Goal: Task Accomplishment & Management: Use online tool/utility

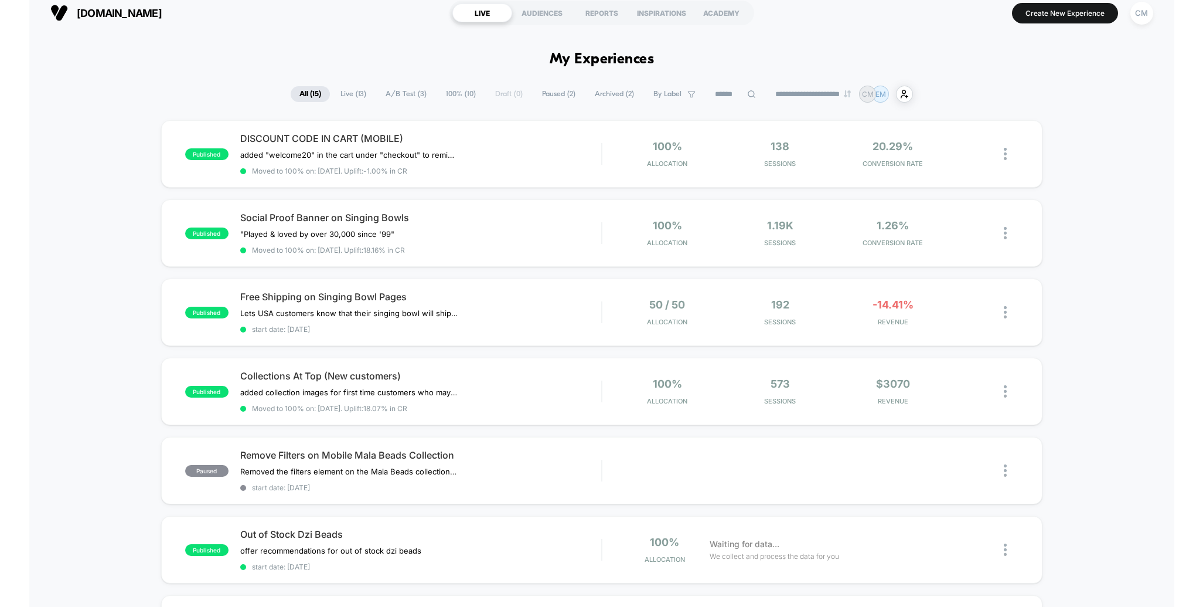
scroll to position [5, 0]
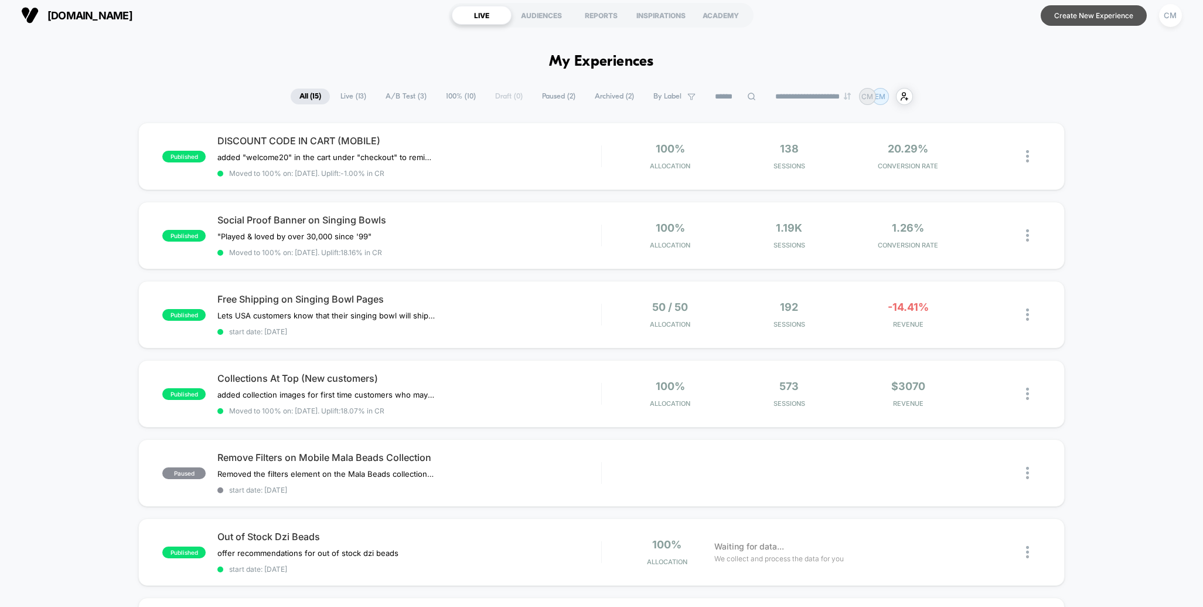
click at [1083, 20] on button "Create New Experience" at bounding box center [1094, 15] width 106 height 21
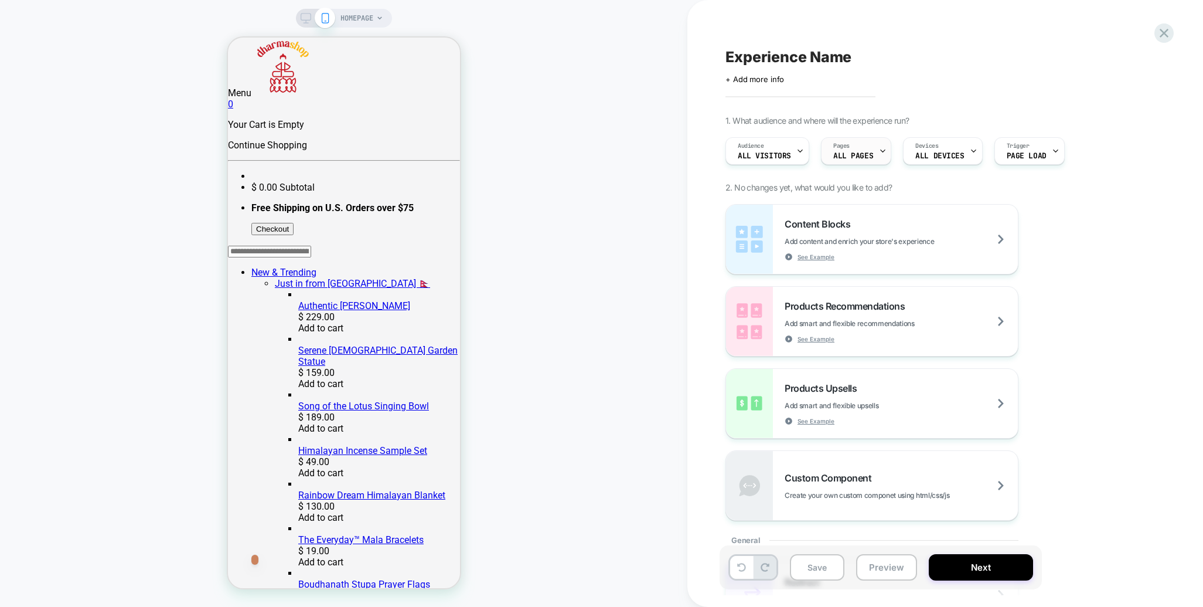
click at [888, 152] on div "Pages ALL PAGES" at bounding box center [856, 151] width 70 height 28
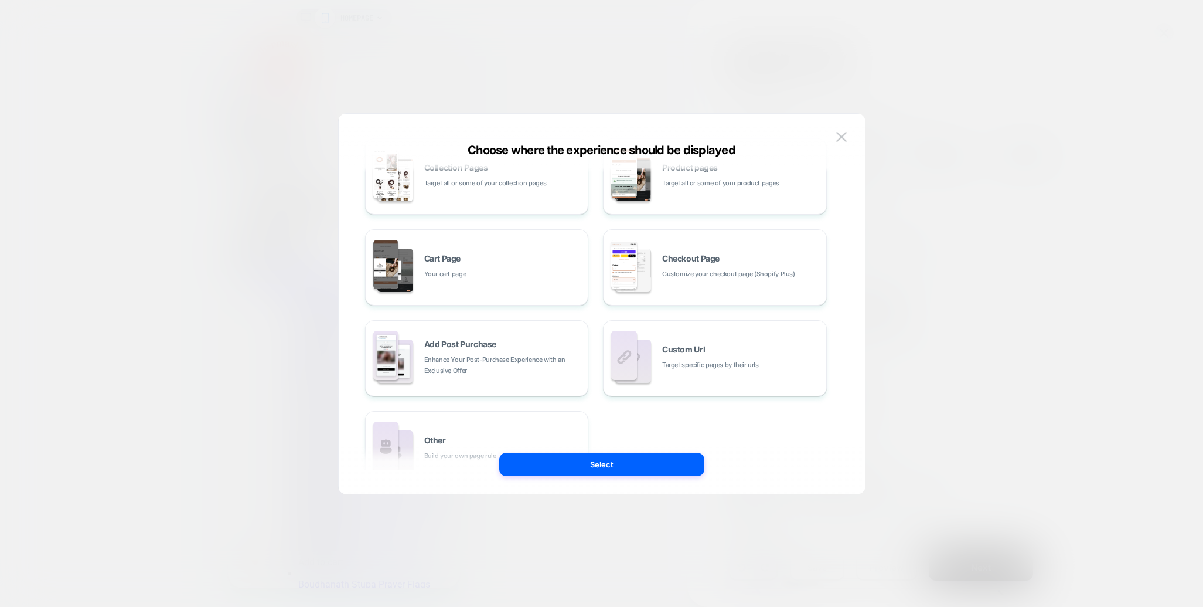
scroll to position [177, 0]
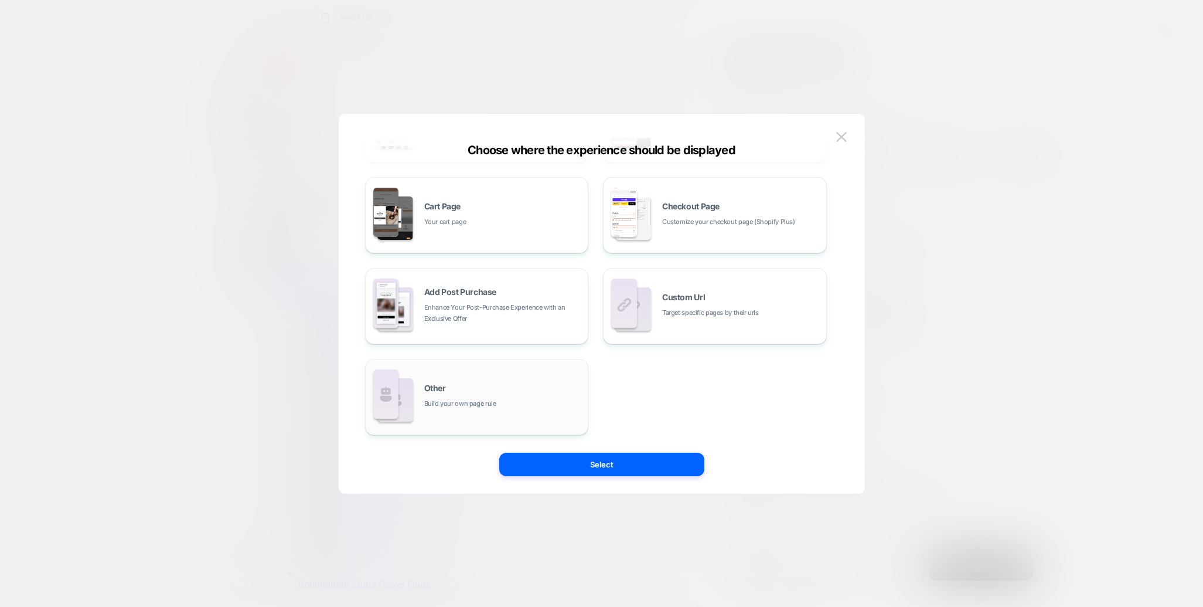
click at [477, 389] on div "Other Build your own page rule" at bounding box center [503, 396] width 158 height 25
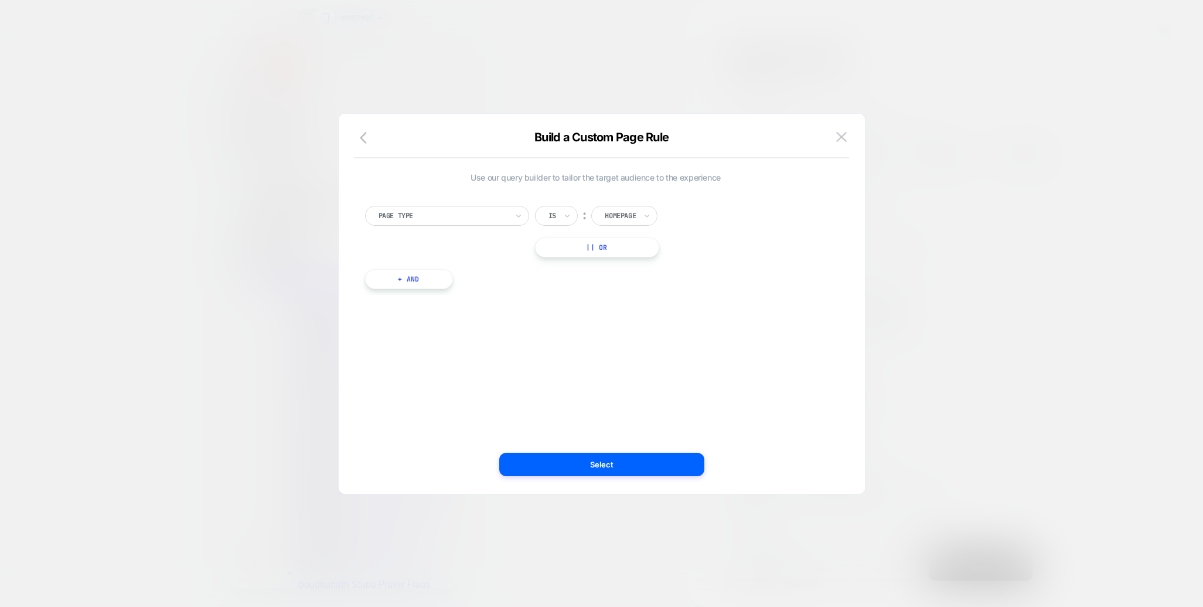
scroll to position [0, 0]
click at [631, 212] on div at bounding box center [620, 215] width 31 height 11
drag, startPoint x: 624, startPoint y: 319, endPoint x: 654, endPoint y: 322, distance: 29.5
click at [624, 319] on div "Product" at bounding box center [642, 323] width 76 height 19
drag, startPoint x: 407, startPoint y: 280, endPoint x: 400, endPoint y: 275, distance: 8.0
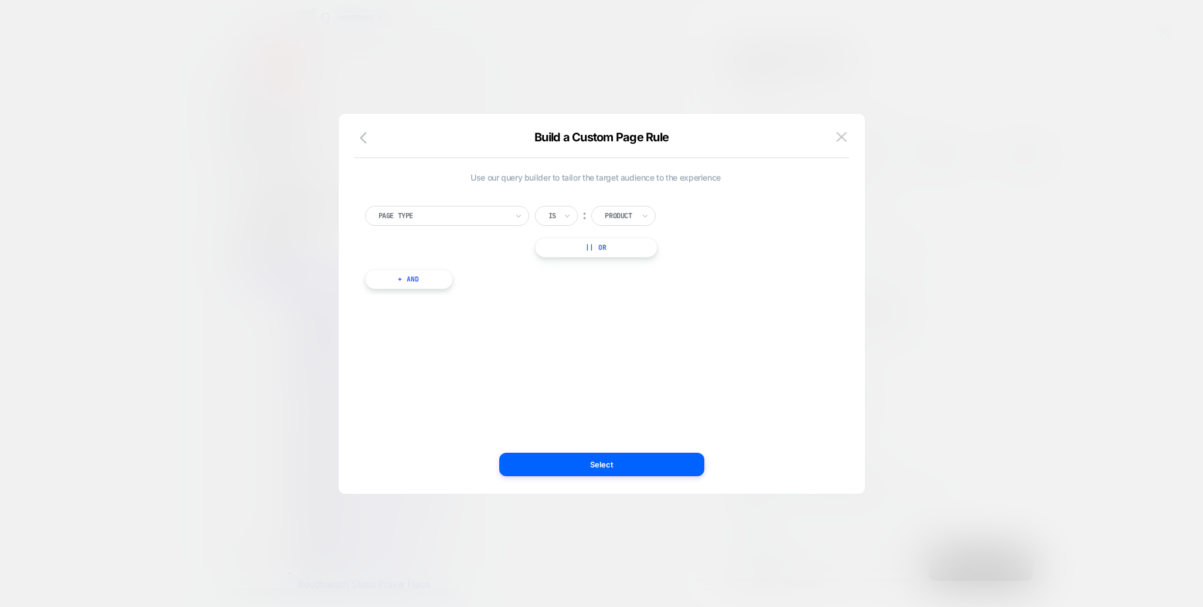
click at [406, 280] on button "+ And" at bounding box center [409, 279] width 88 height 20
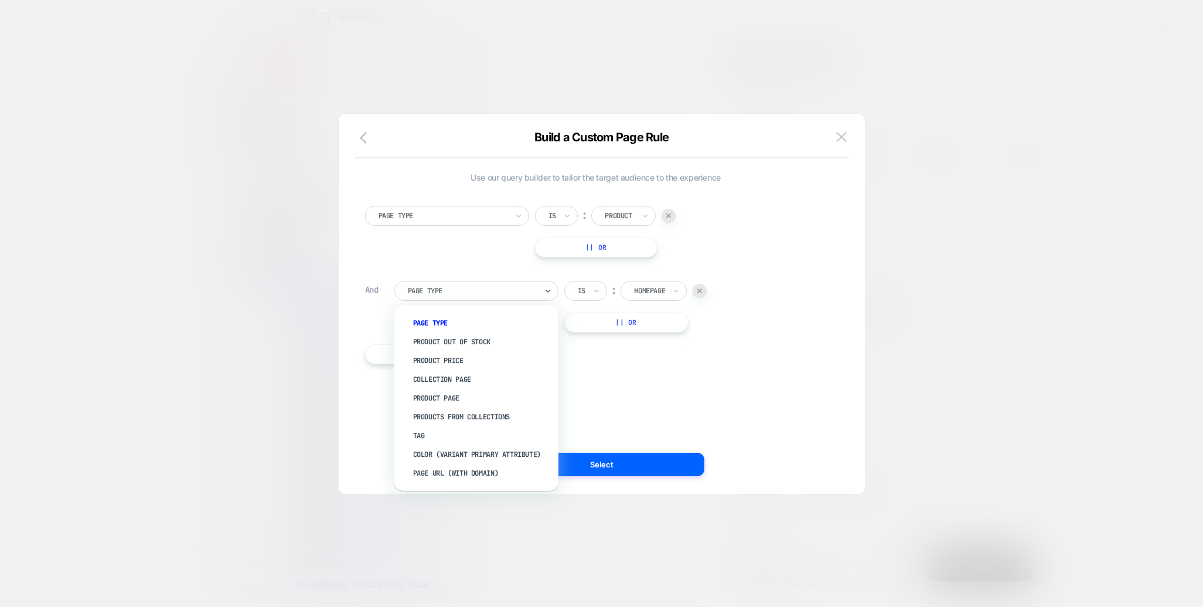
click at [471, 290] on div at bounding box center [472, 290] width 129 height 11
click at [437, 431] on div "Tag" at bounding box center [482, 435] width 152 height 19
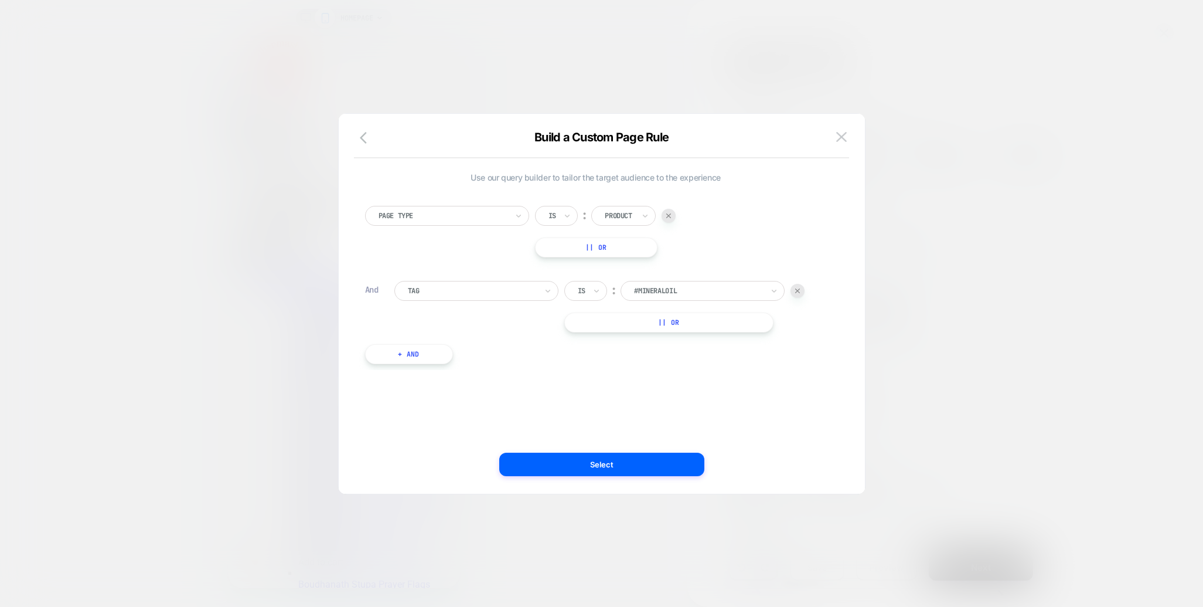
click at [587, 287] on div "Is" at bounding box center [586, 291] width 43 height 20
click at [475, 284] on div "Tag" at bounding box center [472, 290] width 131 height 13
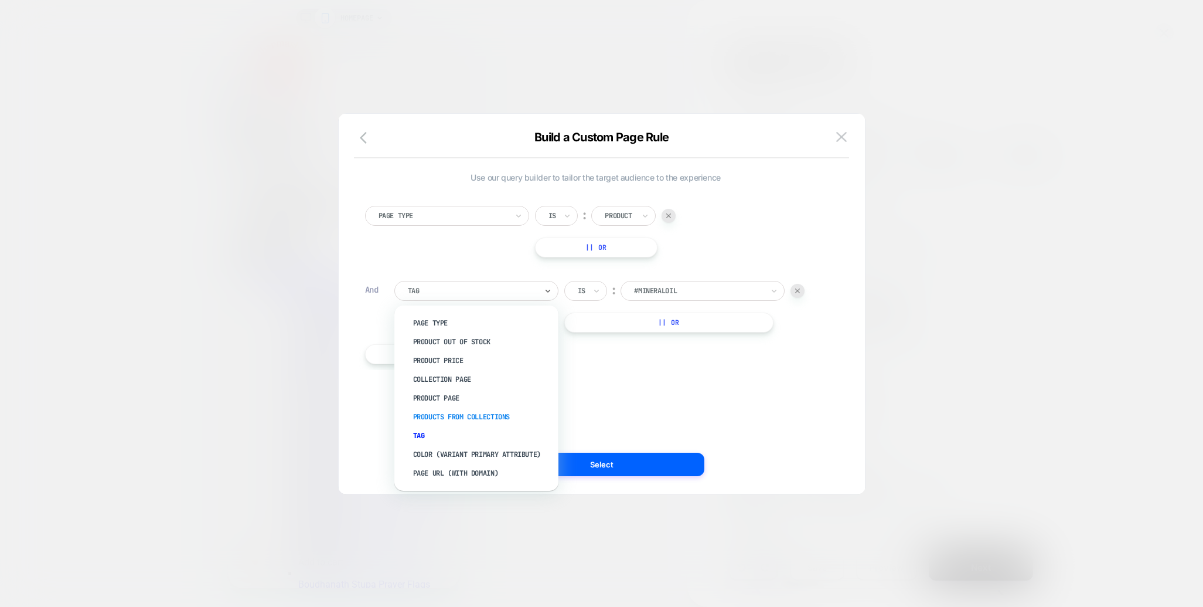
click at [447, 414] on div "Products From Collections" at bounding box center [482, 416] width 152 height 19
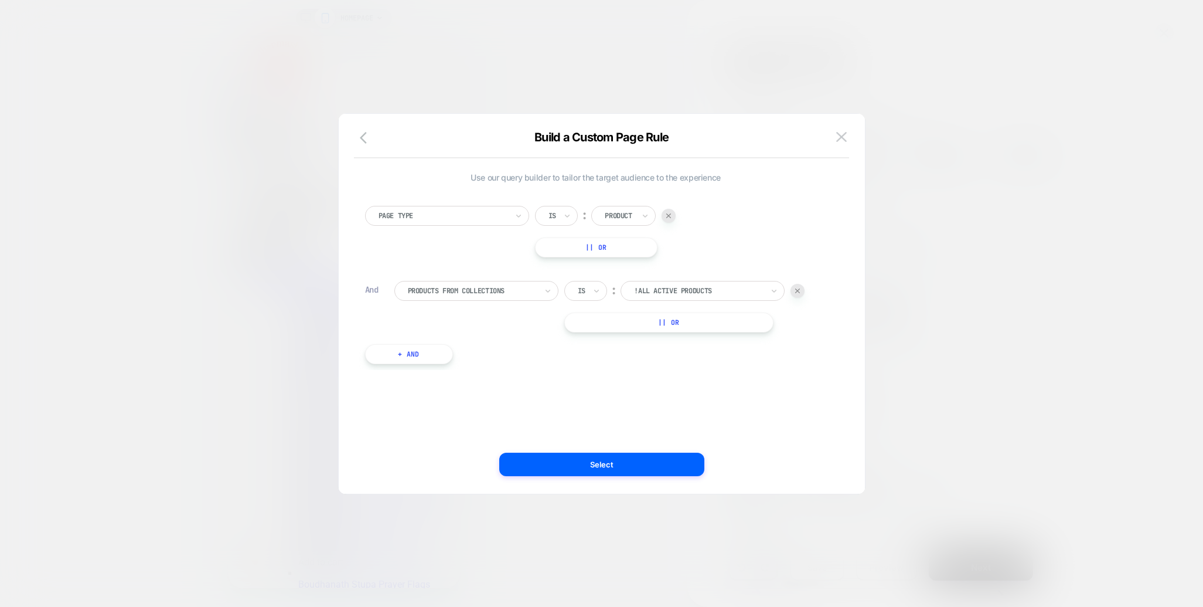
click at [693, 287] on div at bounding box center [698, 290] width 129 height 11
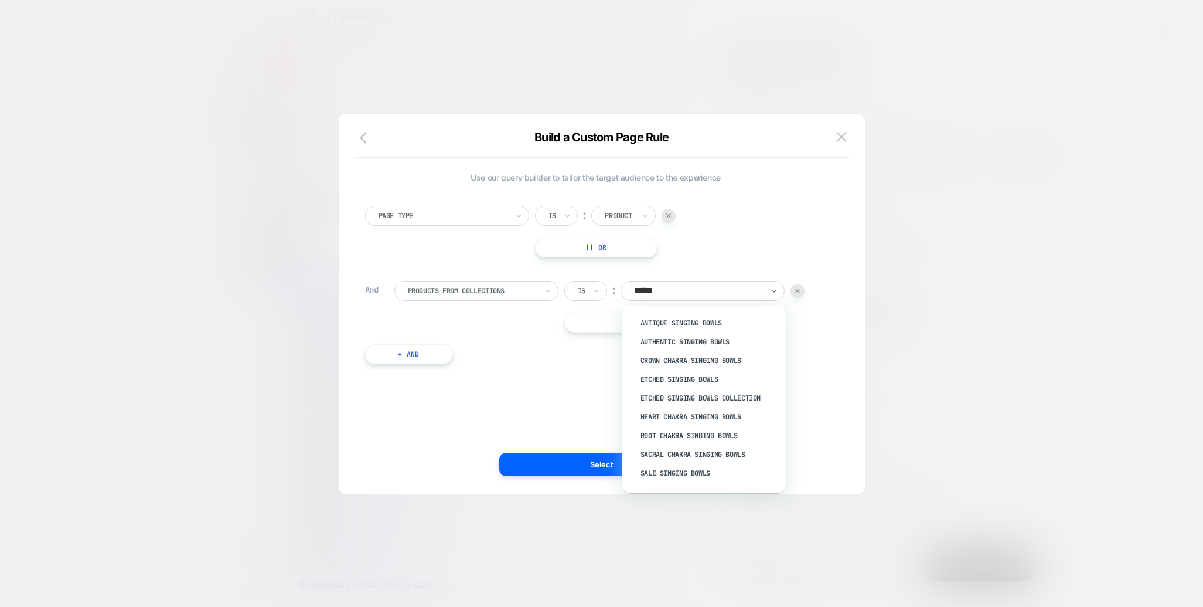
type input "*******"
drag, startPoint x: 674, startPoint y: 455, endPoint x: 693, endPoint y: 451, distance: 19.3
click at [674, 455] on div "Tibetan Singing Bowls" at bounding box center [709, 463] width 152 height 19
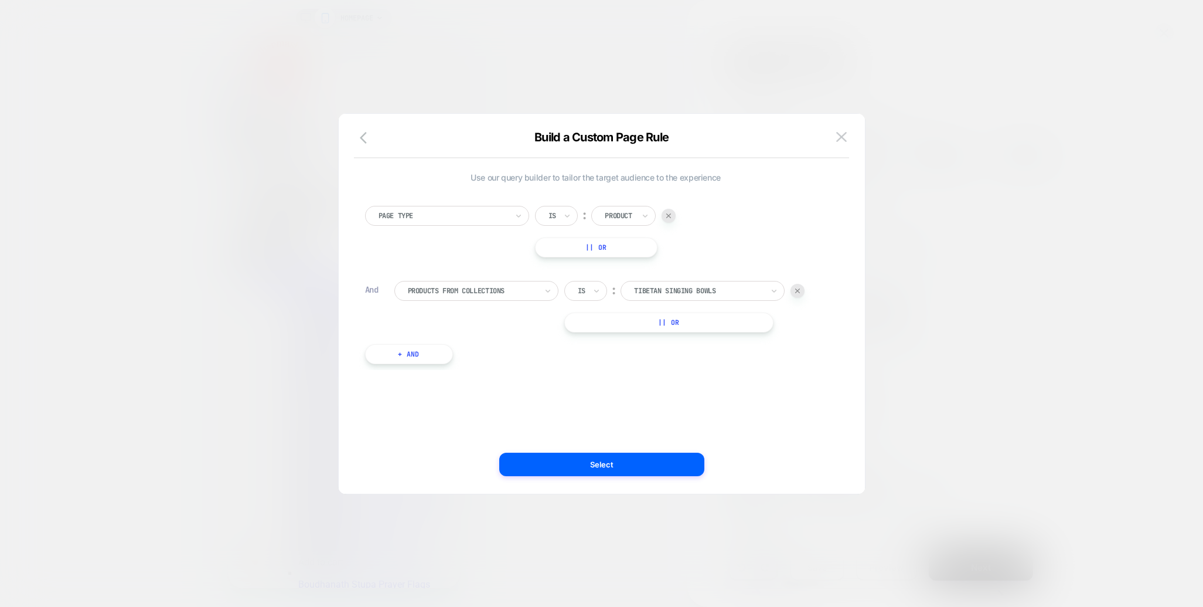
click at [401, 358] on button "+ And" at bounding box center [409, 354] width 88 height 20
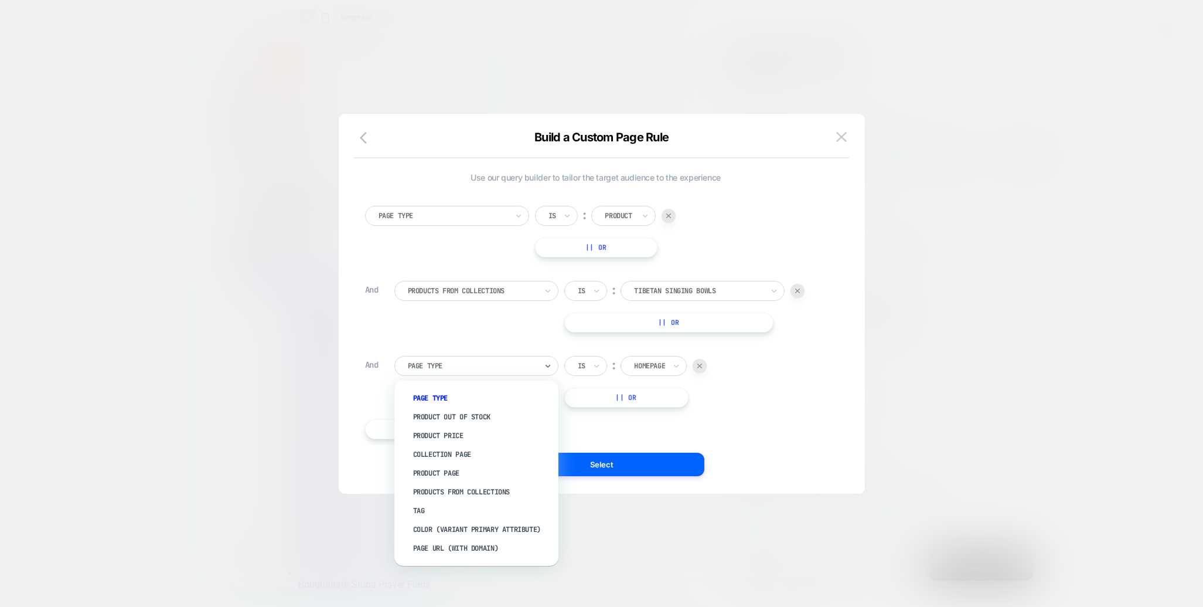
click at [475, 368] on div at bounding box center [472, 366] width 129 height 11
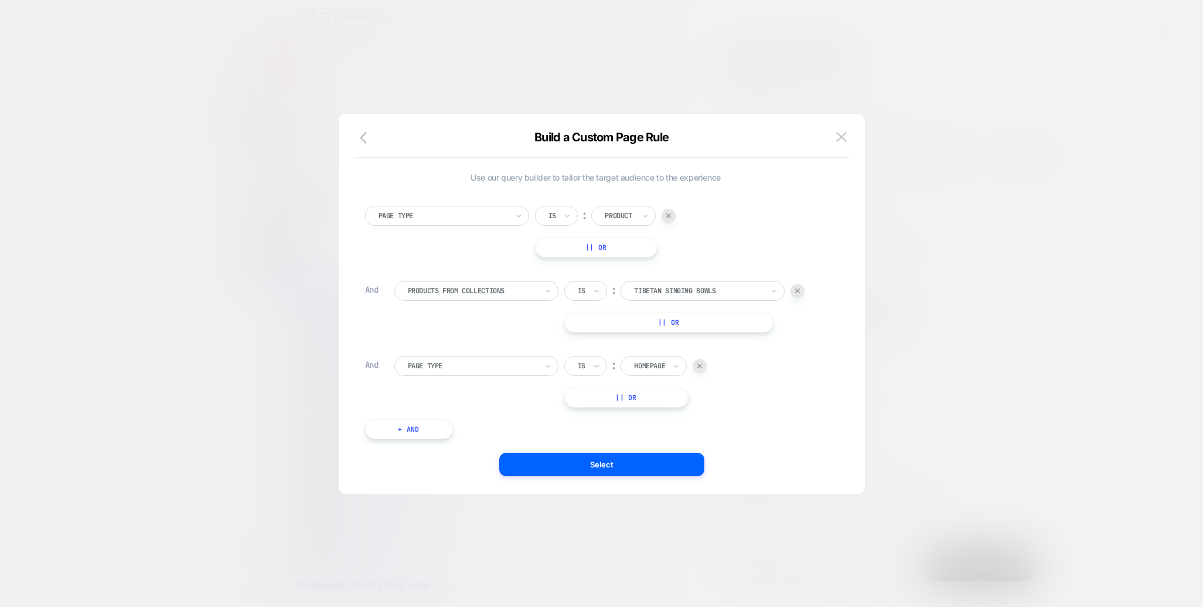
click at [740, 412] on div "Page Type Is ︰ Product || Or And Products From Collections Is ︰ Tibetan Singing…" at bounding box center [596, 316] width 474 height 257
click at [707, 364] on div at bounding box center [700, 366] width 14 height 14
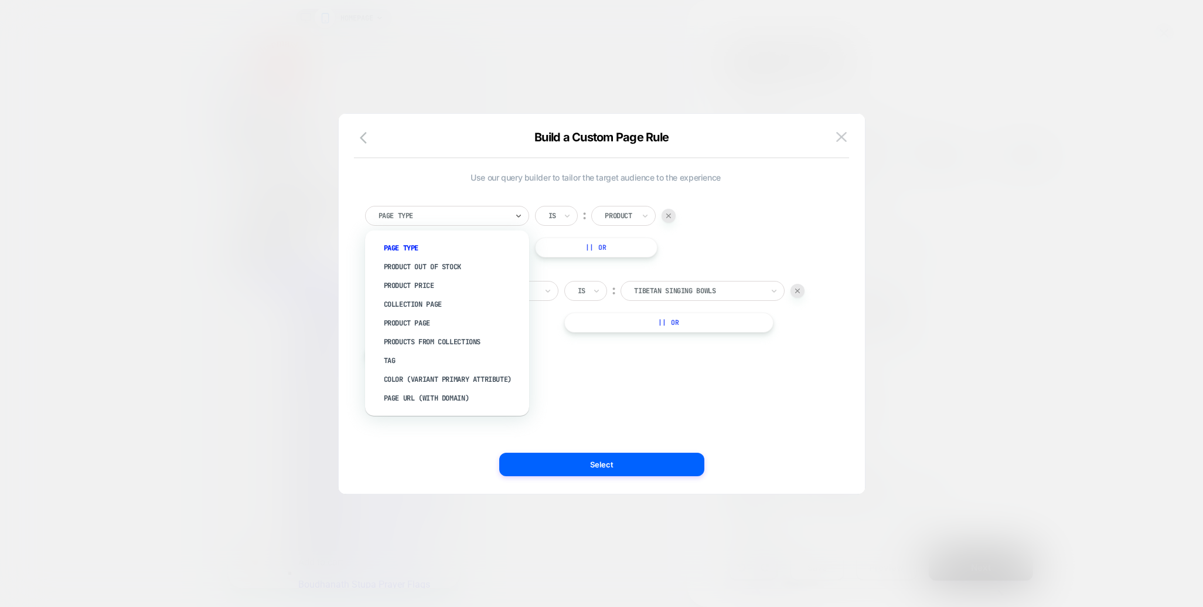
click at [509, 213] on div "Page Type" at bounding box center [447, 216] width 164 height 20
drag, startPoint x: 430, startPoint y: 303, endPoint x: 868, endPoint y: 427, distance: 454.5
click at [868, 171] on div "Audience All Visitors Build a Custom Page Rule Use our query builder to tailor …" at bounding box center [934, 150] width 428 height 39
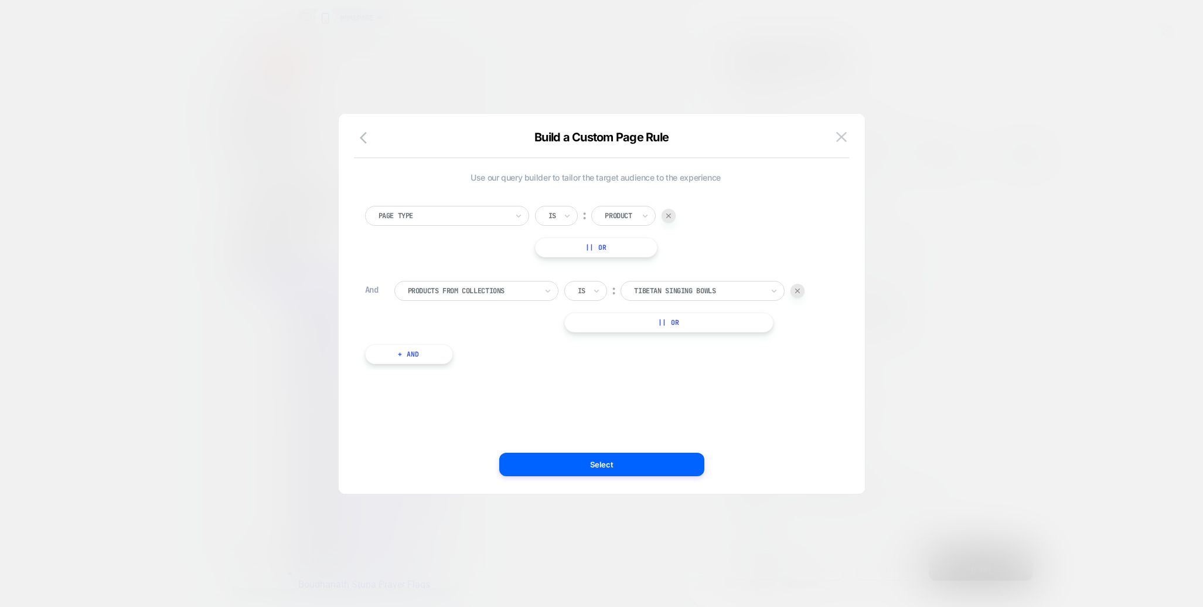
drag, startPoint x: 832, startPoint y: 413, endPoint x: 810, endPoint y: 392, distance: 30.7
click at [832, 413] on div "Use our query builder to tailor the target audience to the experience Page Type…" at bounding box center [596, 303] width 491 height 333
click at [613, 468] on button "Select" at bounding box center [601, 464] width 205 height 23
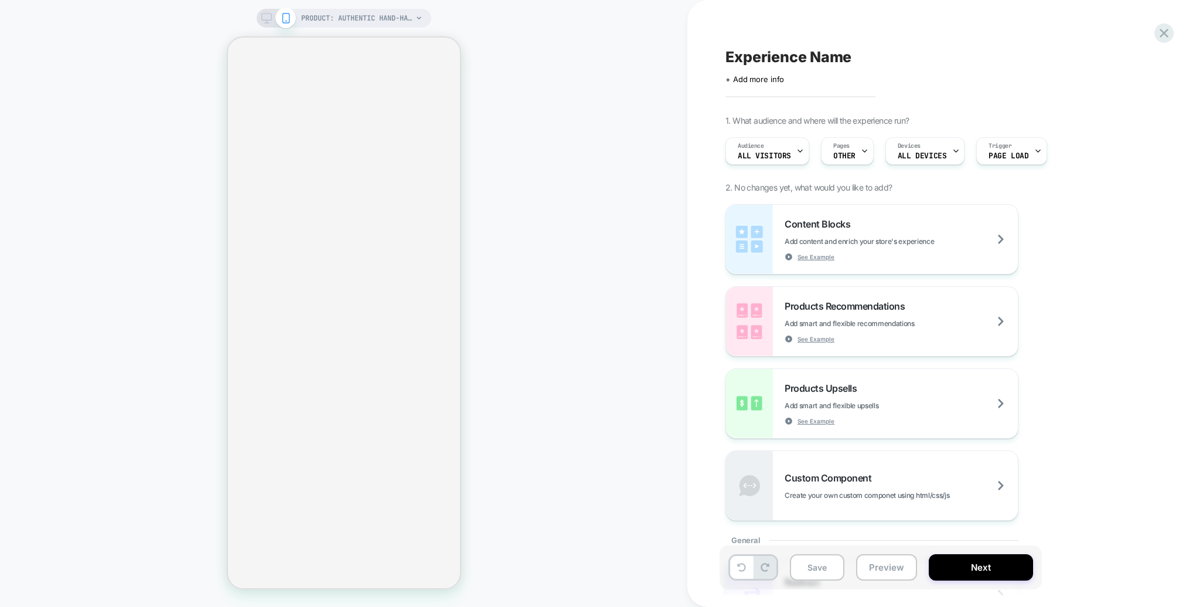
select select "**********"
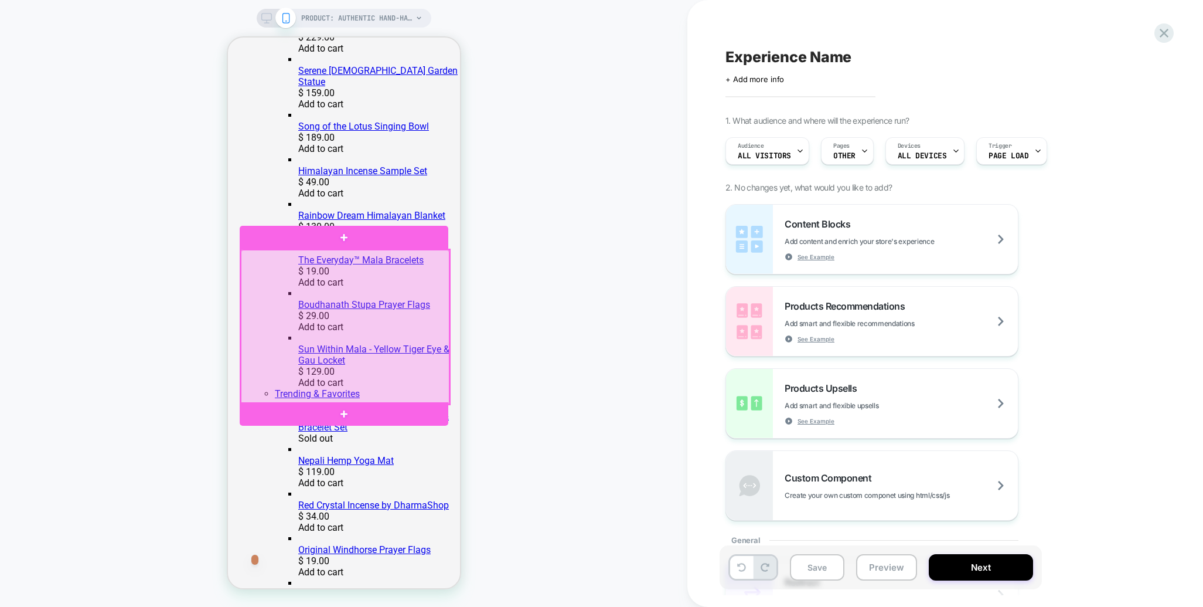
scroll to position [517, 0]
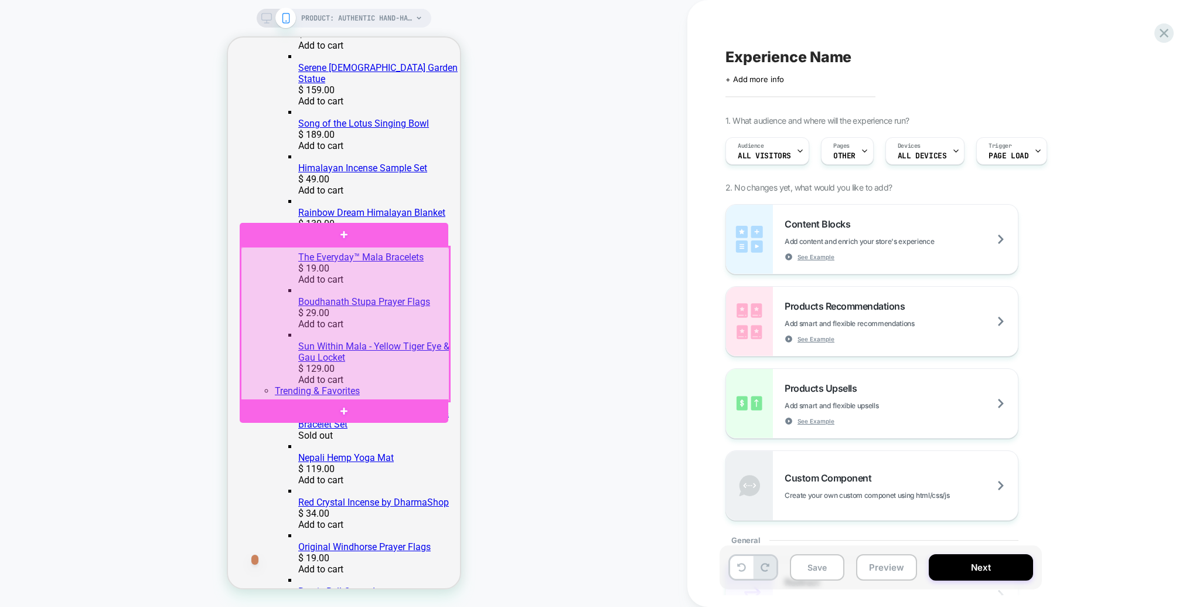
click at [435, 267] on div at bounding box center [344, 324] width 209 height 154
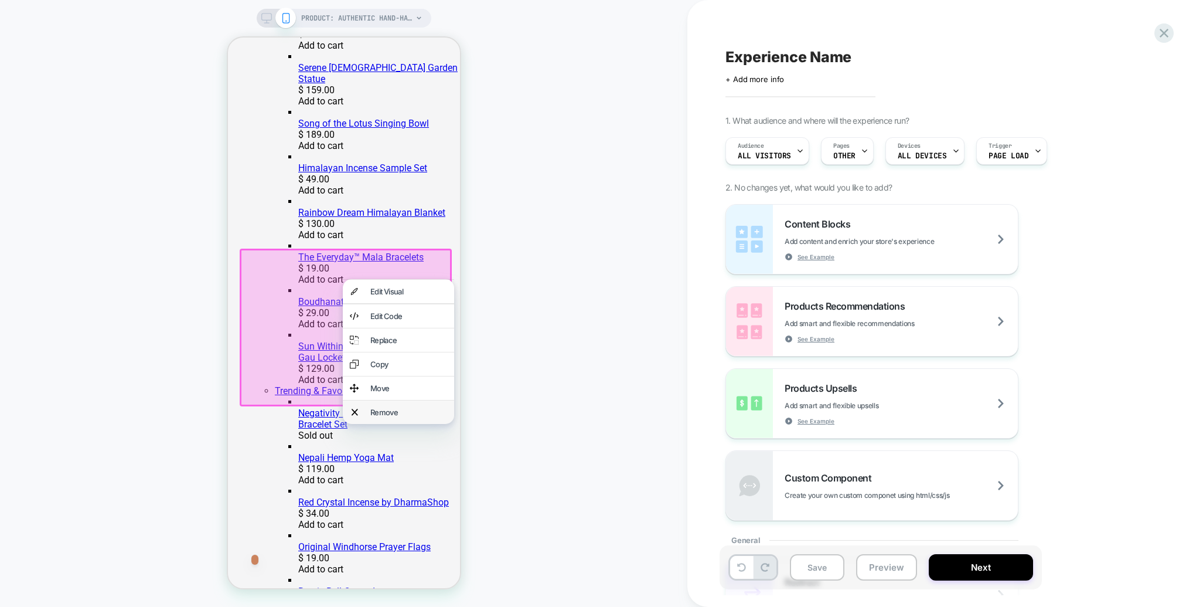
click at [385, 417] on div "Remove" at bounding box center [408, 411] width 77 height 9
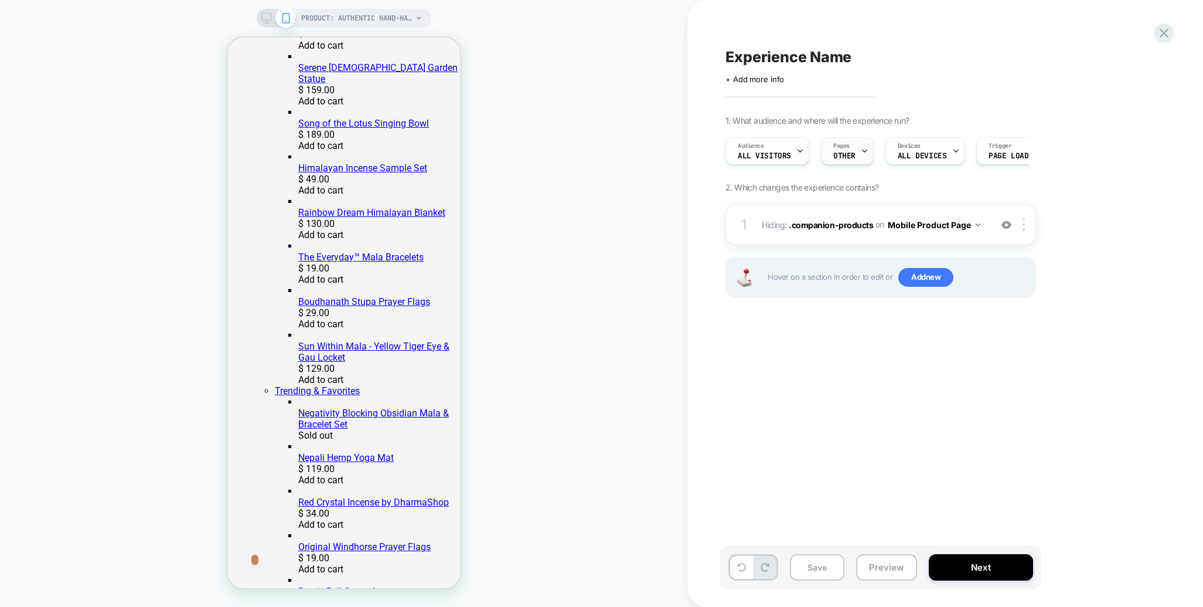
click at [859, 145] on div "Pages OTHER" at bounding box center [845, 151] width 46 height 26
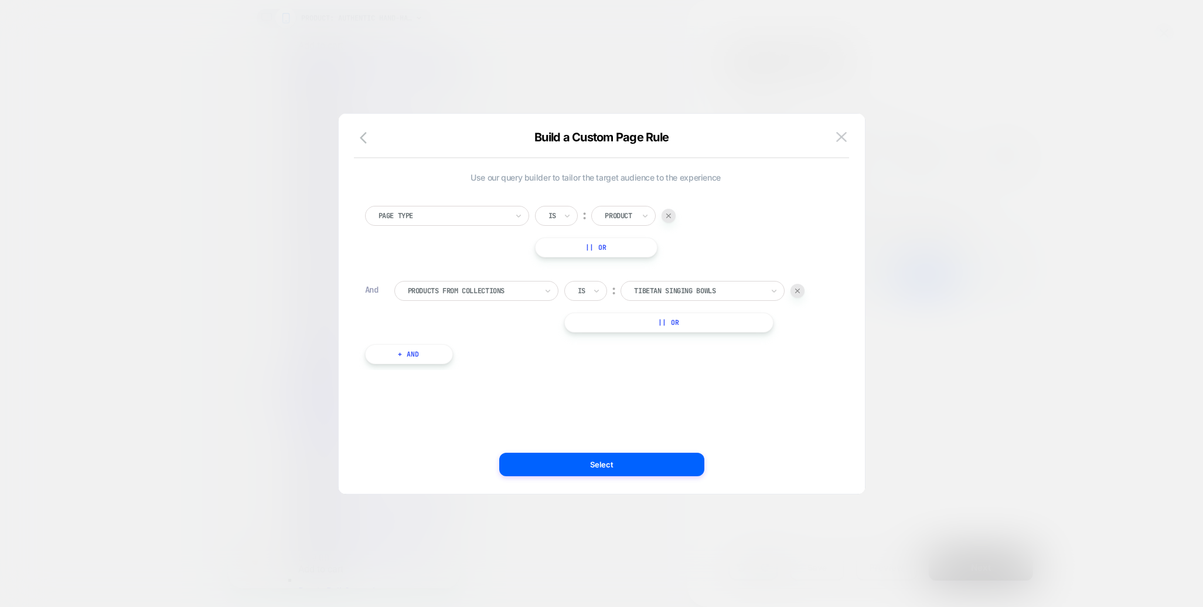
drag, startPoint x: 362, startPoint y: 137, endPoint x: 376, endPoint y: 136, distance: 13.5
click at [362, 137] on icon "button" at bounding box center [367, 138] width 14 height 14
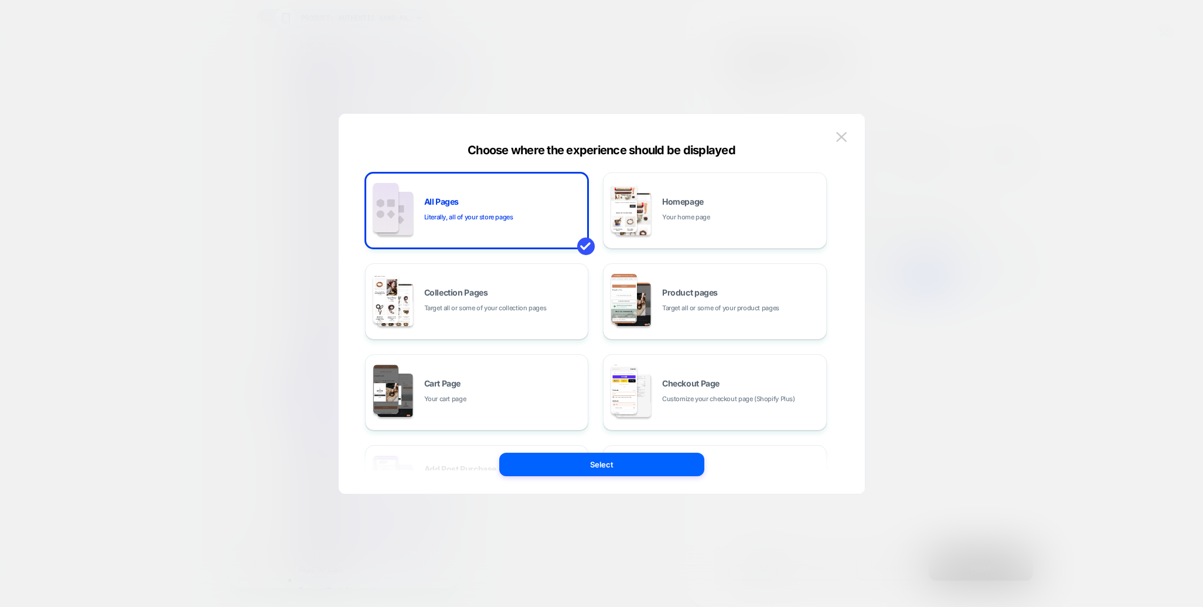
drag, startPoint x: 845, startPoint y: 134, endPoint x: 892, endPoint y: 147, distance: 48.1
click at [845, 134] on img at bounding box center [842, 137] width 11 height 10
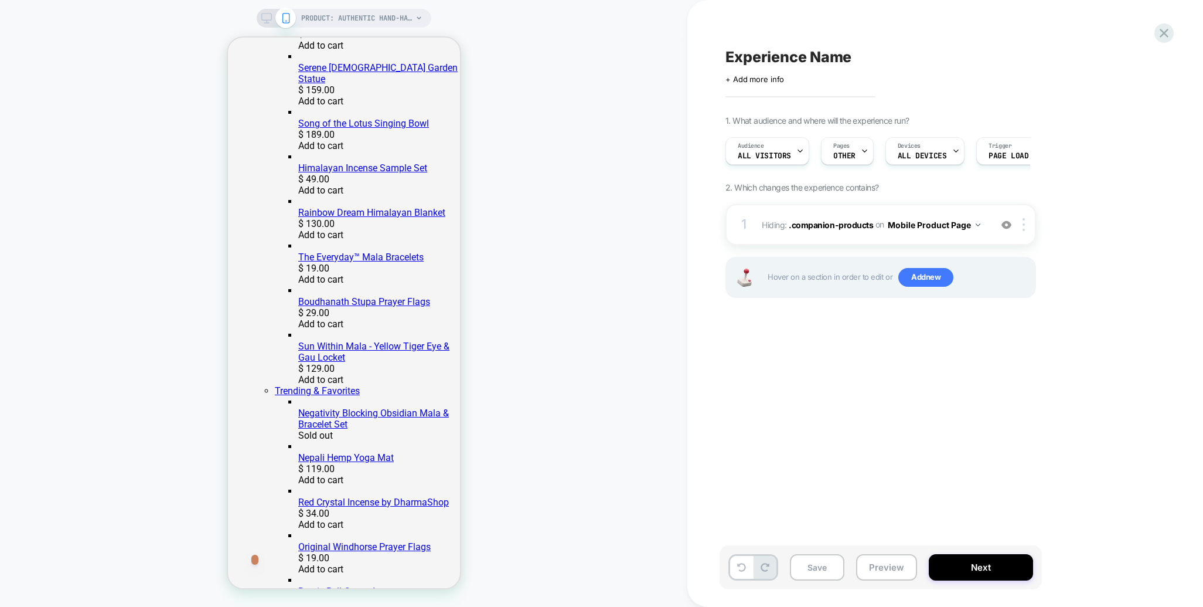
drag, startPoint x: 1076, startPoint y: 261, endPoint x: 995, endPoint y: 166, distance: 124.4
click at [1075, 261] on div "1. What audience and where will the experience run? Audience All Visitors Pages…" at bounding box center [940, 221] width 428 height 212
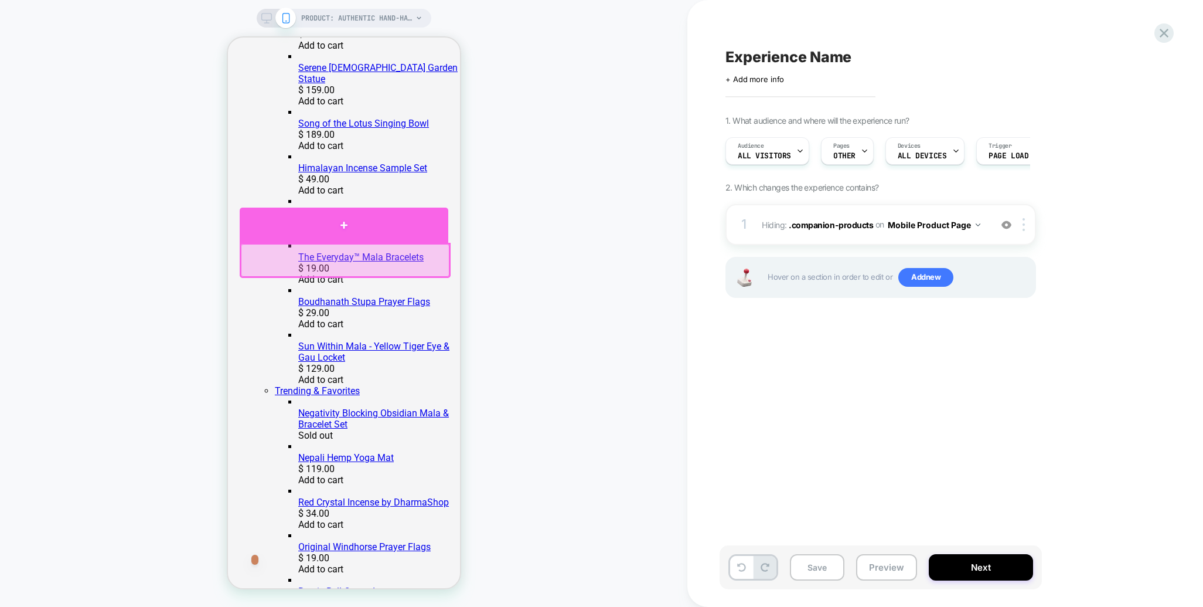
click at [344, 226] on div at bounding box center [343, 225] width 209 height 35
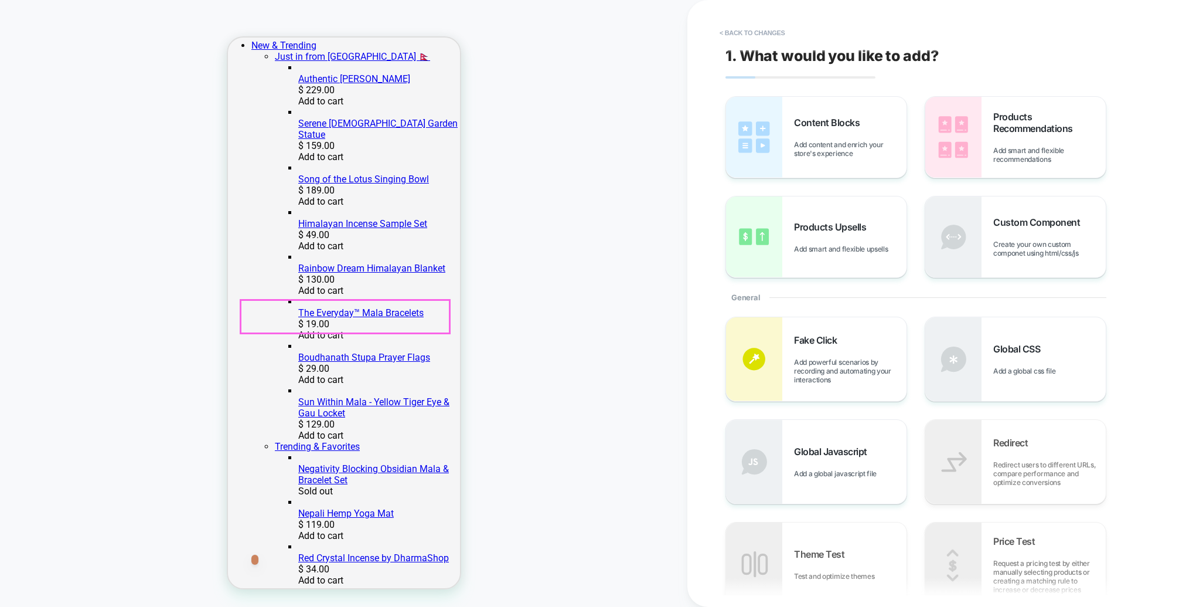
scroll to position [458, 0]
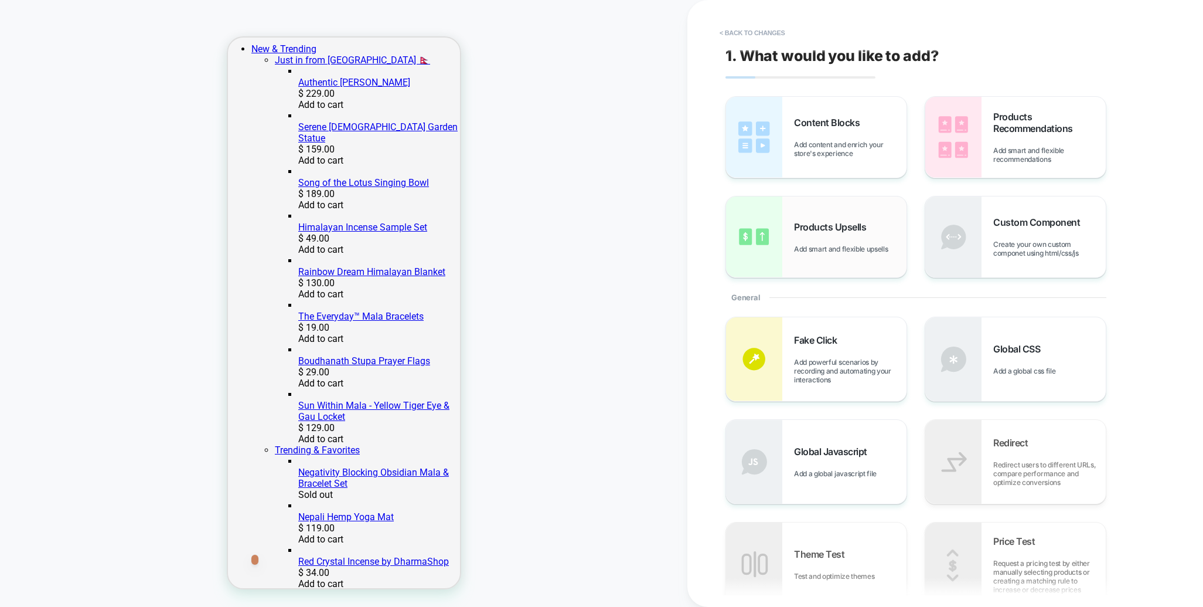
click at [818, 237] on div "Products Upsells Add smart and flexible upsells" at bounding box center [850, 237] width 113 height 32
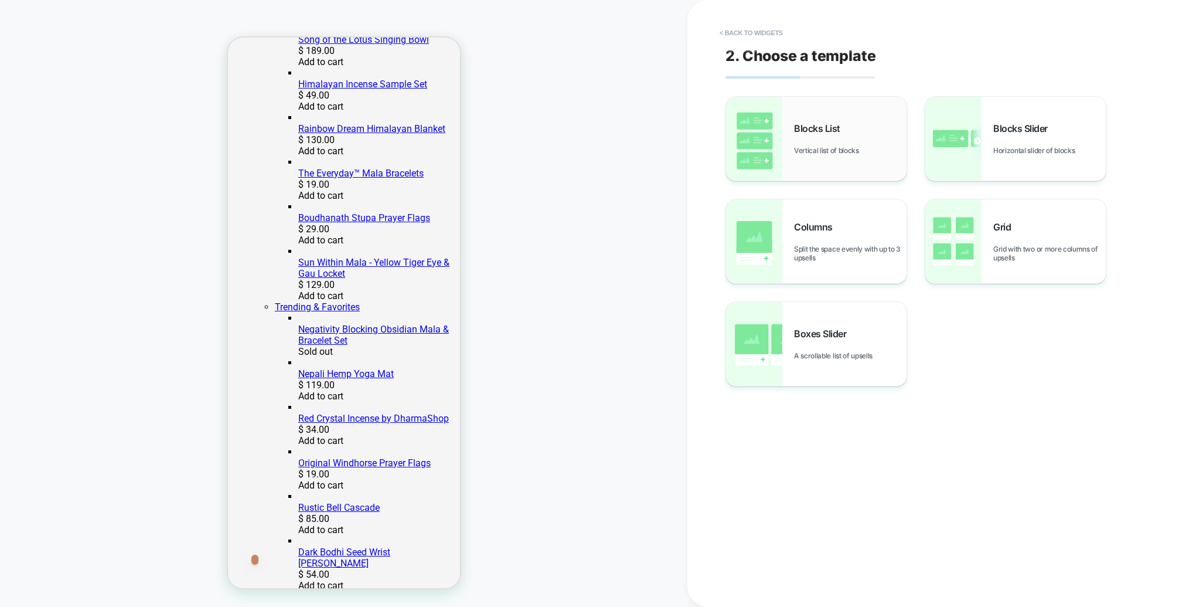
scroll to position [623, 0]
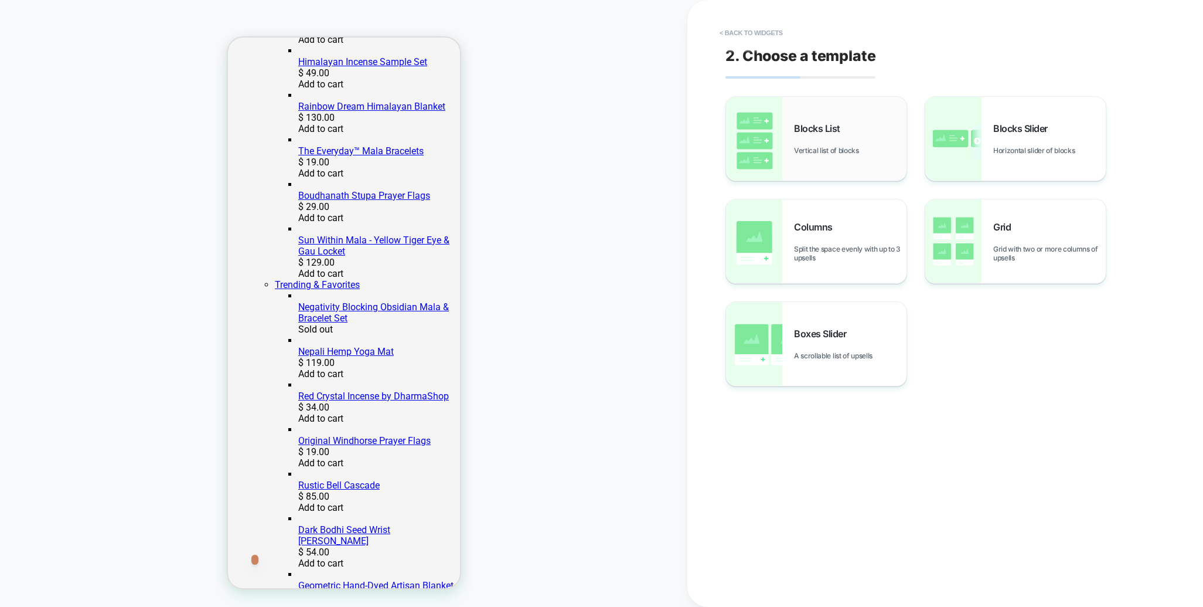
click at [795, 144] on div "Blocks List Vertical list of blocks" at bounding box center [850, 139] width 113 height 32
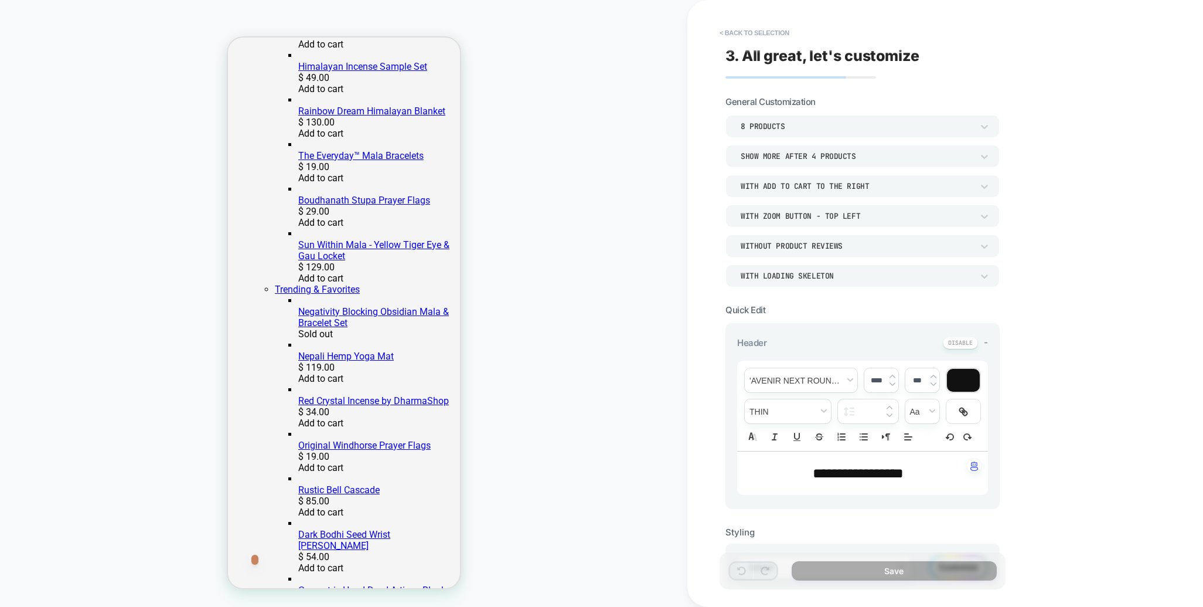
scroll to position [636, 0]
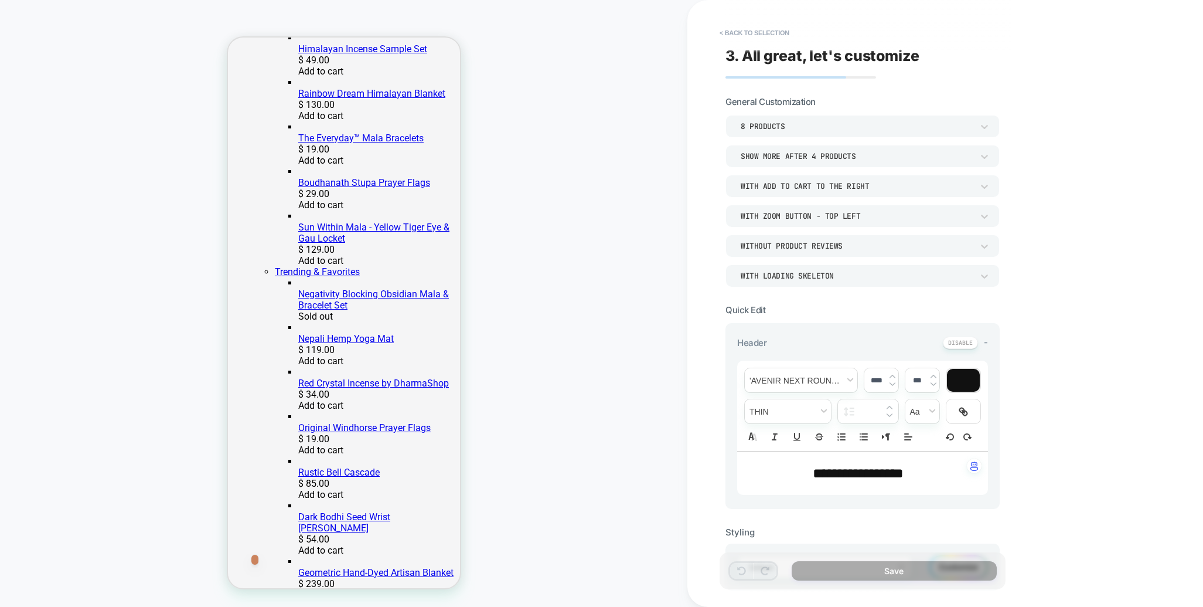
click at [880, 468] on span "**********" at bounding box center [858, 473] width 91 height 14
type input "****"
click at [879, 468] on span "**********" at bounding box center [858, 473] width 91 height 14
click at [883, 472] on span "**********" at bounding box center [858, 473] width 80 height 14
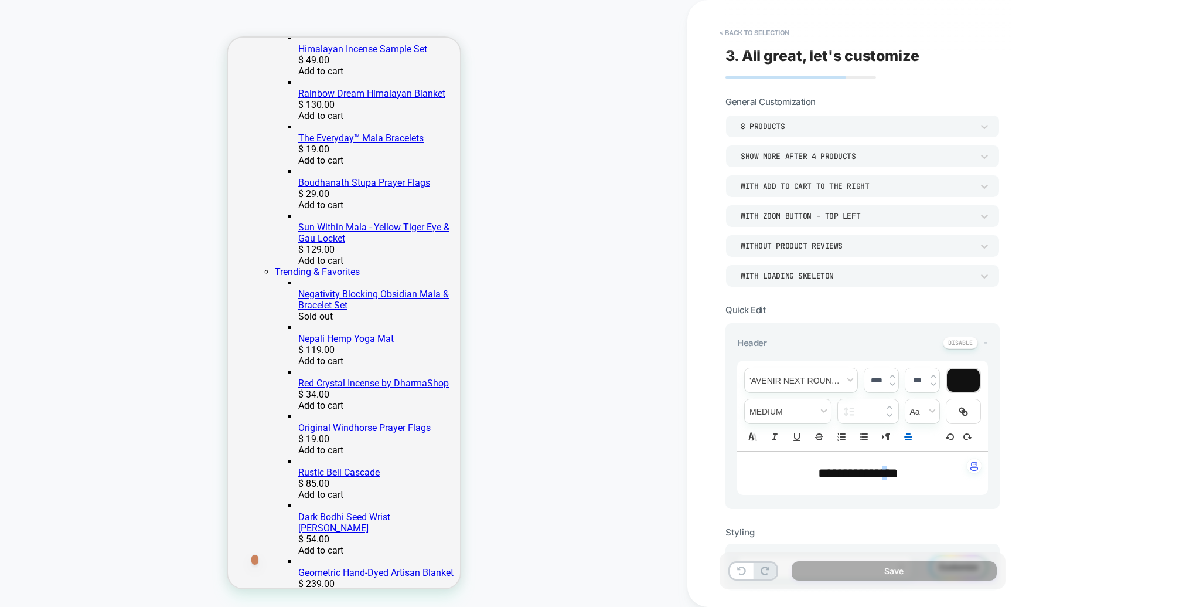
click at [882, 472] on span "**********" at bounding box center [850, 473] width 64 height 14
click at [890, 382] on img at bounding box center [893, 384] width 6 height 5
click at [892, 383] on img at bounding box center [893, 384] width 6 height 5
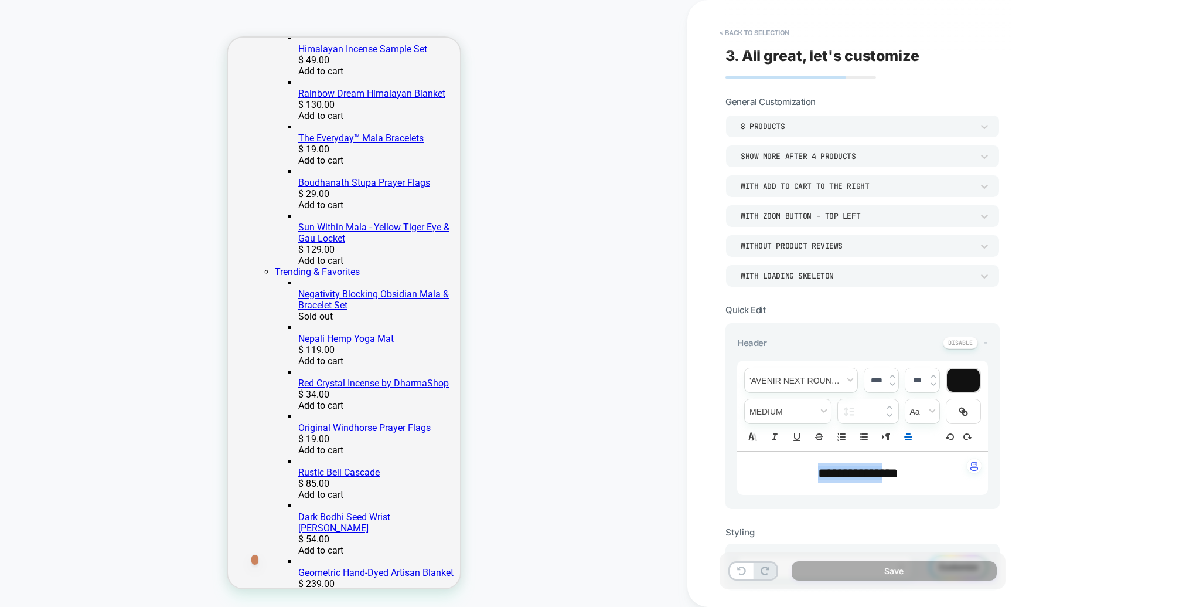
click at [892, 383] on img at bounding box center [893, 384] width 6 height 5
click at [866, 474] on span "**********" at bounding box center [850, 473] width 64 height 14
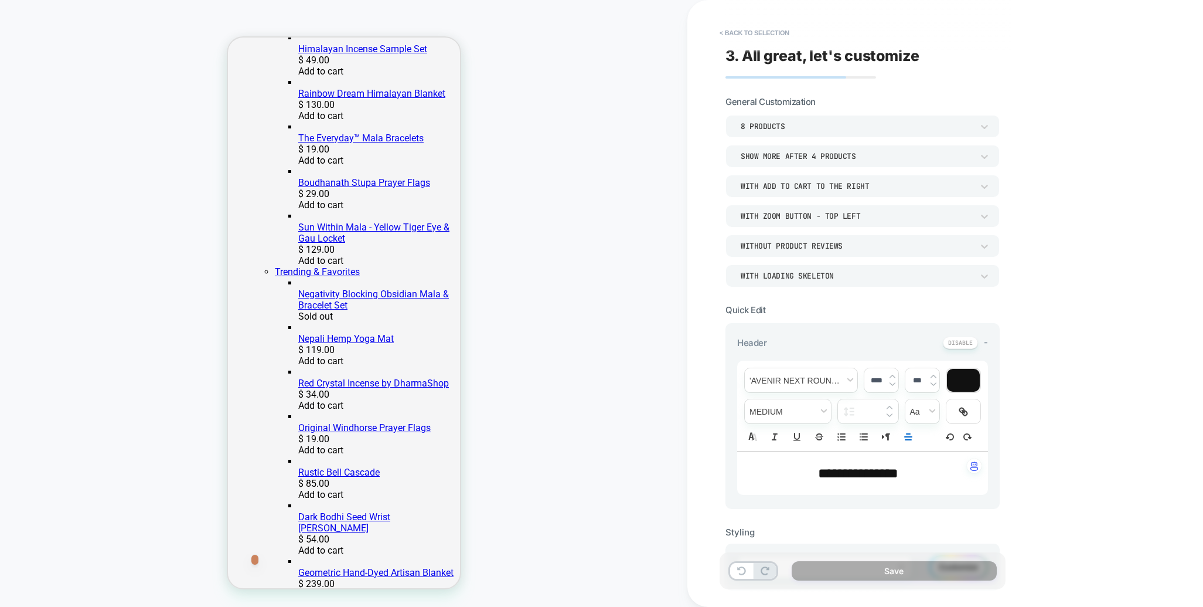
drag, startPoint x: 866, startPoint y: 474, endPoint x: 899, endPoint y: 402, distance: 79.8
click at [876, 476] on span "******" at bounding box center [874, 473] width 33 height 14
click at [875, 476] on span "***" at bounding box center [866, 473] width 16 height 14
click at [885, 372] on div "****" at bounding box center [882, 380] width 34 height 24
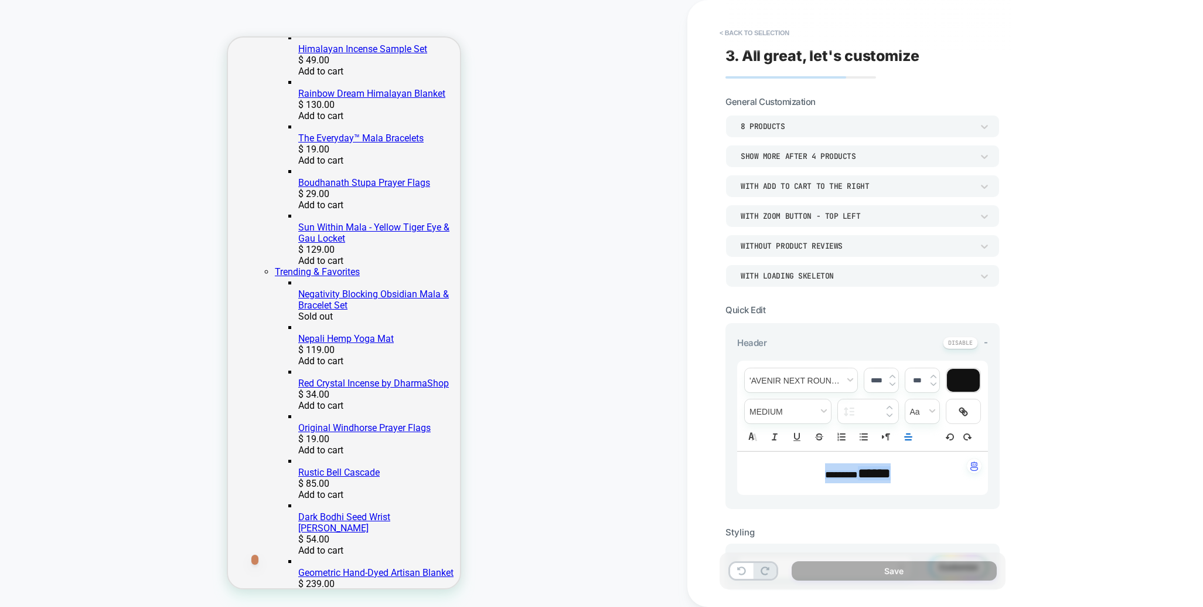
click at [890, 374] on img at bounding box center [893, 376] width 6 height 5
click at [892, 375] on img at bounding box center [893, 376] width 6 height 5
type input "****"
click at [815, 409] on span "fontWeight" at bounding box center [788, 409] width 86 height 24
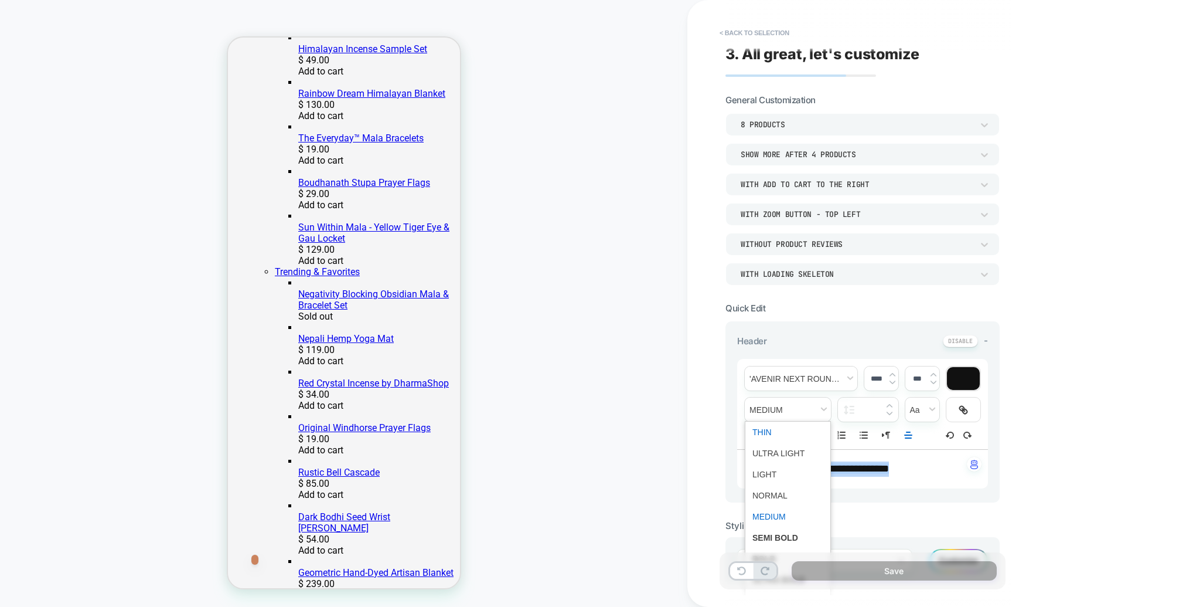
scroll to position [5, 0]
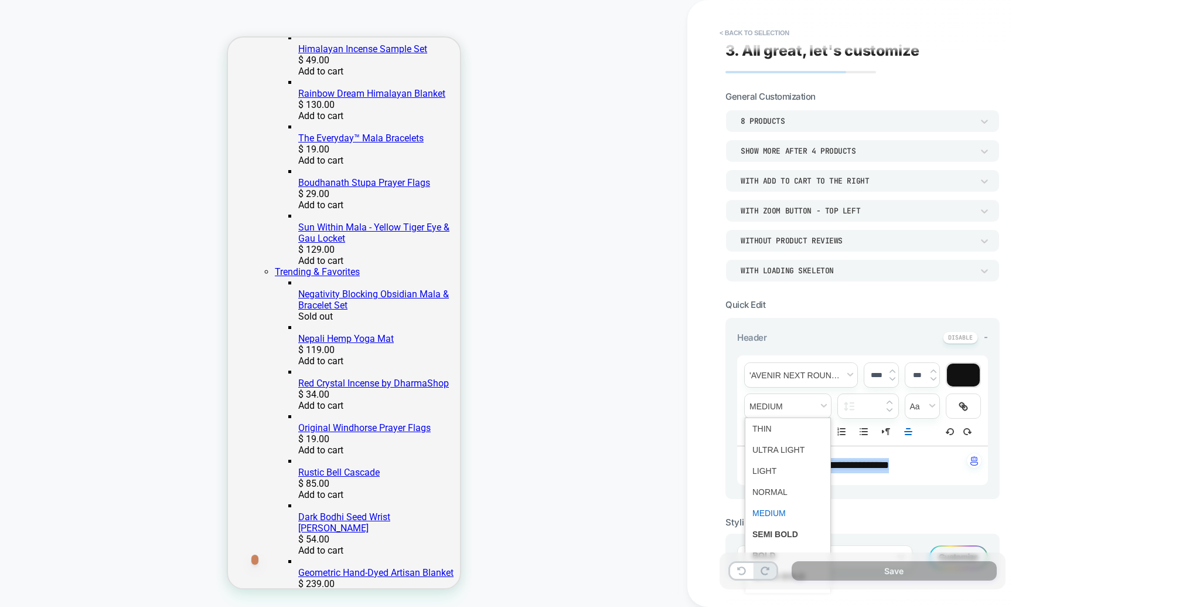
click at [777, 534] on span "fontWeight" at bounding box center [788, 533] width 71 height 21
click at [913, 471] on p "**********" at bounding box center [858, 465] width 219 height 15
click at [905, 467] on p "**********" at bounding box center [858, 465] width 219 height 15
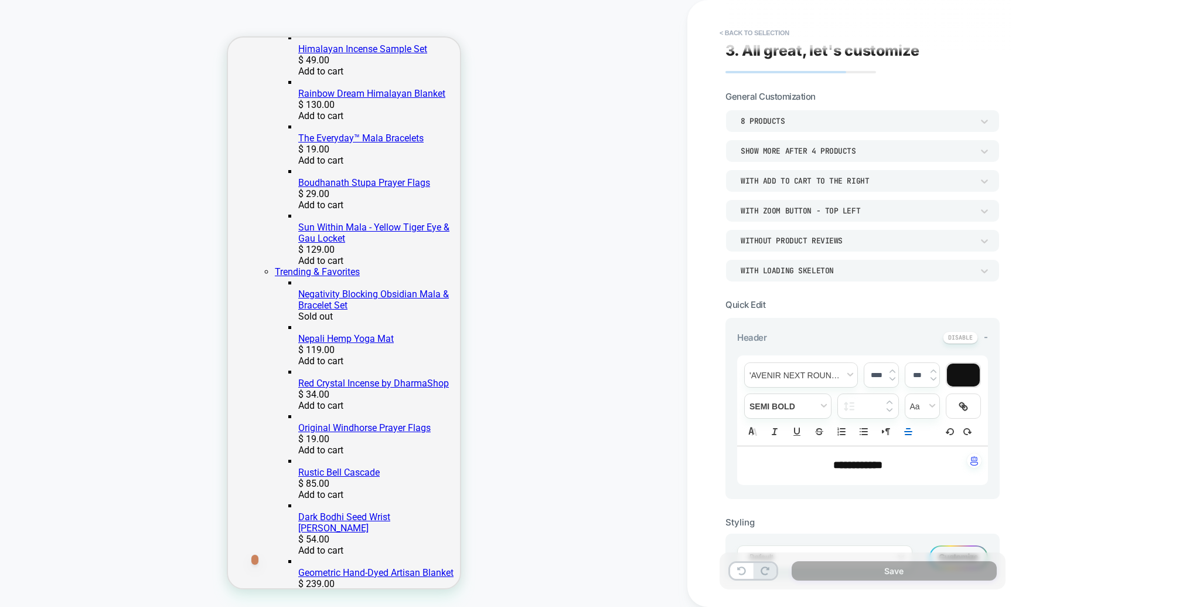
click at [1049, 452] on div "**********" at bounding box center [946, 303] width 516 height 607
drag, startPoint x: 903, startPoint y: 465, endPoint x: 839, endPoint y: 468, distance: 63.4
click at [839, 468] on p "**********" at bounding box center [858, 465] width 219 height 15
click at [1104, 411] on div "**********" at bounding box center [946, 303] width 516 height 607
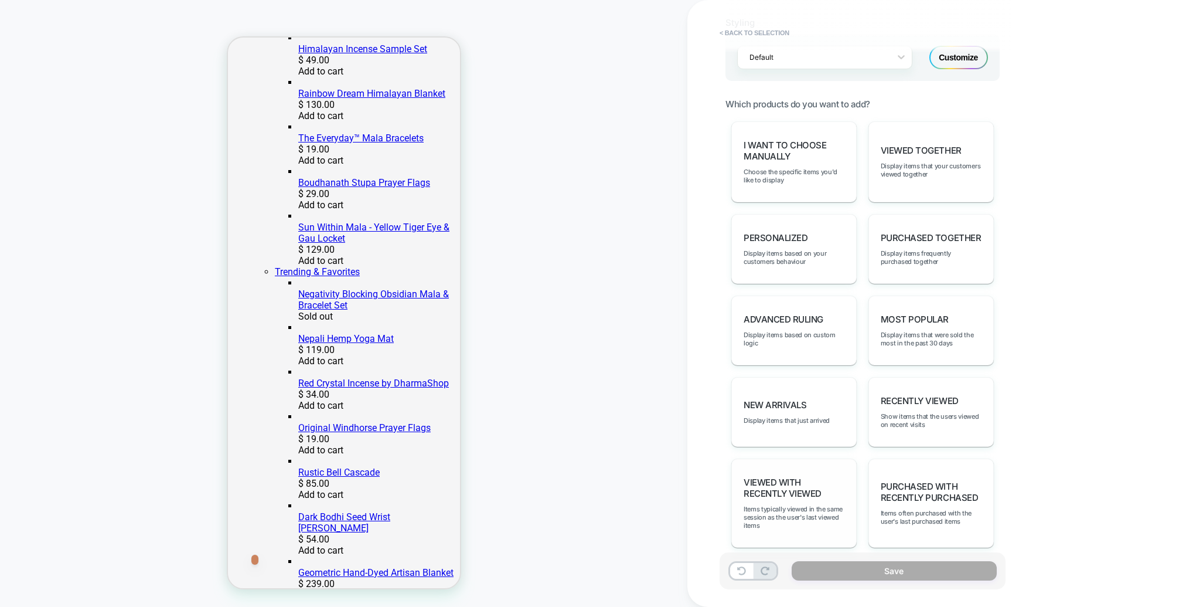
scroll to position [505, 0]
click at [789, 339] on div "Advanced Ruling Display items based on custom logic" at bounding box center [794, 330] width 125 height 70
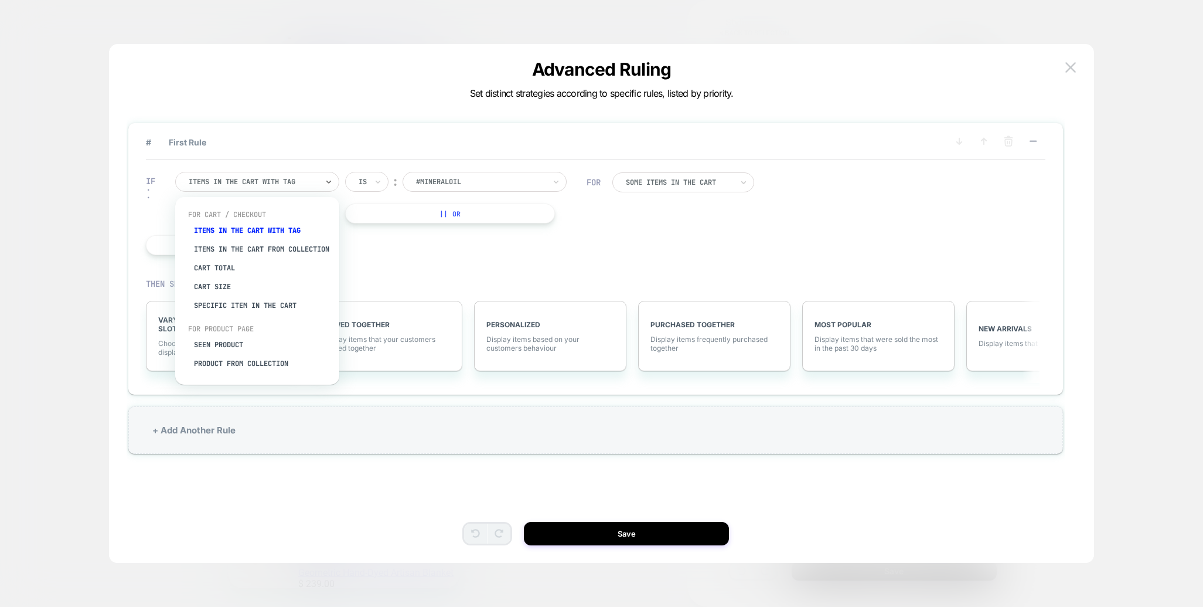
click at [279, 180] on div at bounding box center [253, 181] width 129 height 11
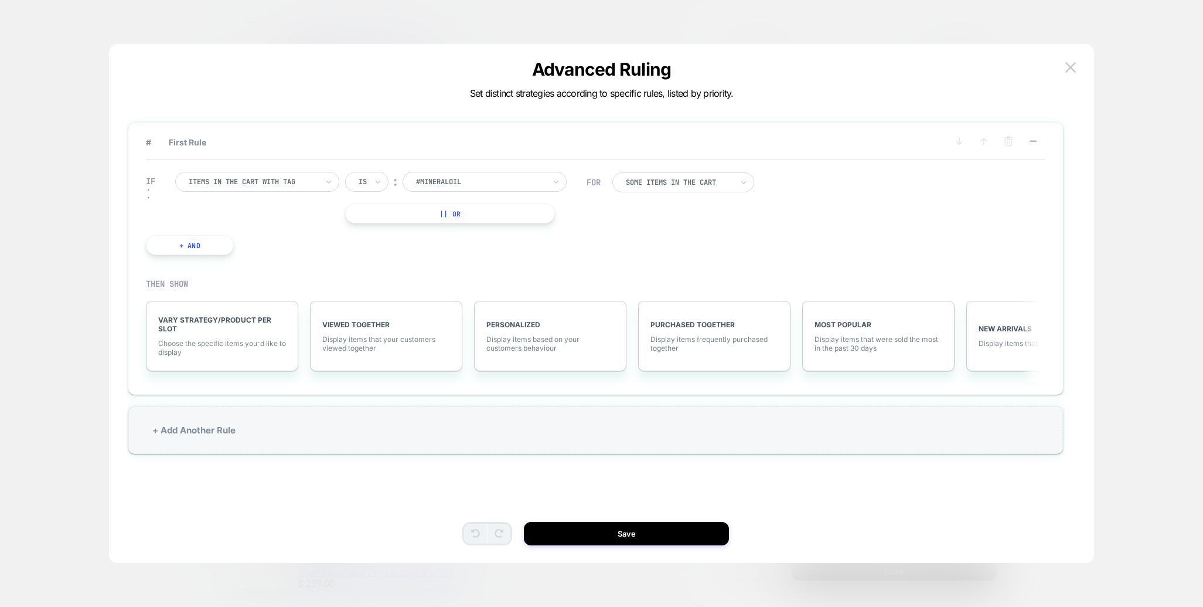
click at [495, 265] on div "IF Items in the cart with tag Is ︰ #mineraloil || Or + And" at bounding box center [366, 213] width 453 height 118
click at [300, 179] on div at bounding box center [253, 181] width 129 height 11
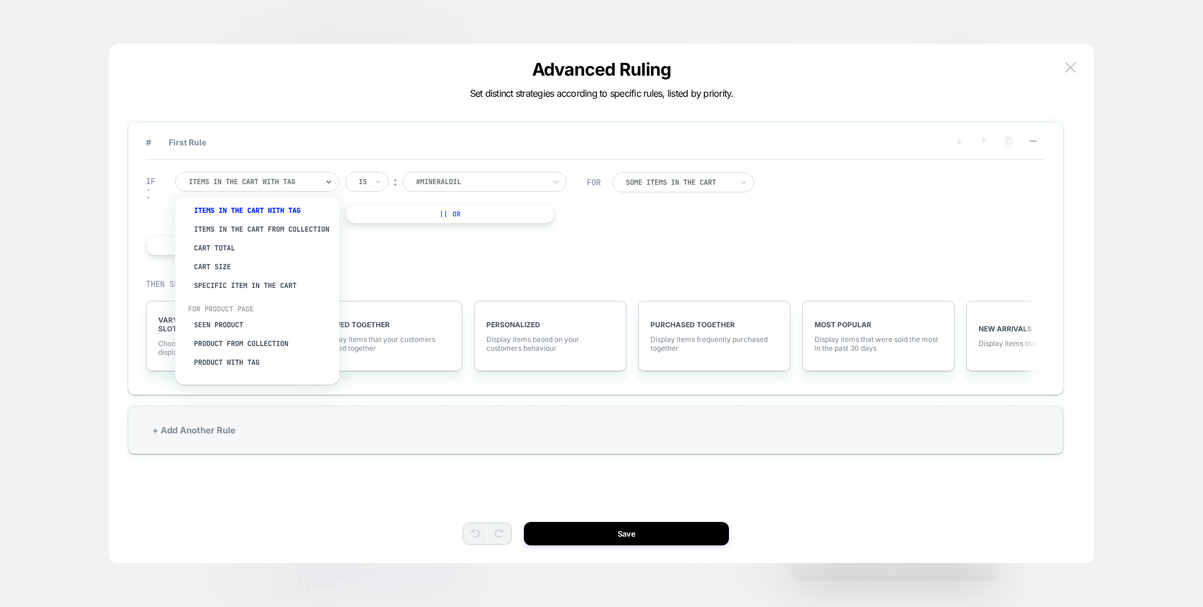
drag, startPoint x: 223, startPoint y: 359, endPoint x: 298, endPoint y: 322, distance: 83.4
click at [223, 359] on div "Product with tag" at bounding box center [263, 362] width 152 height 19
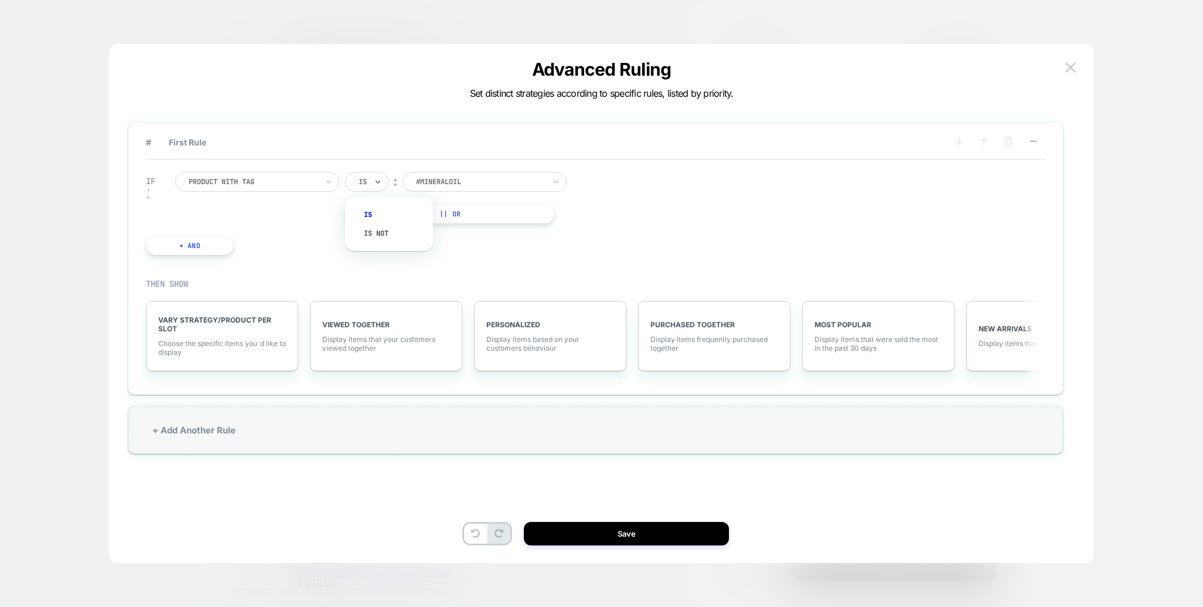
click at [363, 182] on div at bounding box center [363, 181] width 8 height 11
click at [648, 176] on div "IF Product with tag option Is focused, 1 of 2. 2 results available. Use Up and …" at bounding box center [596, 213] width 900 height 107
click at [518, 181] on div at bounding box center [480, 181] width 129 height 11
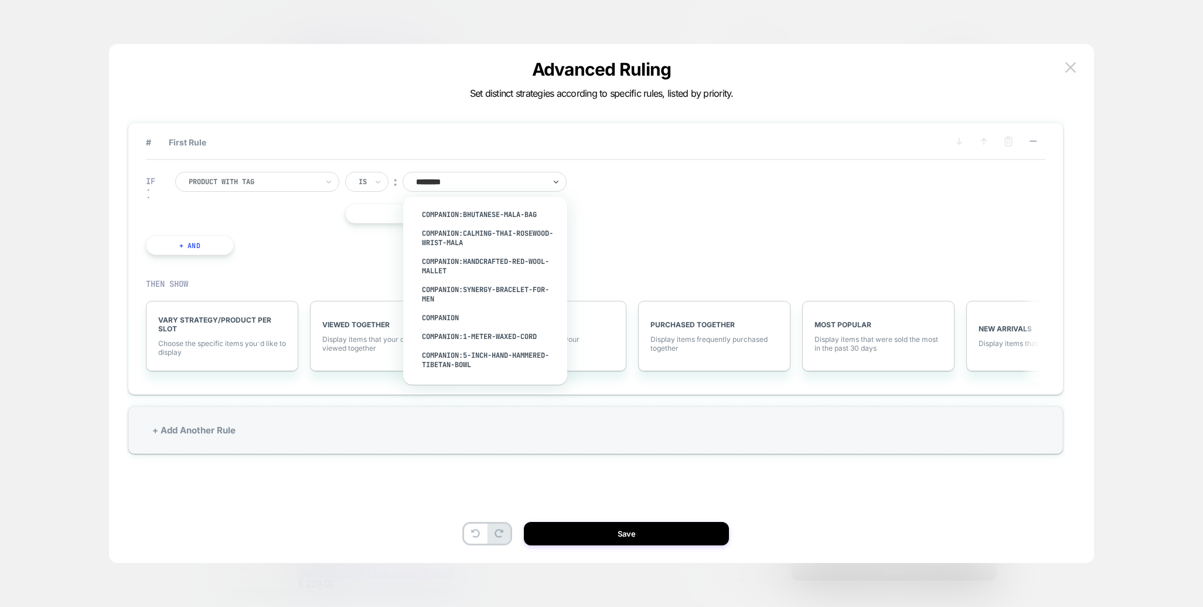
type input "*********"
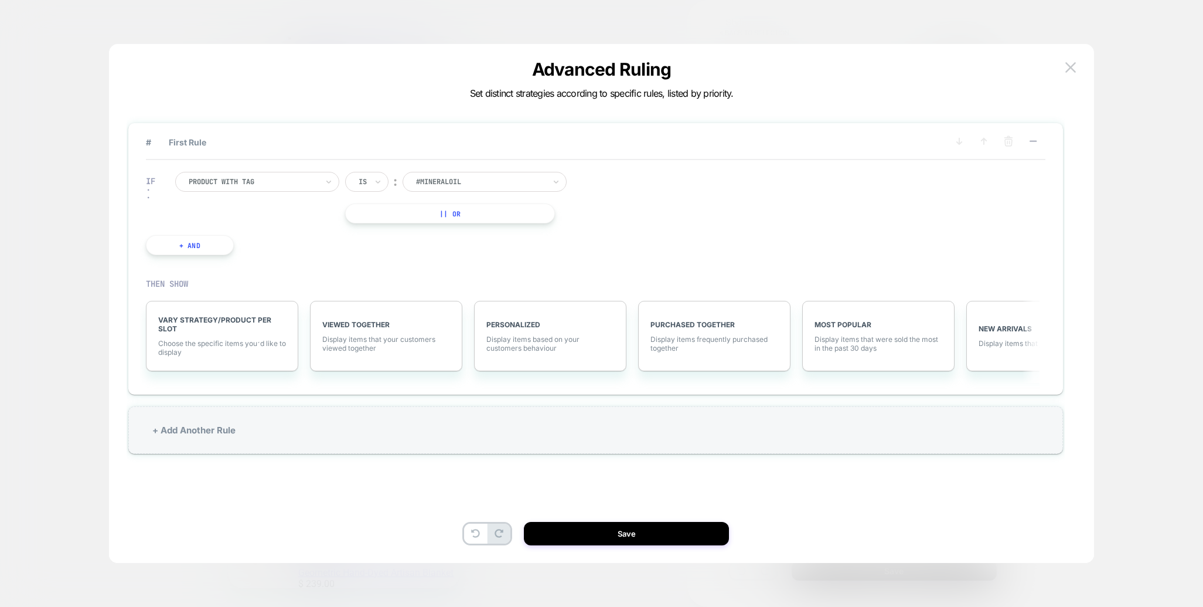
drag, startPoint x: 1167, startPoint y: 217, endPoint x: 1144, endPoint y: 223, distance: 23.5
click at [1145, 217] on div at bounding box center [601, 303] width 1203 height 607
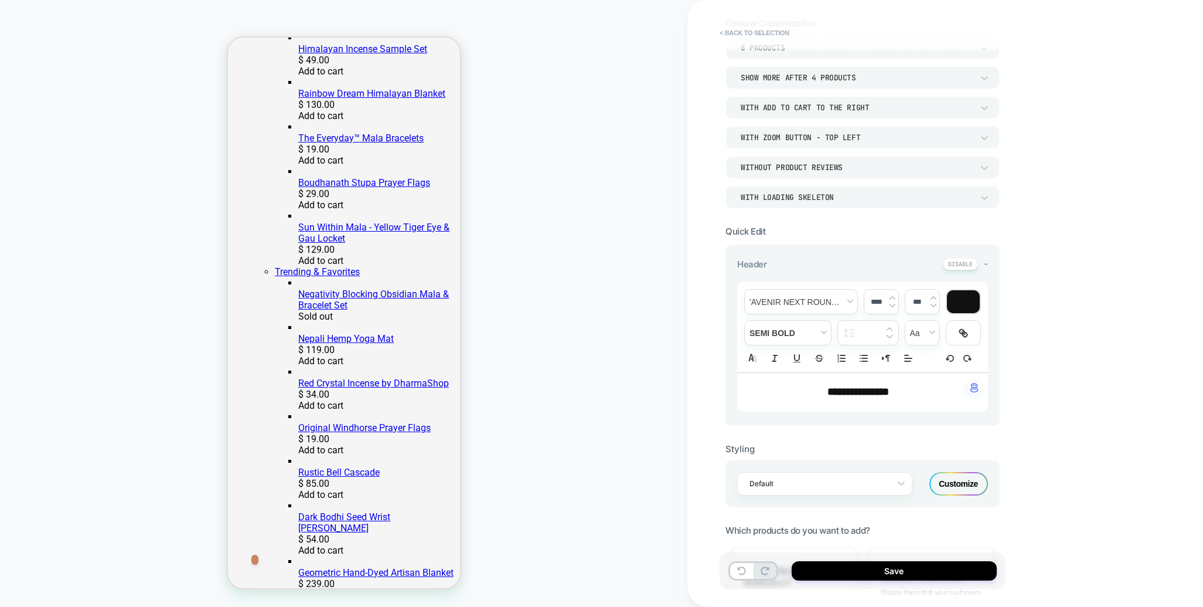
scroll to position [508, 0]
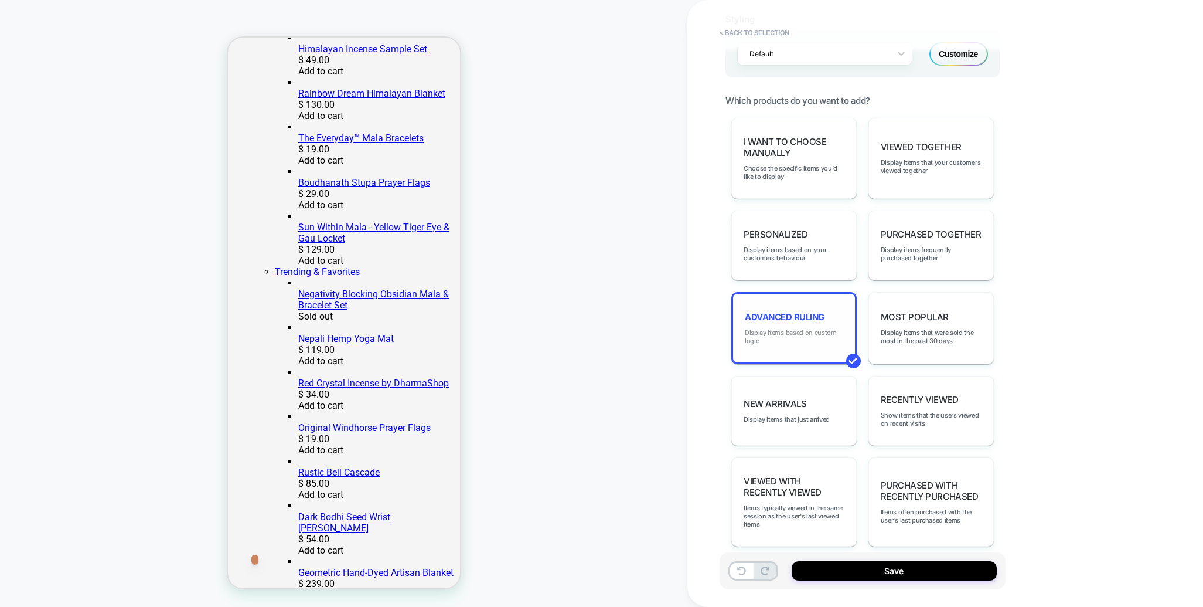
click at [800, 328] on span "Display items based on custom logic" at bounding box center [794, 336] width 98 height 16
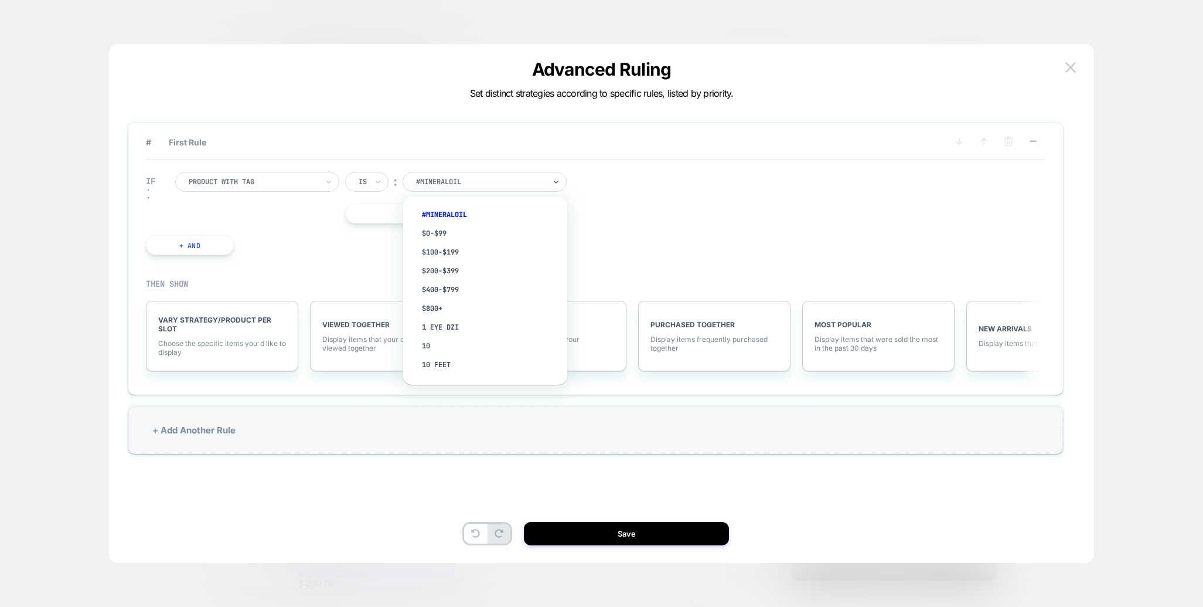
click at [489, 181] on div at bounding box center [480, 181] width 129 height 11
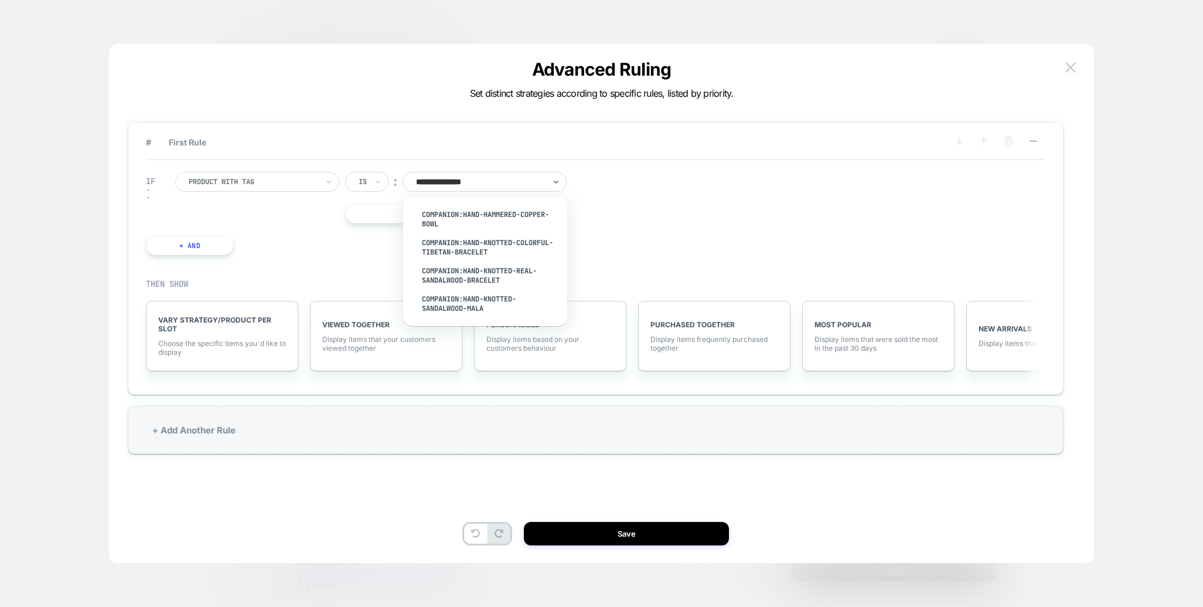
type input "**********"
drag, startPoint x: 482, startPoint y: 216, endPoint x: 582, endPoint y: 182, distance: 104.6
click at [482, 216] on div "Companion:handcrafted-red-wool-mallet" at bounding box center [491, 219] width 152 height 28
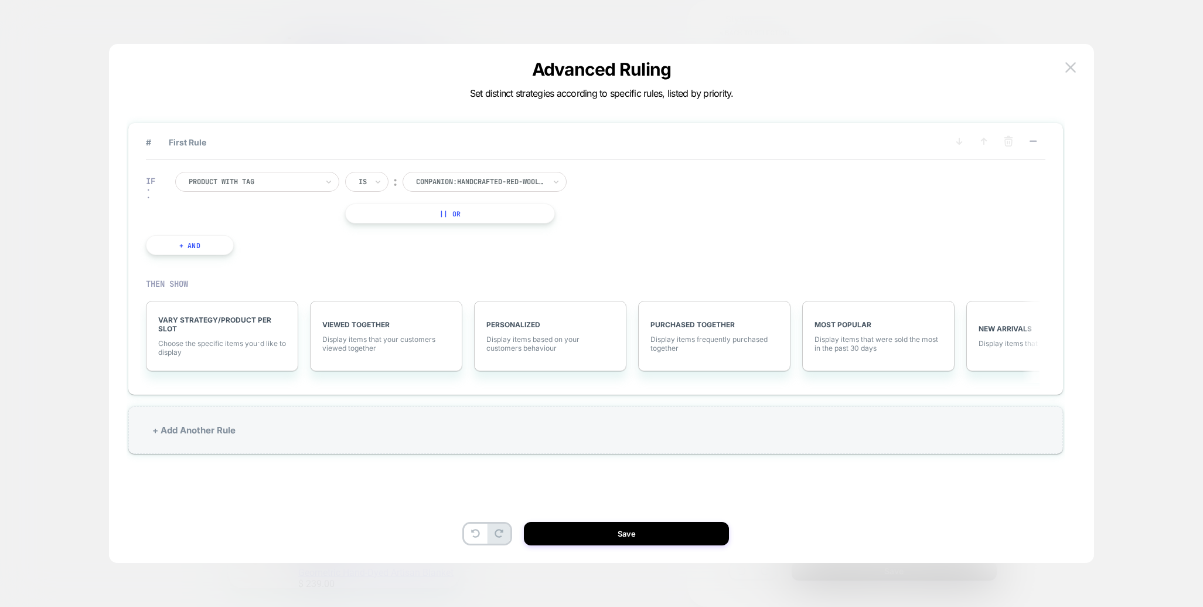
click at [470, 216] on button "|| Or" at bounding box center [450, 213] width 210 height 20
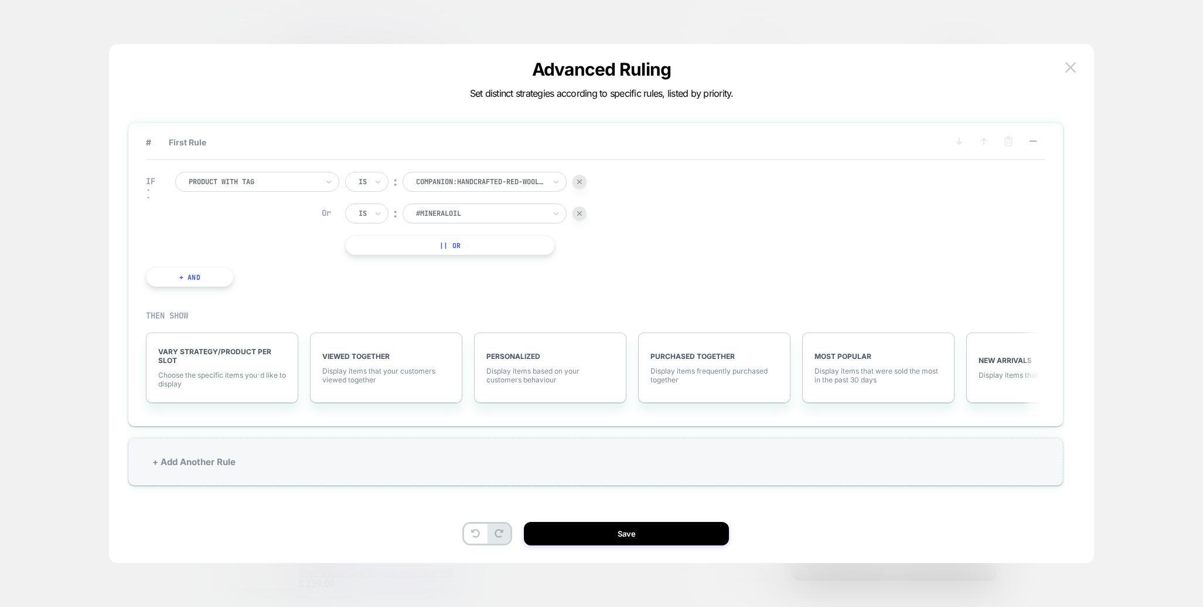
click at [578, 214] on img at bounding box center [579, 213] width 5 height 5
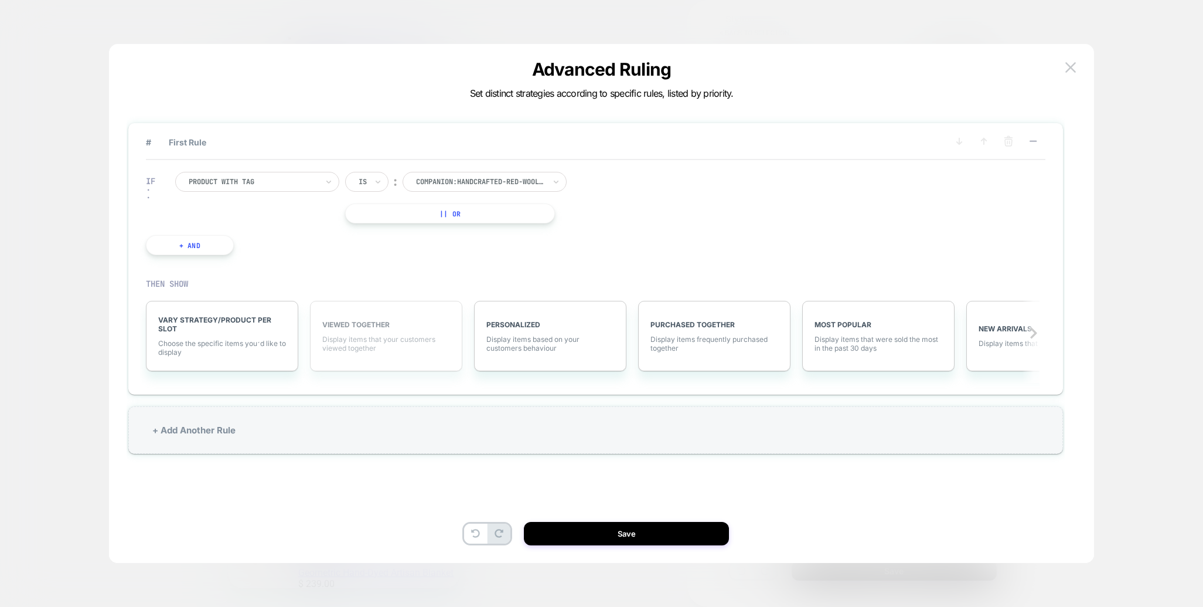
scroll to position [0, 2]
click at [217, 320] on span "VARY STRATEGY/PRODUCT PER SLOT" at bounding box center [221, 324] width 128 height 18
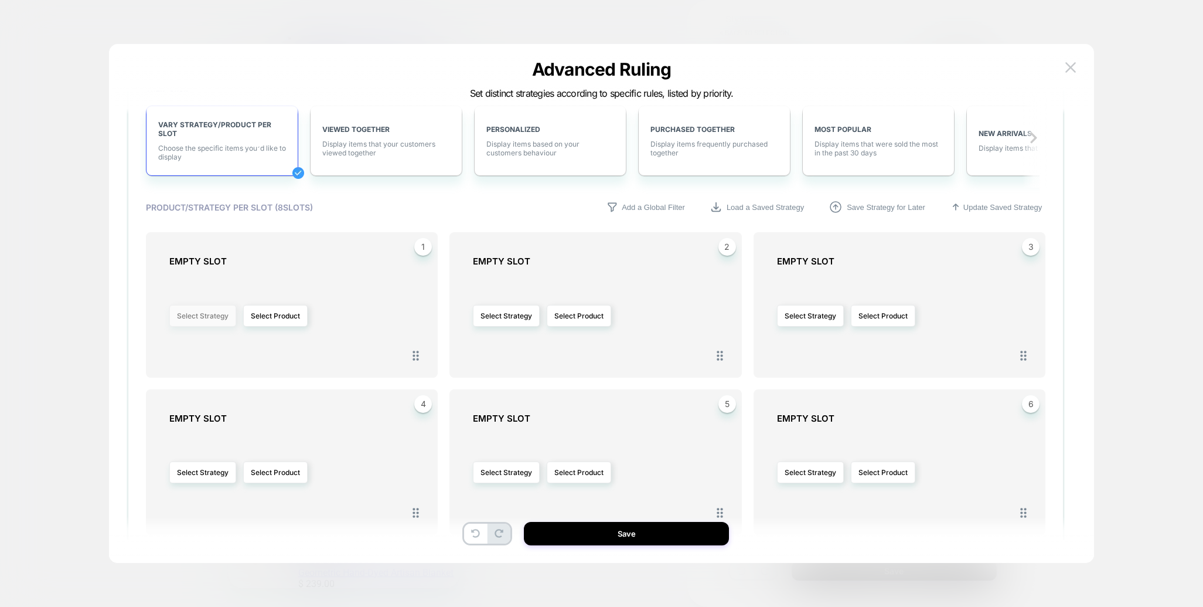
scroll to position [201, 0]
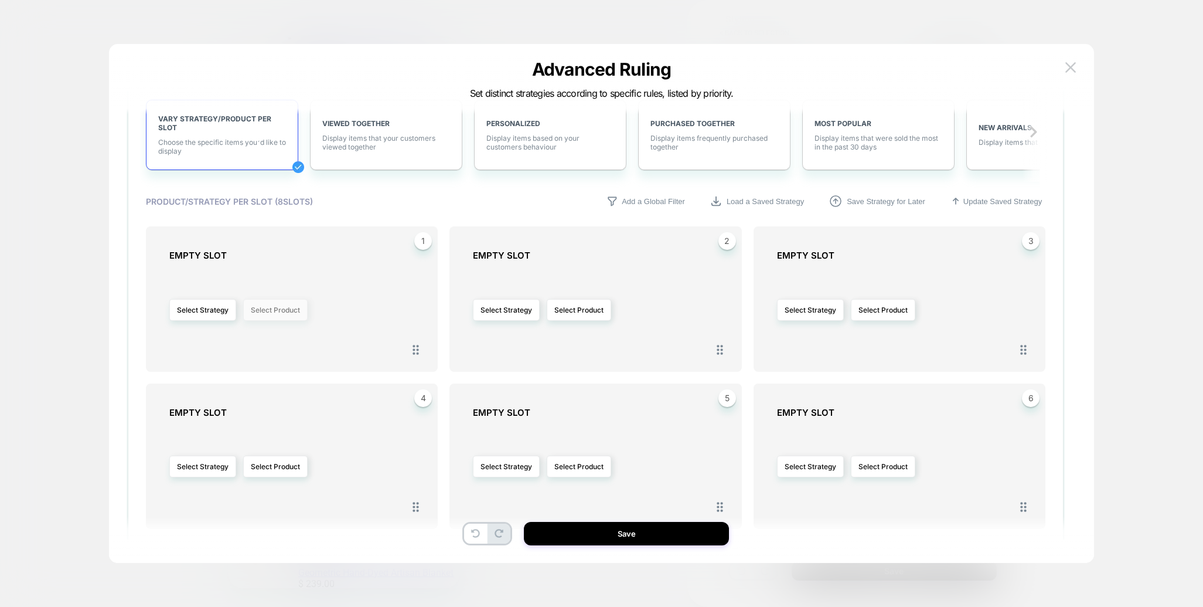
click at [266, 309] on button "Select Product" at bounding box center [275, 310] width 64 height 22
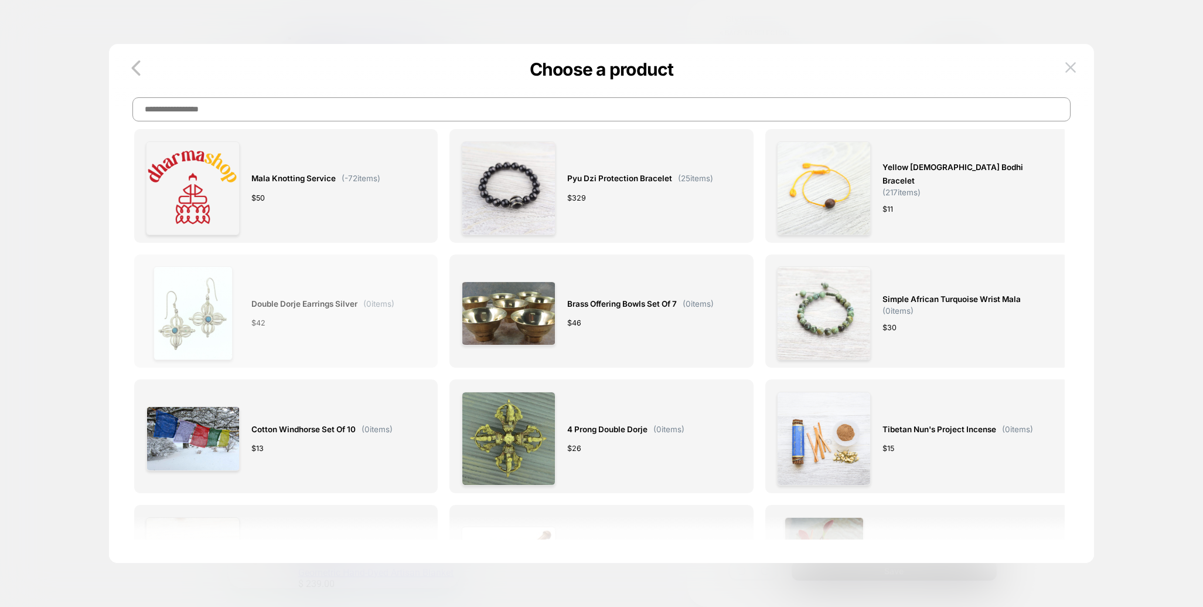
scroll to position [0, 0]
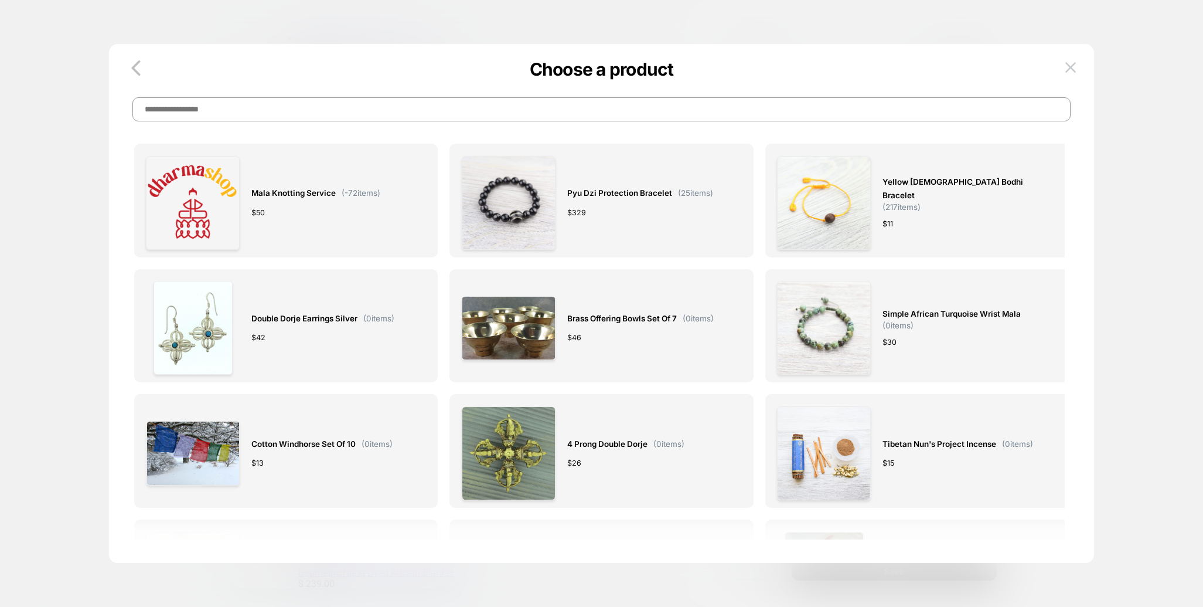
click at [530, 112] on input at bounding box center [601, 109] width 939 height 24
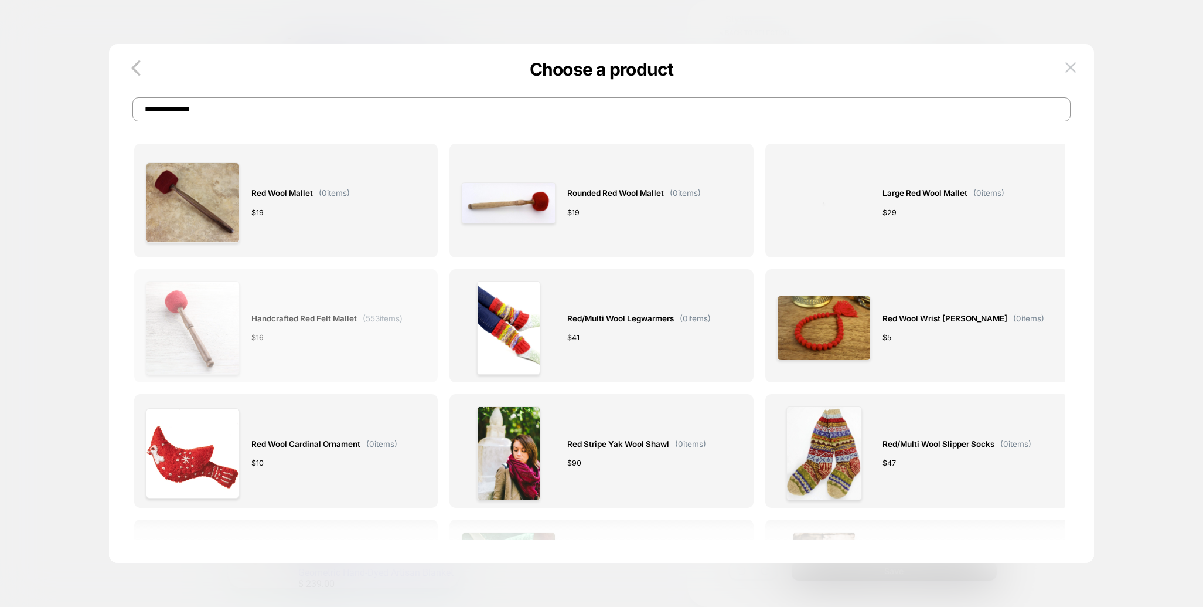
type input "**********"
click at [214, 321] on img at bounding box center [193, 328] width 94 height 94
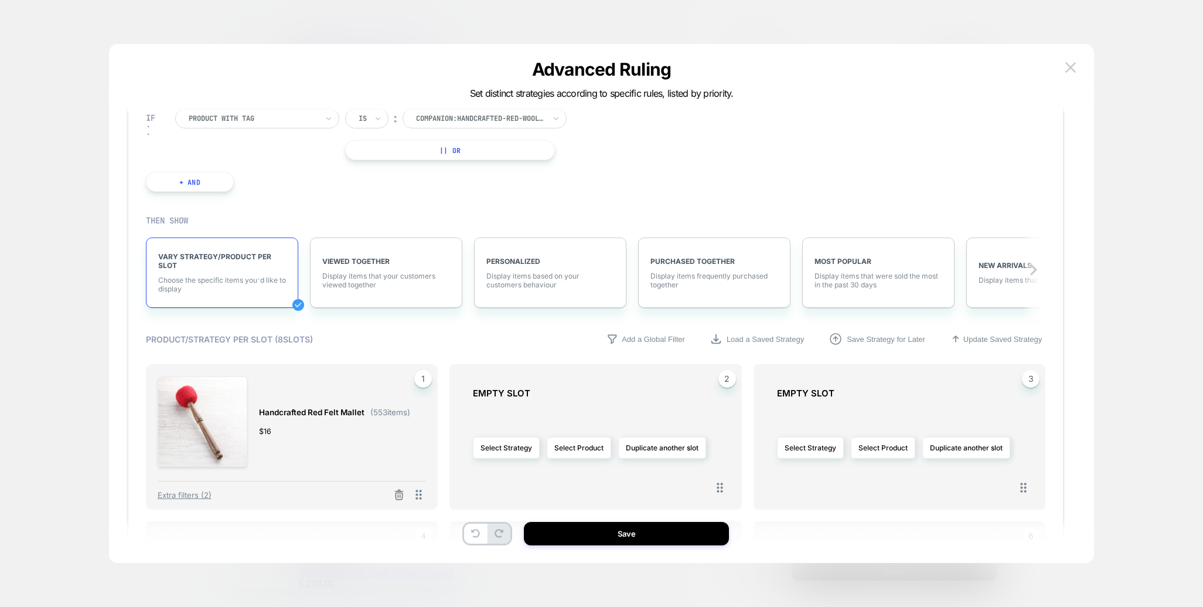
scroll to position [154, 0]
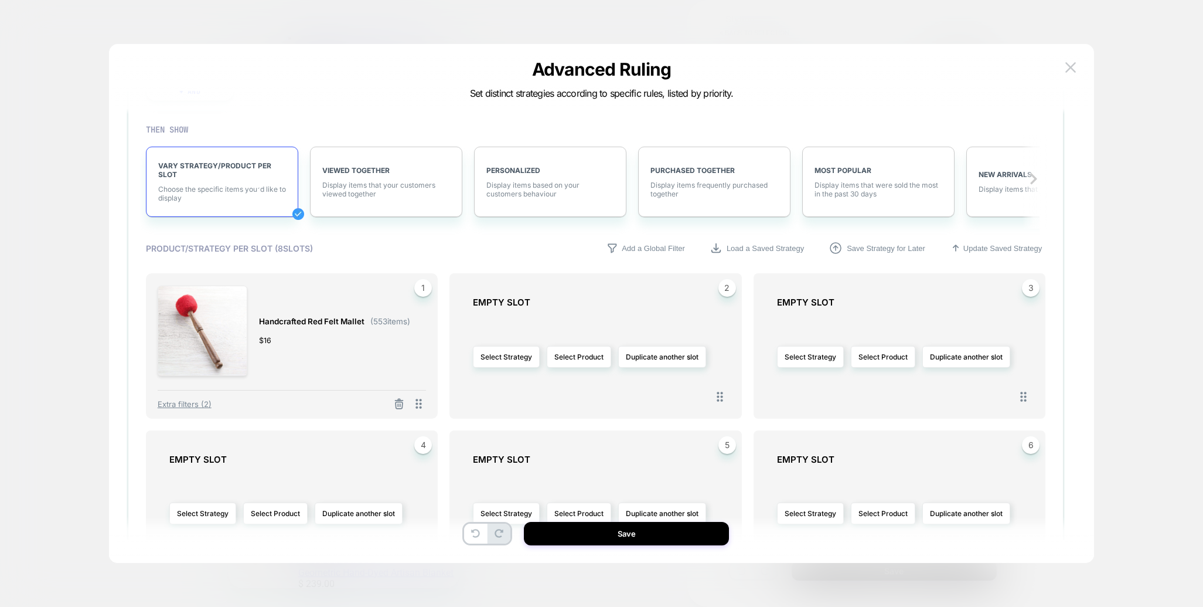
click at [632, 534] on button "Save" at bounding box center [626, 533] width 205 height 23
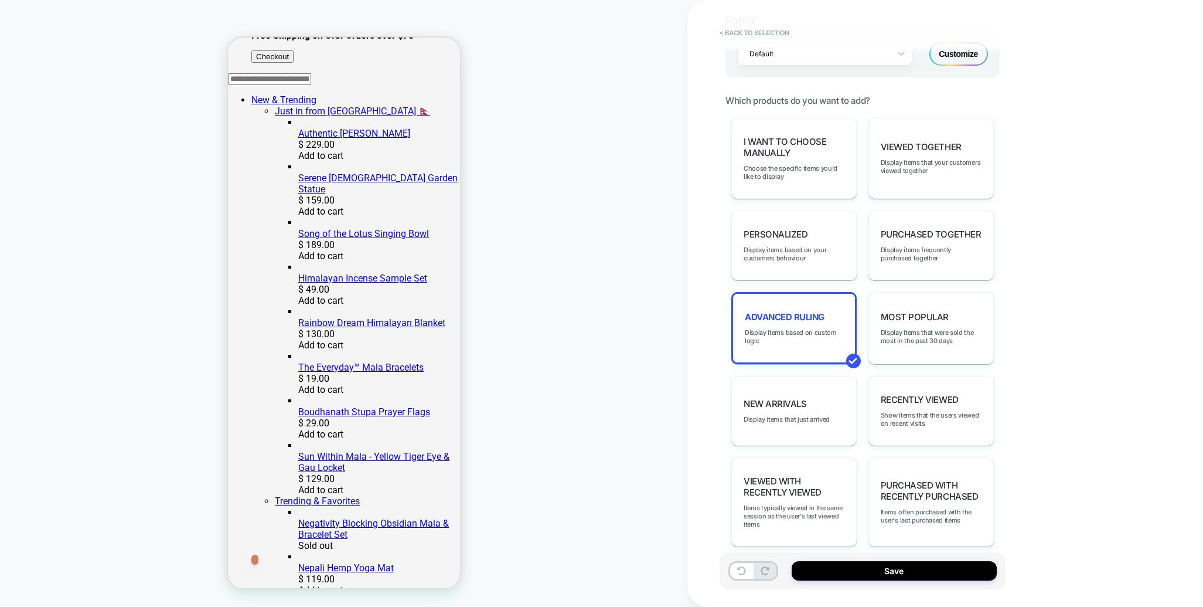
scroll to position [403, 0]
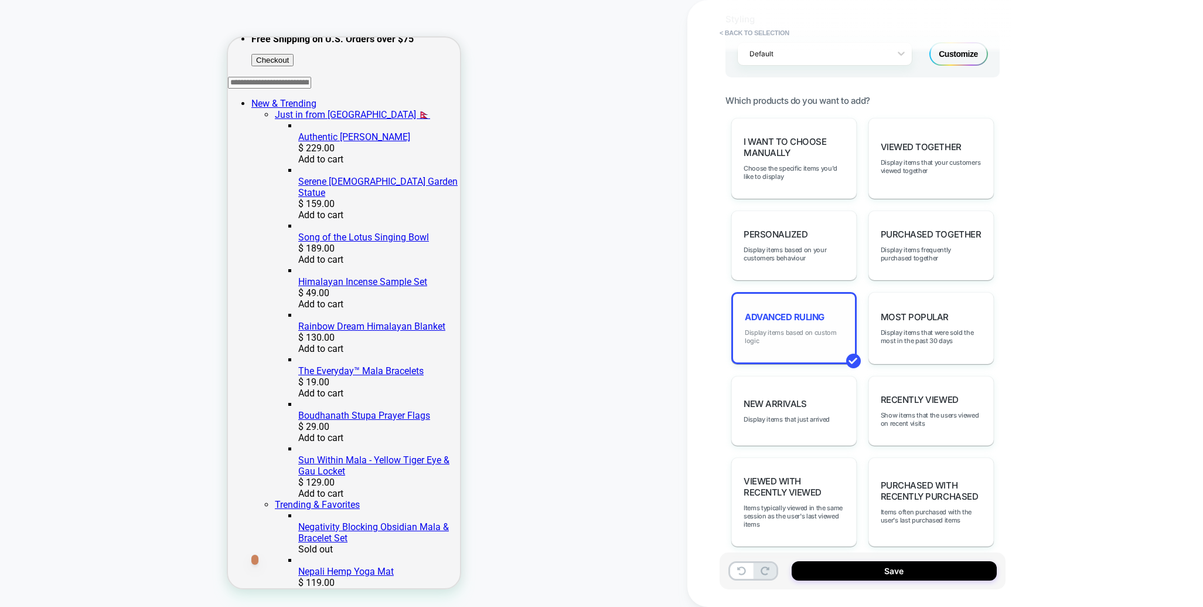
click at [800, 328] on span "Display items based on custom logic" at bounding box center [794, 336] width 98 height 16
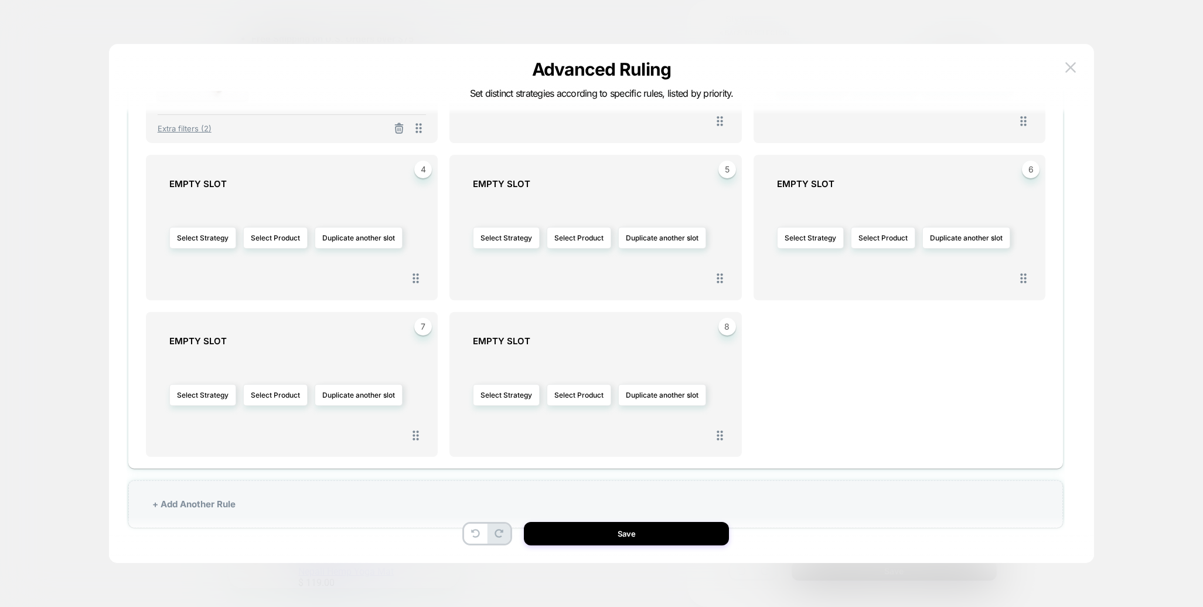
scroll to position [35, 0]
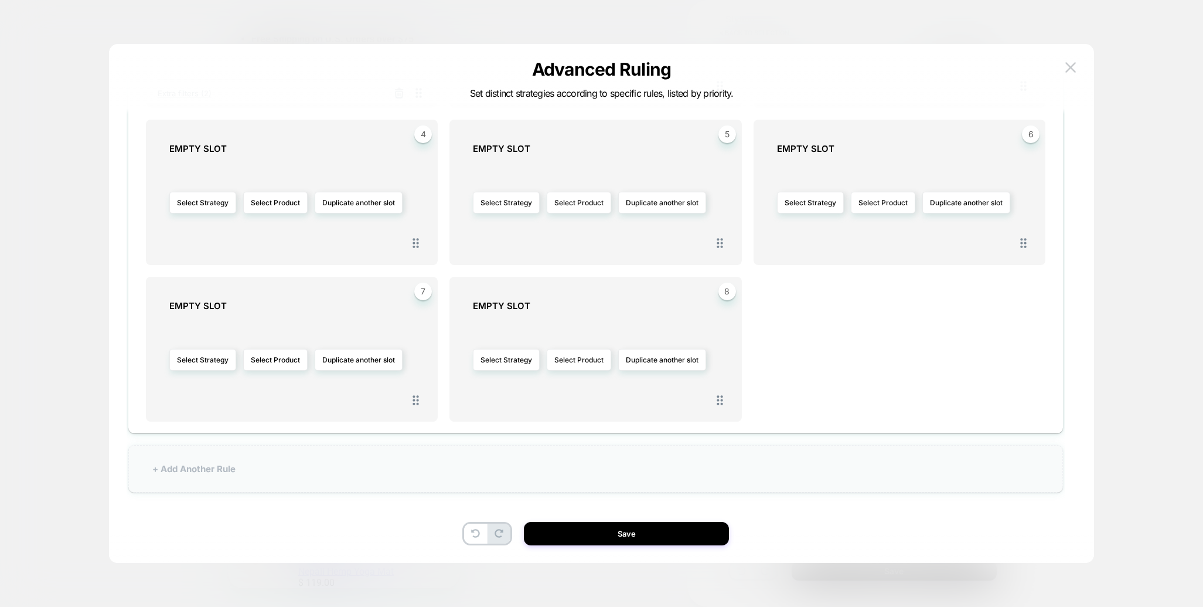
click at [183, 460] on div "+ Add Another Rule" at bounding box center [596, 468] width 936 height 47
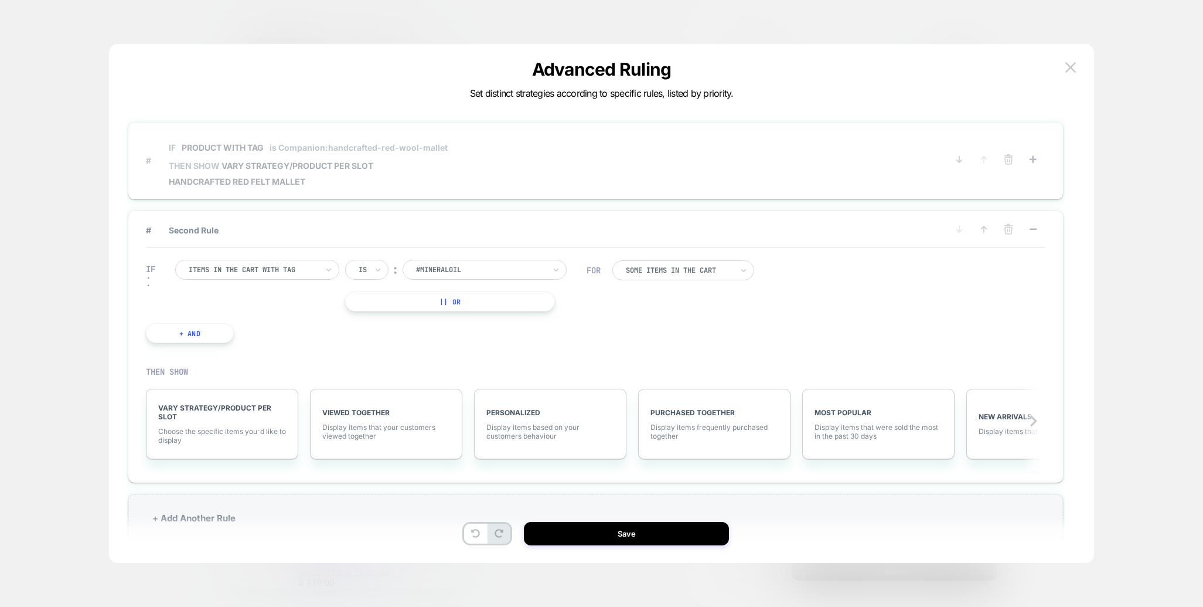
scroll to position [0, 0]
click at [299, 269] on div at bounding box center [253, 270] width 129 height 11
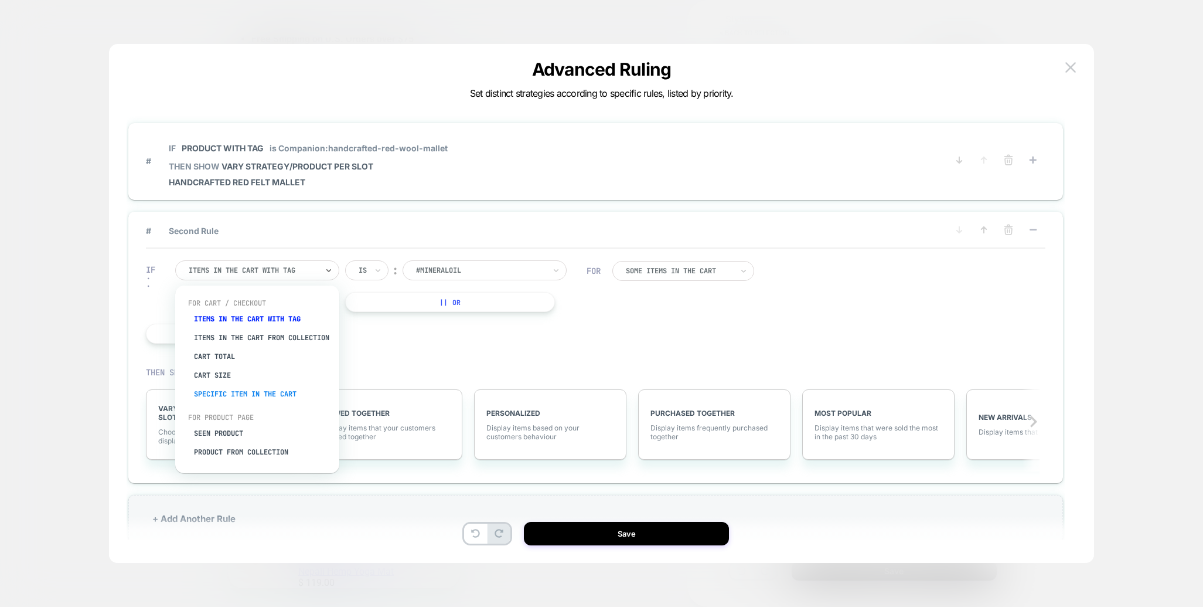
scroll to position [26, 0]
drag, startPoint x: 225, startPoint y: 450, endPoint x: 373, endPoint y: 345, distance: 181.3
click at [225, 450] on div "Product with tag" at bounding box center [263, 450] width 152 height 19
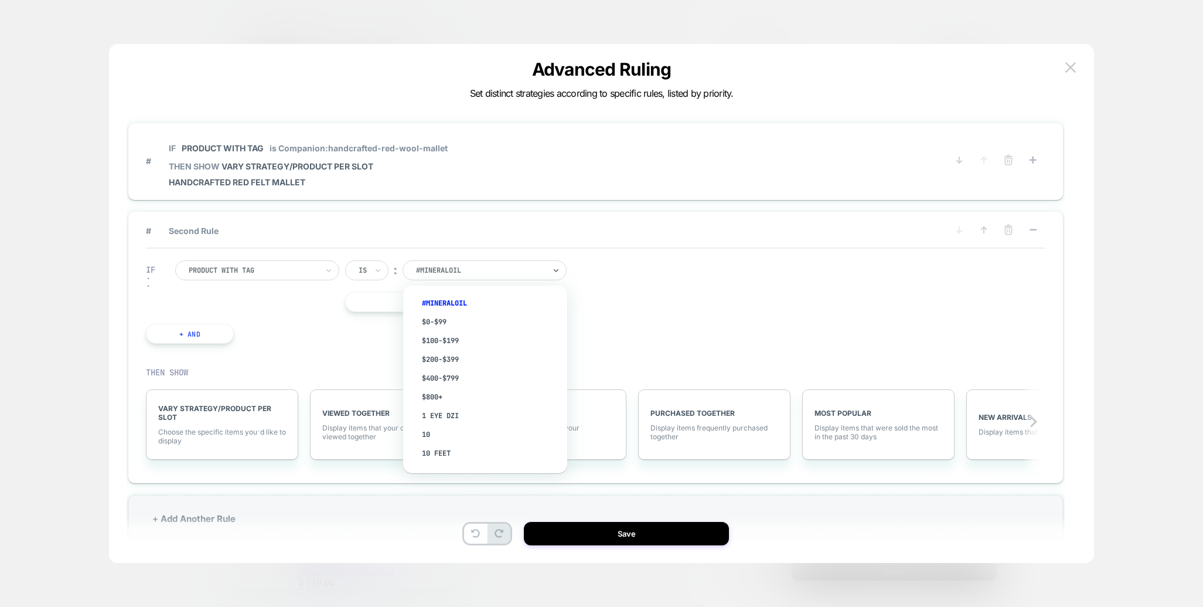
click at [479, 270] on div at bounding box center [480, 270] width 129 height 11
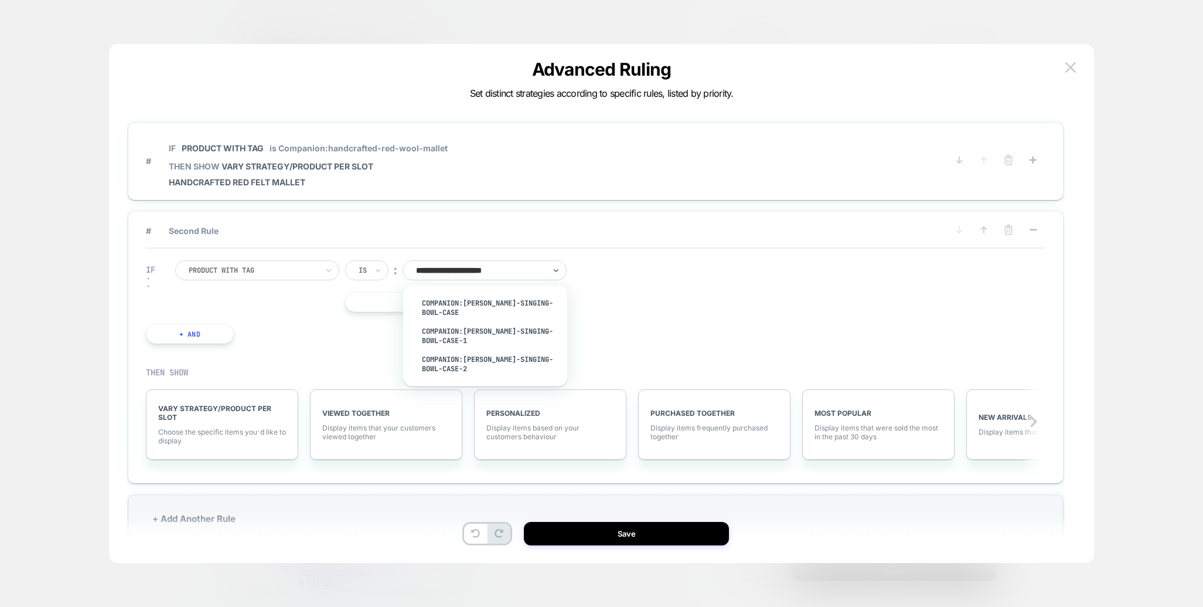
type input "**********"
click at [478, 359] on div "companion:[PERSON_NAME]-singing-bowl-case-2" at bounding box center [491, 364] width 152 height 28
drag, startPoint x: 193, startPoint y: 424, endPoint x: 243, endPoint y: 399, distance: 56.1
click at [193, 424] on div "VARY STRATEGY/PRODUCT PER SLOT Choose the specific items you׳d like to display" at bounding box center [222, 424] width 152 height 70
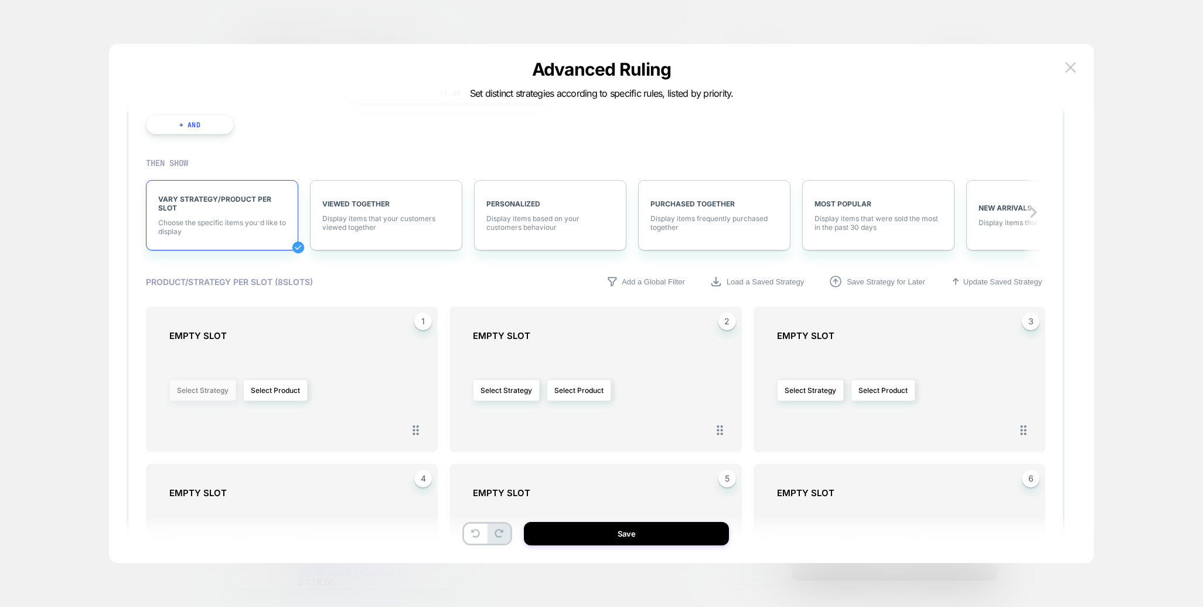
scroll to position [219, 0]
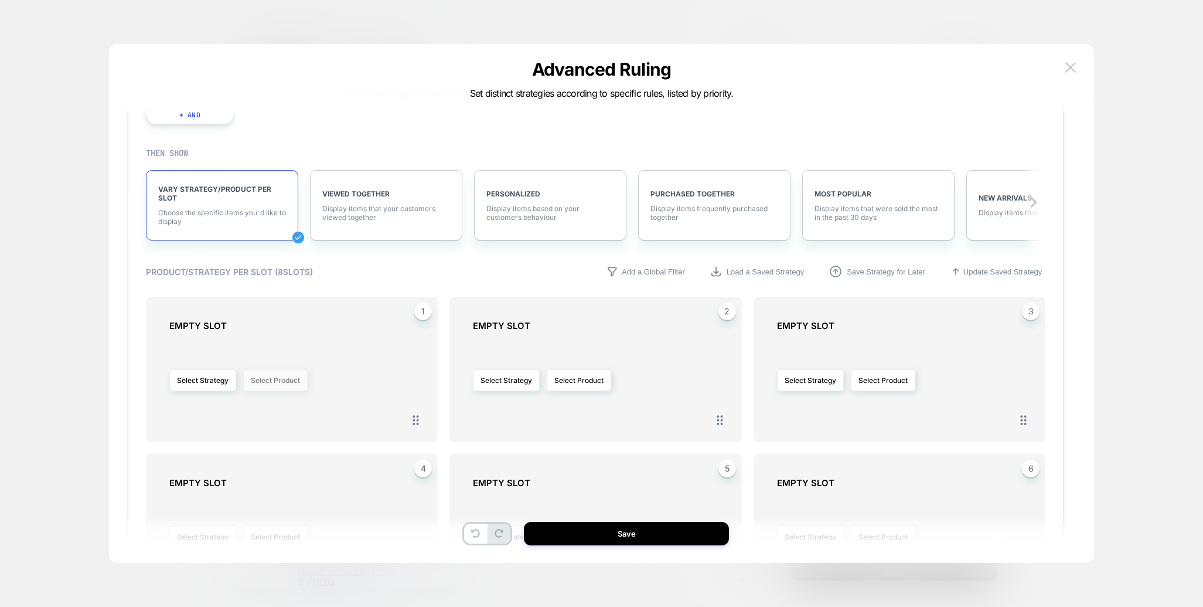
click at [265, 386] on button "Select Product" at bounding box center [275, 380] width 64 height 22
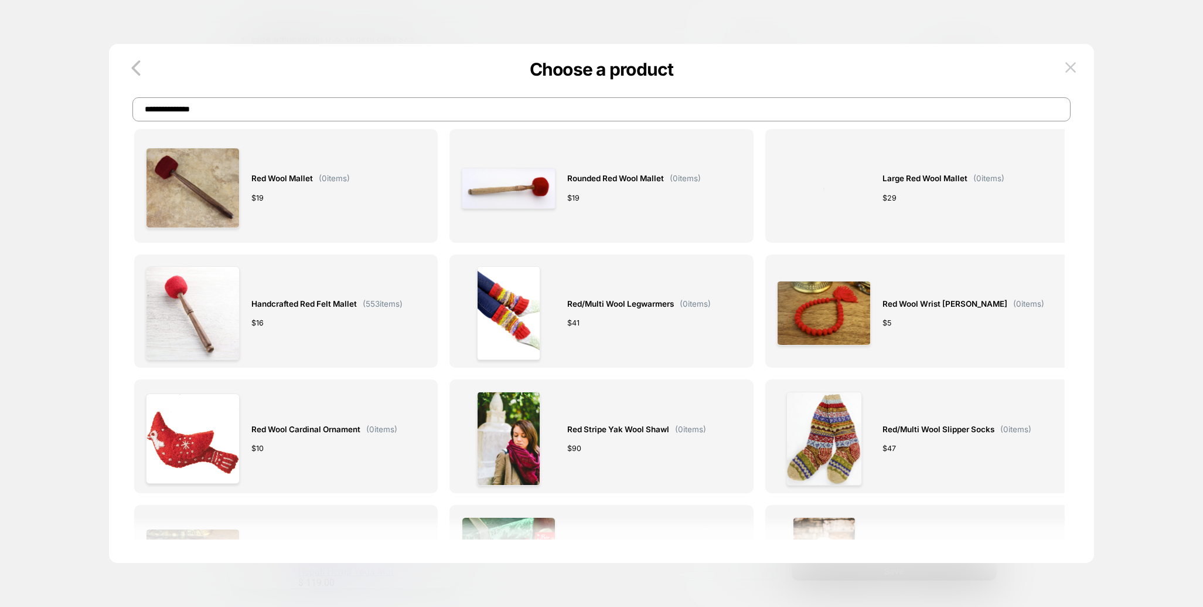
scroll to position [0, 0]
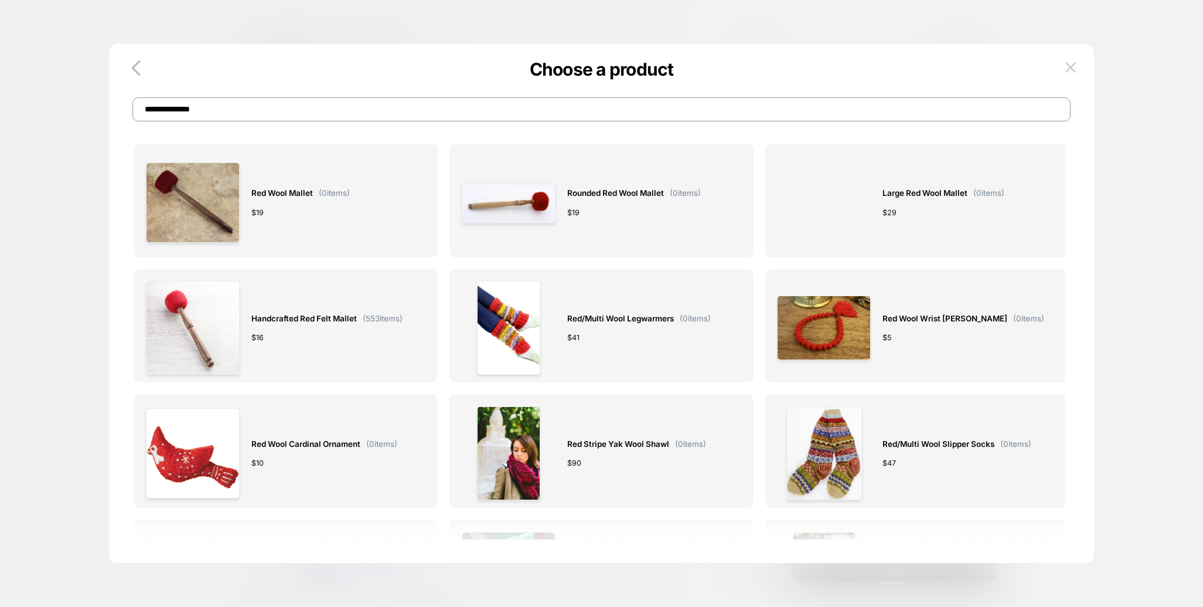
click at [372, 107] on input "**********" at bounding box center [601, 109] width 939 height 24
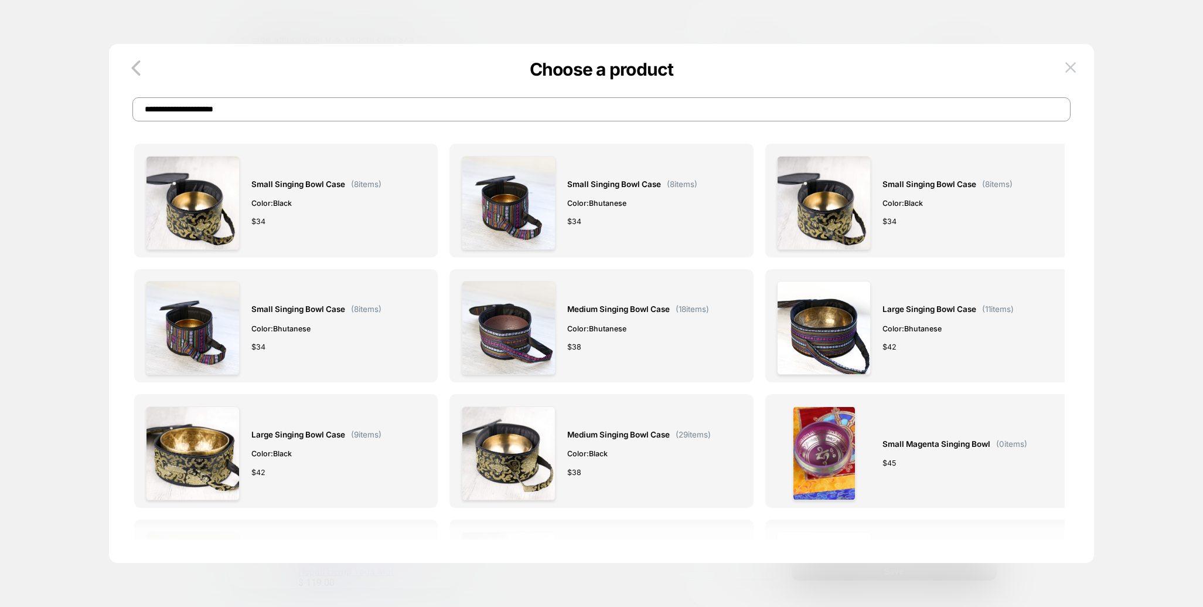
click at [266, 114] on input "**********" at bounding box center [601, 109] width 939 height 24
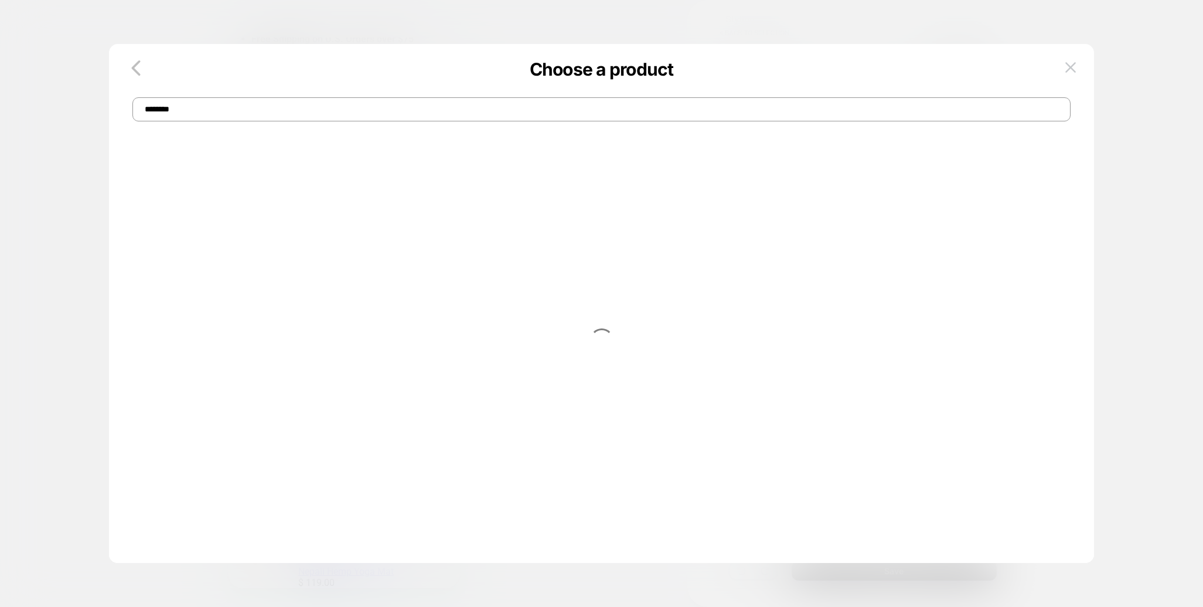
type input "*****"
drag, startPoint x: 203, startPoint y: 114, endPoint x: 105, endPoint y: 103, distance: 98.5
click at [726, 118] on div "Choose a product ***** I want to choose manually Choose the specific items you'…" at bounding box center [863, 332] width 274 height 429
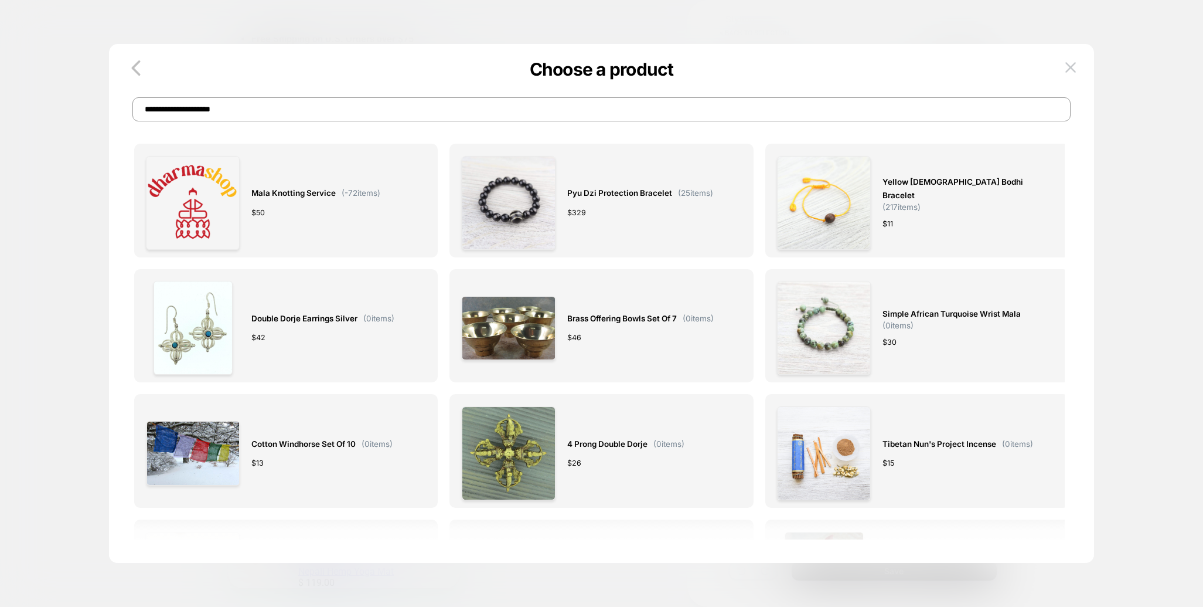
type input "**********"
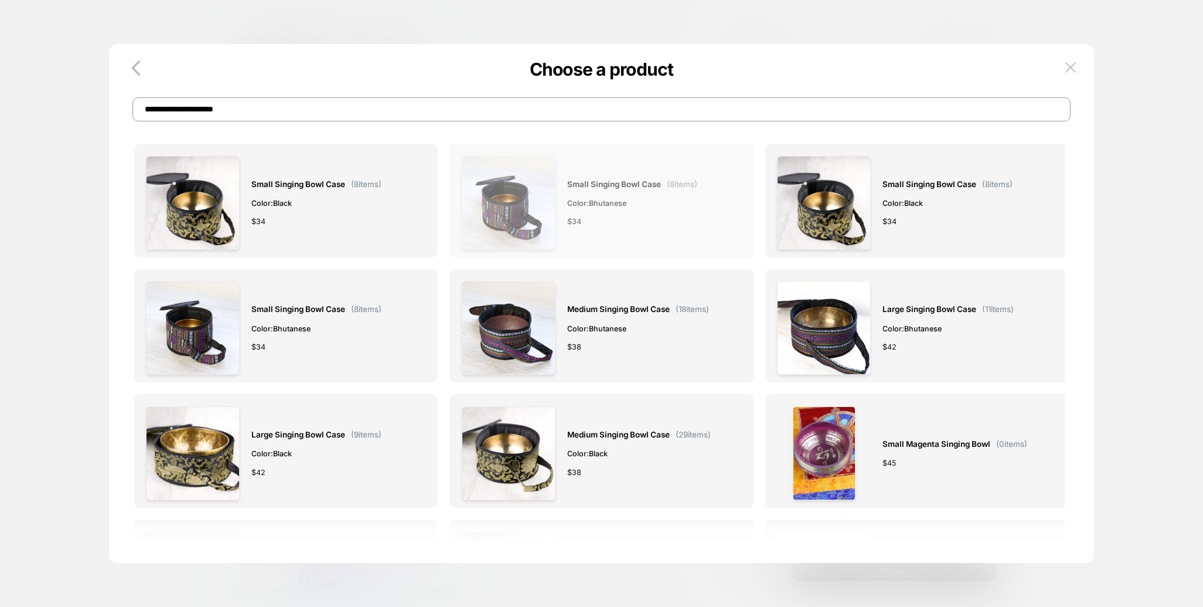
click at [619, 185] on span "Small Singing Bowl Case" at bounding box center [614, 184] width 94 height 13
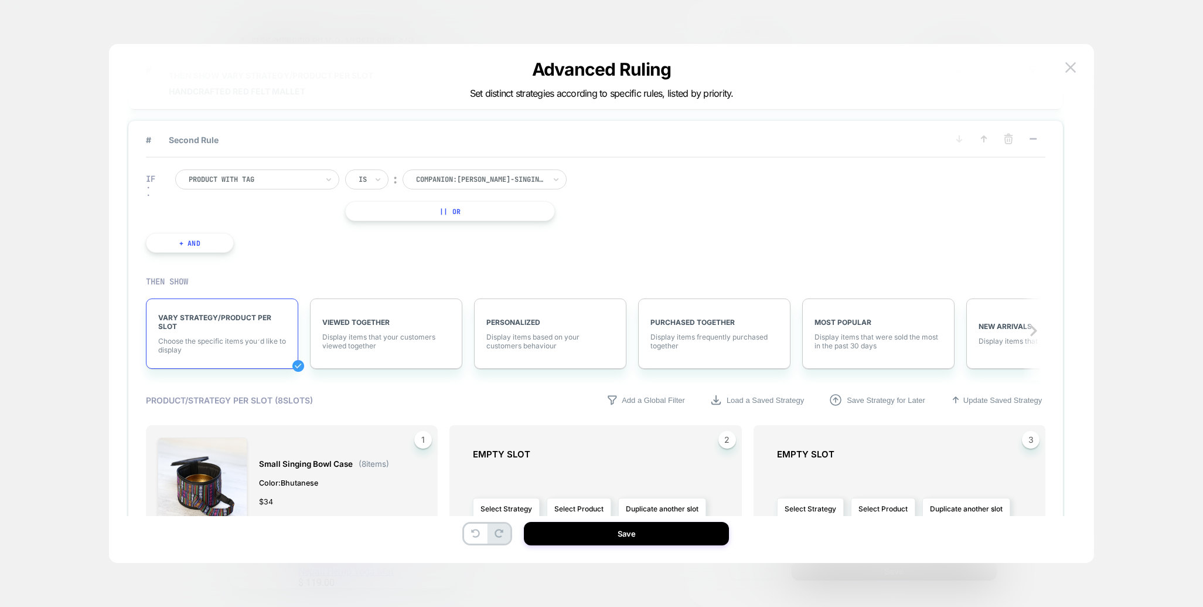
scroll to position [106, 0]
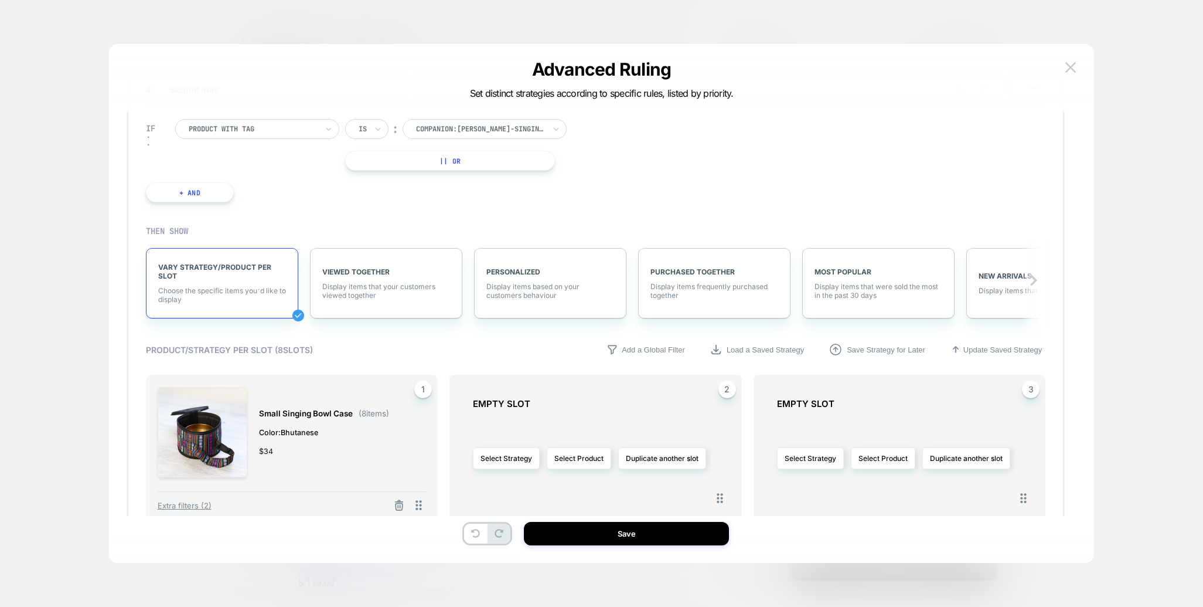
click at [616, 525] on button "Save" at bounding box center [626, 533] width 205 height 23
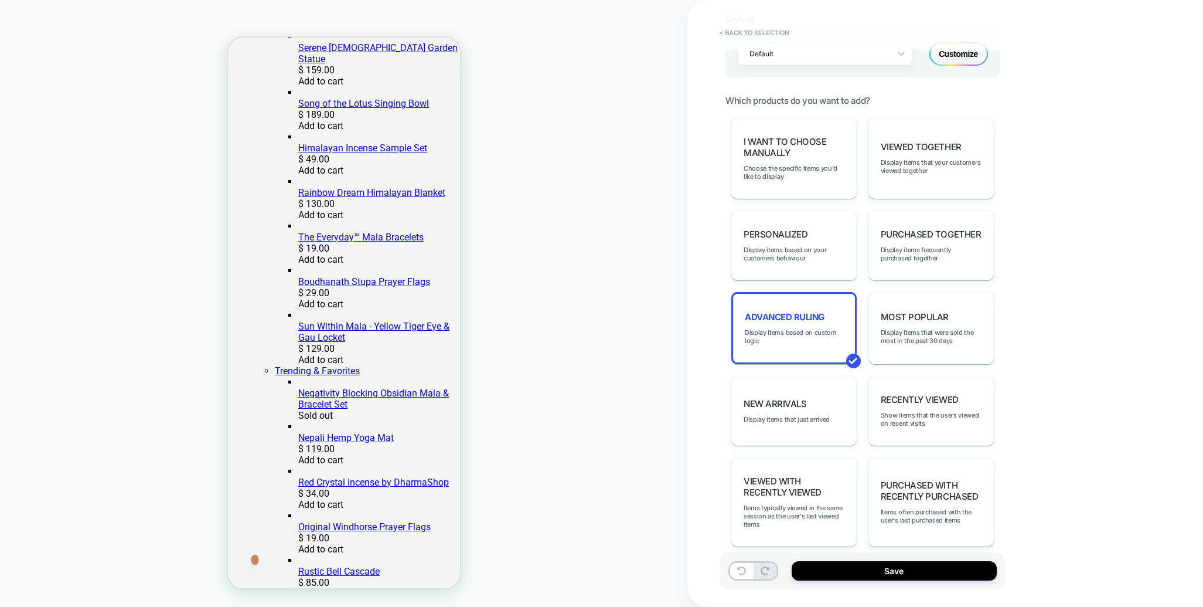
scroll to position [542, 0]
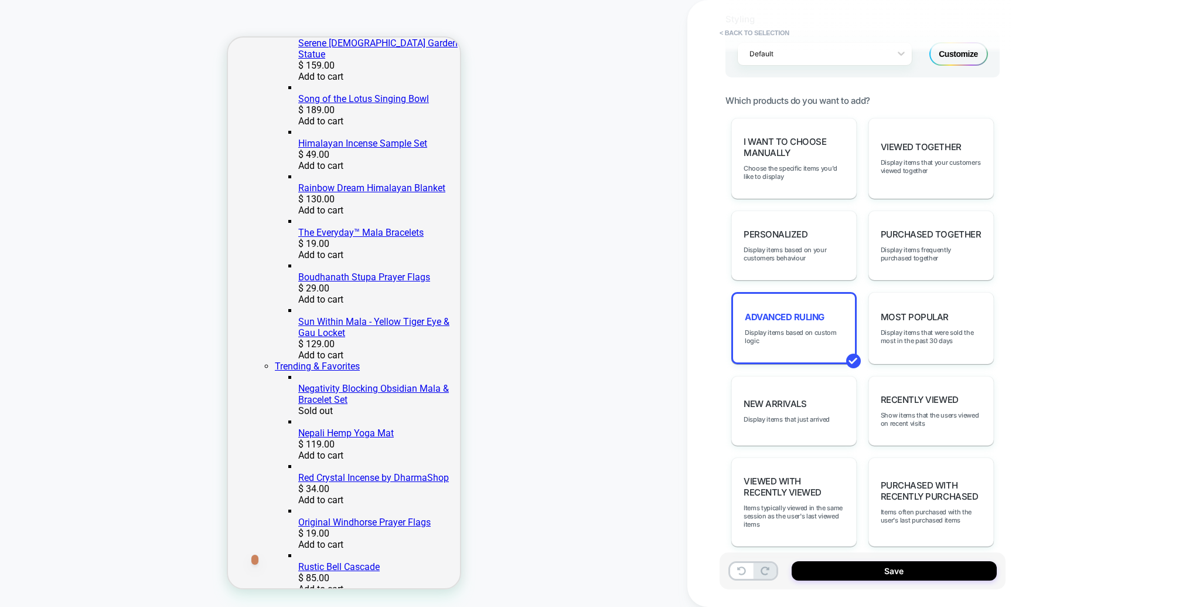
click button "Show more"
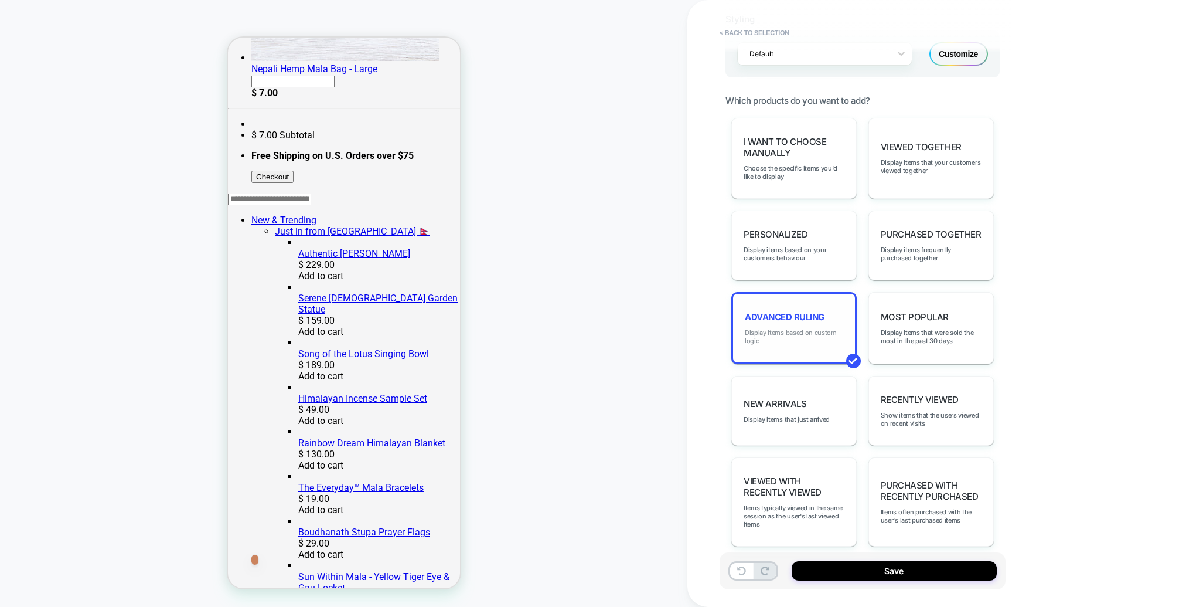
scroll to position [507, 0]
click at [790, 329] on span "Display items based on custom logic" at bounding box center [794, 337] width 98 height 16
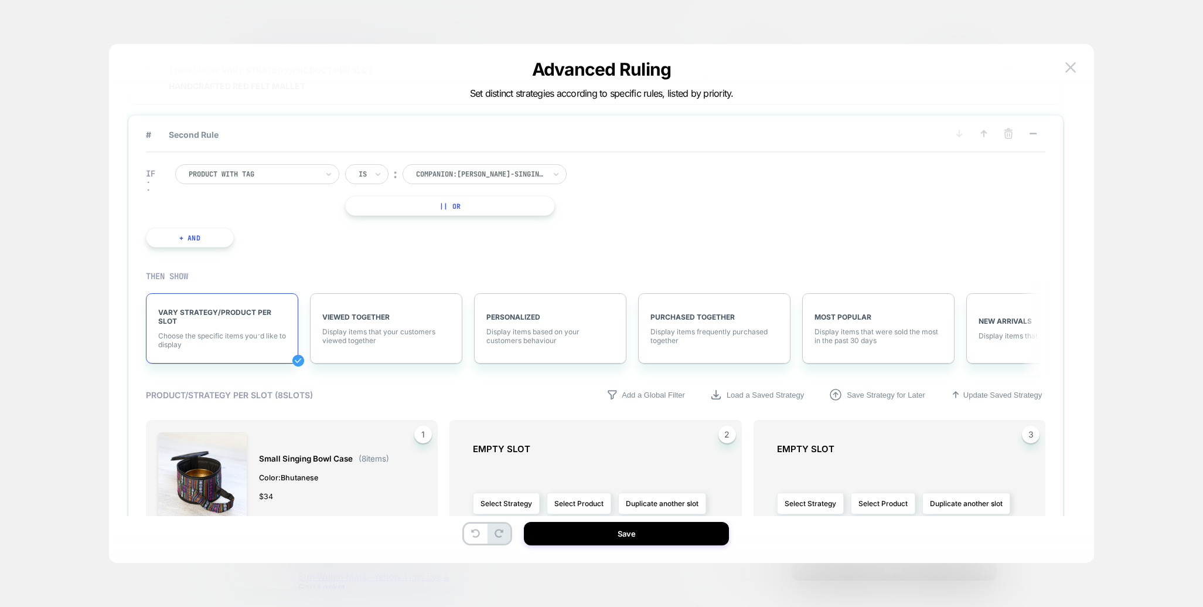
scroll to position [0, 0]
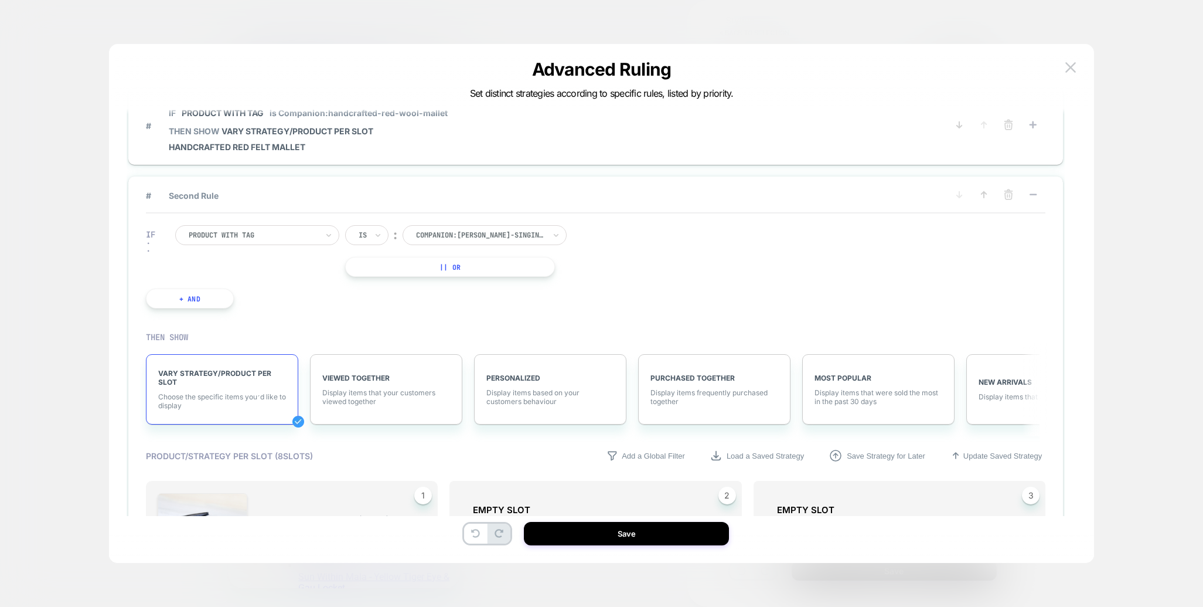
click at [634, 538] on button "Save" at bounding box center [626, 533] width 205 height 23
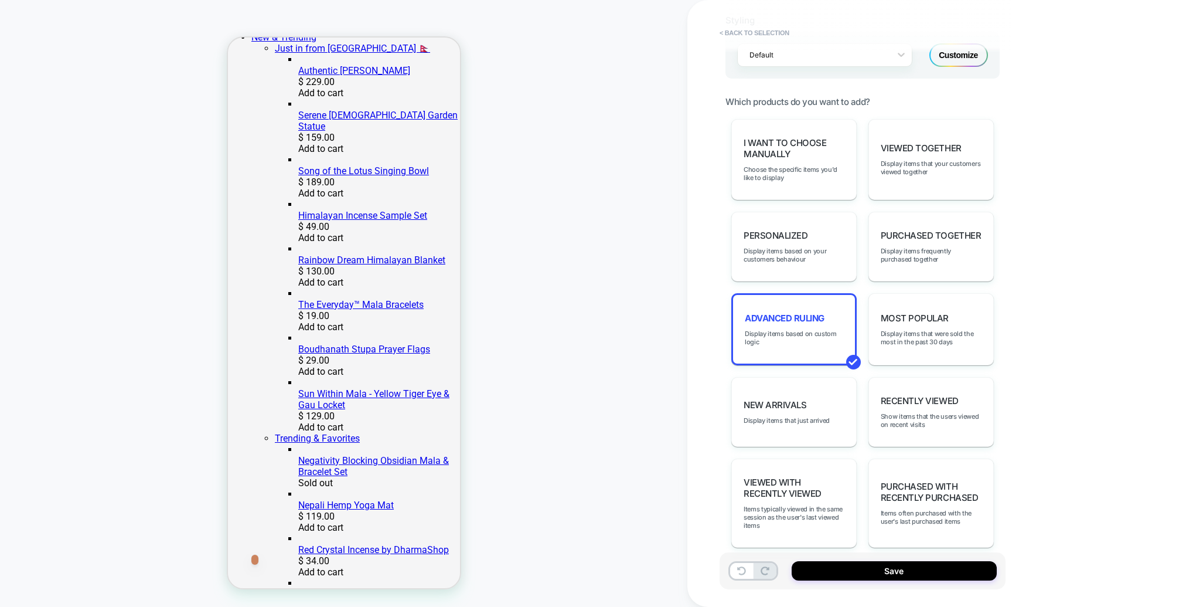
scroll to position [479, 0]
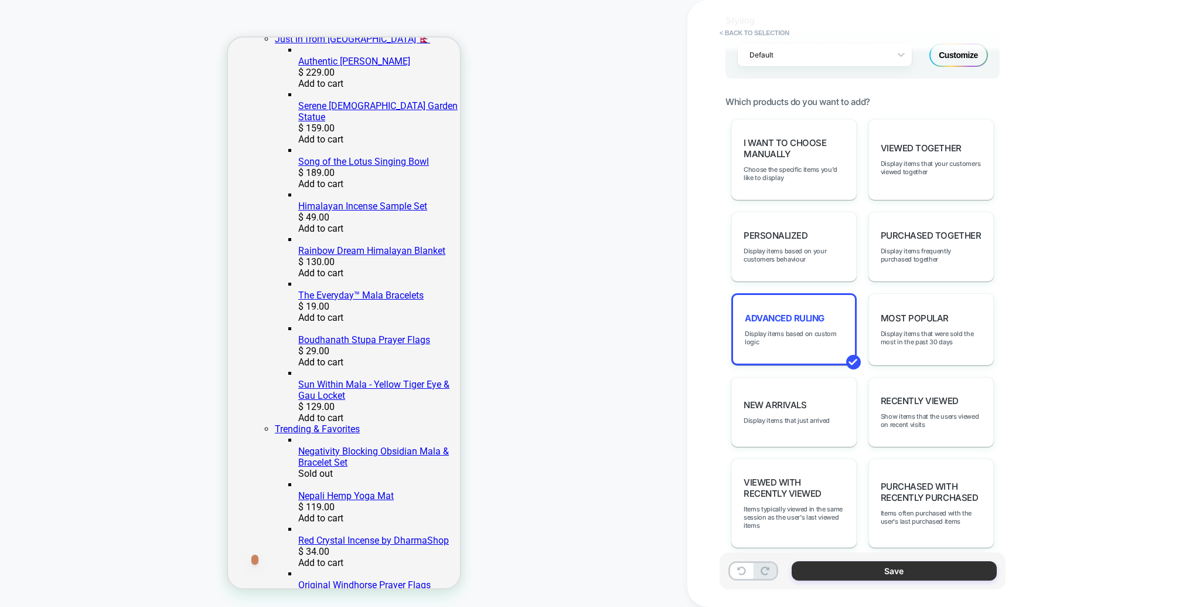
drag, startPoint x: 893, startPoint y: 575, endPoint x: 865, endPoint y: 576, distance: 28.1
click at [893, 575] on button "Save" at bounding box center [894, 570] width 205 height 19
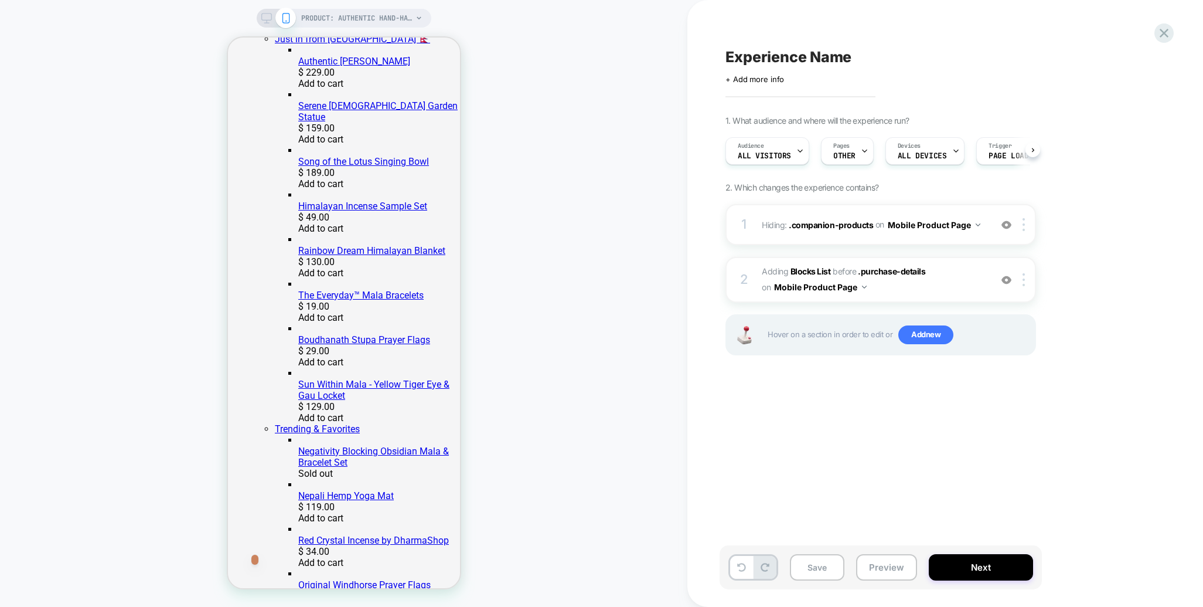
scroll to position [0, 1]
click button "Show more"
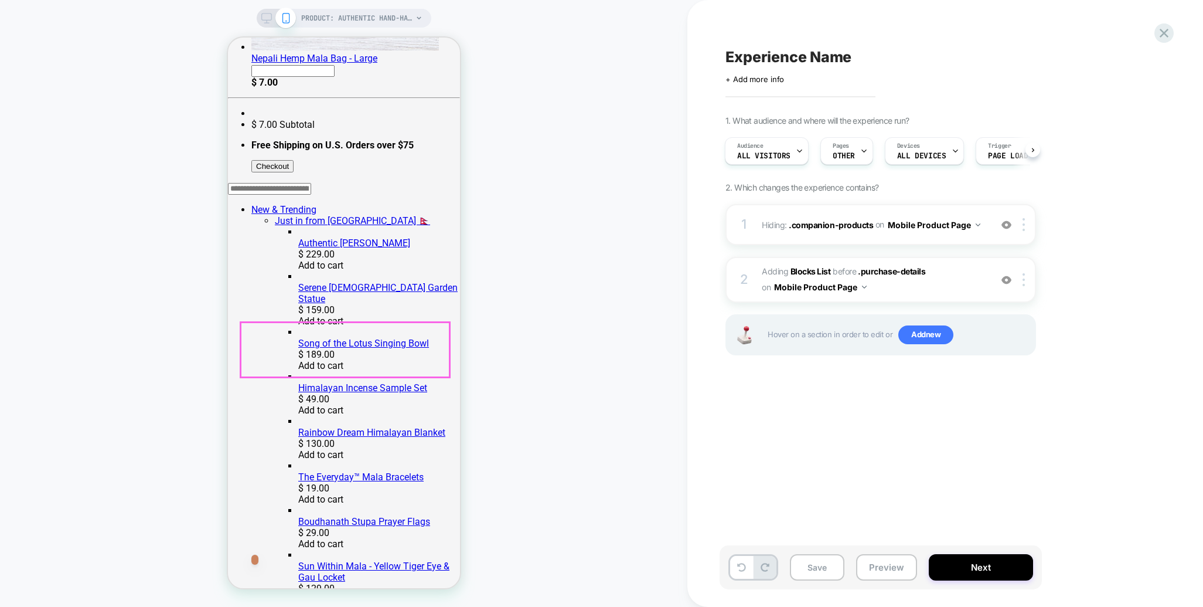
scroll to position [501, 0]
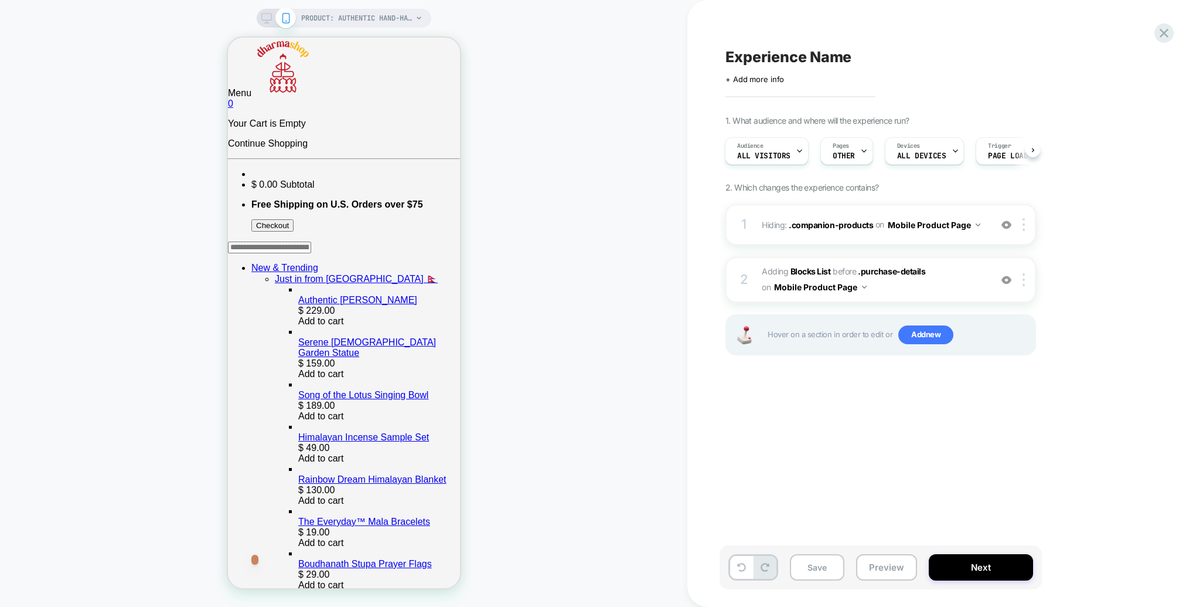
click at [990, 234] on div "PRODUCT: Authentic Hand-Hammered Tibetan Singing Bowl Set [5 inch] PRODUCT: Aut…" at bounding box center [601, 303] width 1203 height 607
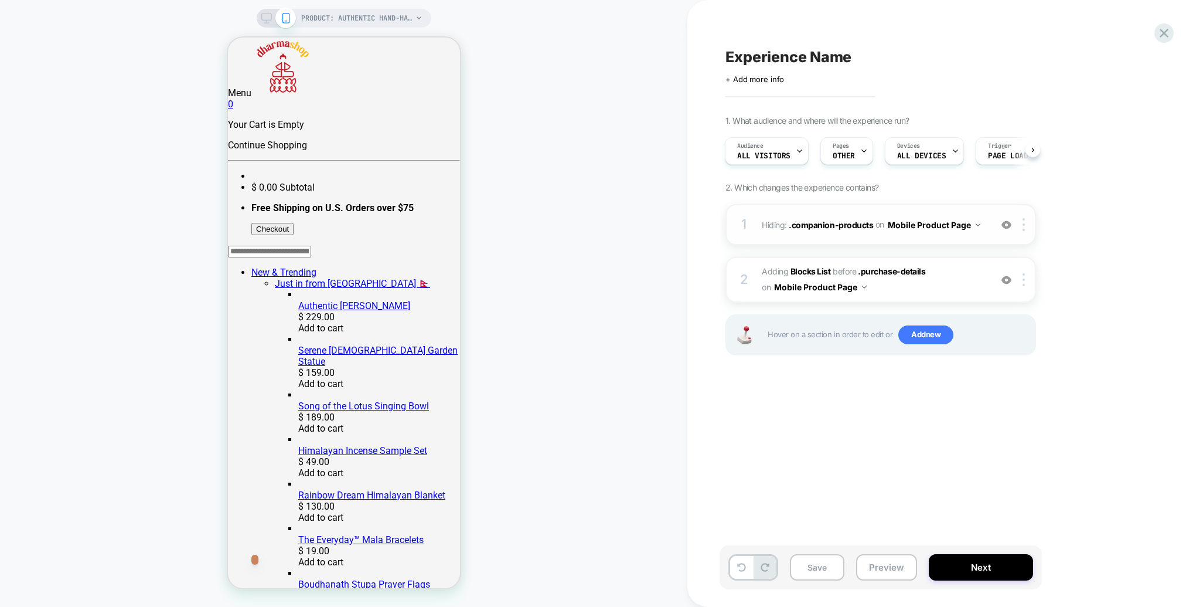
scroll to position [0, 1]
click at [986, 233] on div "1 Hiding : .companion-products .companion-products on Mobile Product Page Add B…" at bounding box center [881, 224] width 311 height 41
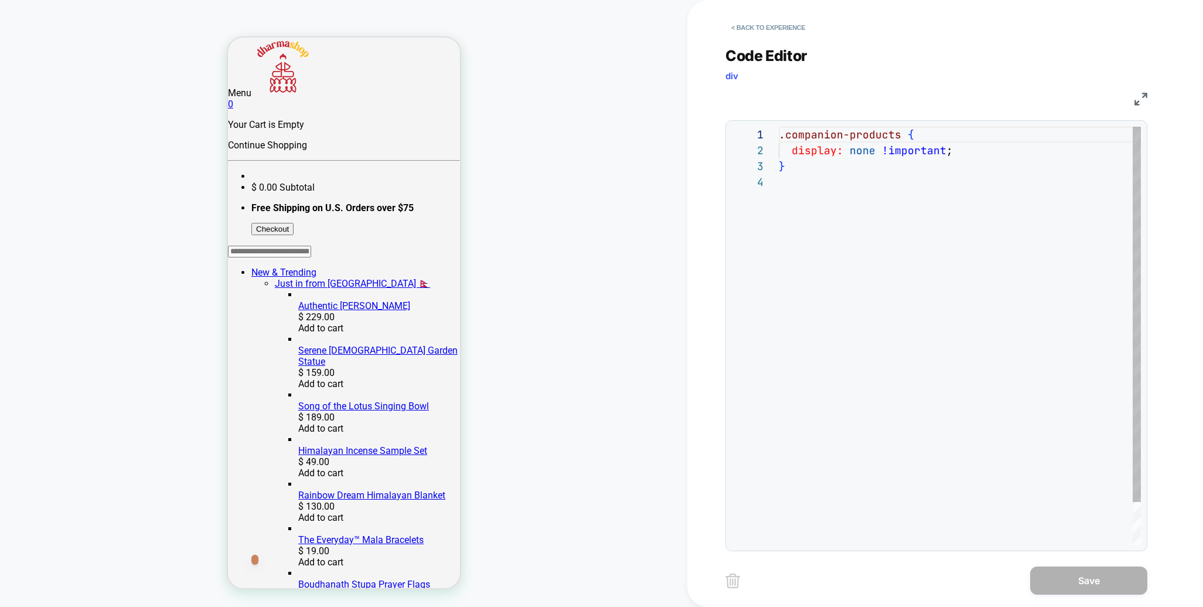
scroll to position [47, 0]
click at [743, 30] on button "< Back to experience" at bounding box center [769, 27] width 86 height 19
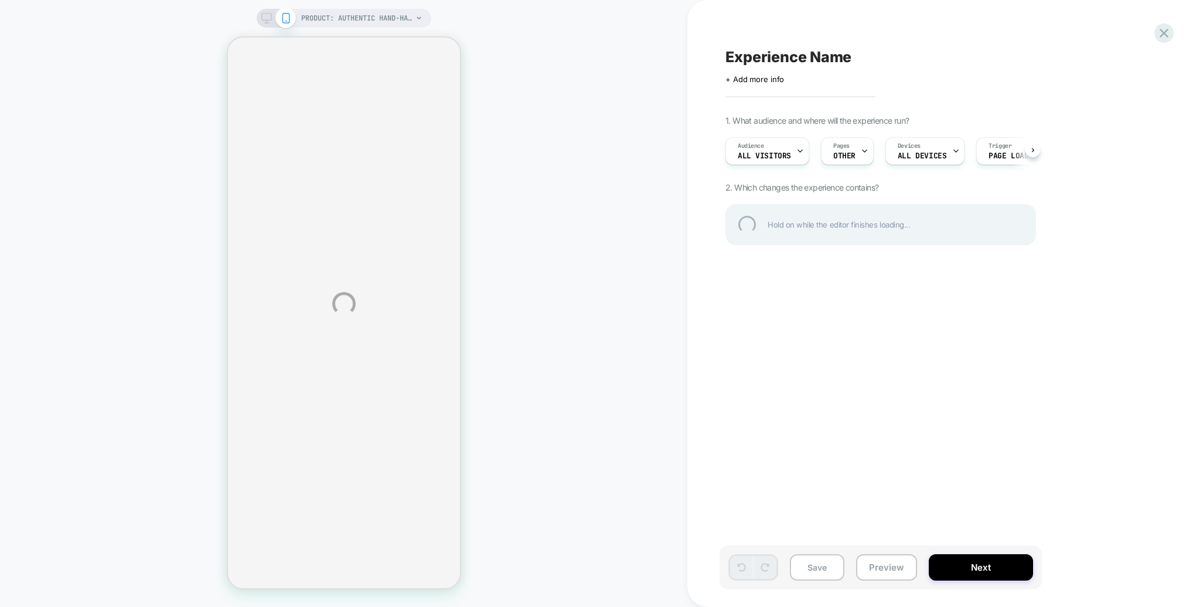
select select "**********"
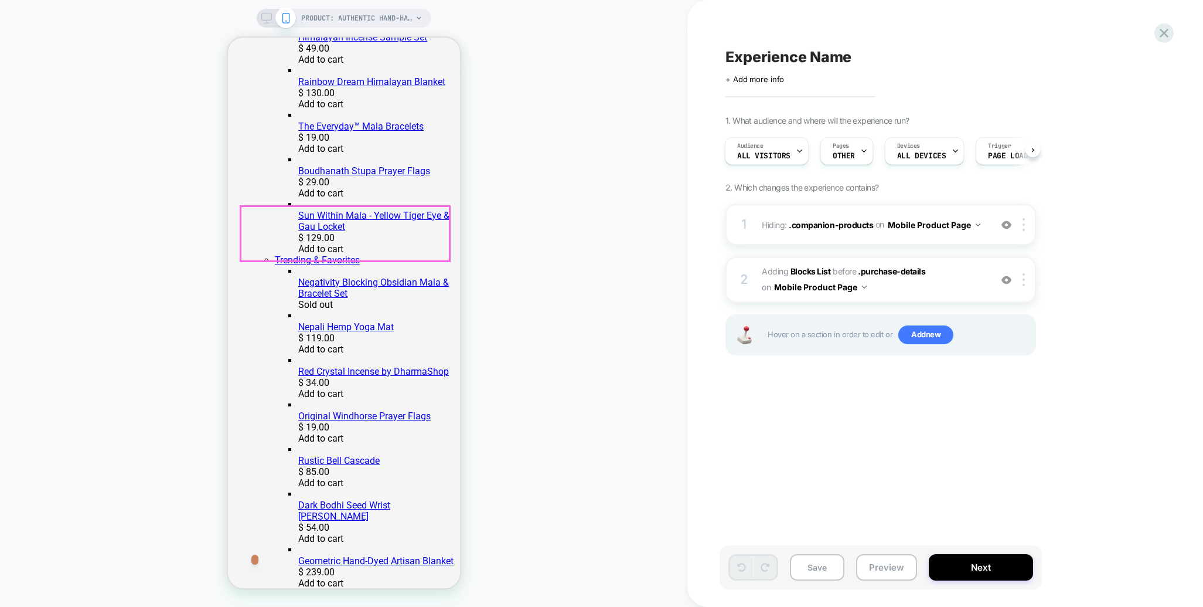
scroll to position [434, 0]
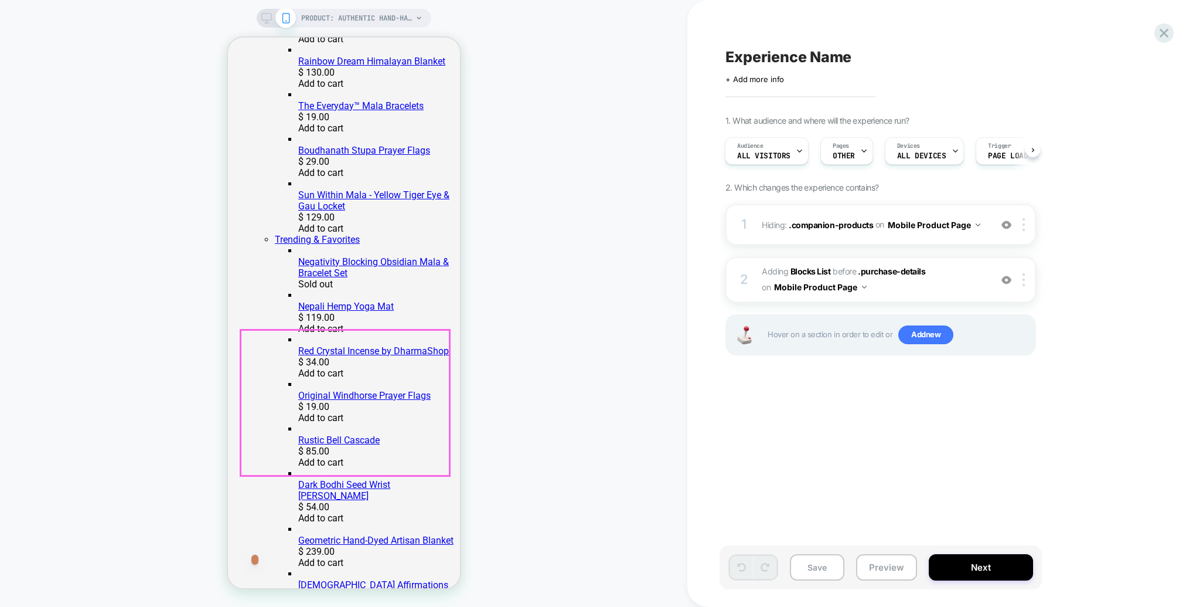
click button "Show more"
click div "Handcrafted Red Felt Mallet"
click at [984, 231] on span "Hiding : .companion-products .companion-products on Mobile Product Page" at bounding box center [873, 224] width 223 height 17
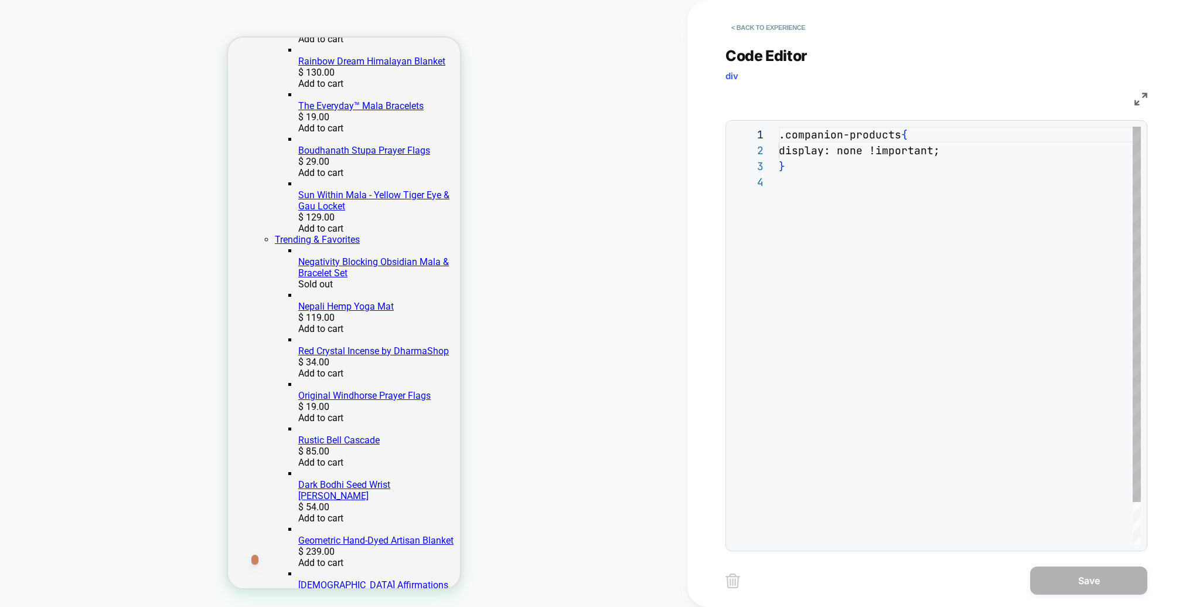
scroll to position [47, 0]
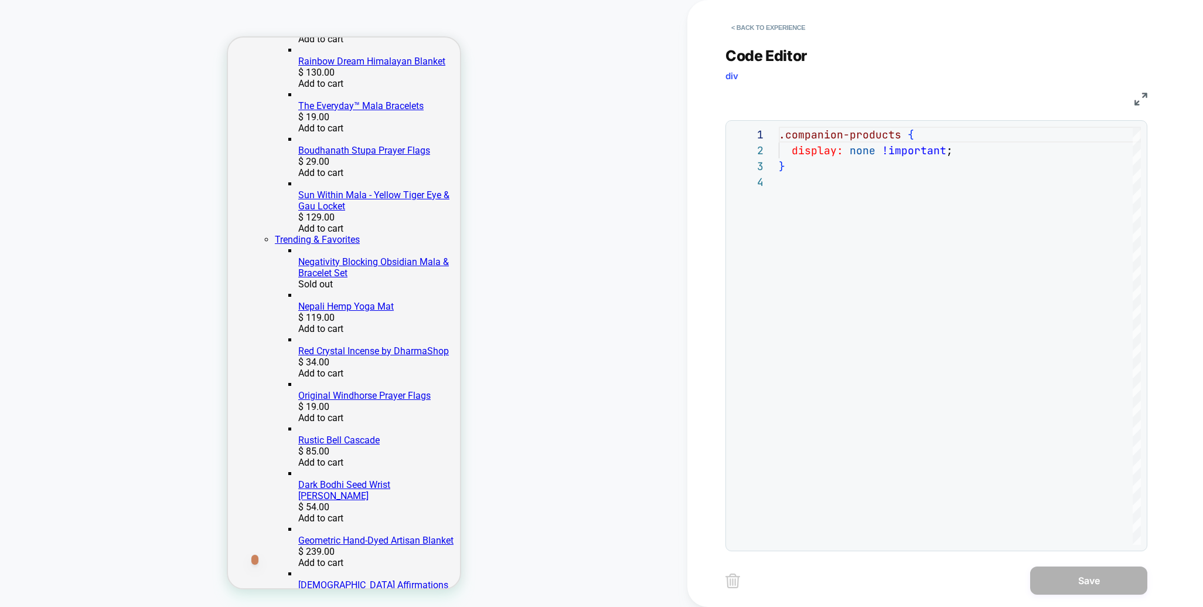
click at [1147, 98] on img at bounding box center [1141, 99] width 13 height 13
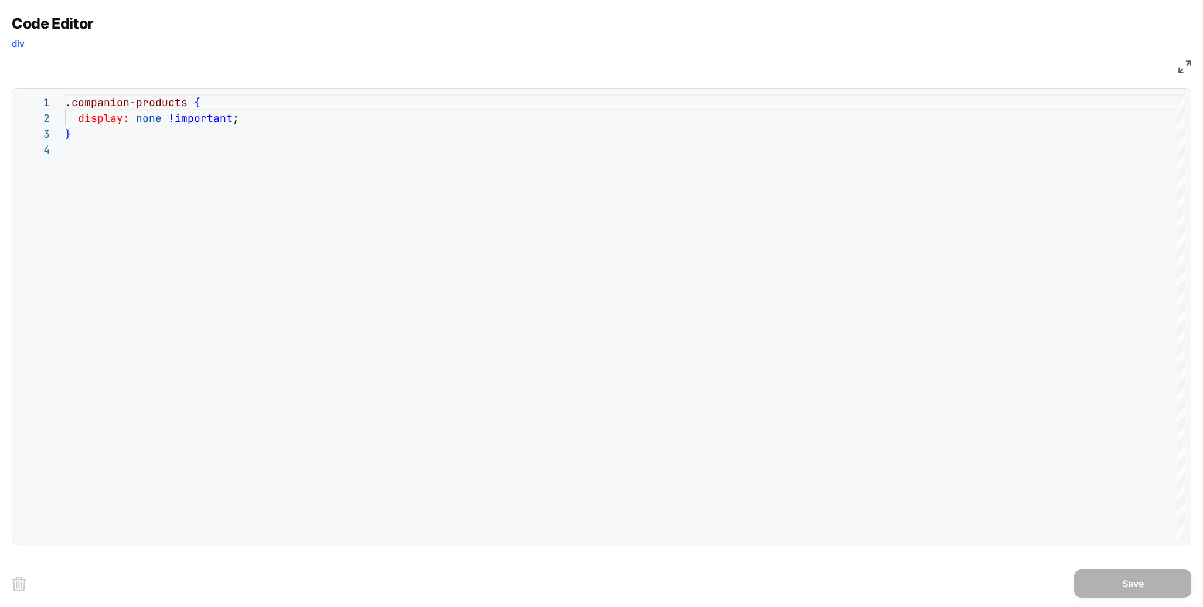
click at [1187, 72] on img at bounding box center [1185, 66] width 13 height 13
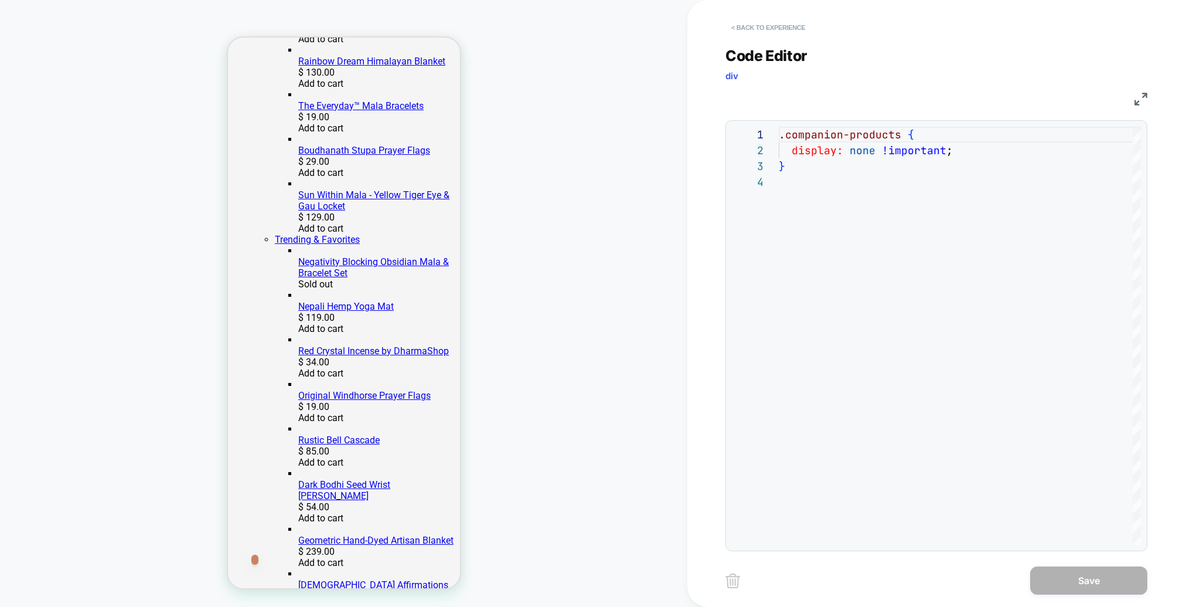
click at [774, 33] on button "< Back to experience" at bounding box center [769, 27] width 86 height 19
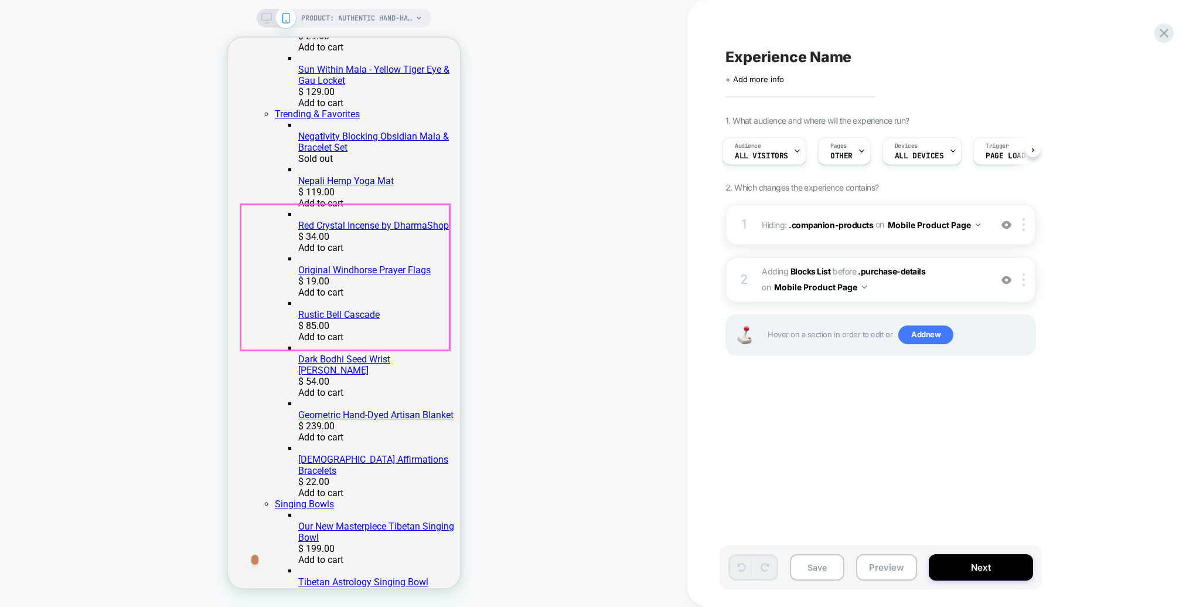
scroll to position [587, 0]
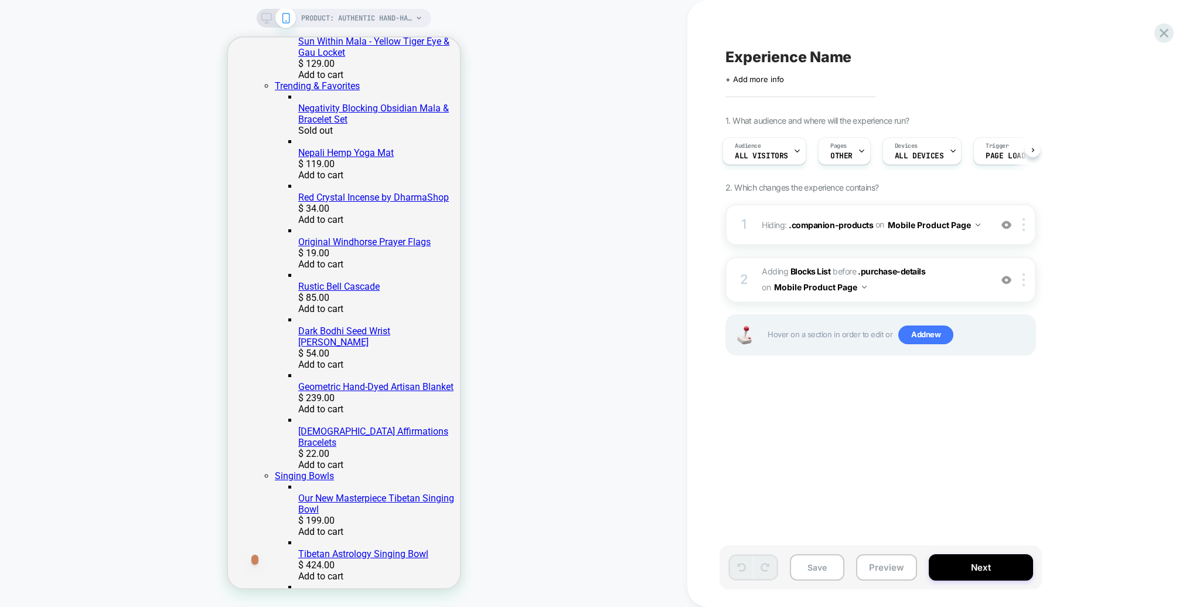
click at [957, 283] on span "#_loomi_addon_1755784517860 Adding Blocks List BEFORE .purchase-details .purcha…" at bounding box center [873, 280] width 223 height 32
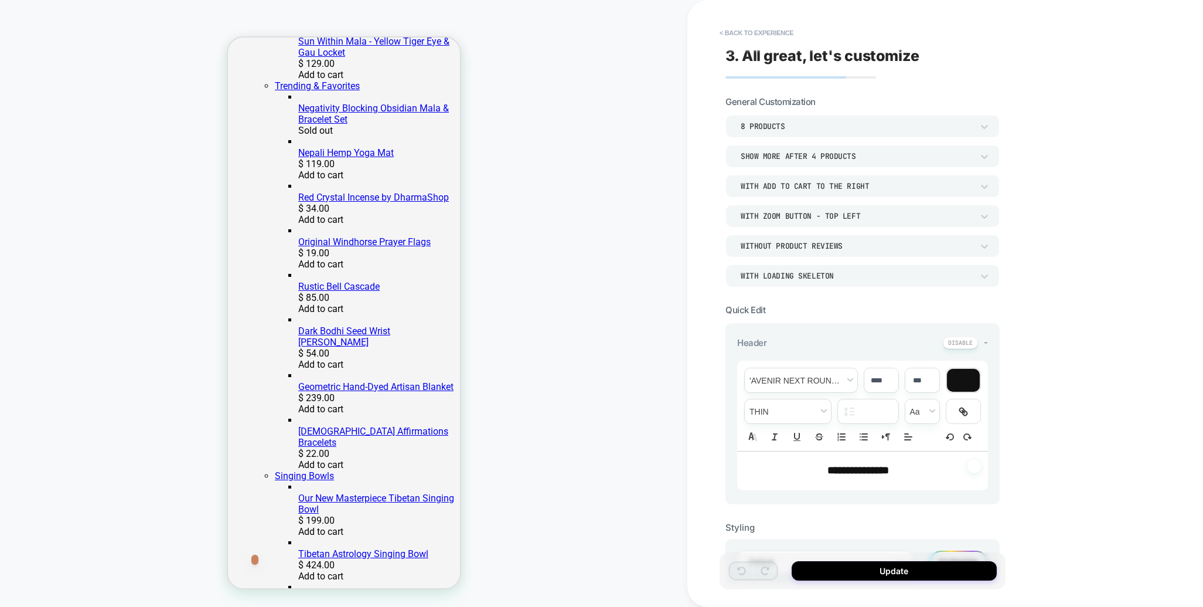
scroll to position [522, 0]
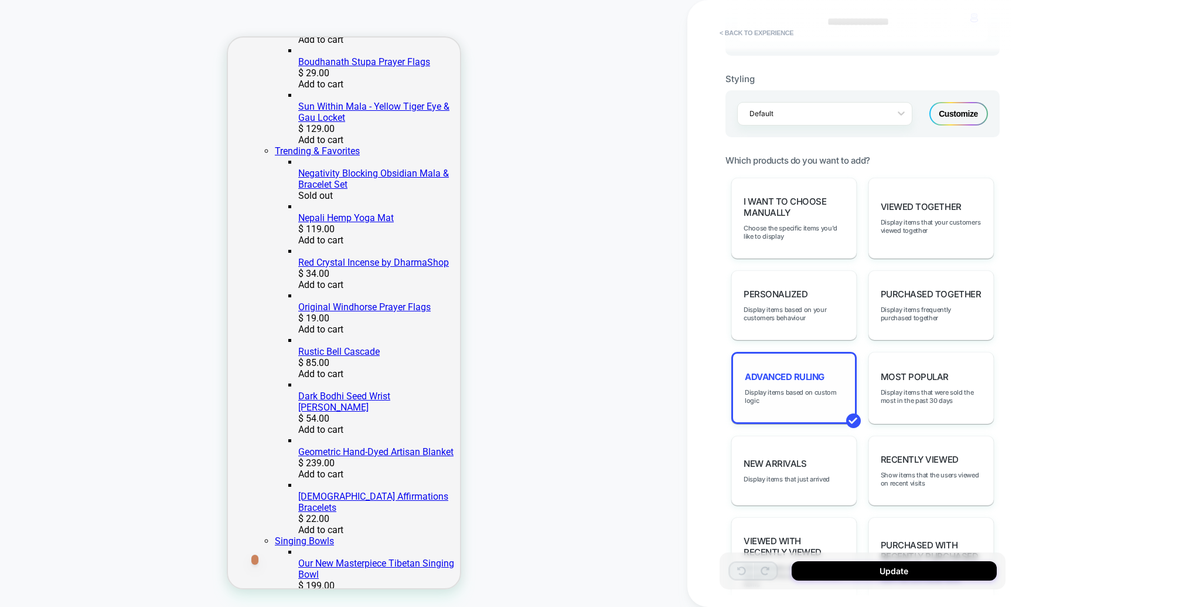
click at [787, 375] on div "Advanced Ruling Display items based on custom logic" at bounding box center [794, 388] width 125 height 72
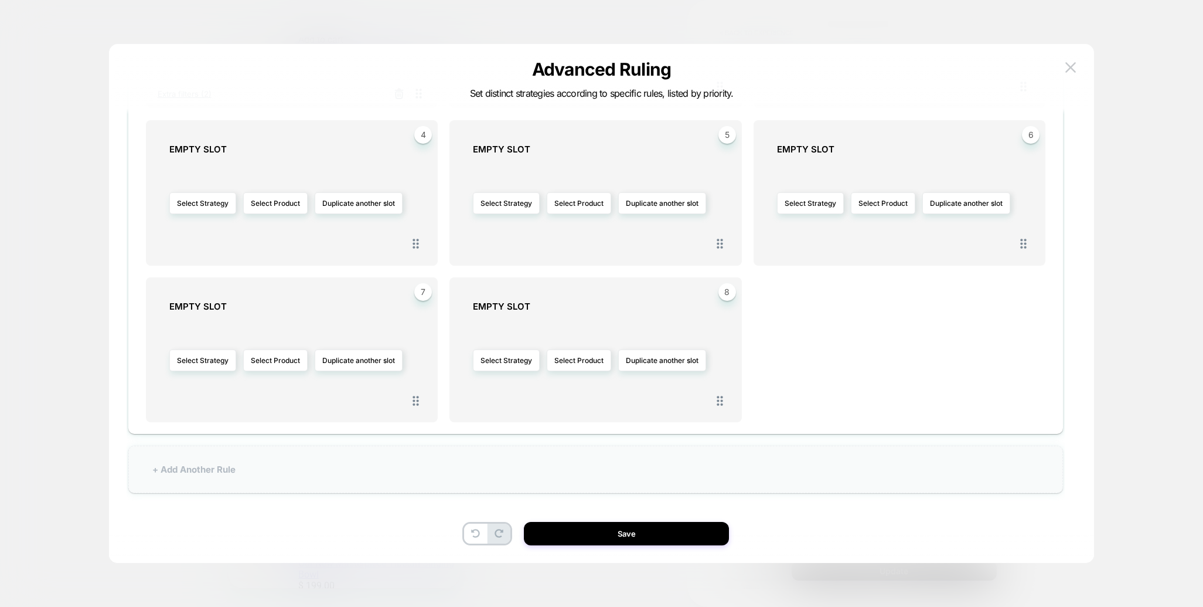
scroll to position [518, 0]
click at [926, 477] on div "+ Add Another Rule" at bounding box center [596, 468] width 936 height 47
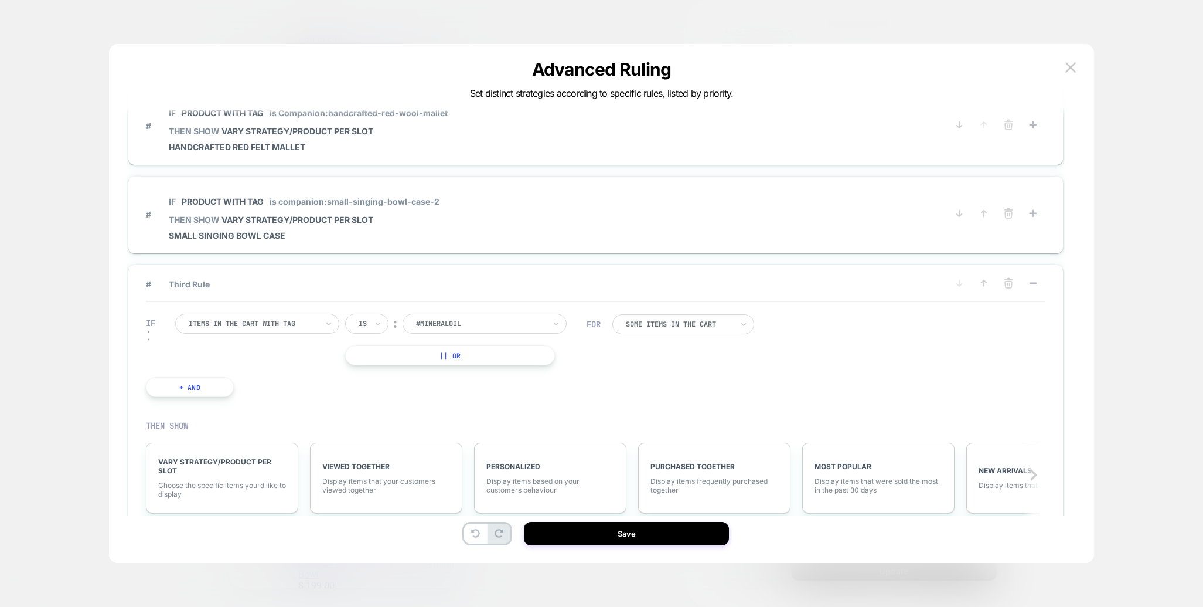
scroll to position [0, 0]
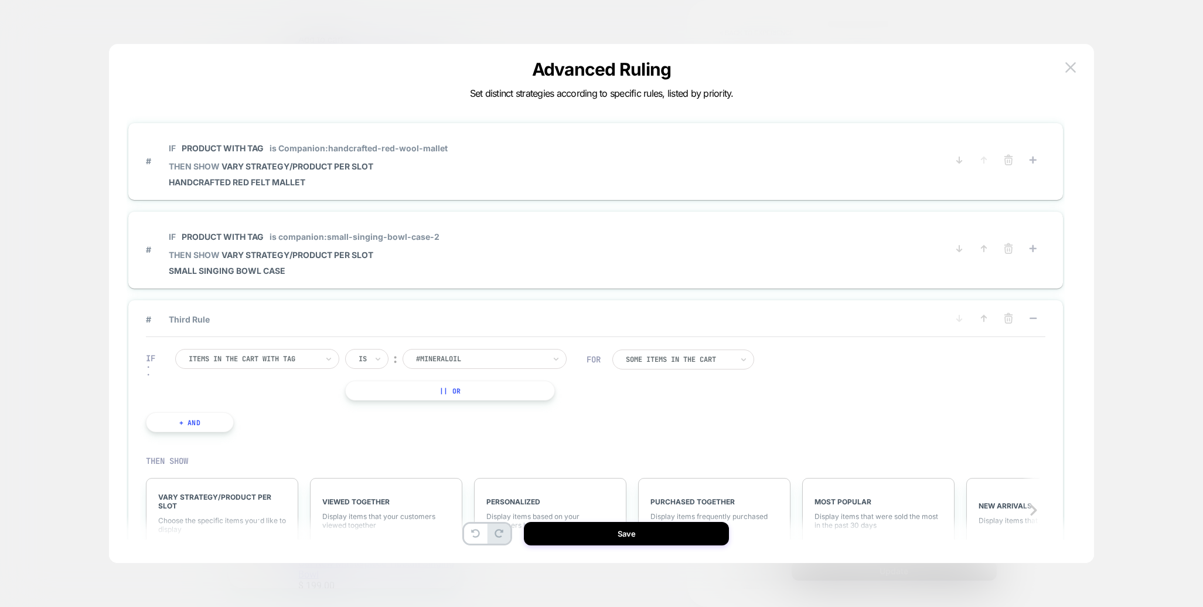
click at [298, 359] on div at bounding box center [253, 358] width 129 height 11
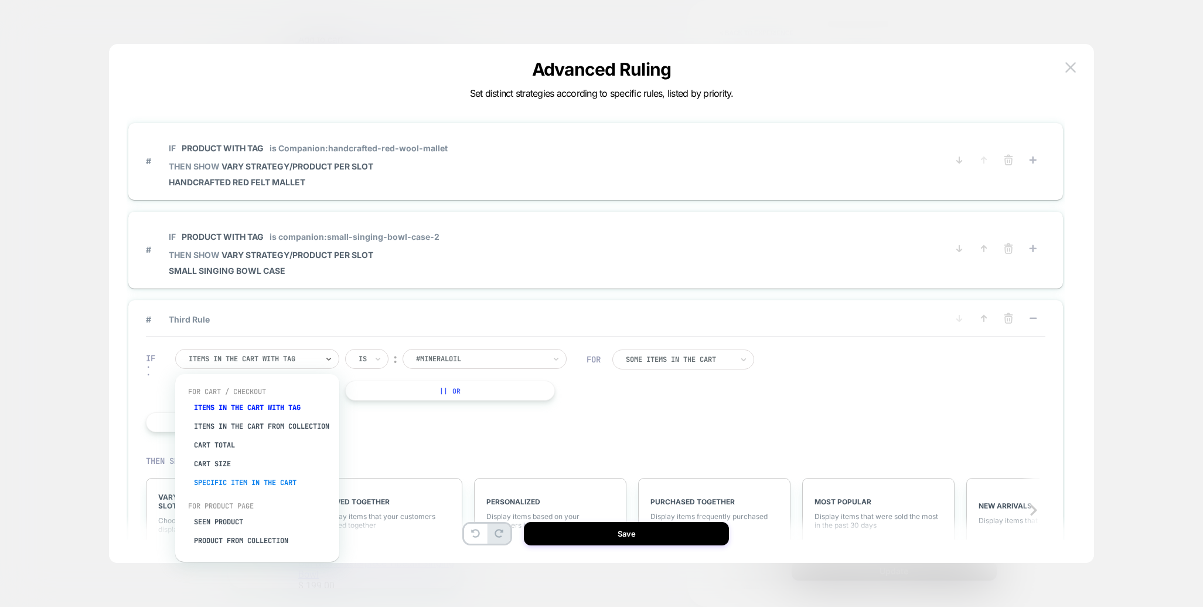
scroll to position [26, 0]
click at [232, 542] on div "Product with tag" at bounding box center [263, 539] width 152 height 19
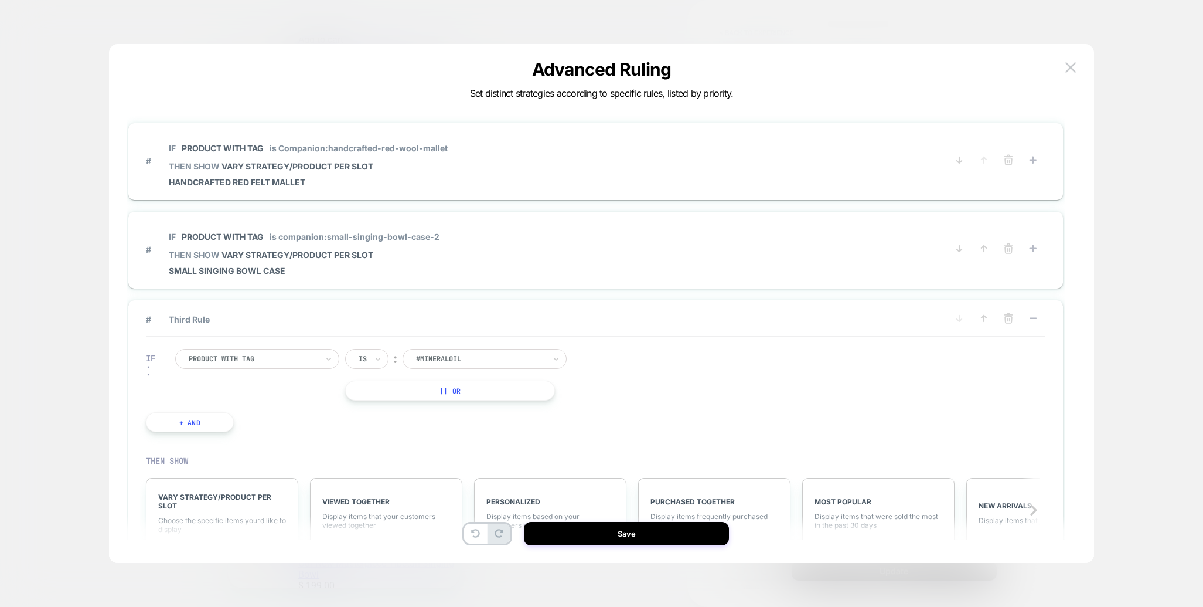
click at [480, 356] on div at bounding box center [480, 358] width 129 height 11
type input "**********"
click at [526, 387] on div "companion:singing-bowls-book" at bounding box center [491, 391] width 152 height 19
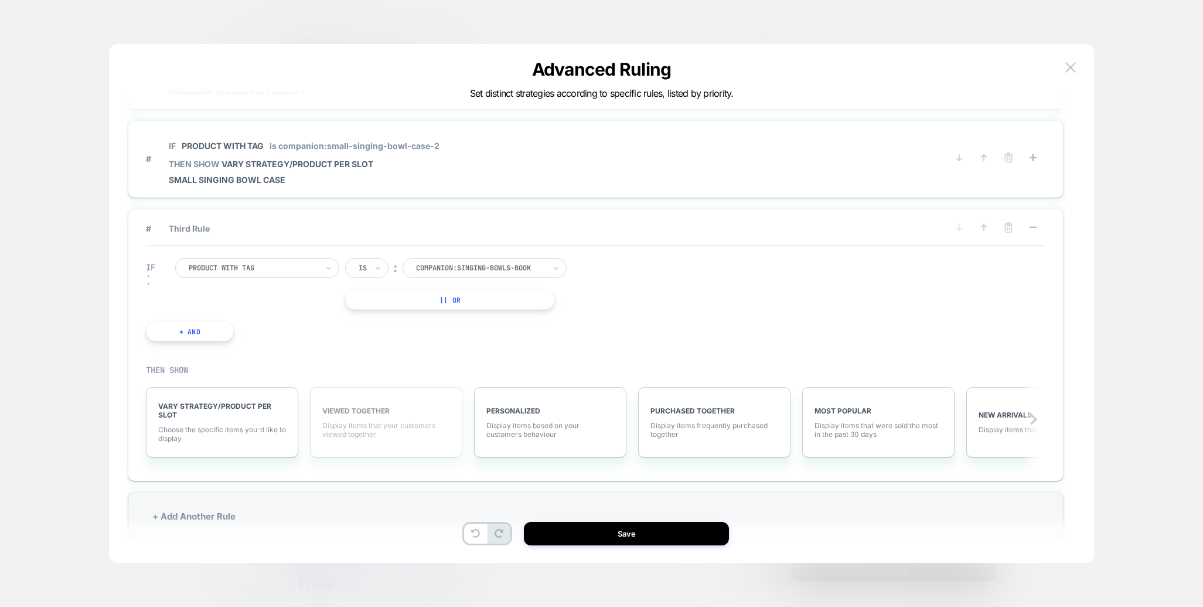
scroll to position [103, 0]
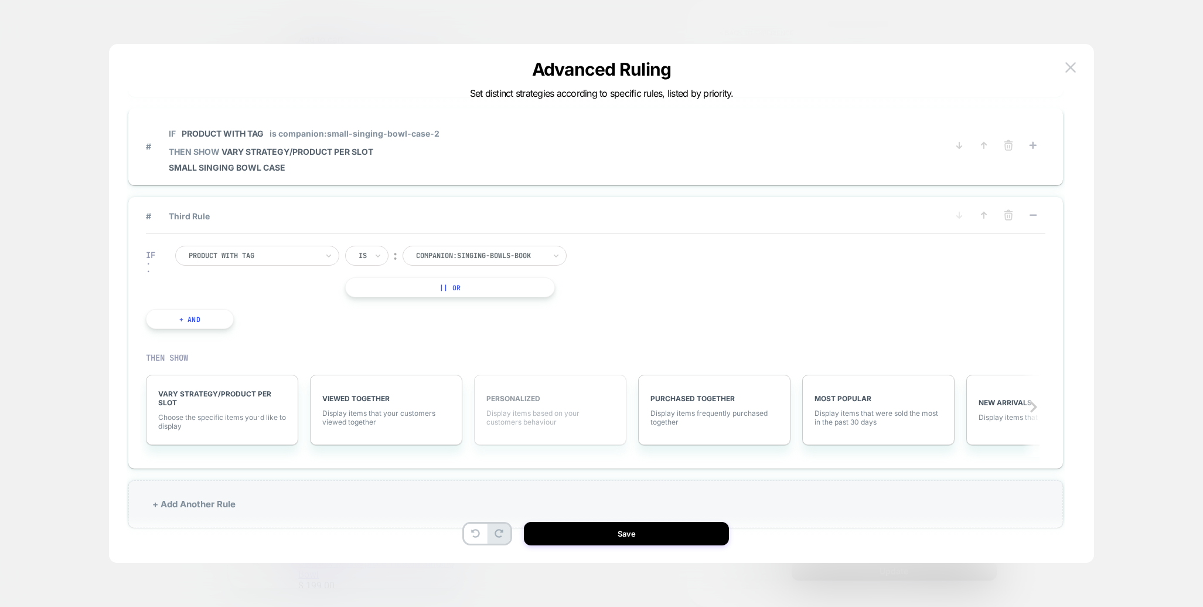
click at [566, 404] on div "PERSONALIZED Display items based on your customers behaviour" at bounding box center [550, 410] width 152 height 70
click at [594, 427] on div "PERSONALIZED Click for More Filters (2)" at bounding box center [550, 410] width 152 height 70
click at [212, 409] on div "VARY STRATEGY/PRODUCT PER SLOT Choose the specific items you׳d like to display" at bounding box center [222, 410] width 152 height 70
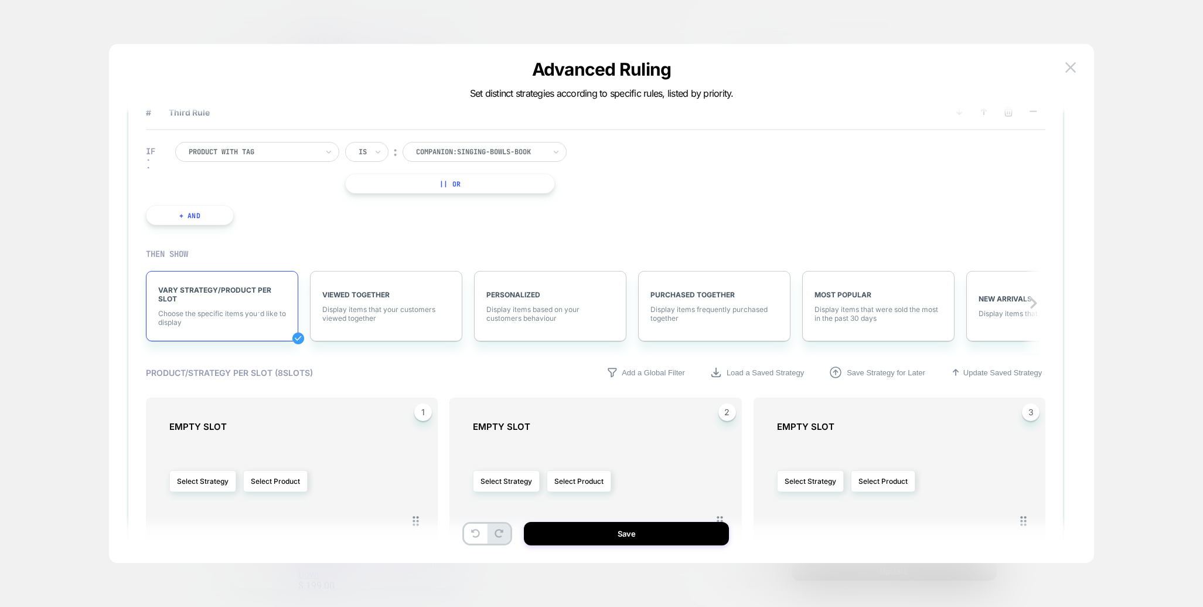
scroll to position [302, 0]
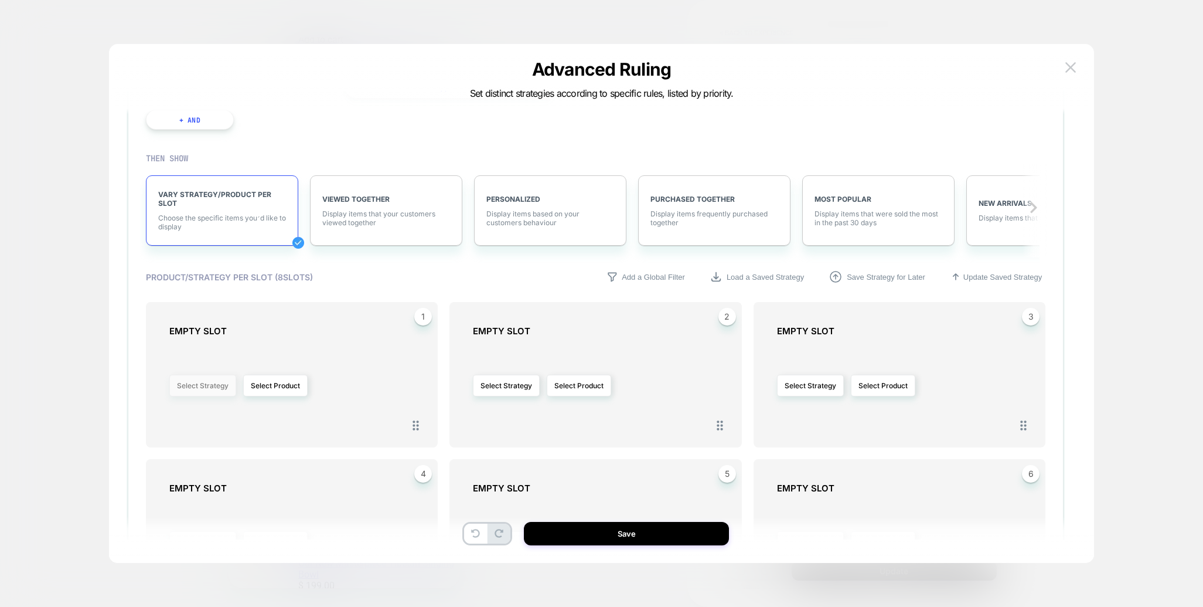
click at [222, 389] on button "Select Strategy" at bounding box center [202, 386] width 67 height 22
click at [269, 391] on button "Select Product" at bounding box center [275, 386] width 64 height 22
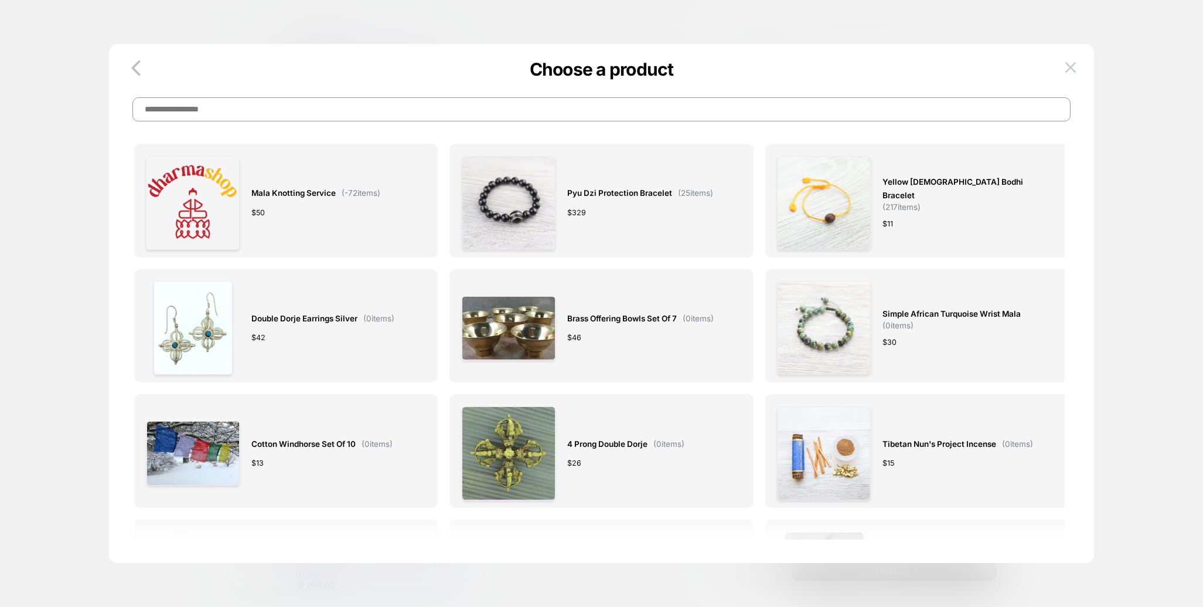
scroll to position [1, 0]
click at [375, 113] on input at bounding box center [601, 109] width 939 height 24
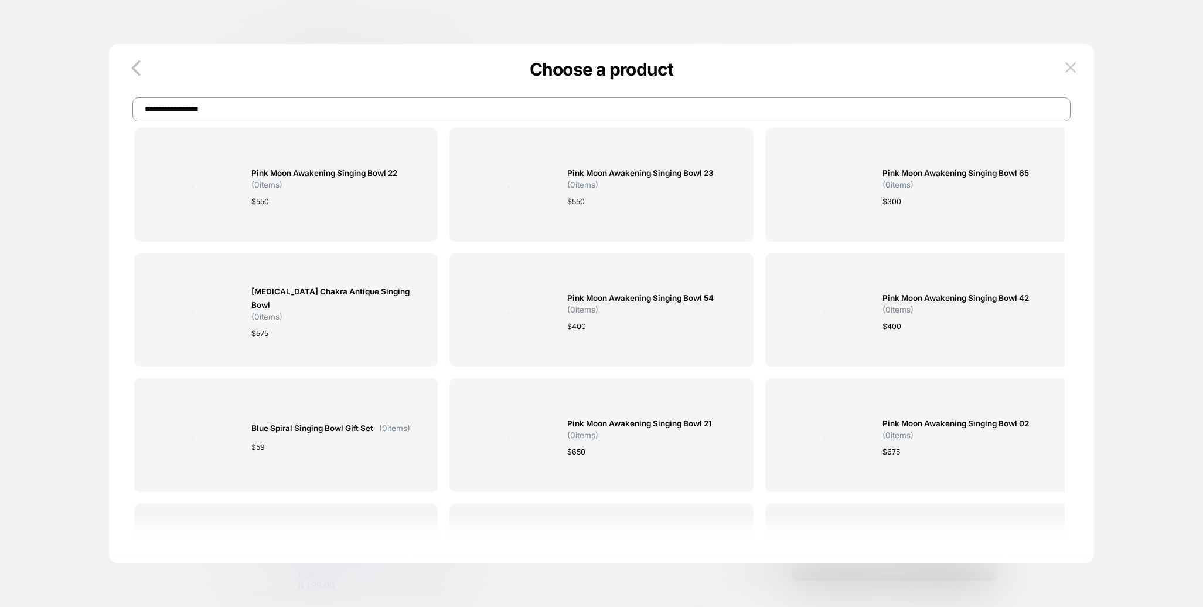
scroll to position [8736, 0]
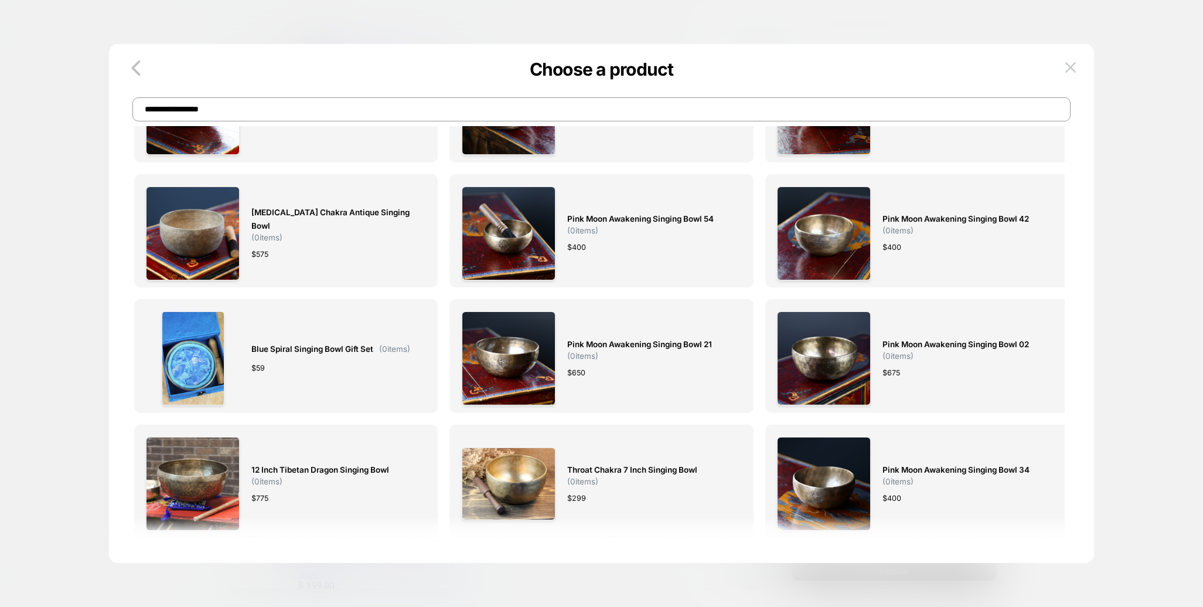
click at [207, 111] on input "**********" at bounding box center [601, 109] width 939 height 24
type input "*"
type input "****"
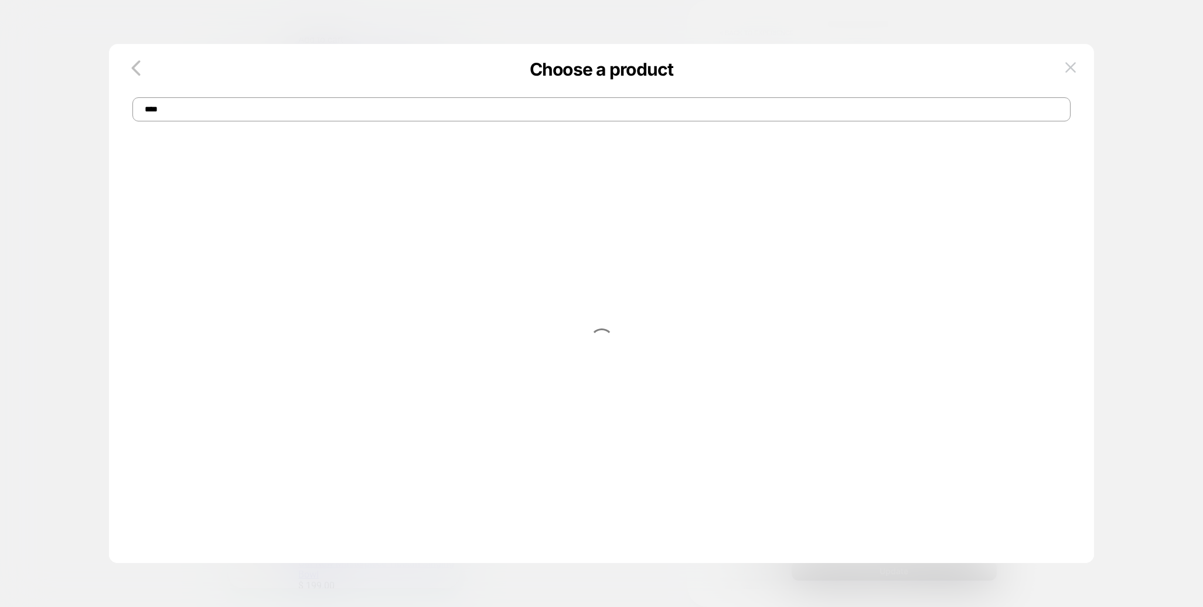
scroll to position [0, 0]
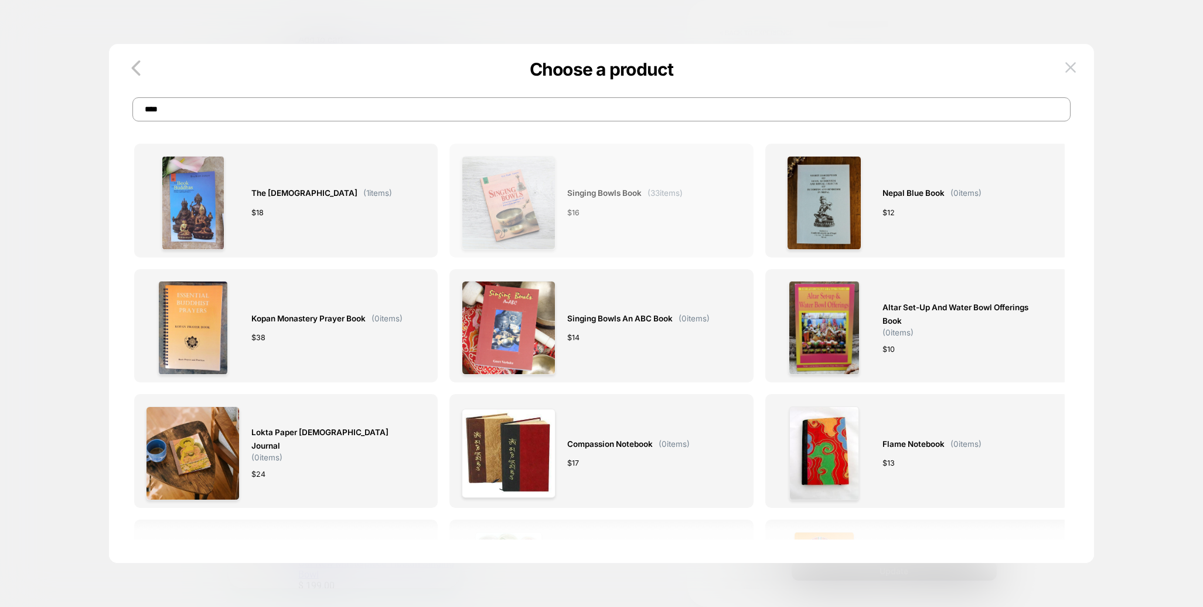
click at [593, 188] on span "Singing Bowls Book" at bounding box center [604, 192] width 74 height 13
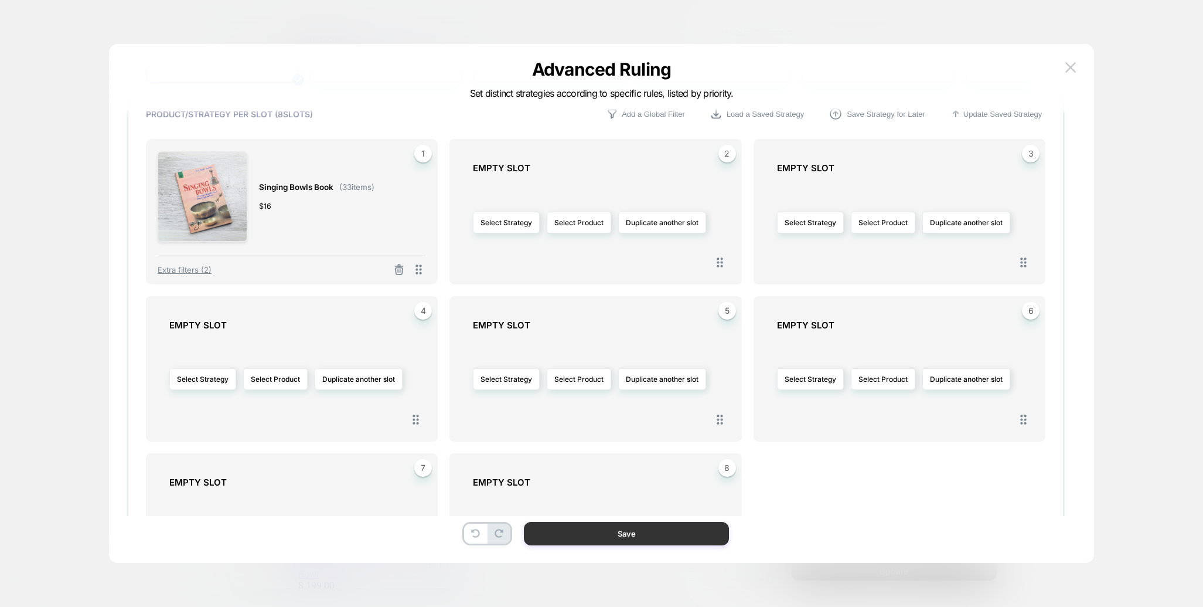
scroll to position [443, 0]
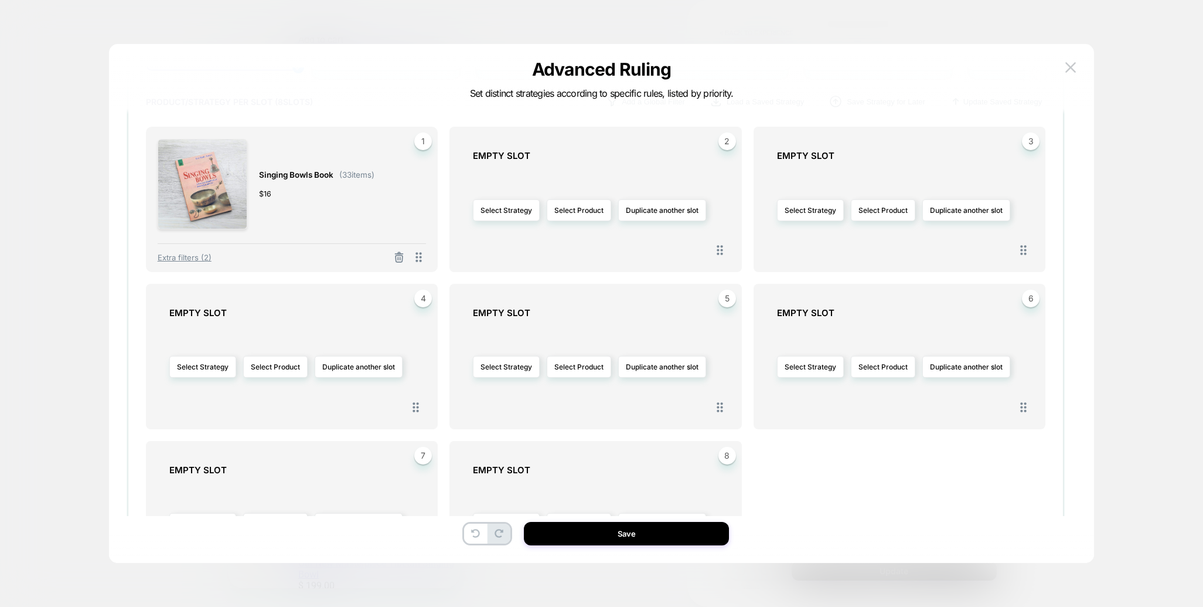
drag, startPoint x: 631, startPoint y: 538, endPoint x: 635, endPoint y: 532, distance: 7.5
click at [631, 538] on button "Save" at bounding box center [626, 533] width 205 height 23
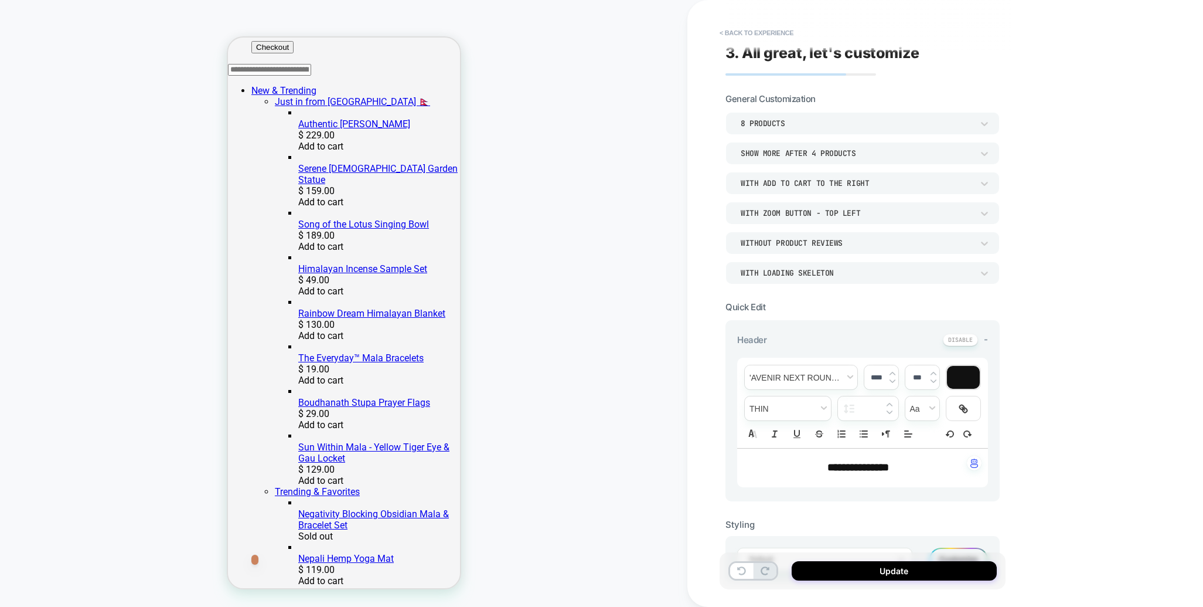
scroll to position [623, 0]
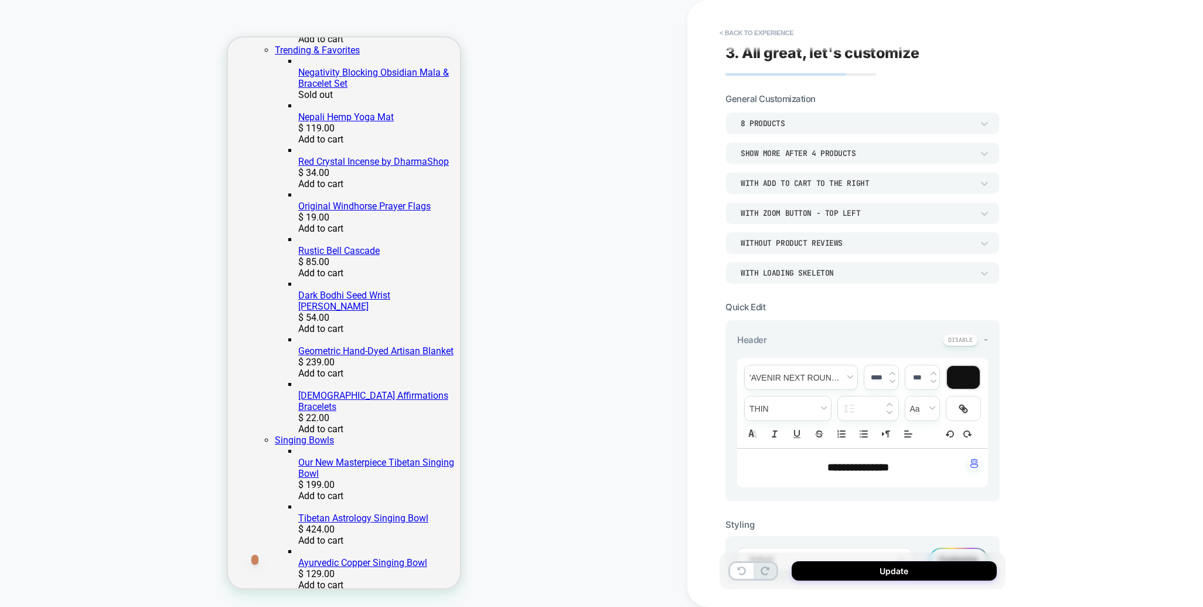
click div "Handcrafted Red Felt Mallet"
click button "Show more"
click at [989, 151] on icon at bounding box center [985, 154] width 12 height 12
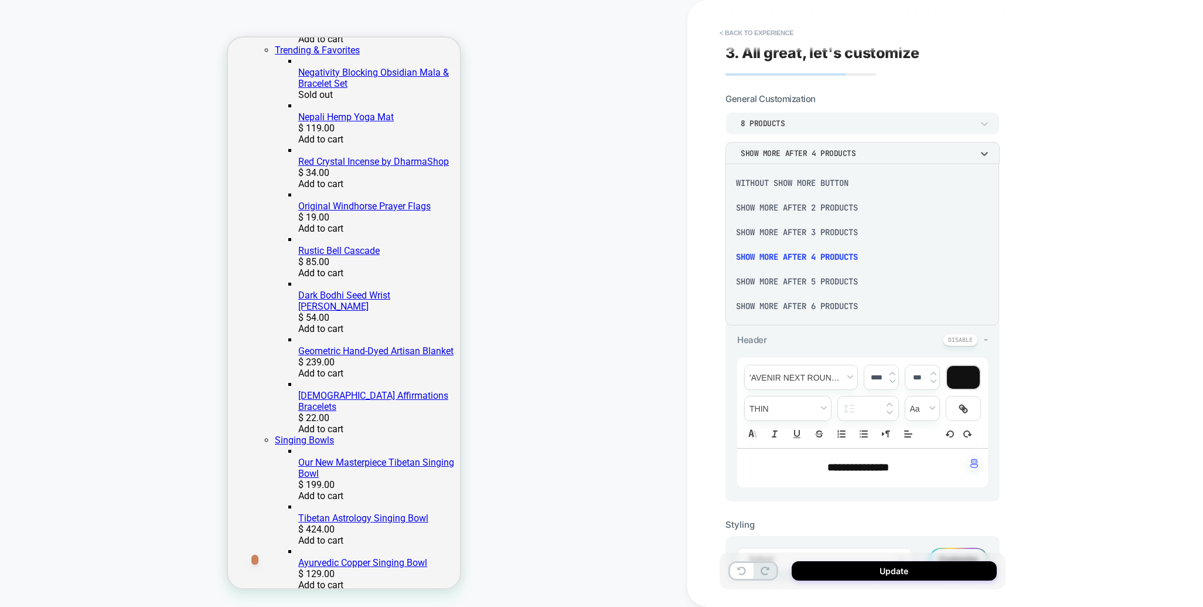
click at [801, 186] on div "Without Show more button" at bounding box center [862, 183] width 264 height 25
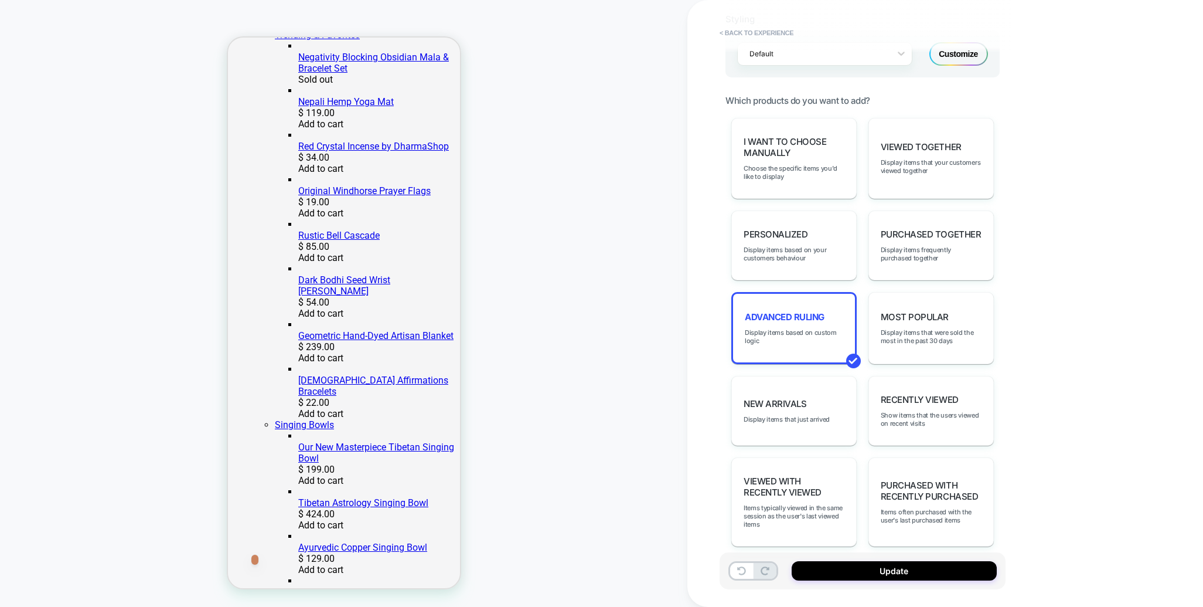
scroll to position [635, 0]
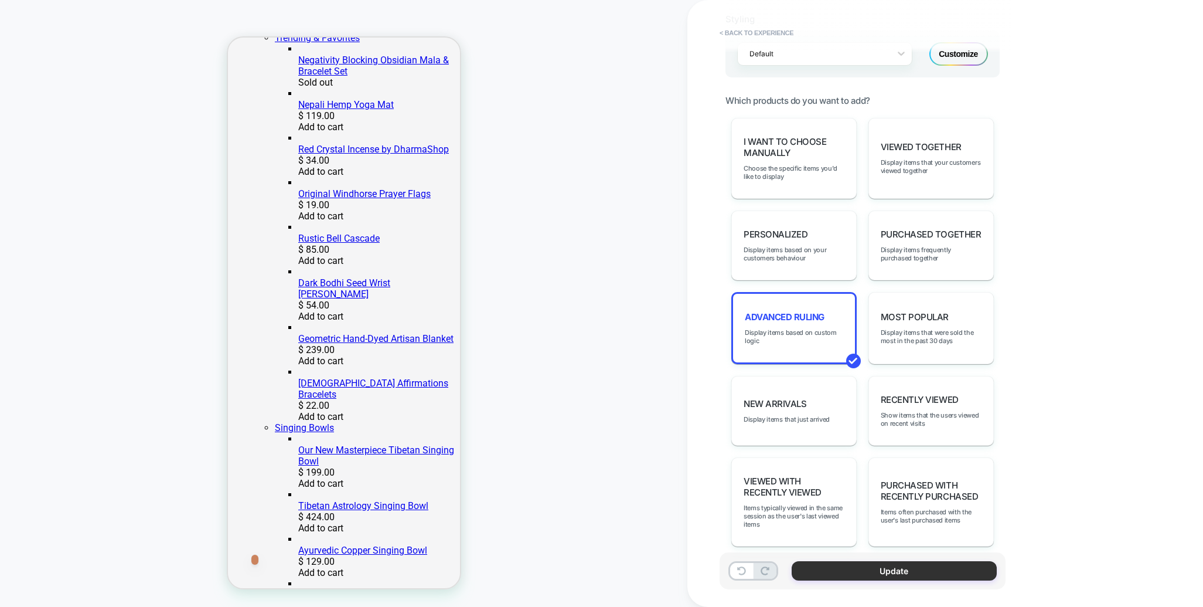
click at [893, 563] on button "Update" at bounding box center [894, 570] width 205 height 19
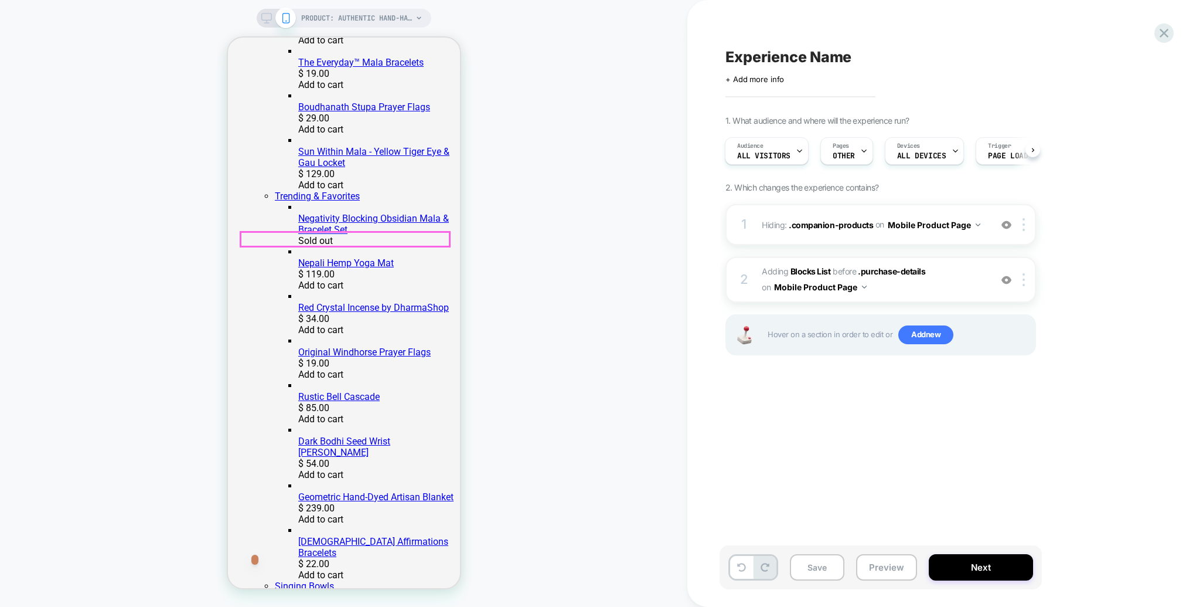
scroll to position [482, 0]
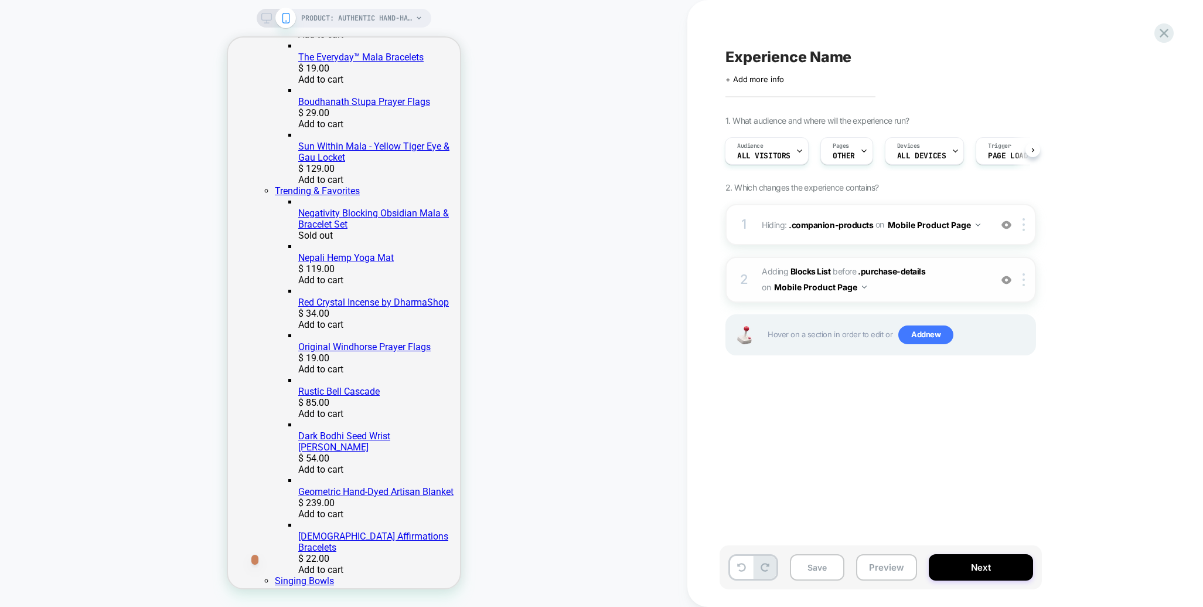
click at [961, 279] on span "#_loomi_addon_1755784517860 Adding Blocks List BEFORE .purchase-details .purcha…" at bounding box center [873, 280] width 223 height 32
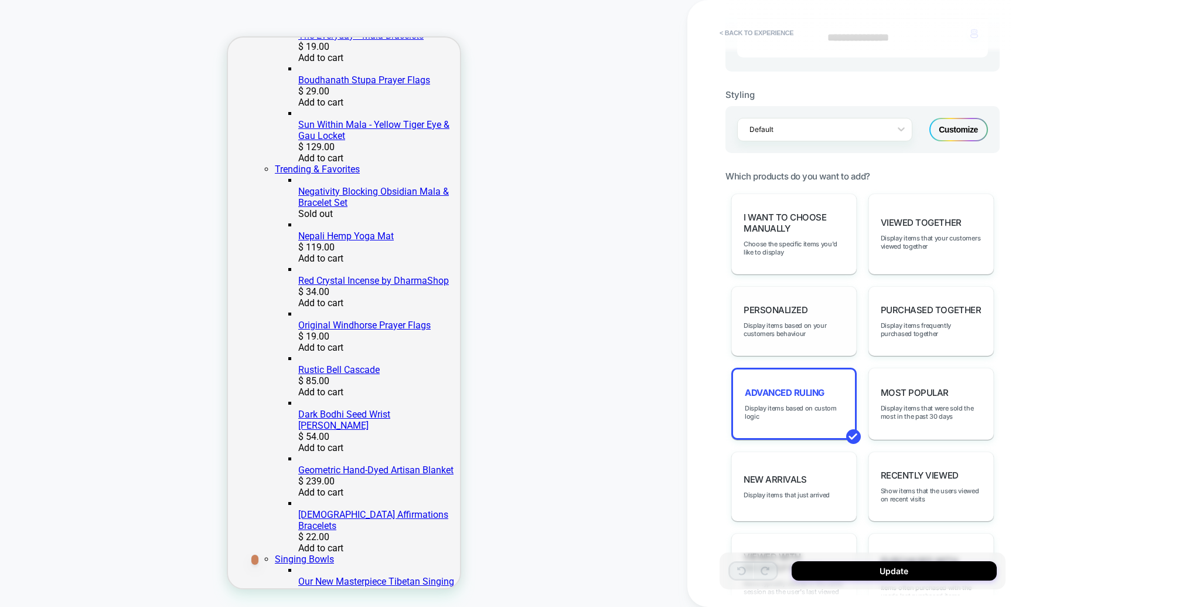
scroll to position [508, 0]
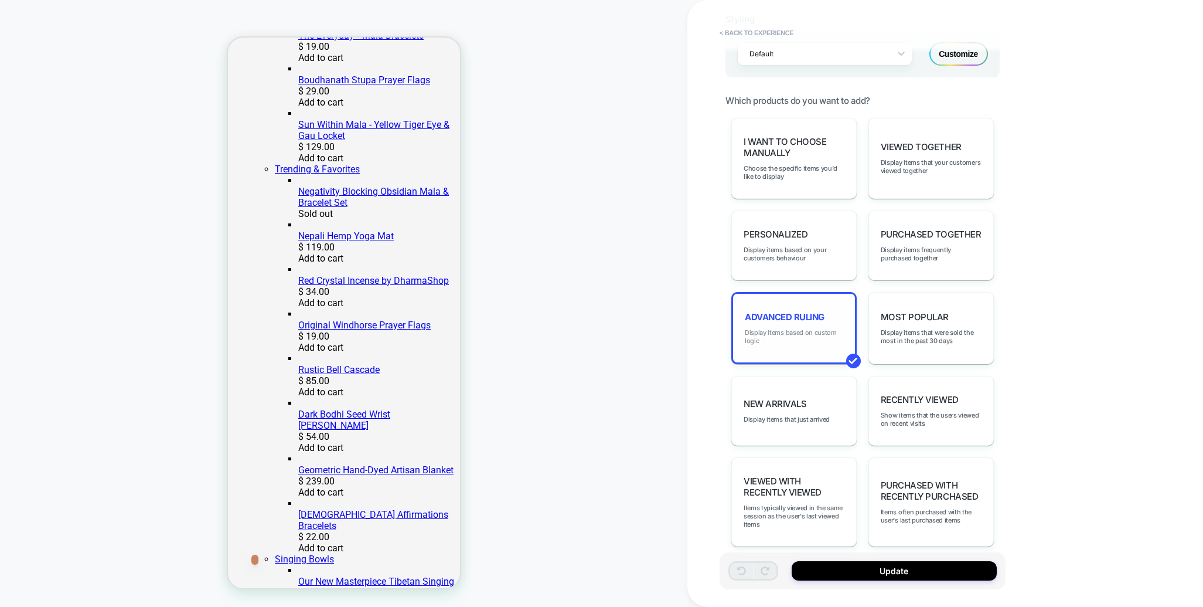
click at [804, 328] on span "Display items based on custom logic" at bounding box center [794, 336] width 98 height 16
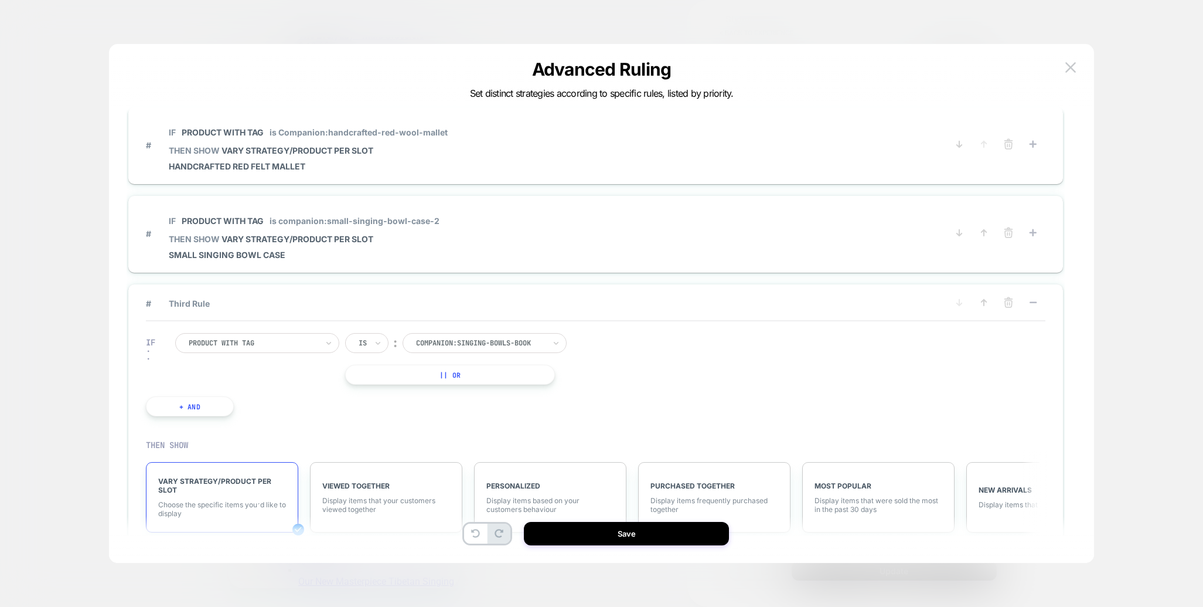
scroll to position [0, 0]
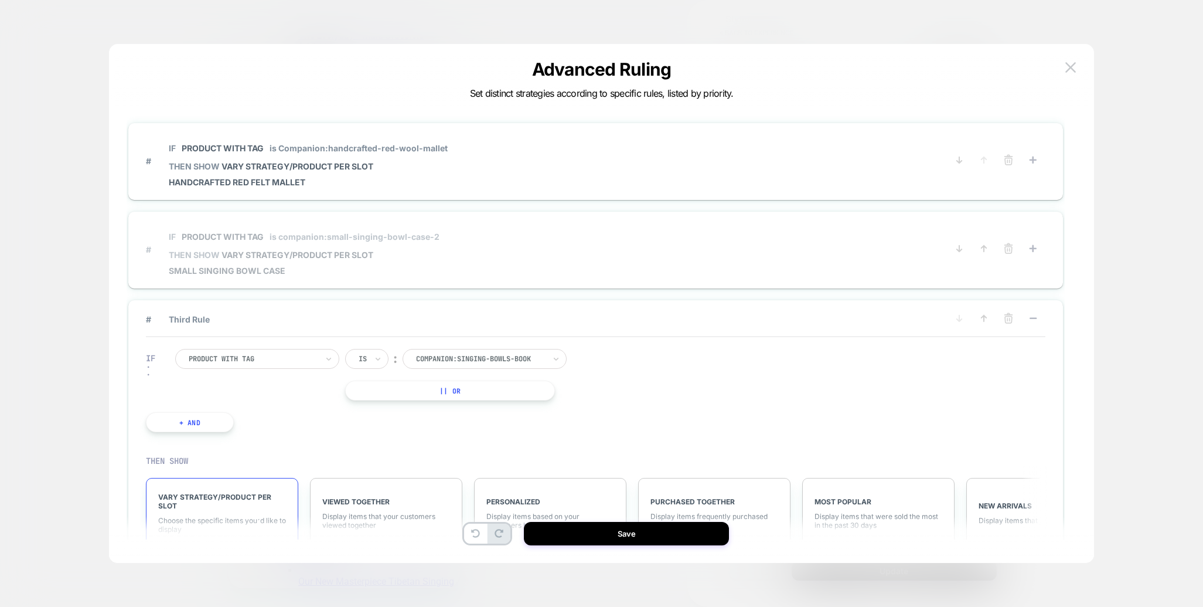
click at [292, 236] on span "is companion:small-singing-bowl-case-2" at bounding box center [355, 237] width 170 height 10
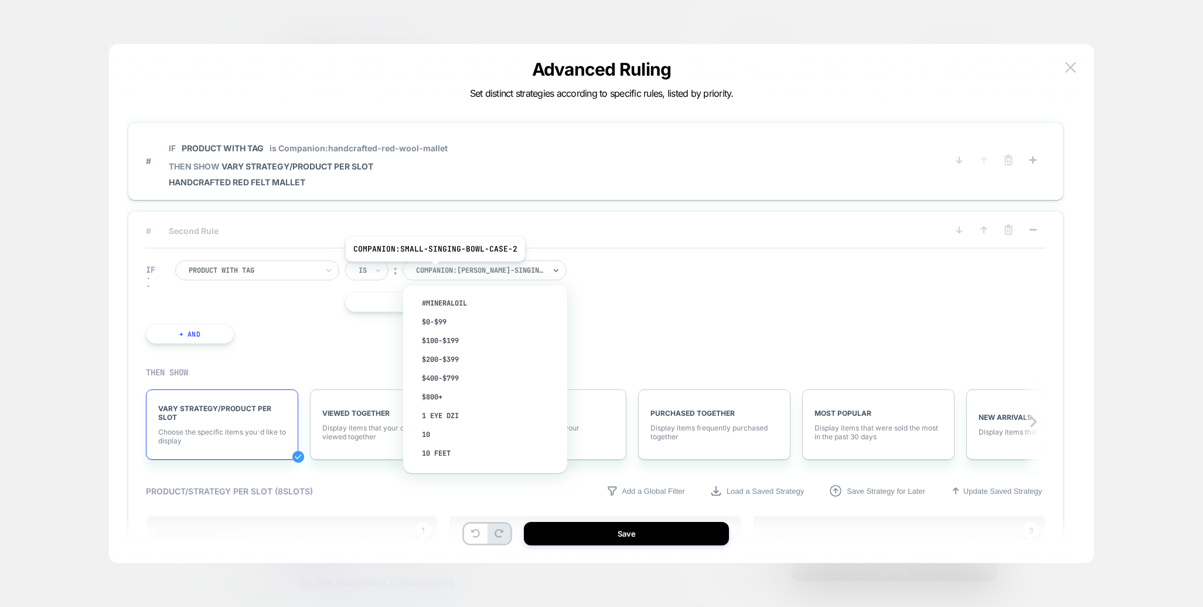
click at [434, 270] on div at bounding box center [480, 270] width 129 height 11
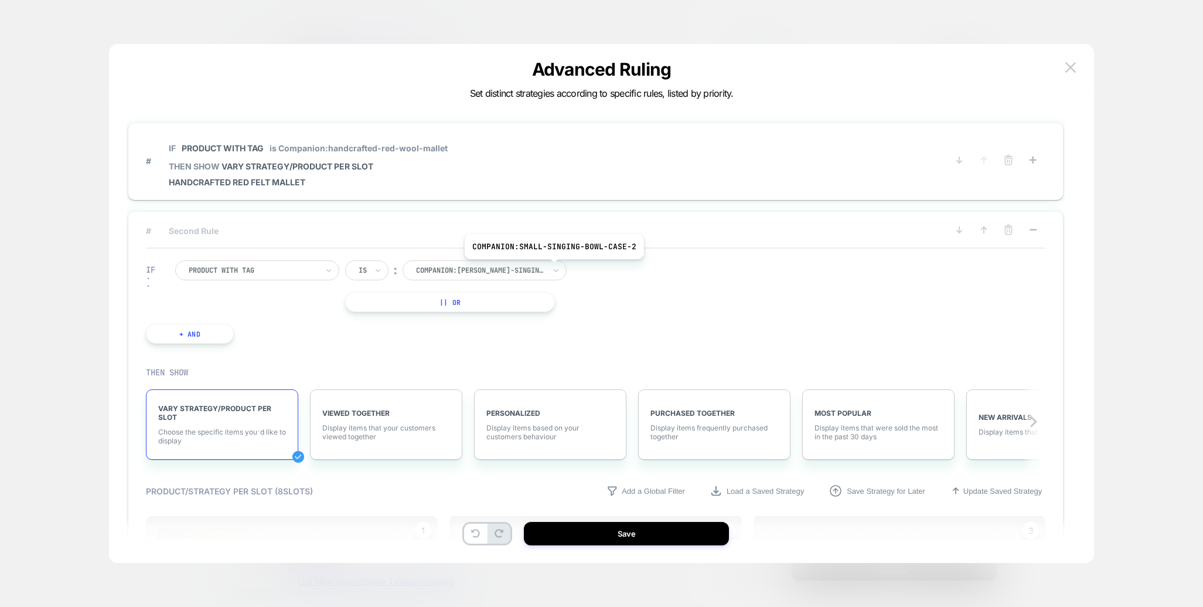
click at [553, 268] on icon at bounding box center [556, 270] width 8 height 12
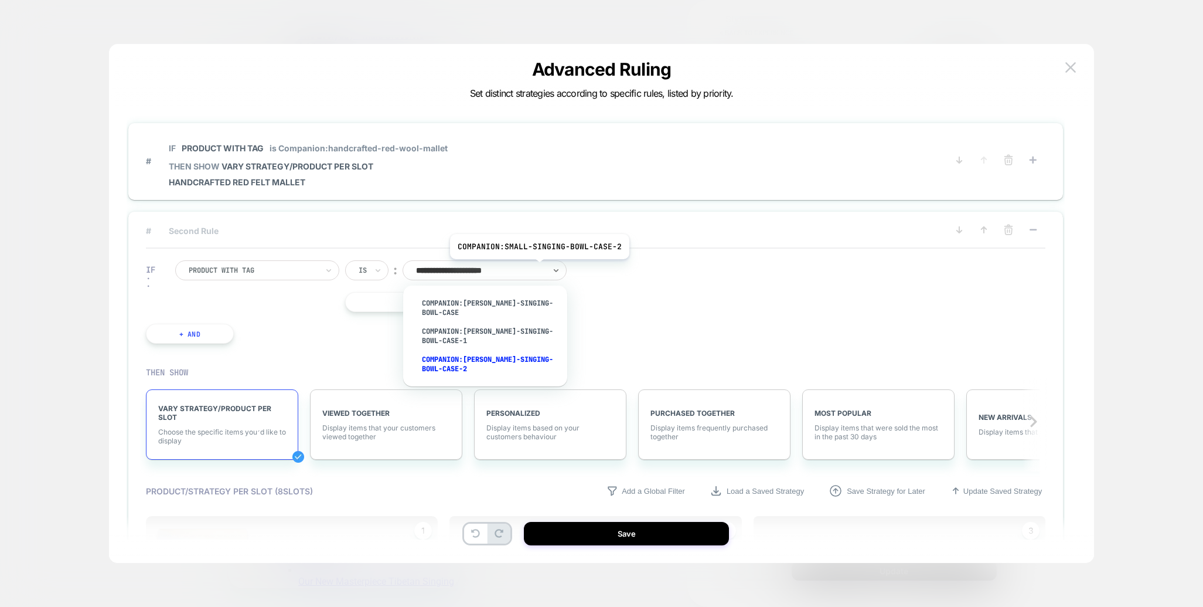
type input "**********"
click at [472, 354] on div "companion:[PERSON_NAME]-singing-bowl-case-2" at bounding box center [491, 364] width 152 height 28
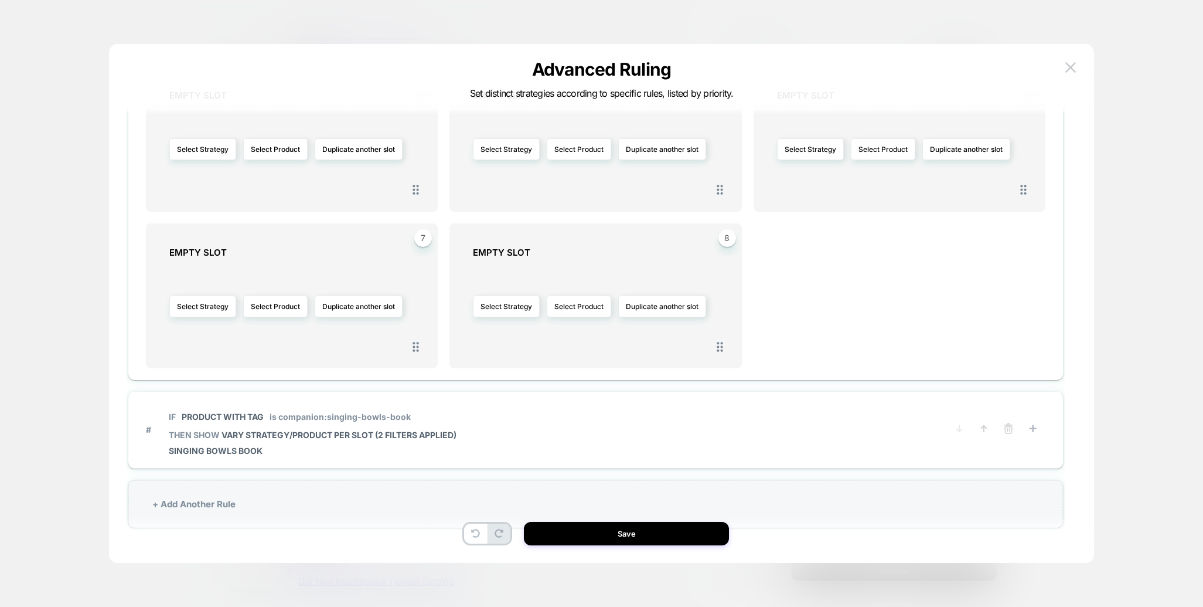
scroll to position [35, 0]
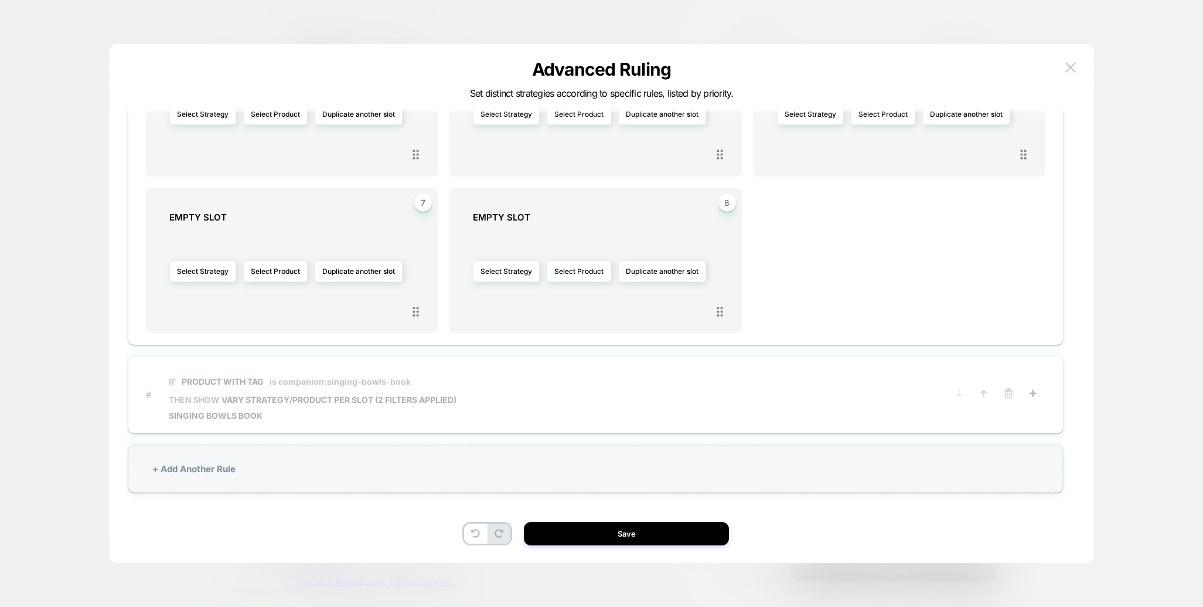
click at [448, 397] on span "VARY STRATEGY/PRODUCT PER SLOT (2 filters applied)" at bounding box center [339, 400] width 235 height 10
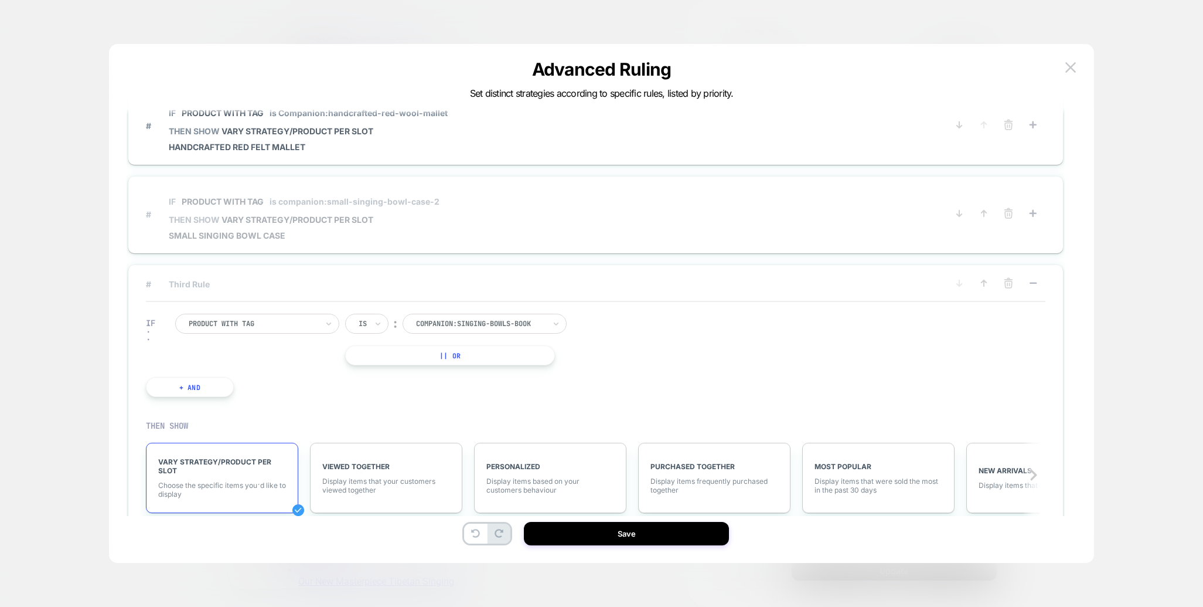
scroll to position [0, 0]
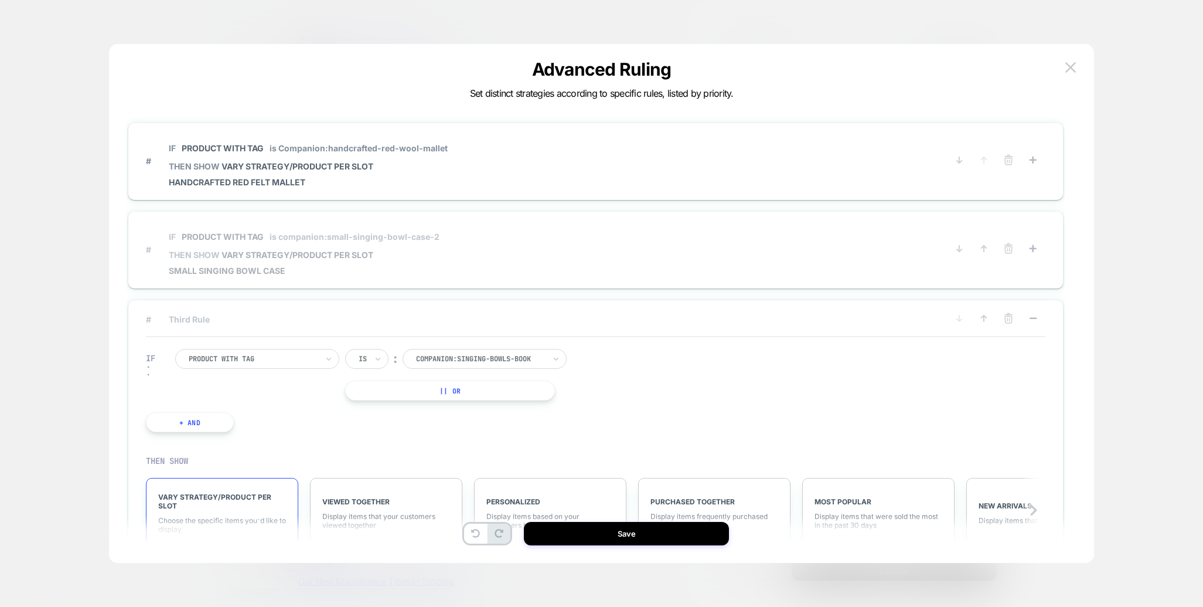
drag, startPoint x: 652, startPoint y: 536, endPoint x: 615, endPoint y: 550, distance: 39.7
click at [651, 536] on button "Save" at bounding box center [626, 533] width 205 height 23
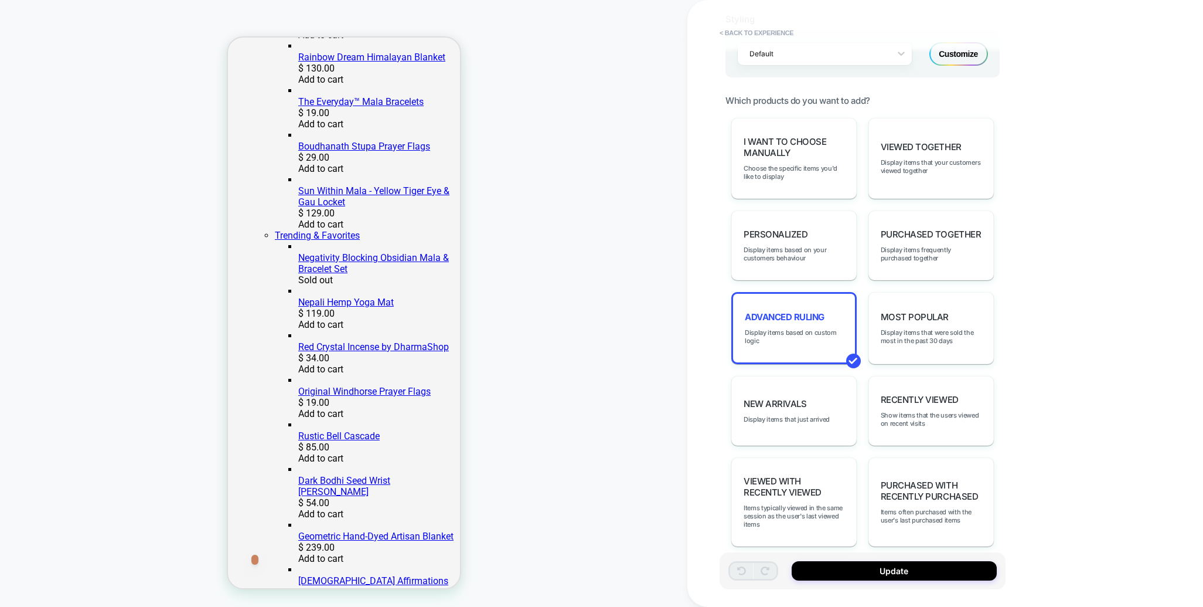
scroll to position [451, 0]
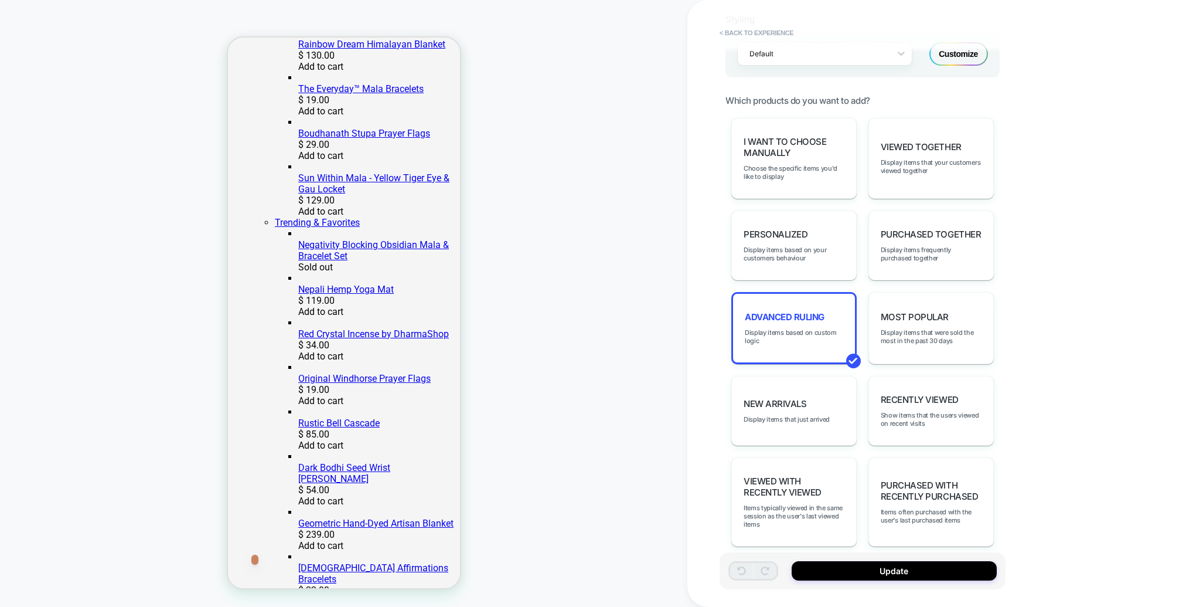
click at [1103, 343] on div "**********" at bounding box center [946, 303] width 516 height 607
click at [806, 311] on span "Advanced Ruling" at bounding box center [785, 316] width 80 height 11
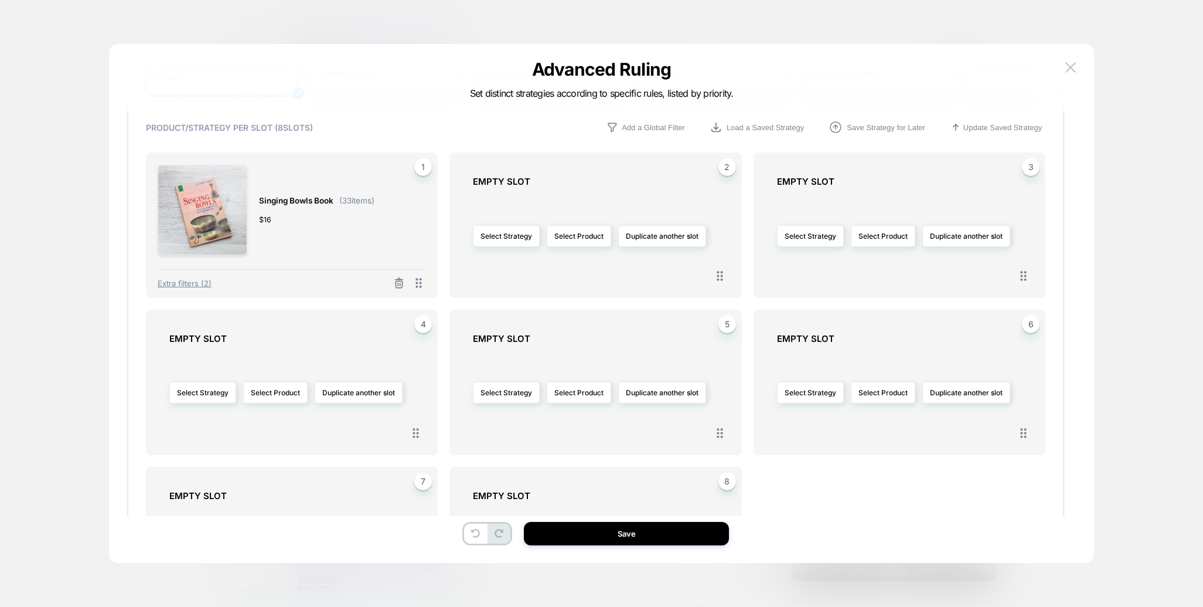
scroll to position [421, 0]
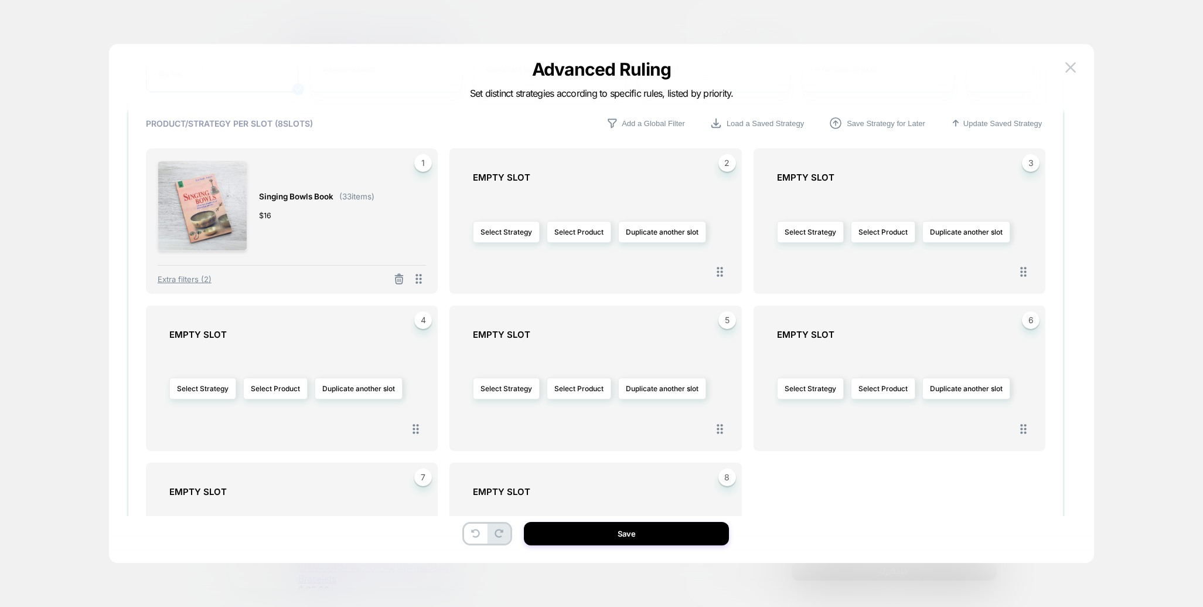
drag, startPoint x: 645, startPoint y: 540, endPoint x: 636, endPoint y: 492, distance: 49.4
click at [645, 540] on button "Save" at bounding box center [626, 533] width 205 height 23
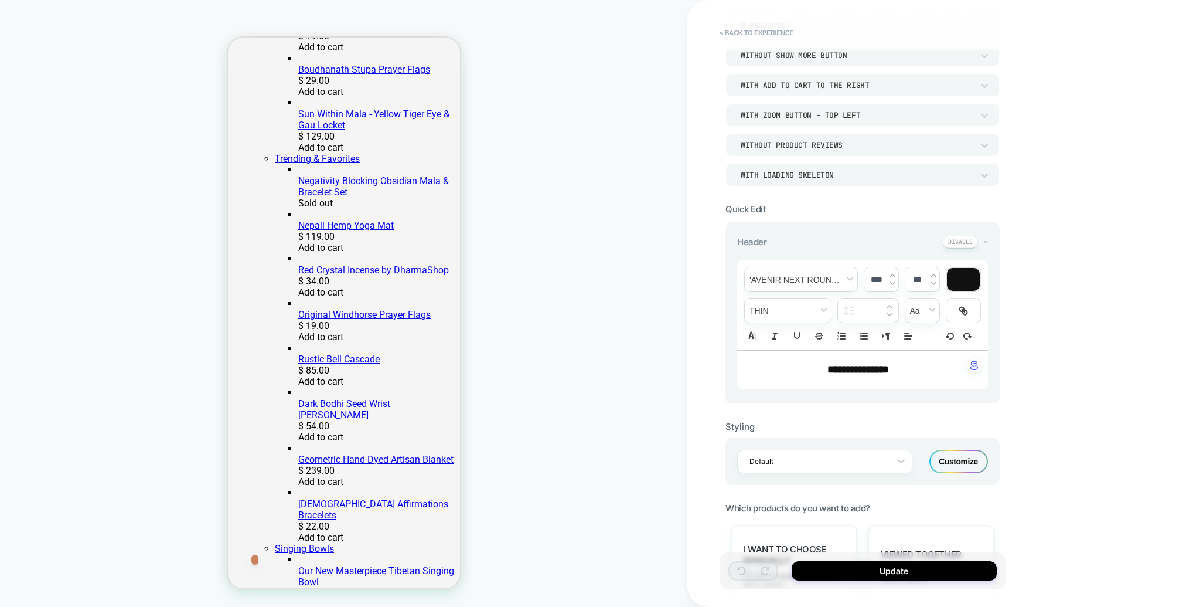
scroll to position [275, 0]
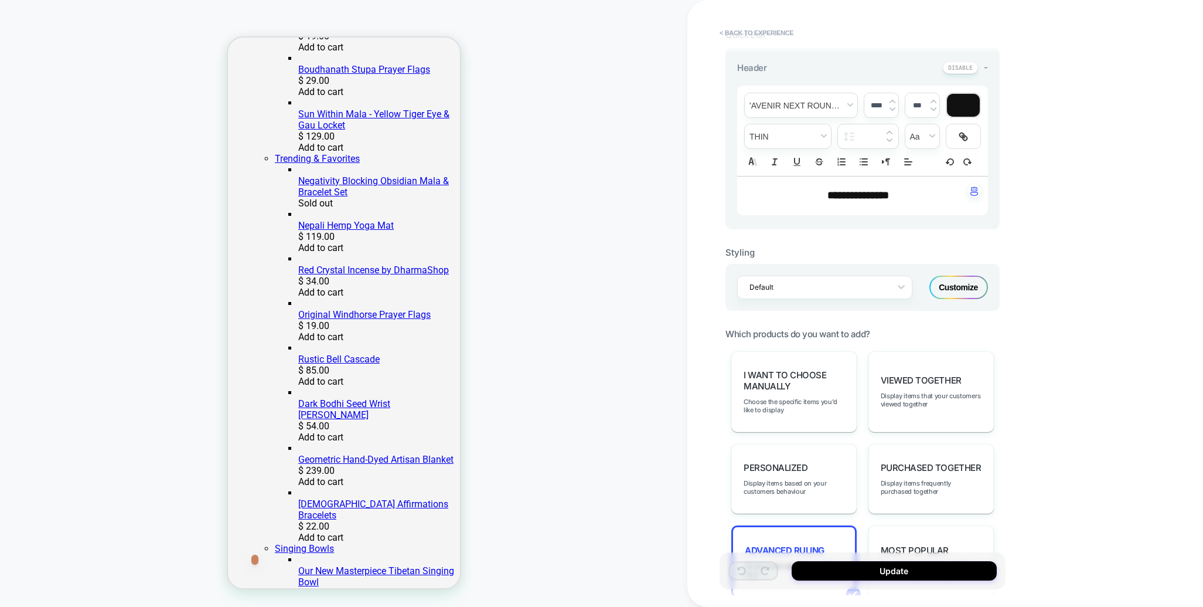
drag, startPoint x: 419, startPoint y: 269, endPoint x: 412, endPoint y: 271, distance: 7.4
click p "Pair it with..."
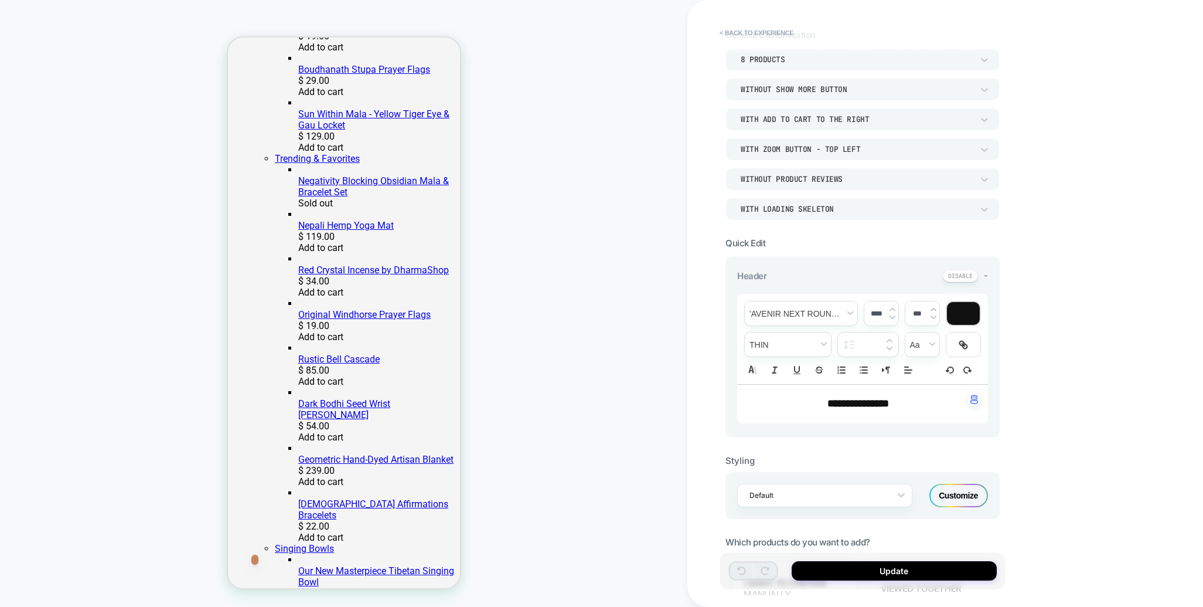
scroll to position [0, 0]
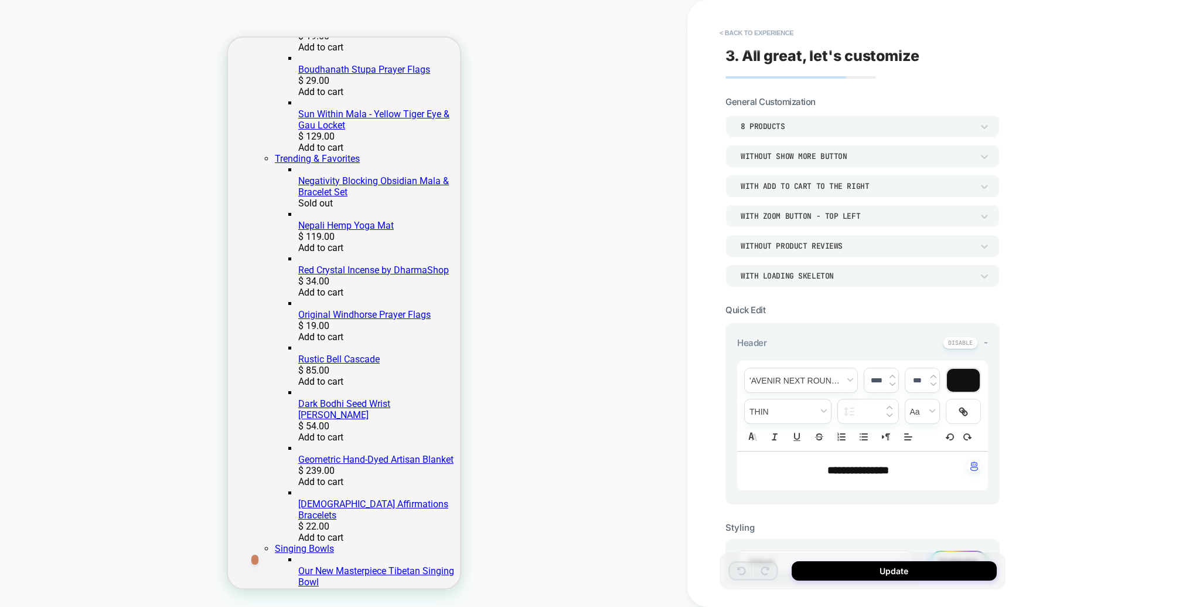
click div "Handcrafted Red Felt Mallet"
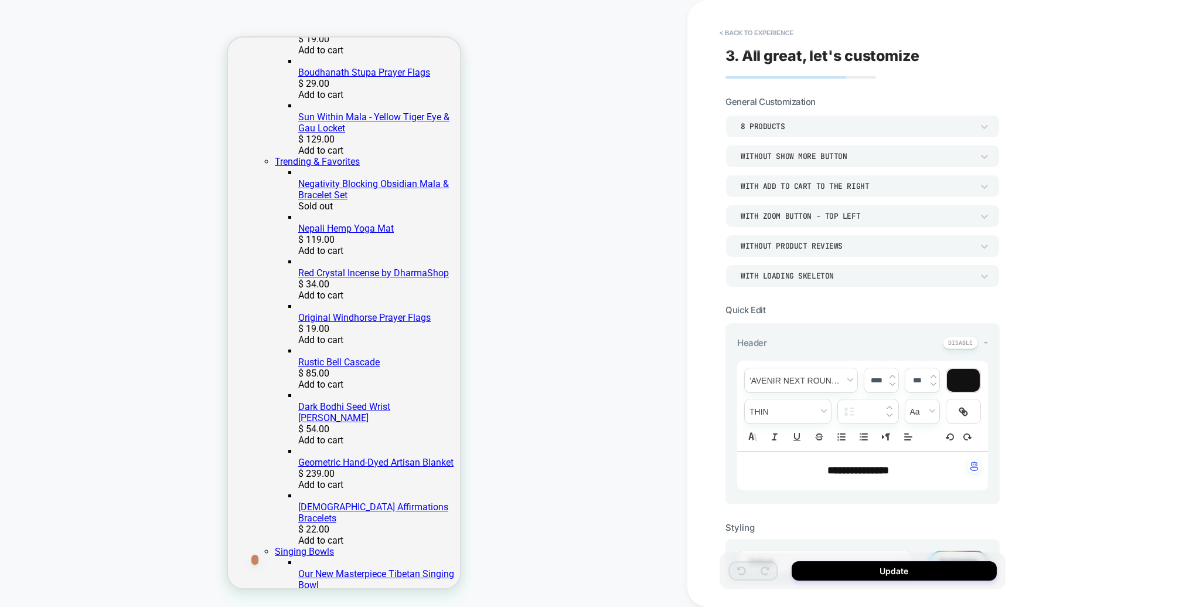
click div "Handcrafted Red Felt Mallet"
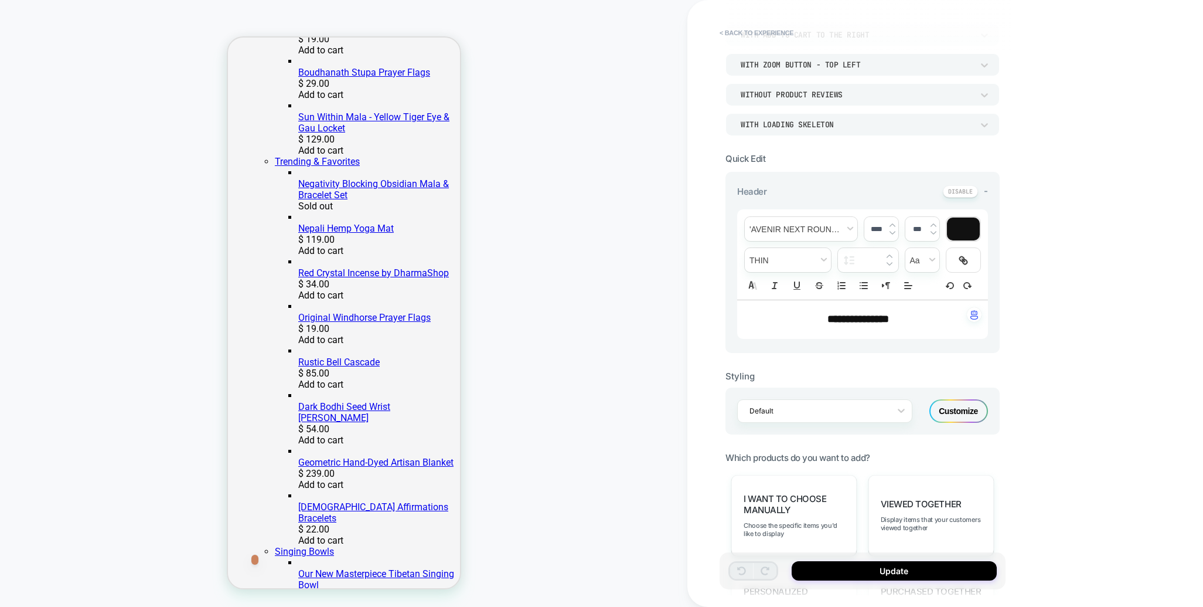
scroll to position [508, 0]
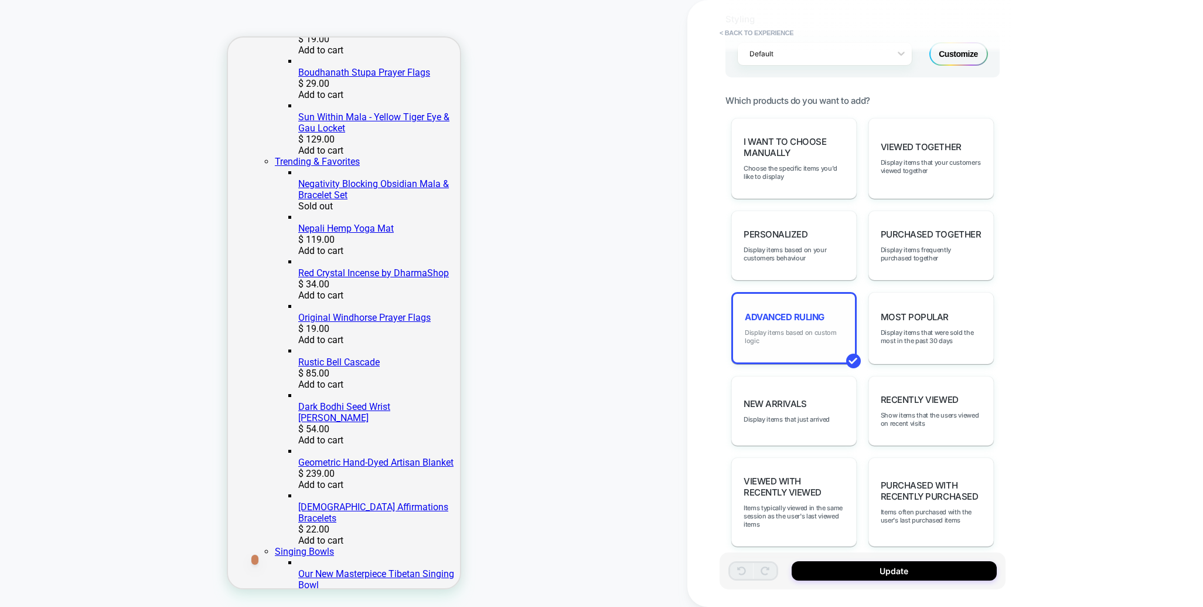
click at [791, 328] on span "Display items based on custom logic" at bounding box center [794, 336] width 98 height 16
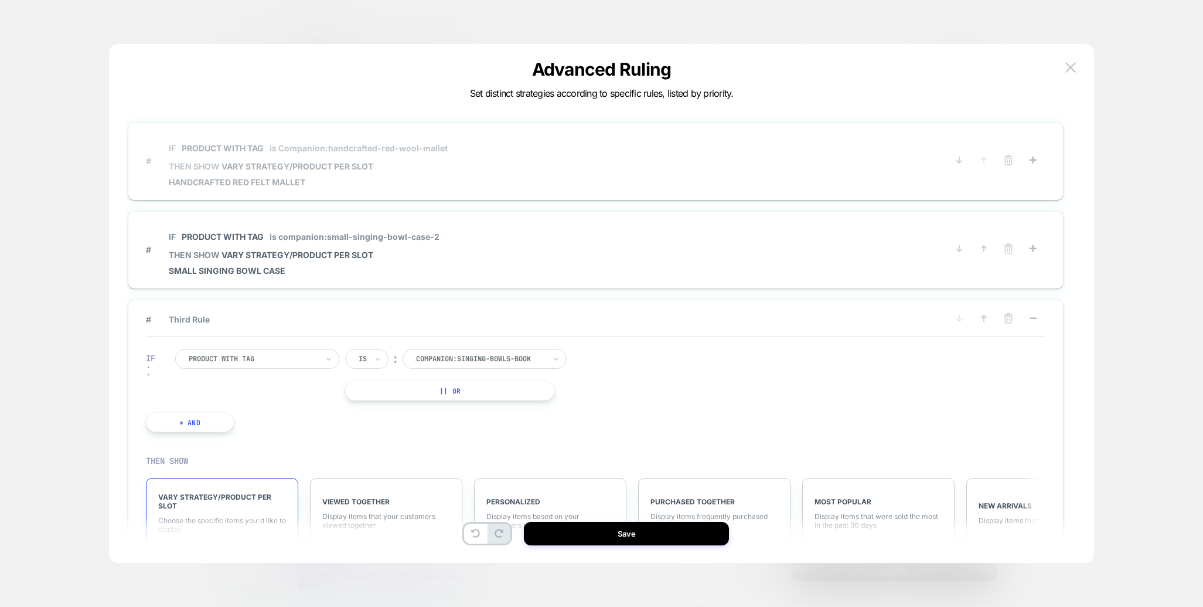
scroll to position [1, 0]
click at [652, 538] on button "Save" at bounding box center [626, 533] width 205 height 23
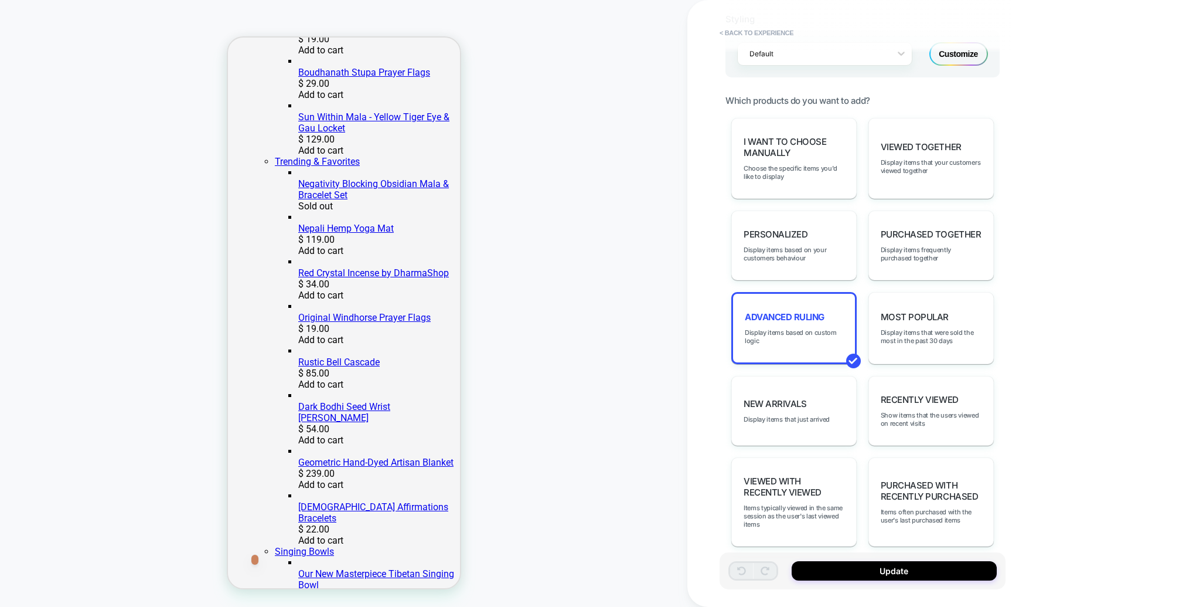
click div "$16"
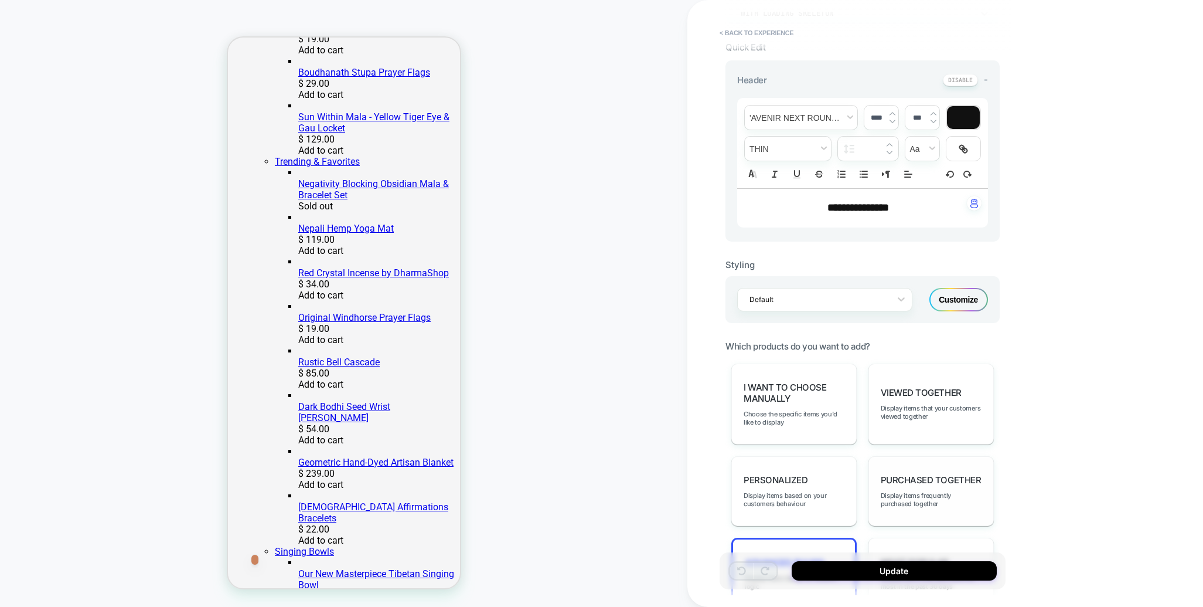
scroll to position [0, 0]
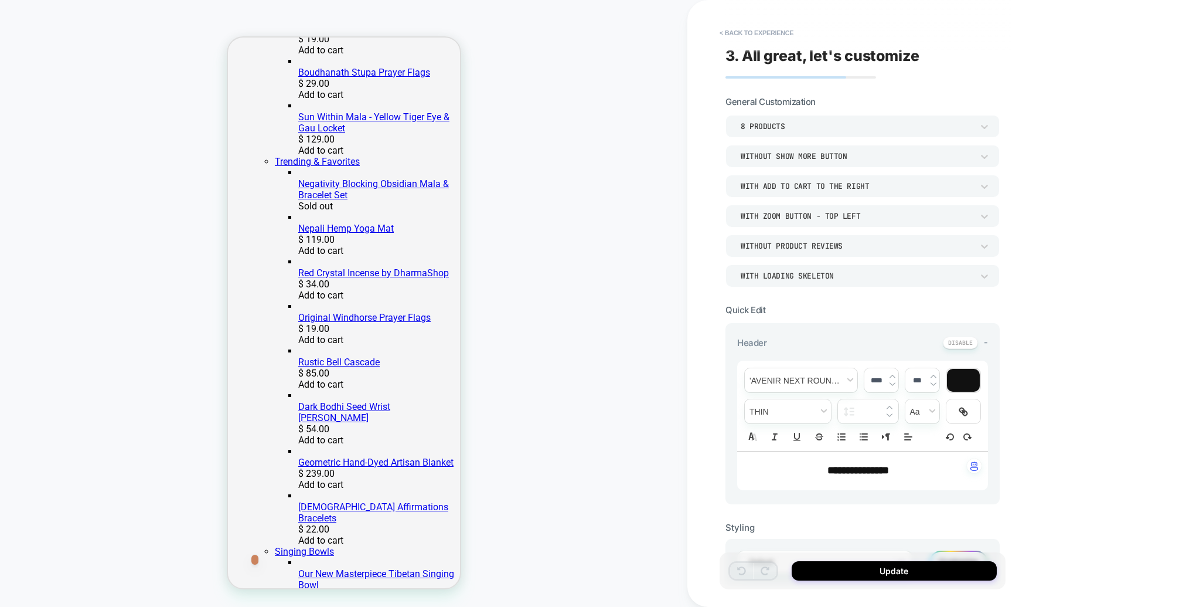
click at [869, 121] on div "8 Products" at bounding box center [857, 126] width 232 height 10
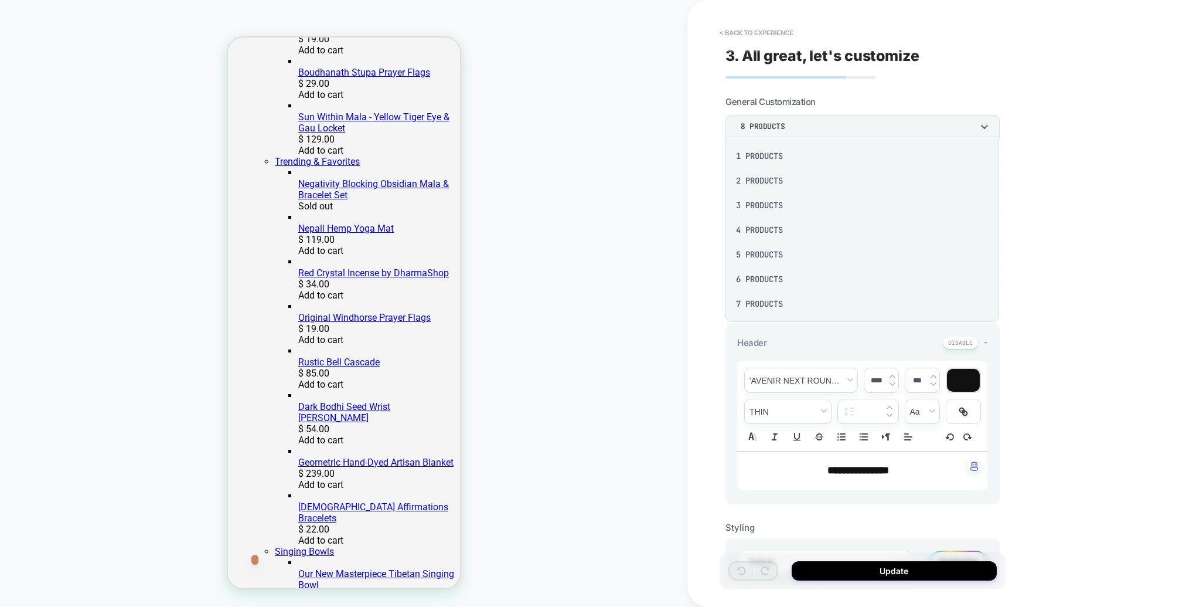
click at [781, 198] on div "3 Products" at bounding box center [862, 205] width 264 height 25
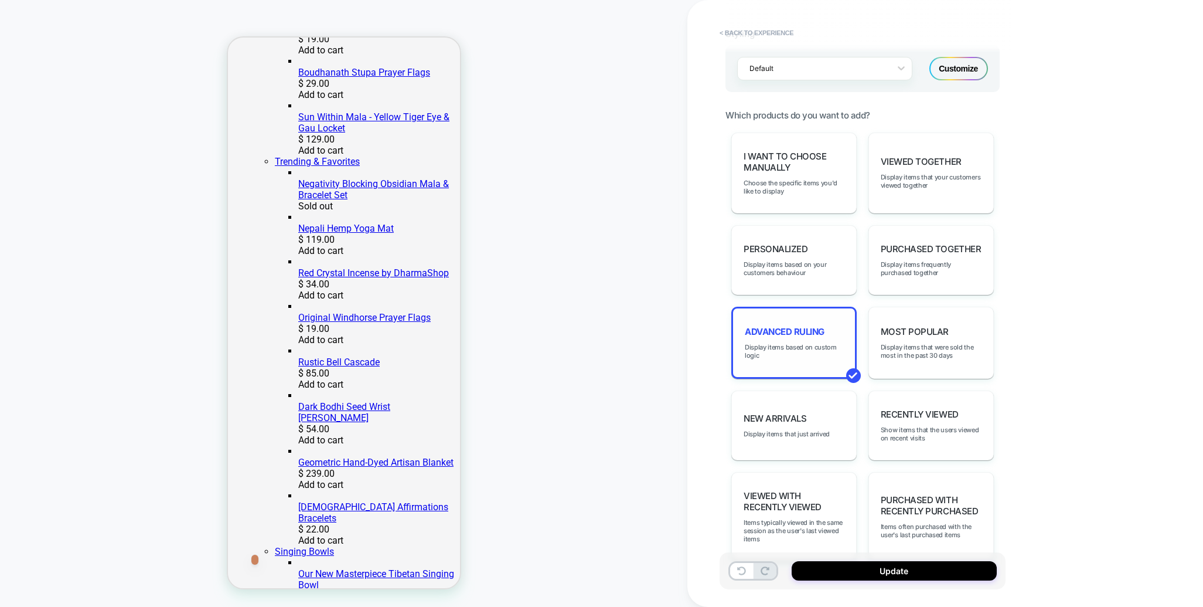
scroll to position [508, 0]
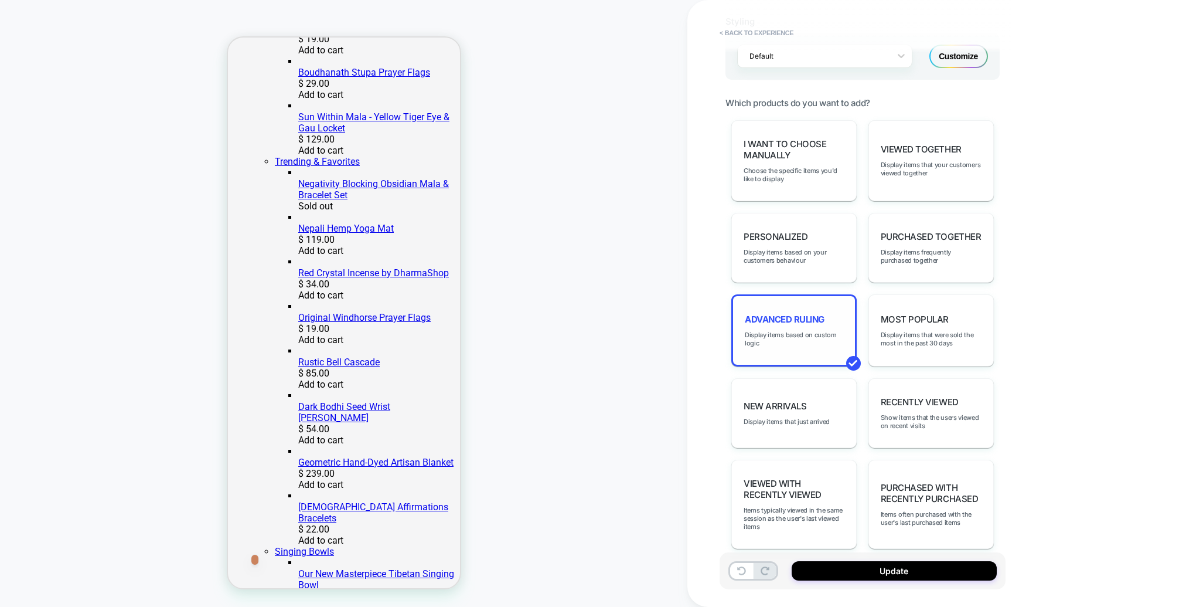
click at [788, 314] on span "Advanced Ruling" at bounding box center [785, 319] width 80 height 11
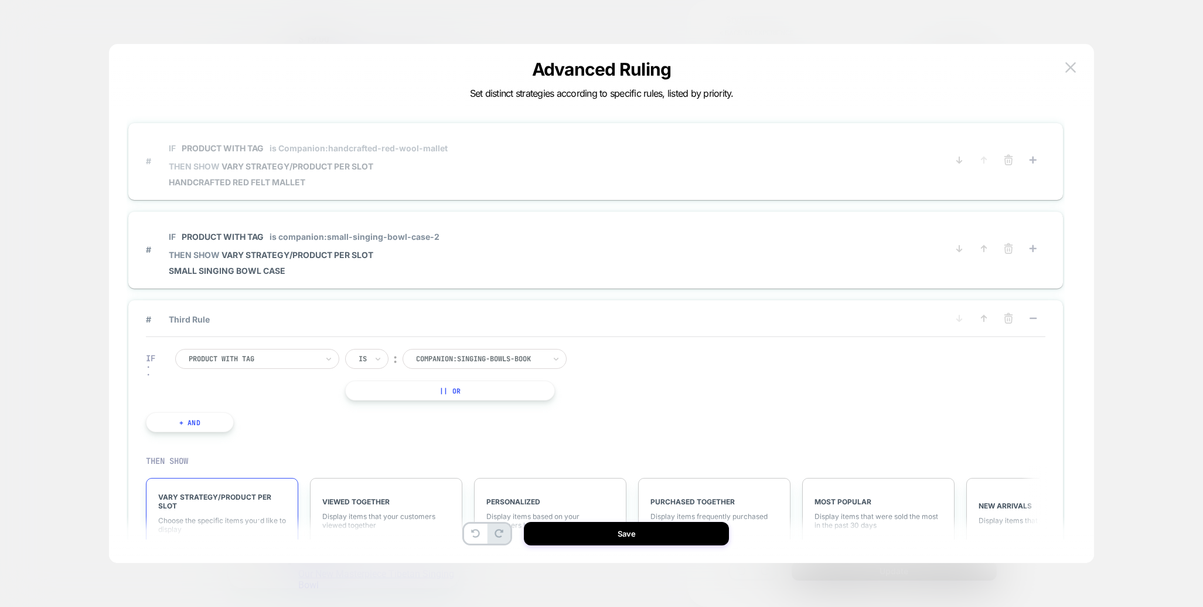
click at [411, 152] on span "is Companion:handcrafted-red-wool-mallet" at bounding box center [359, 148] width 178 height 10
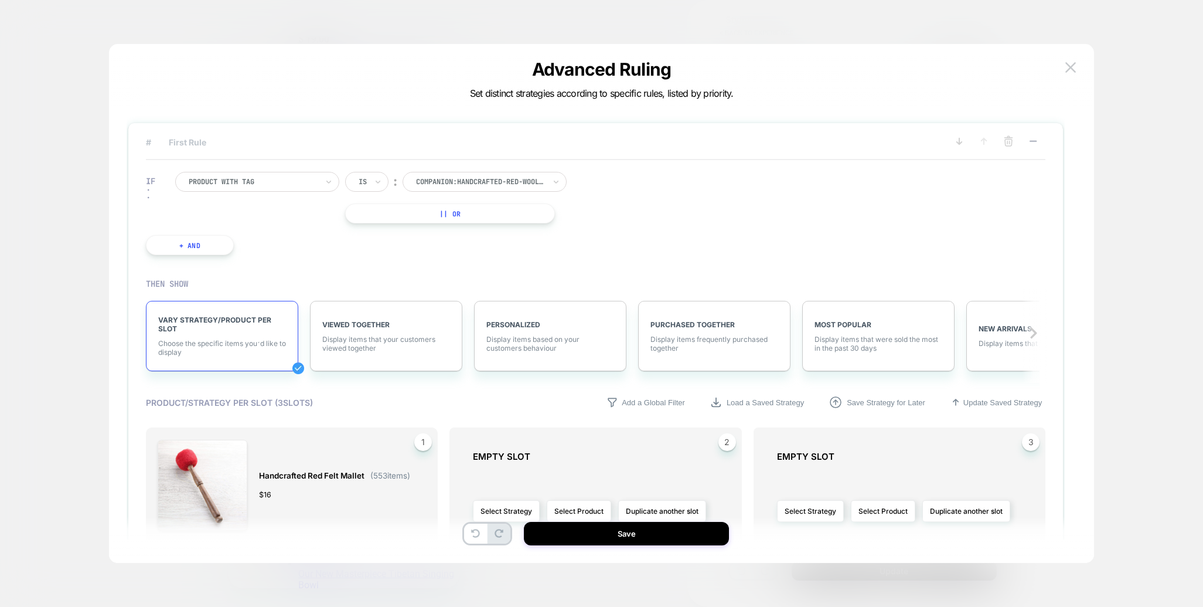
click at [298, 182] on div at bounding box center [253, 181] width 129 height 11
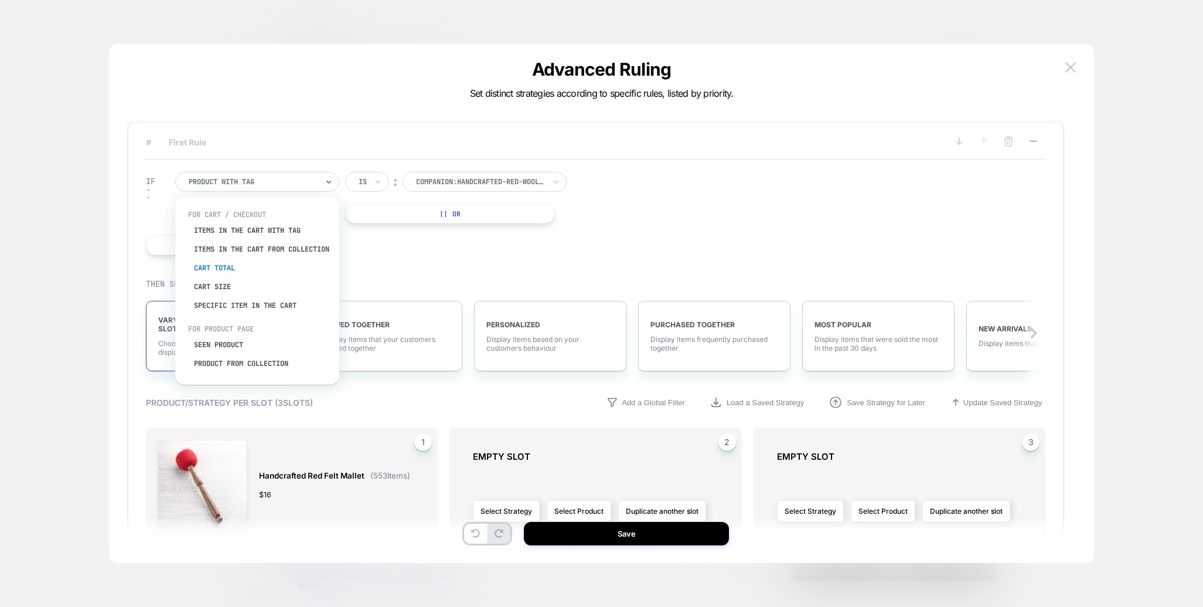
scroll to position [26, 0]
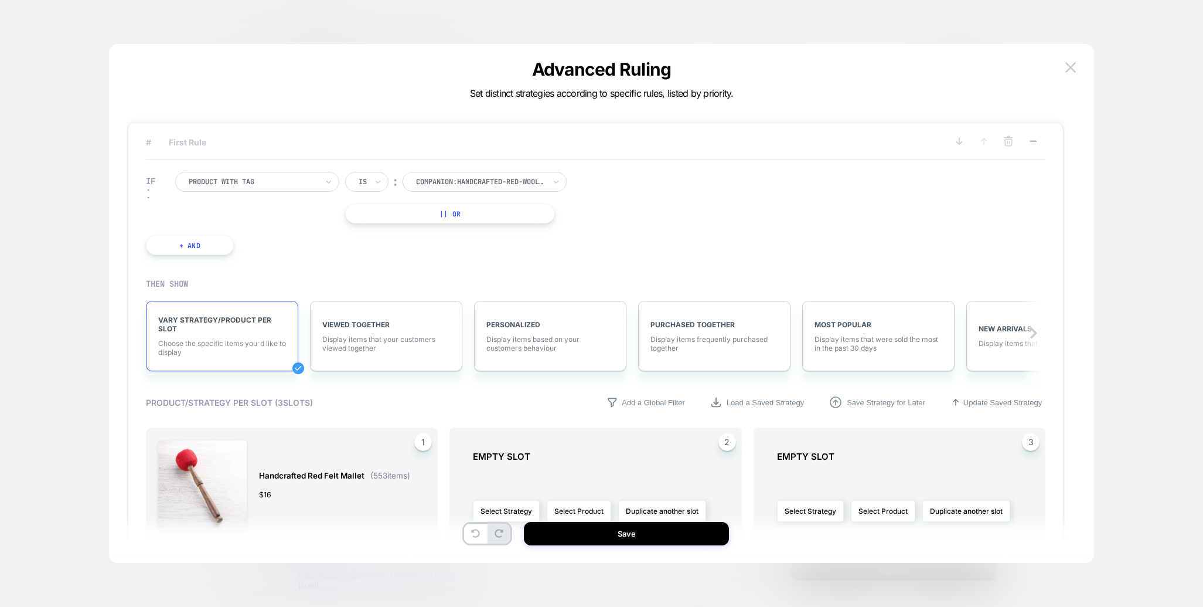
click at [1076, 66] on img at bounding box center [1071, 67] width 11 height 10
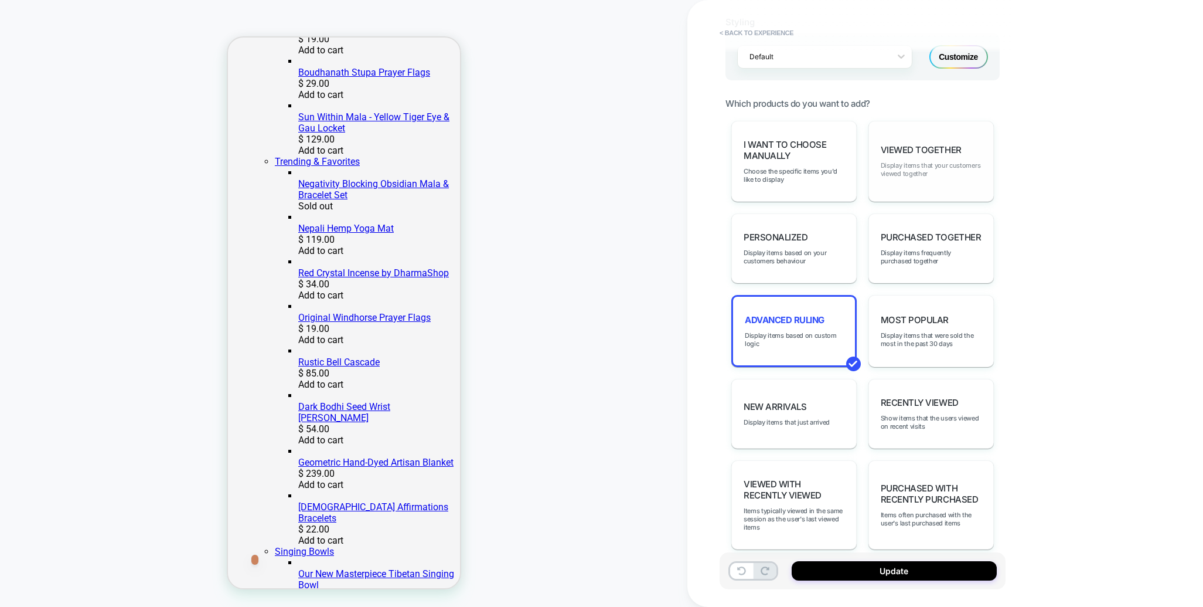
scroll to position [508, 0]
click at [783, 232] on span "personalized" at bounding box center [776, 234] width 64 height 11
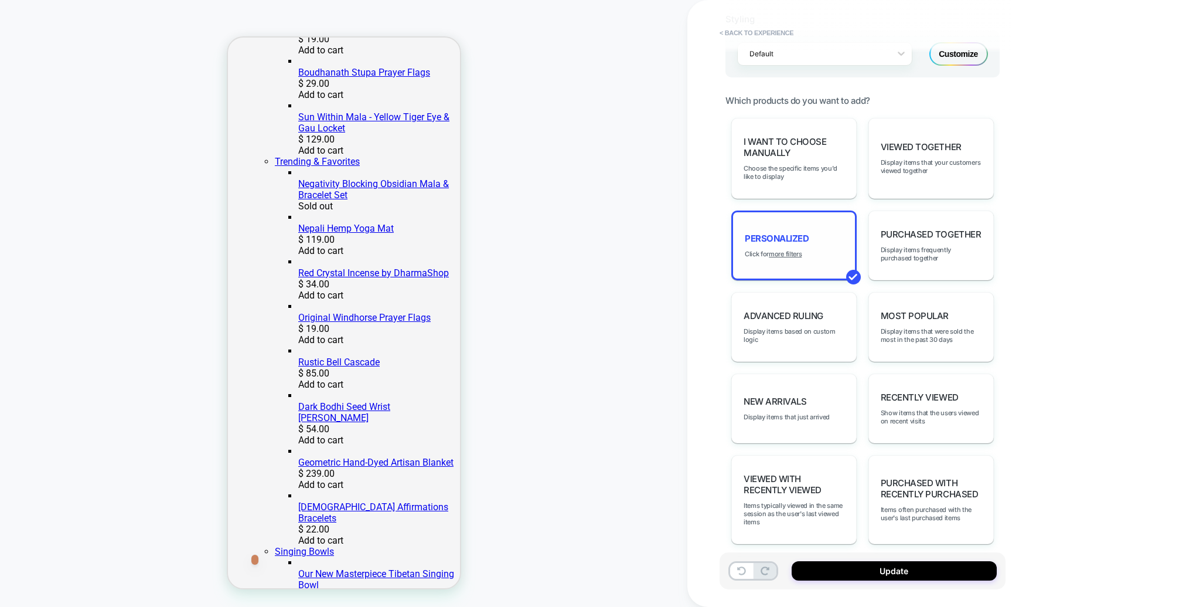
scroll to position [505, 0]
click at [790, 253] on u "more filters" at bounding box center [785, 257] width 33 height 8
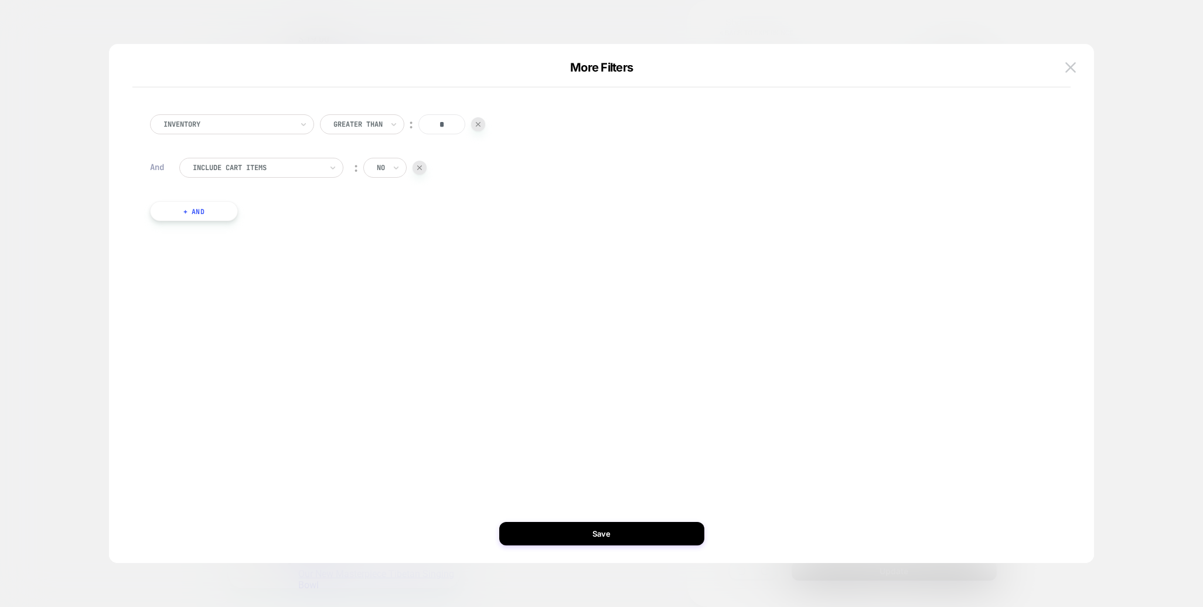
click at [250, 123] on div at bounding box center [228, 124] width 129 height 11
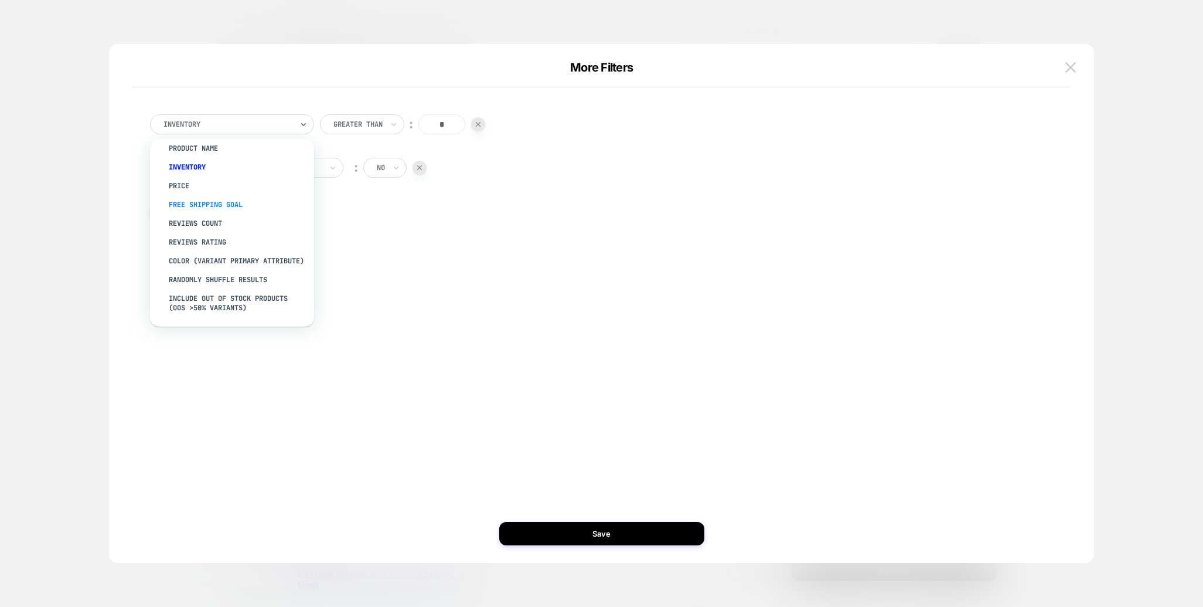
scroll to position [0, 0]
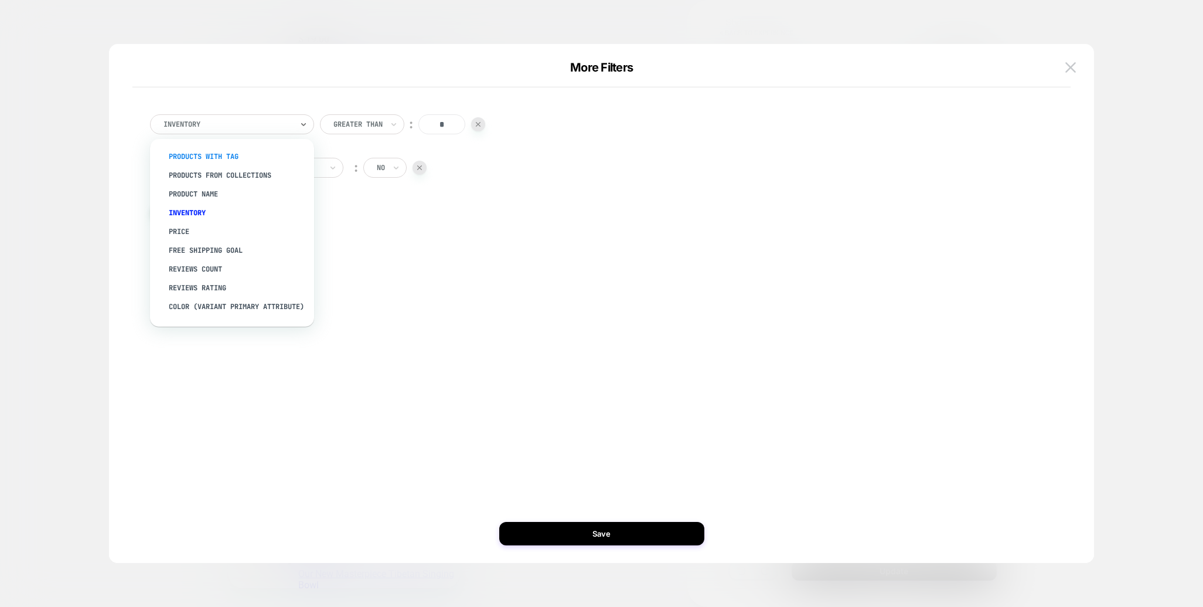
click at [193, 155] on div "products with tag" at bounding box center [238, 156] width 152 height 19
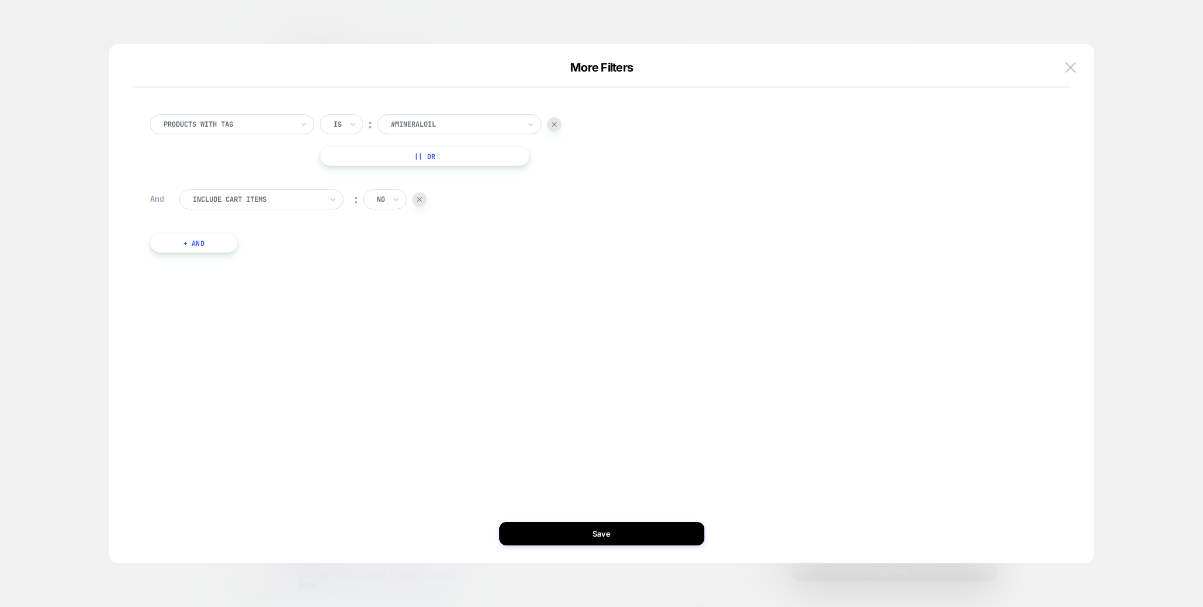
click at [1072, 65] on img at bounding box center [1071, 67] width 11 height 10
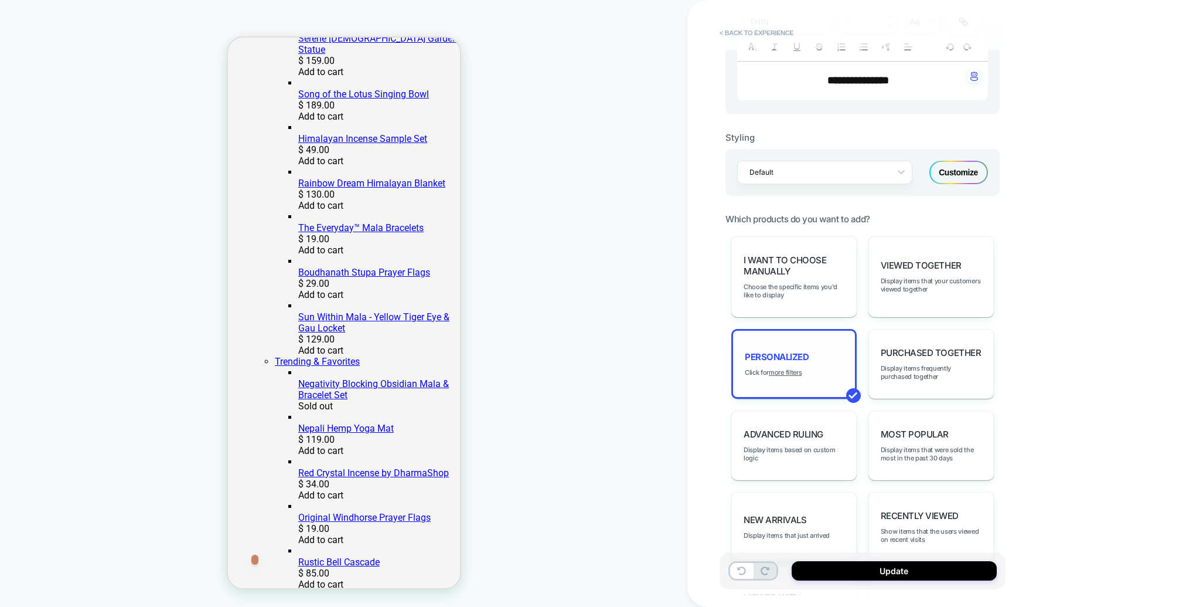
scroll to position [383, 0]
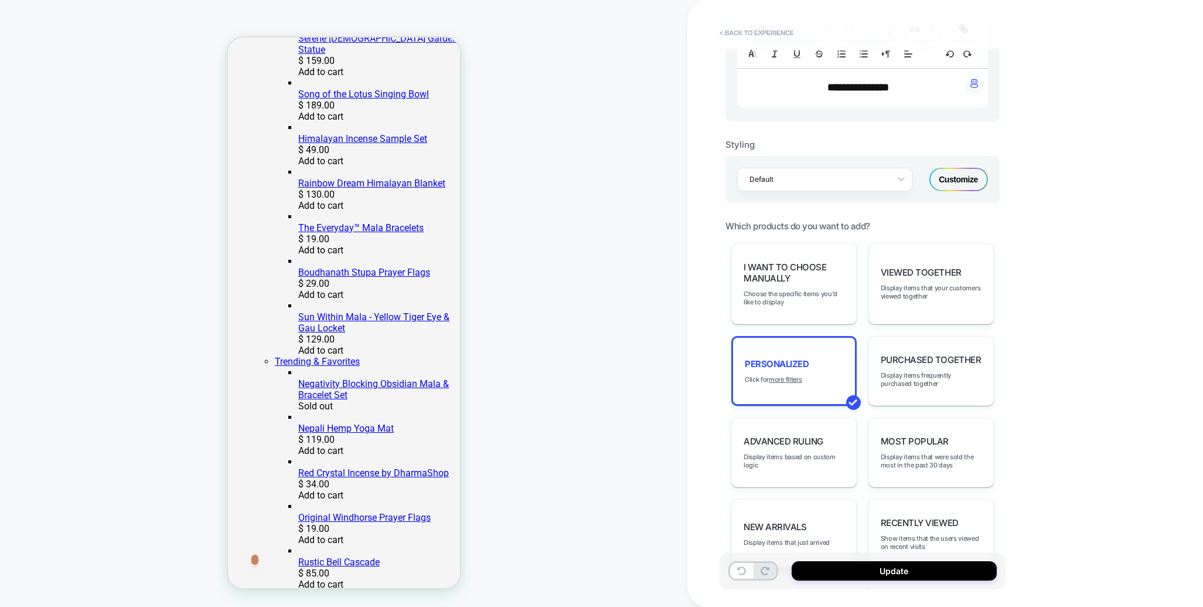
click at [913, 308] on div "Viewed Together Display items that your customers viewed together" at bounding box center [931, 283] width 125 height 81
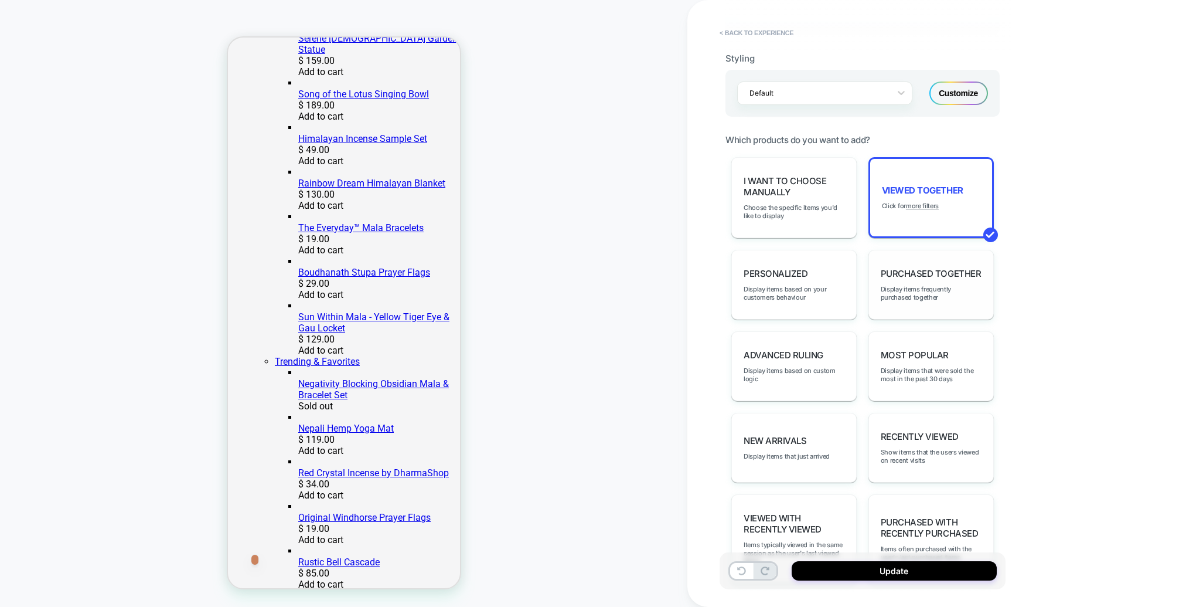
scroll to position [482, 0]
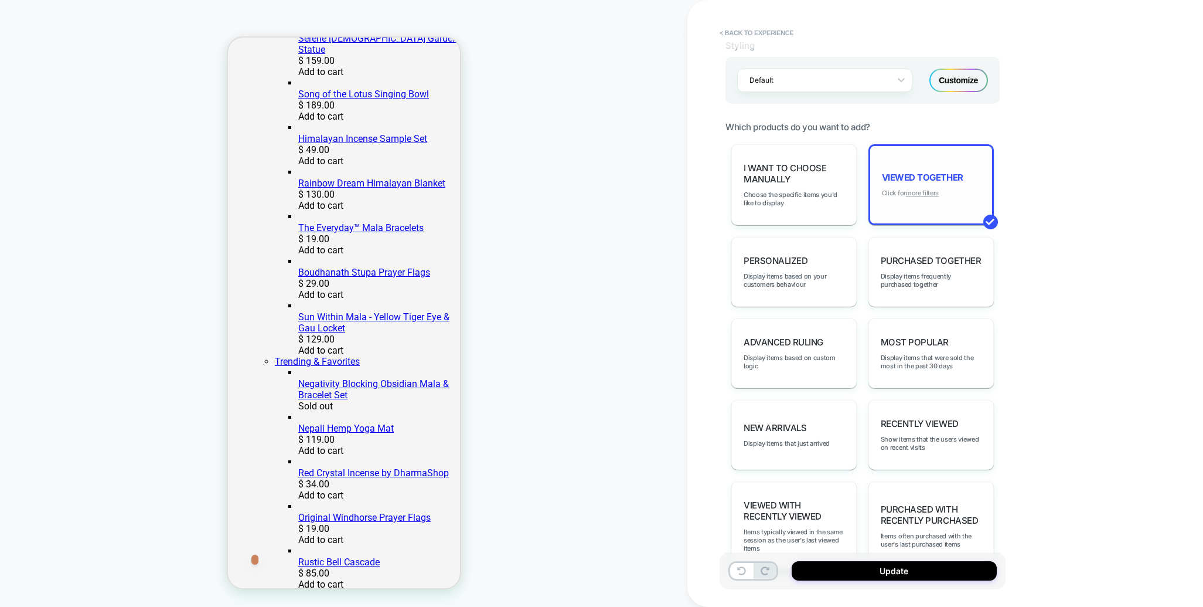
click at [929, 189] on u "more filters" at bounding box center [922, 193] width 33 height 8
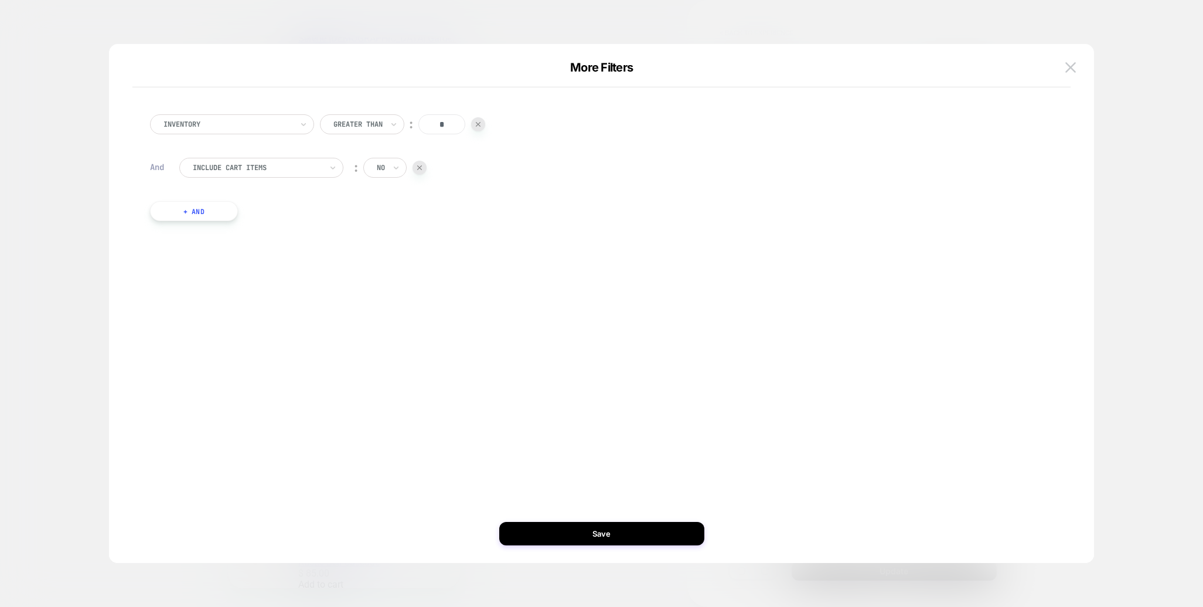
click at [1073, 64] on img at bounding box center [1071, 67] width 11 height 10
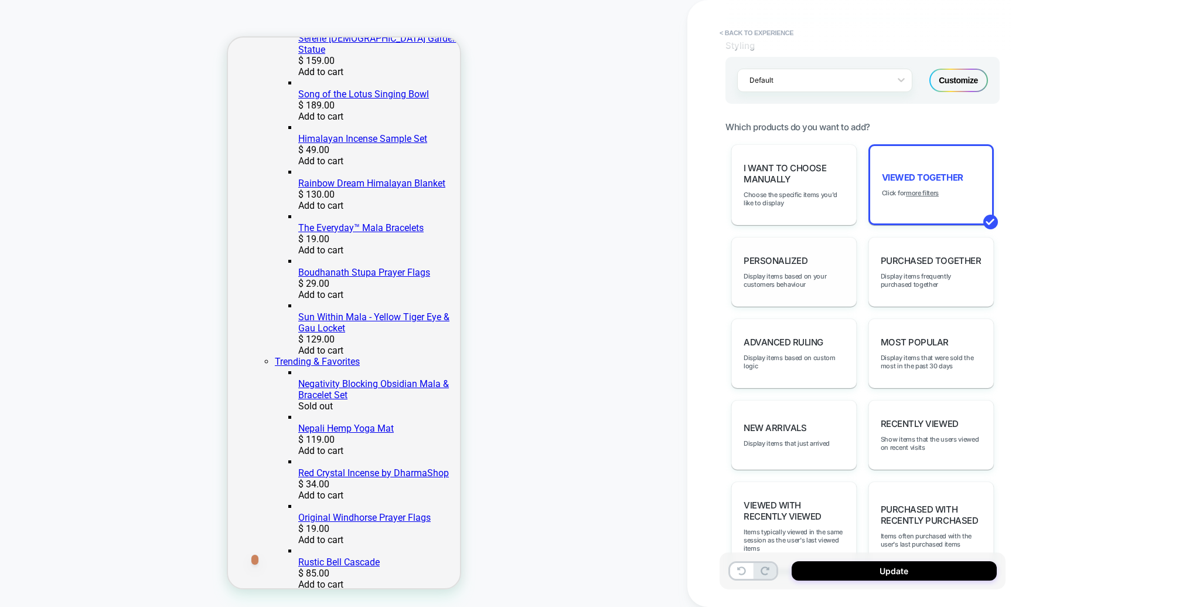
scroll to position [505, 0]
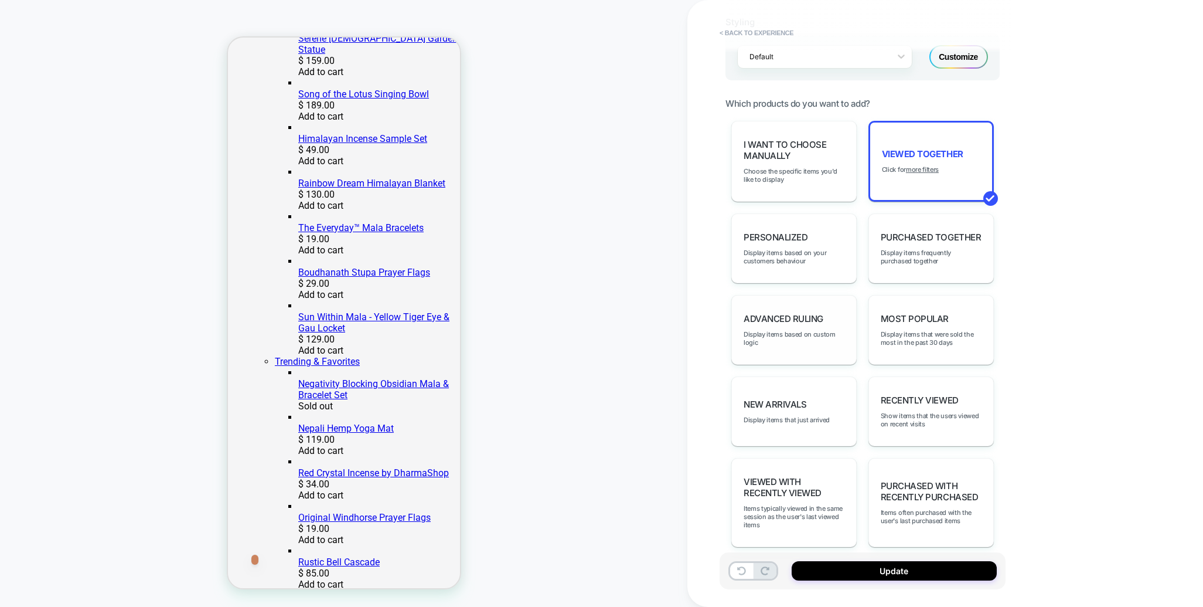
drag, startPoint x: 776, startPoint y: 400, endPoint x: 788, endPoint y: 310, distance: 90.5
click at [776, 400] on div "New Arrivals Display items that just arrived" at bounding box center [794, 411] width 125 height 70
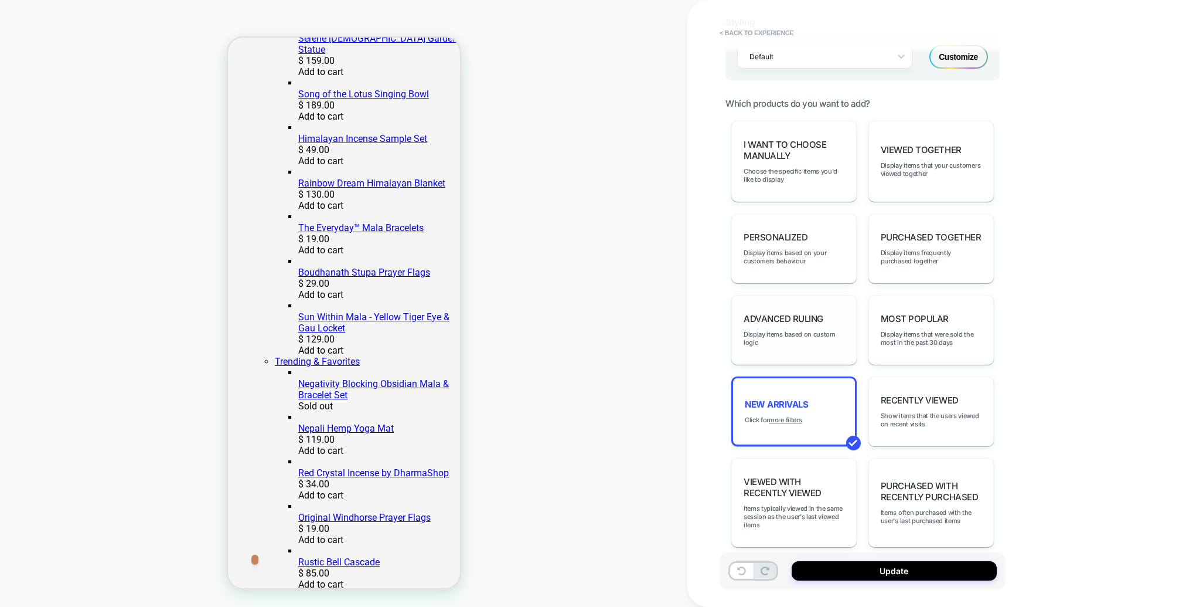
click at [784, 301] on div "Advanced Ruling Display items based on custom logic" at bounding box center [794, 330] width 125 height 70
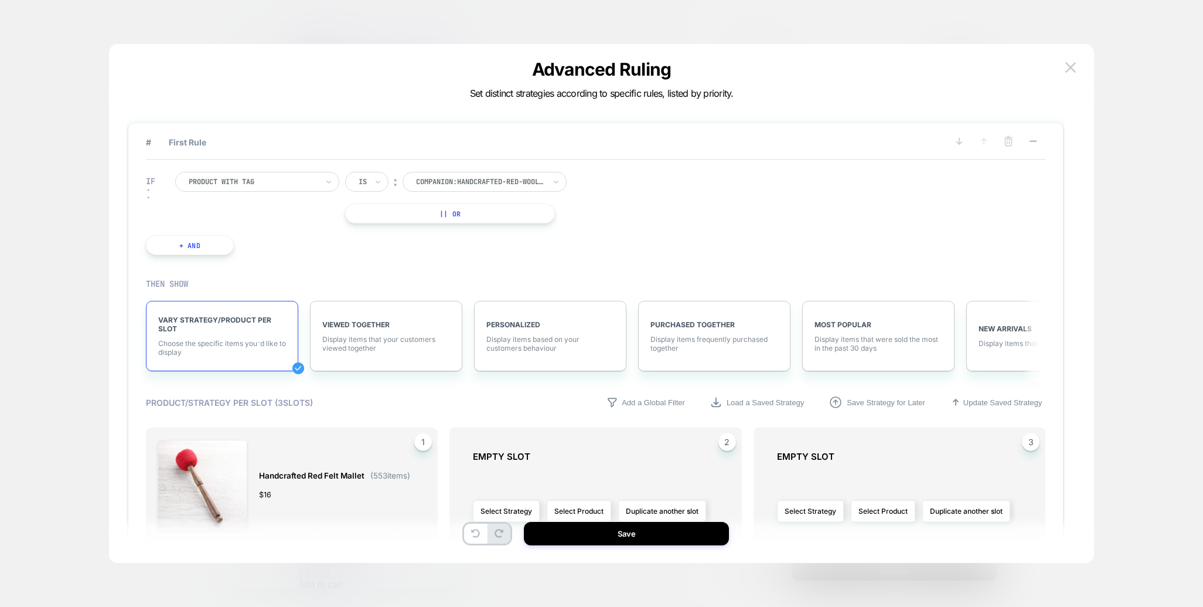
scroll to position [1, 0]
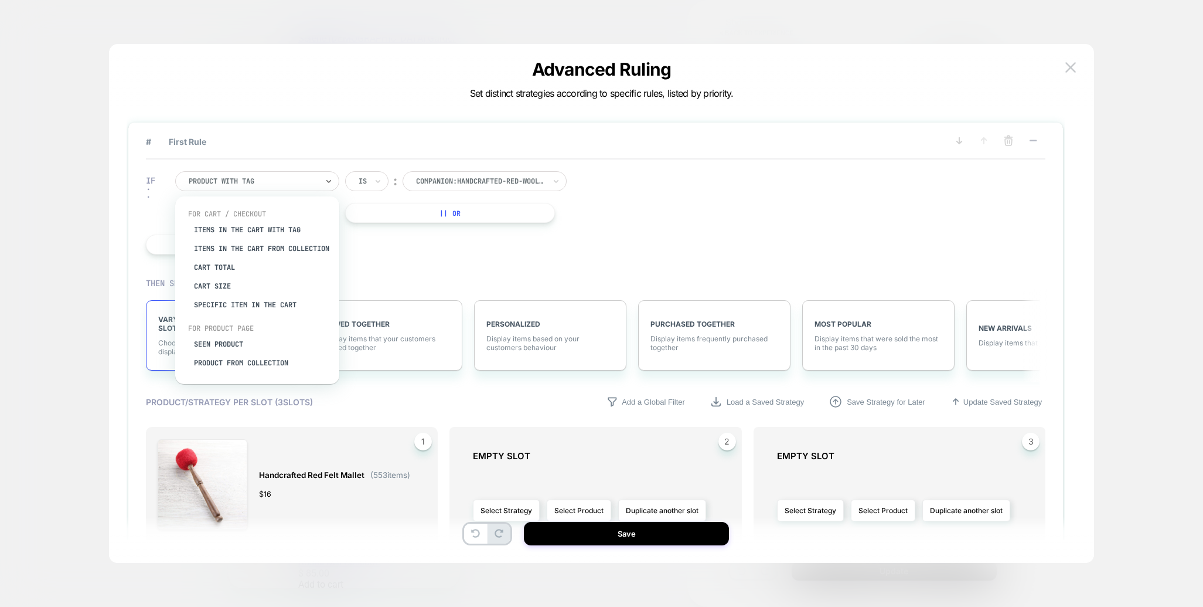
click at [287, 184] on div at bounding box center [253, 181] width 129 height 11
click at [743, 219] on div "IF option Product from collection focused, 7 of 8. 8 results available. Use Up …" at bounding box center [596, 212] width 900 height 107
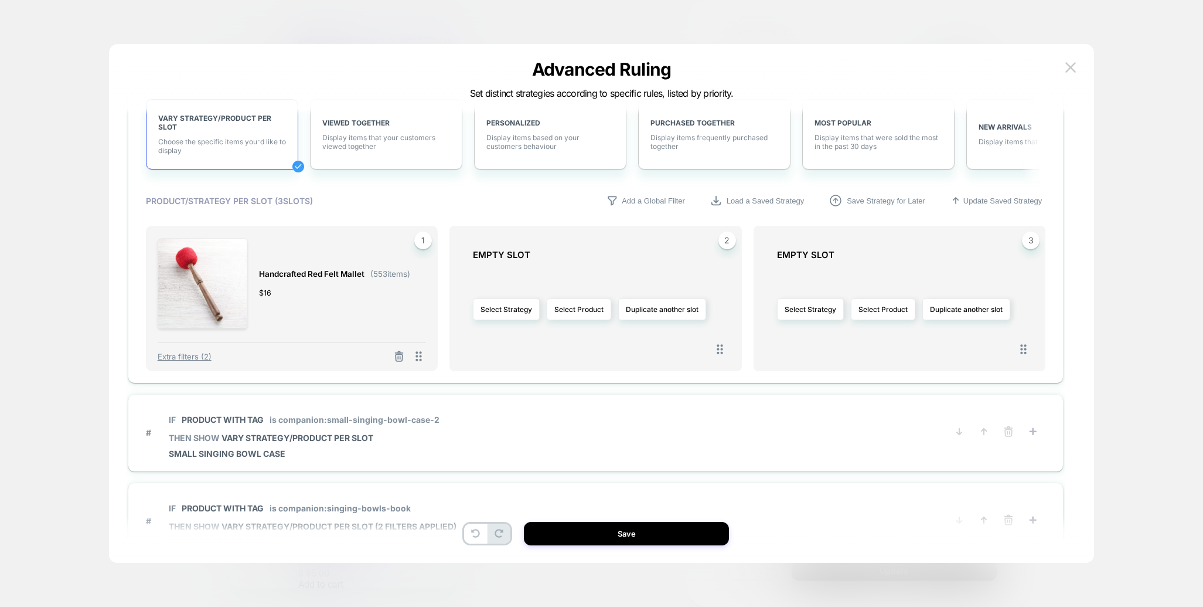
scroll to position [199, 0]
click at [616, 364] on div "2 EMPTY SLOT Select Strategy Select Product Duplicate another slot" at bounding box center [596, 300] width 293 height 145
drag, startPoint x: 851, startPoint y: 363, endPoint x: 872, endPoint y: 360, distance: 20.8
click at [854, 363] on div "3 EMPTY SLOT Select Strategy Select Product Duplicate another slot" at bounding box center [900, 300] width 293 height 145
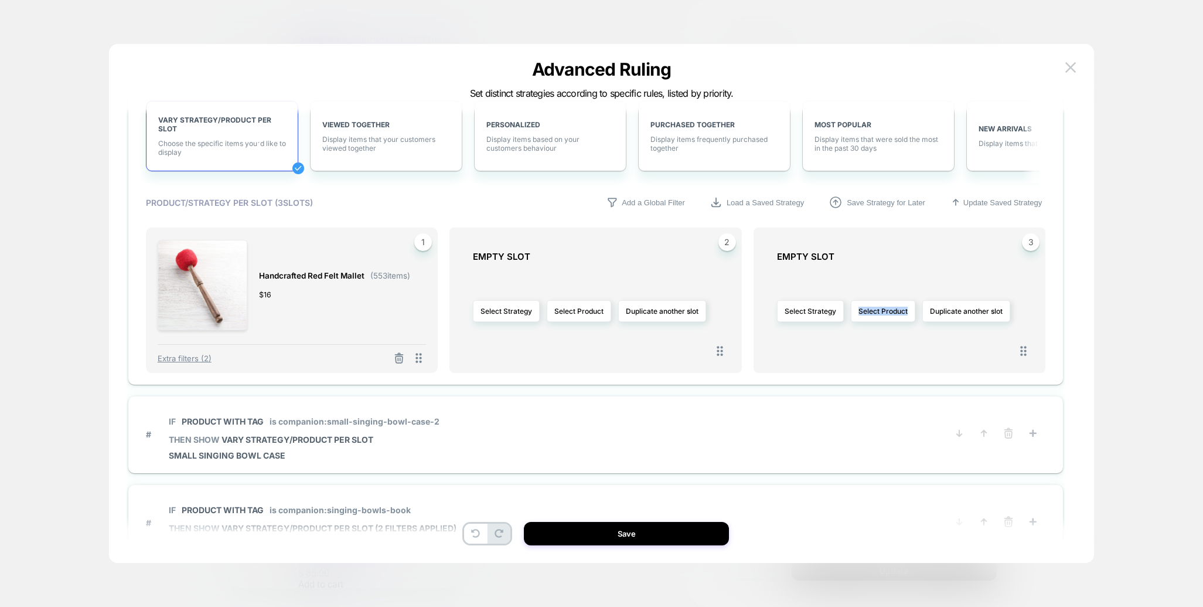
drag, startPoint x: 875, startPoint y: 360, endPoint x: 796, endPoint y: 357, distance: 78.6
click at [800, 358] on div "3 EMPTY SLOT Select Strategy Select Product Duplicate another slot" at bounding box center [900, 299] width 293 height 145
drag, startPoint x: 618, startPoint y: 344, endPoint x: 630, endPoint y: 343, distance: 11.7
click at [617, 344] on div "Select Strategy Select Product Duplicate another slot" at bounding box center [601, 311] width 257 height 86
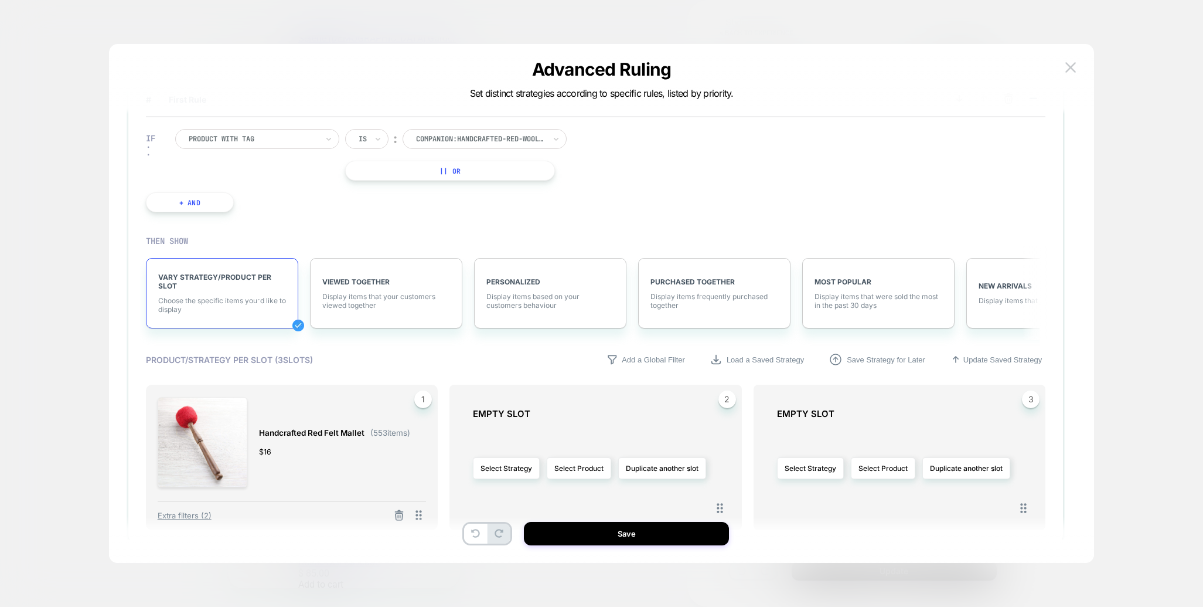
scroll to position [0, 0]
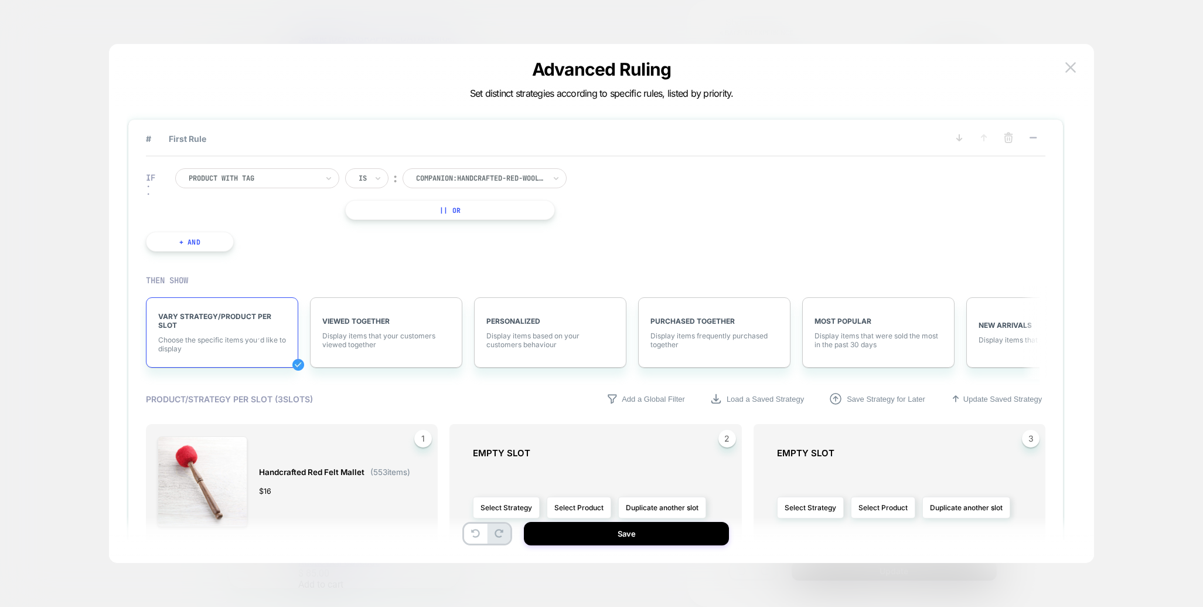
click at [251, 182] on div at bounding box center [253, 178] width 129 height 11
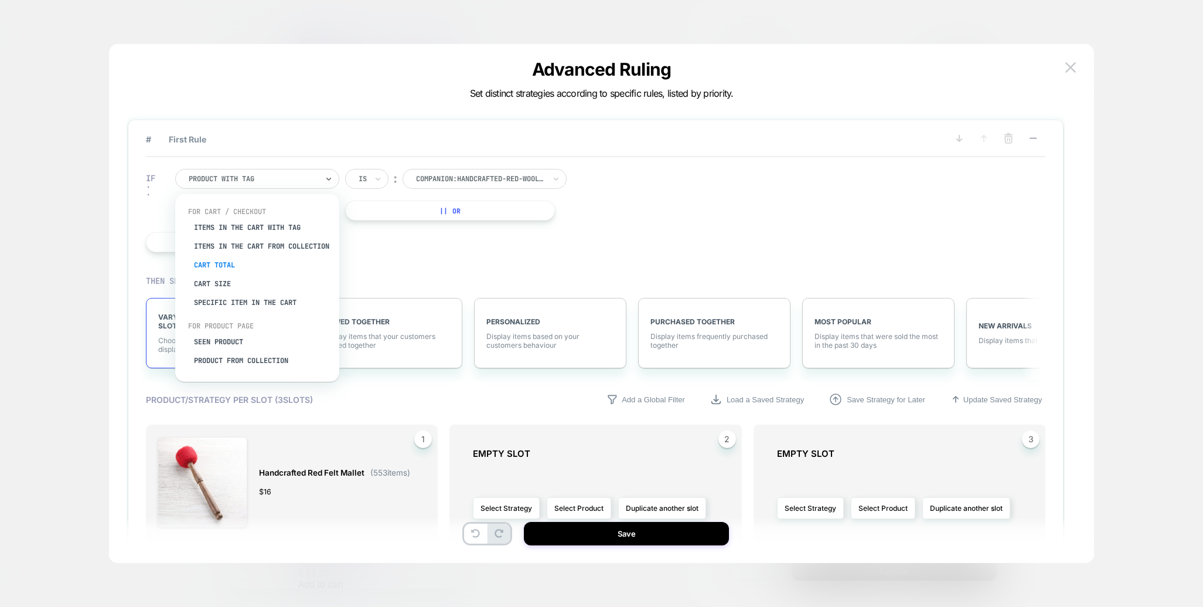
scroll to position [26, 0]
drag, startPoint x: 220, startPoint y: 319, endPoint x: 253, endPoint y: 342, distance: 40.3
click at [220, 319] on div "Seen Product" at bounding box center [263, 321] width 152 height 19
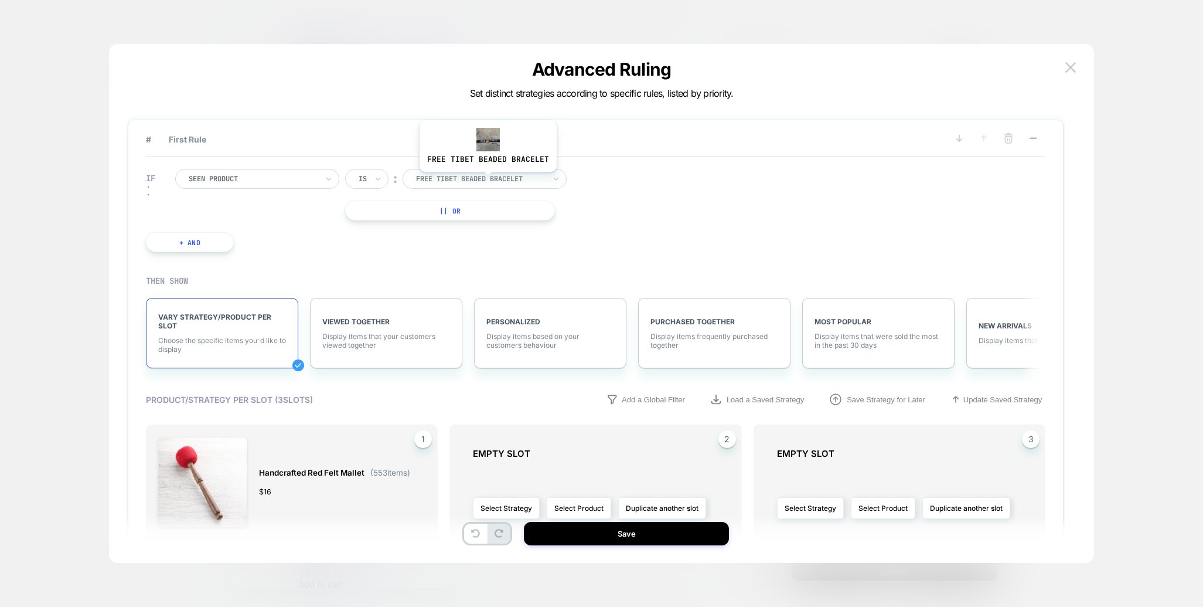
click at [488, 181] on div at bounding box center [480, 179] width 129 height 11
type input "**********"
click at [669, 203] on div "**********" at bounding box center [596, 210] width 900 height 107
click at [443, 174] on div "free tibet beaded bracelet" at bounding box center [485, 181] width 164 height 20
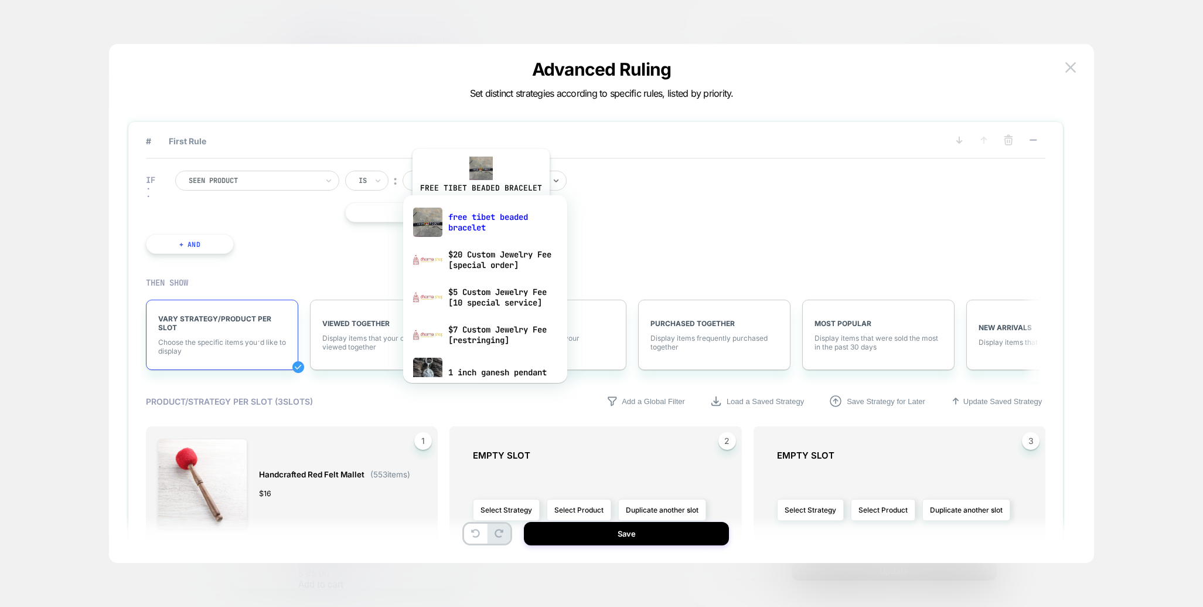
scroll to position [2, 0]
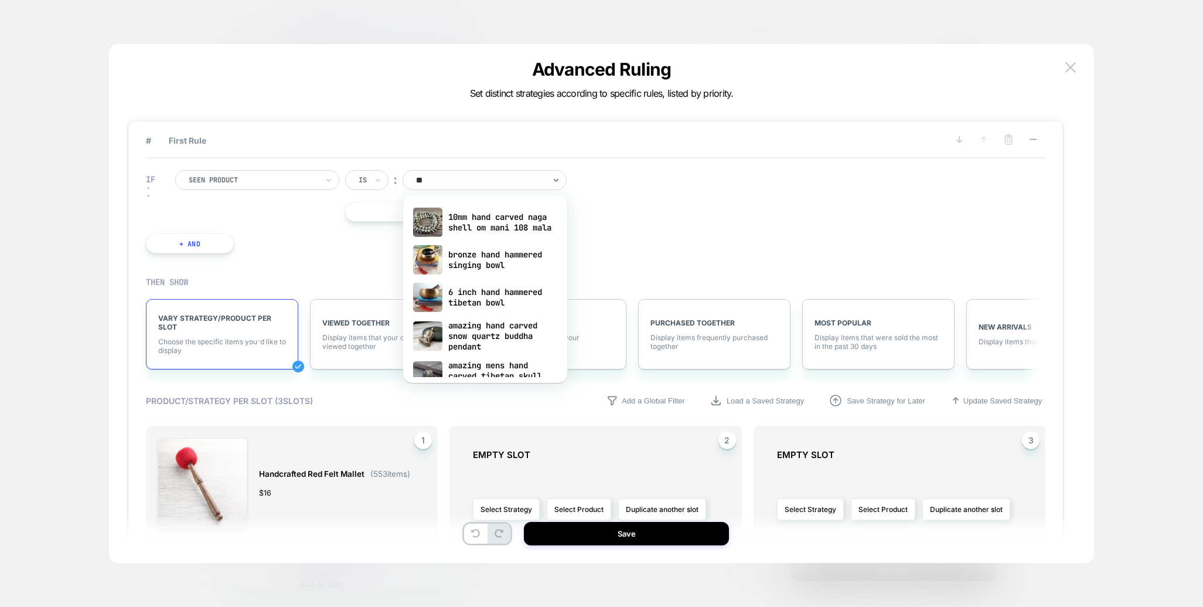
type input "*"
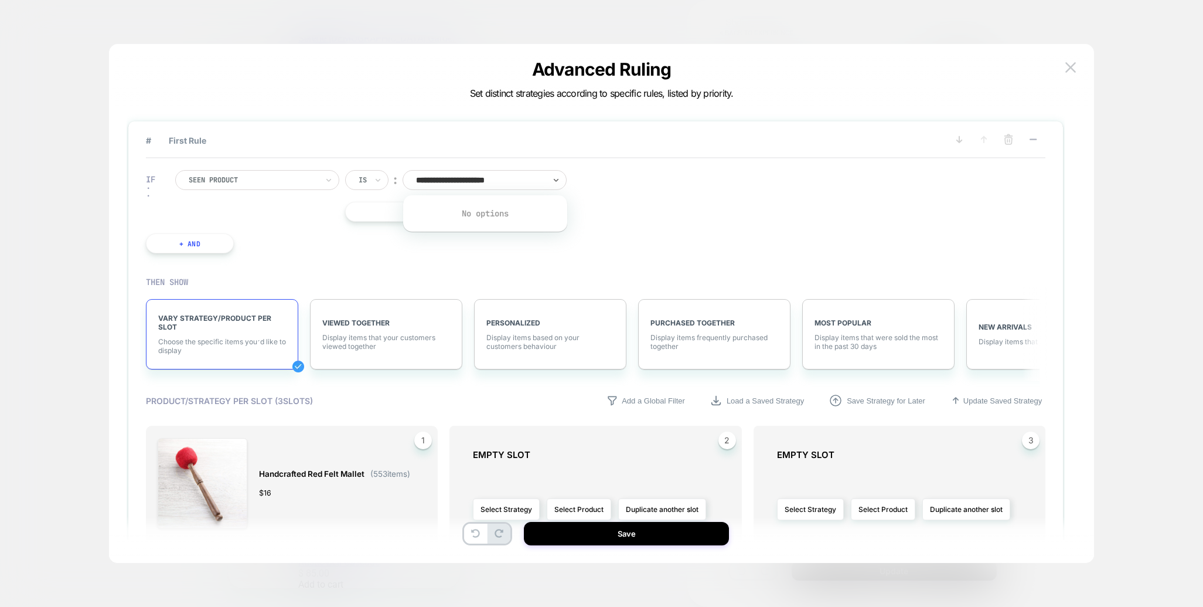
type input "**********"
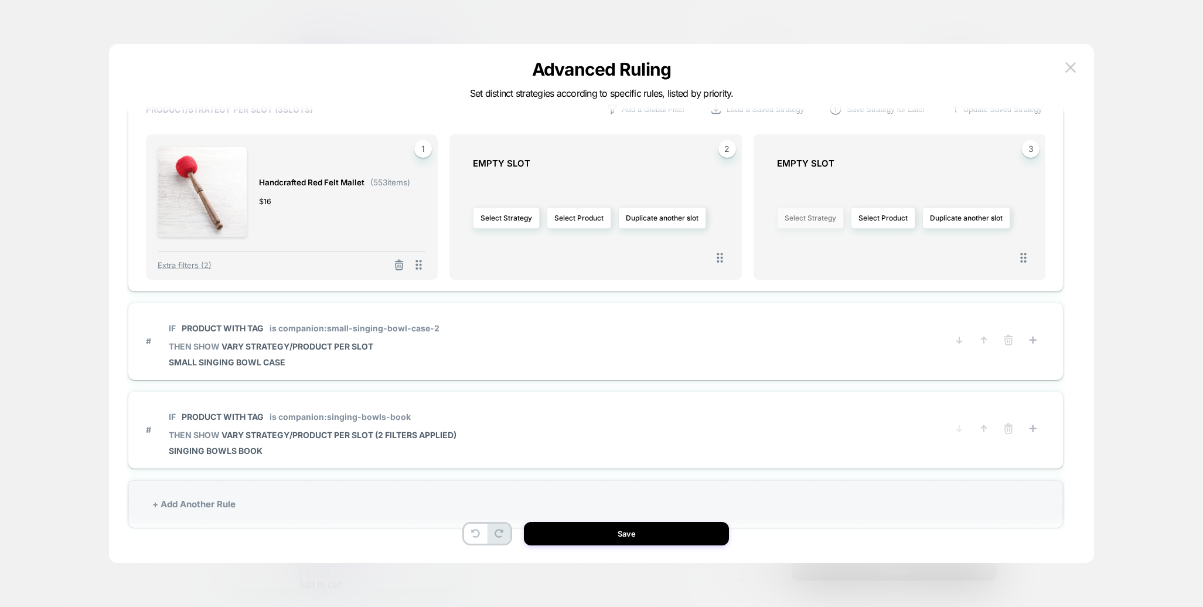
scroll to position [35, 0]
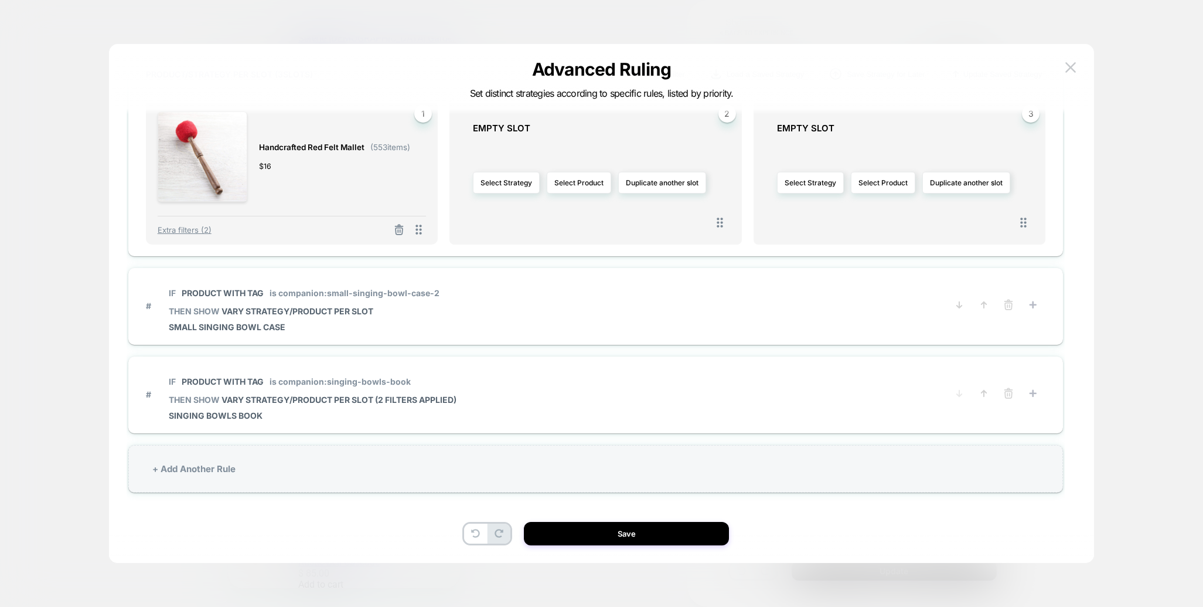
click at [1069, 66] on img at bounding box center [1071, 67] width 11 height 10
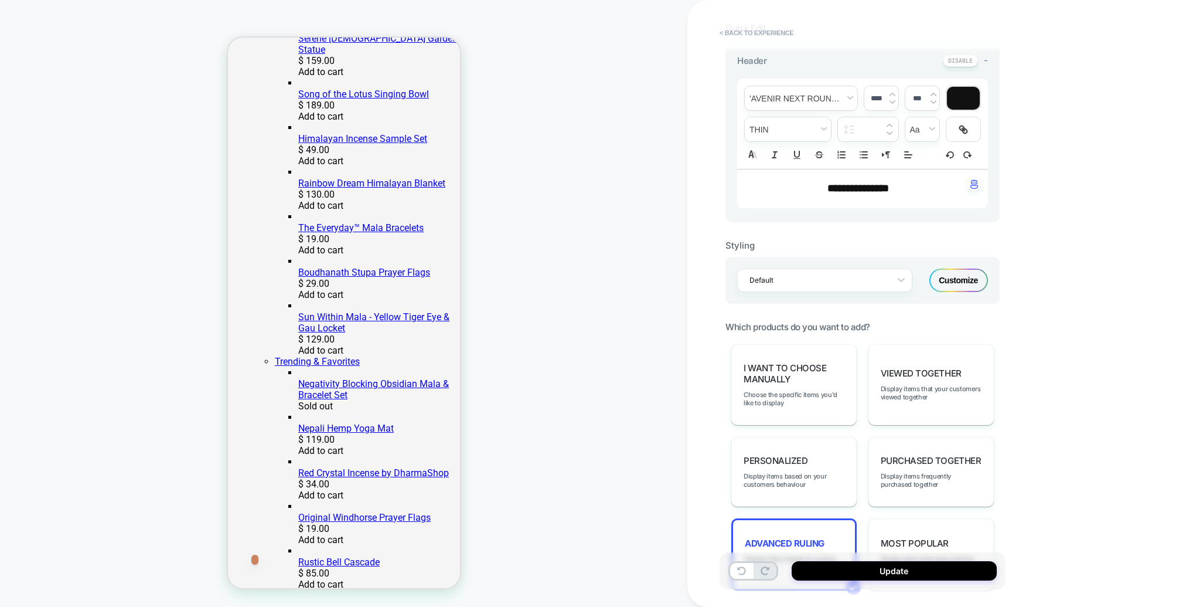
scroll to position [0, 0]
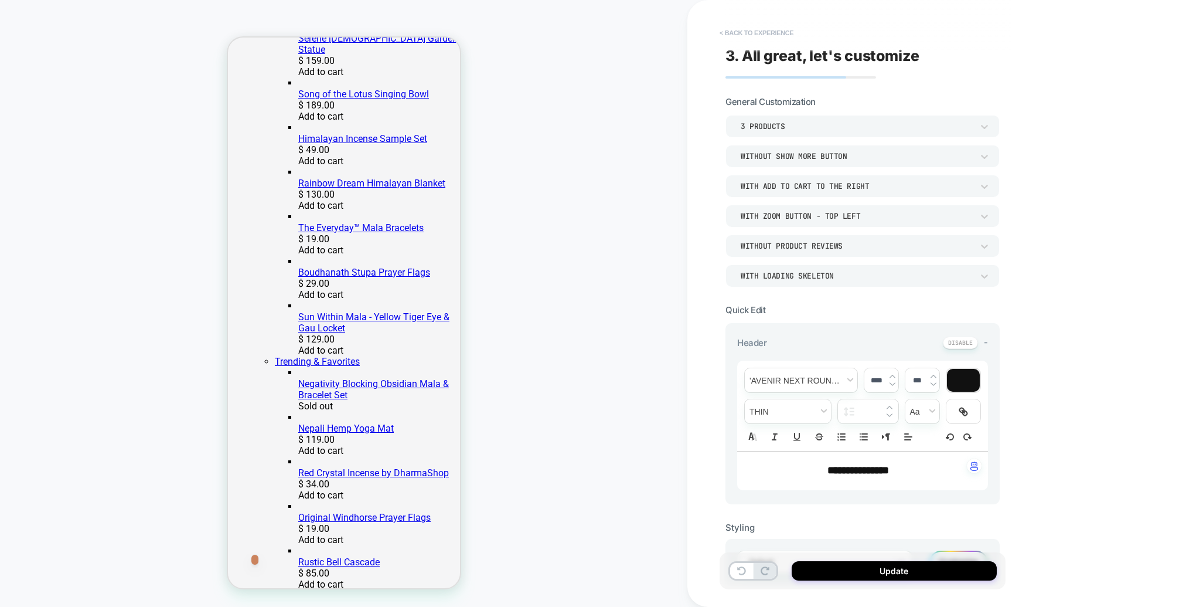
click at [746, 30] on button "< Back to experience" at bounding box center [757, 32] width 86 height 19
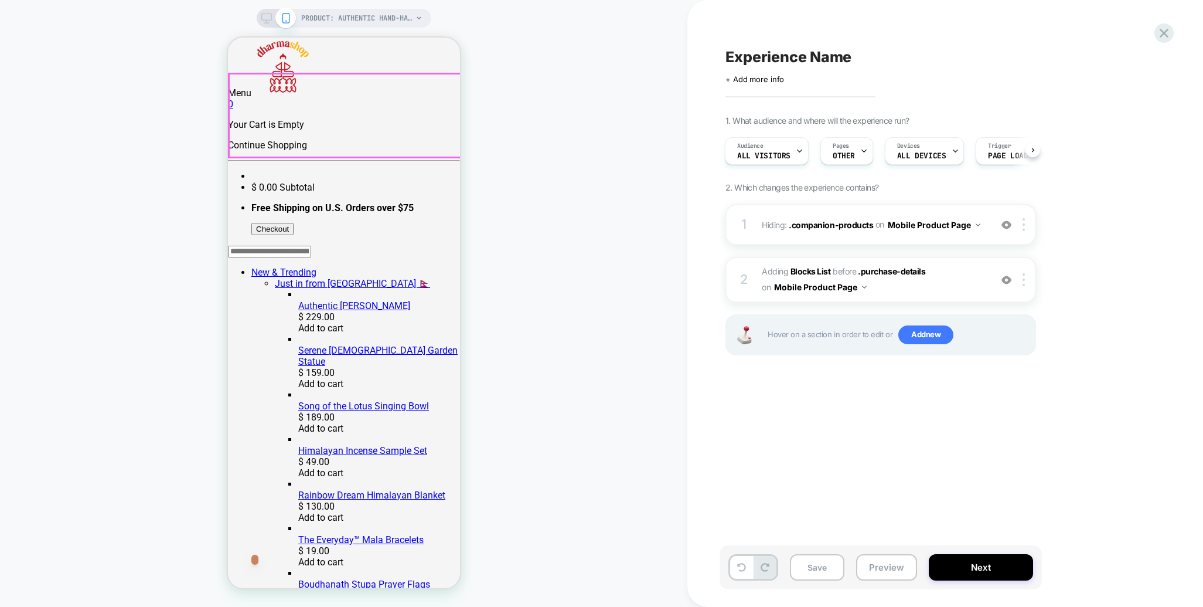
scroll to position [1, 0]
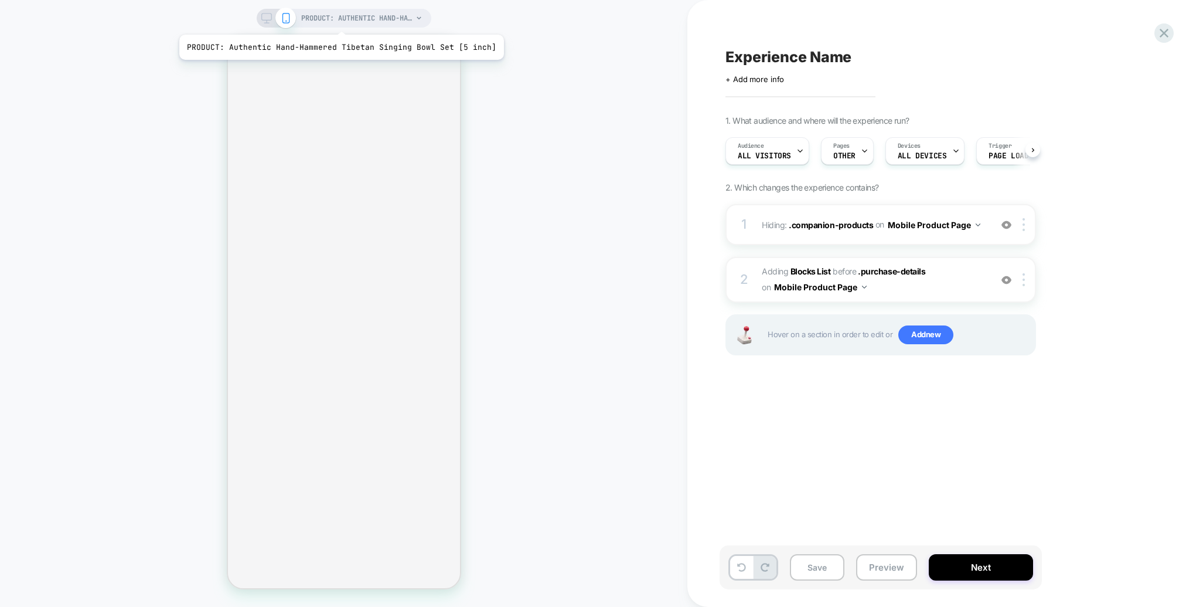
select select "**********"
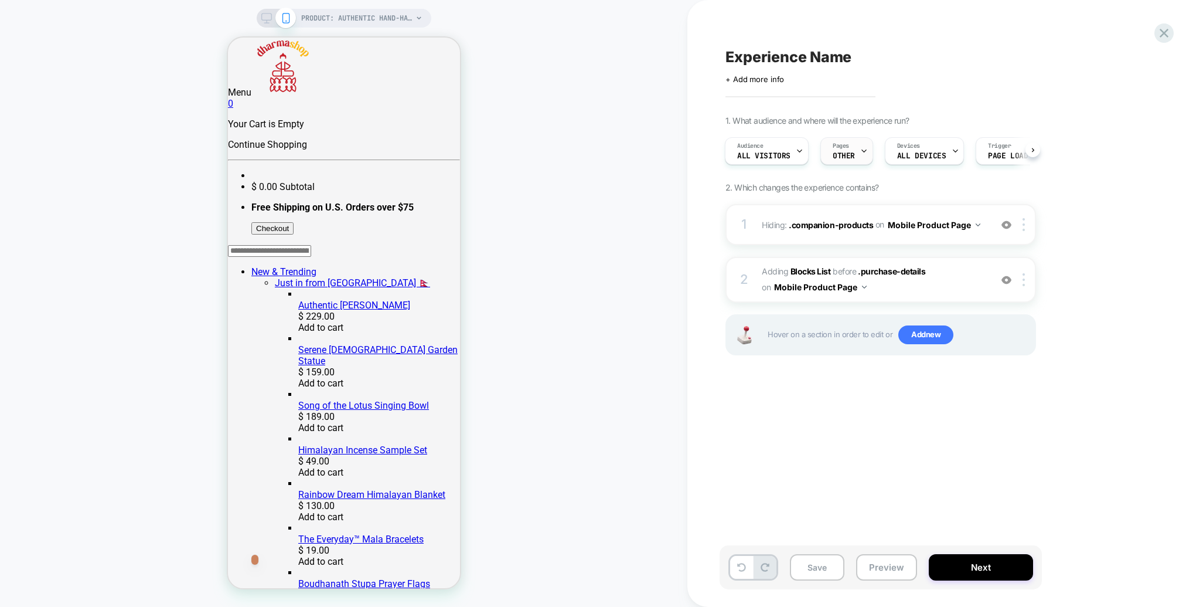
click at [844, 151] on div "Pages OTHER" at bounding box center [844, 151] width 46 height 26
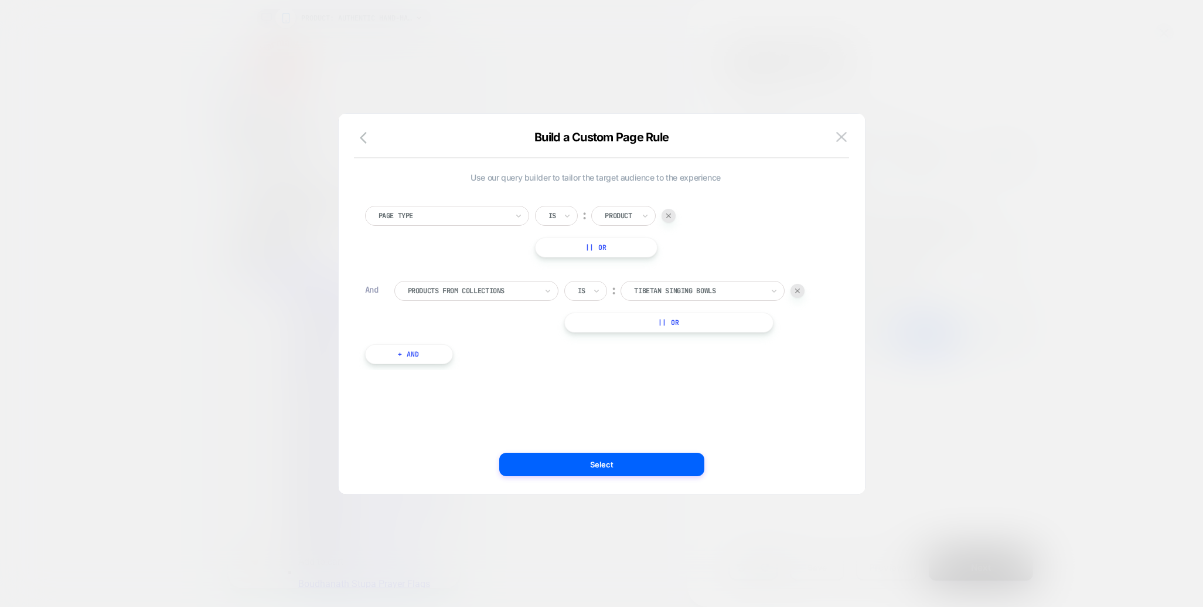
click at [960, 196] on div at bounding box center [601, 303] width 1203 height 607
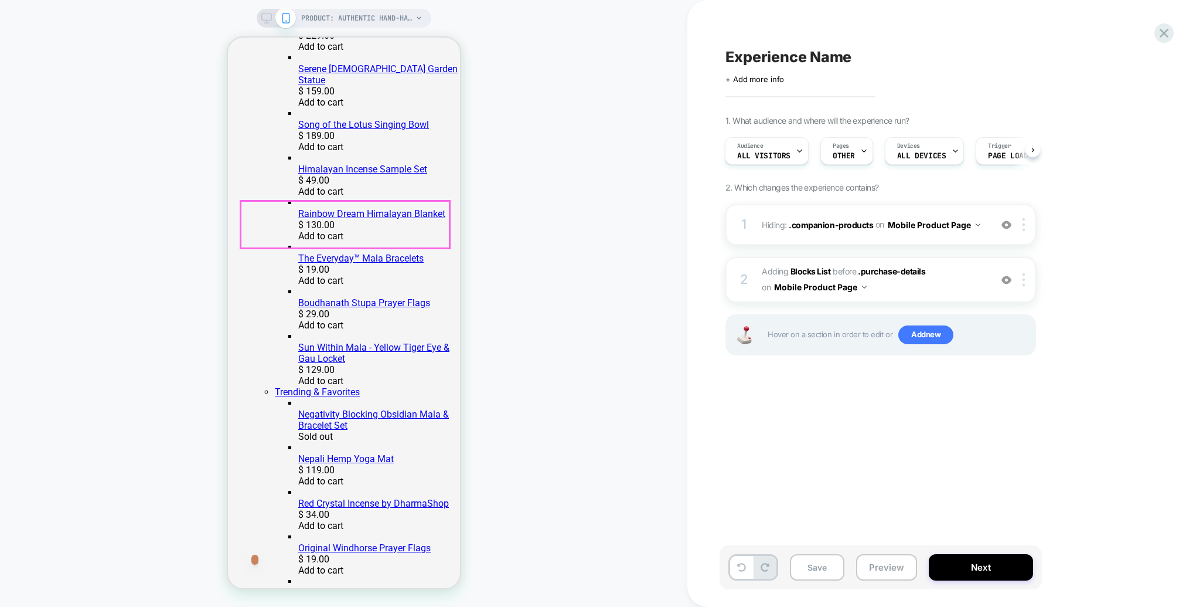
scroll to position [253, 0]
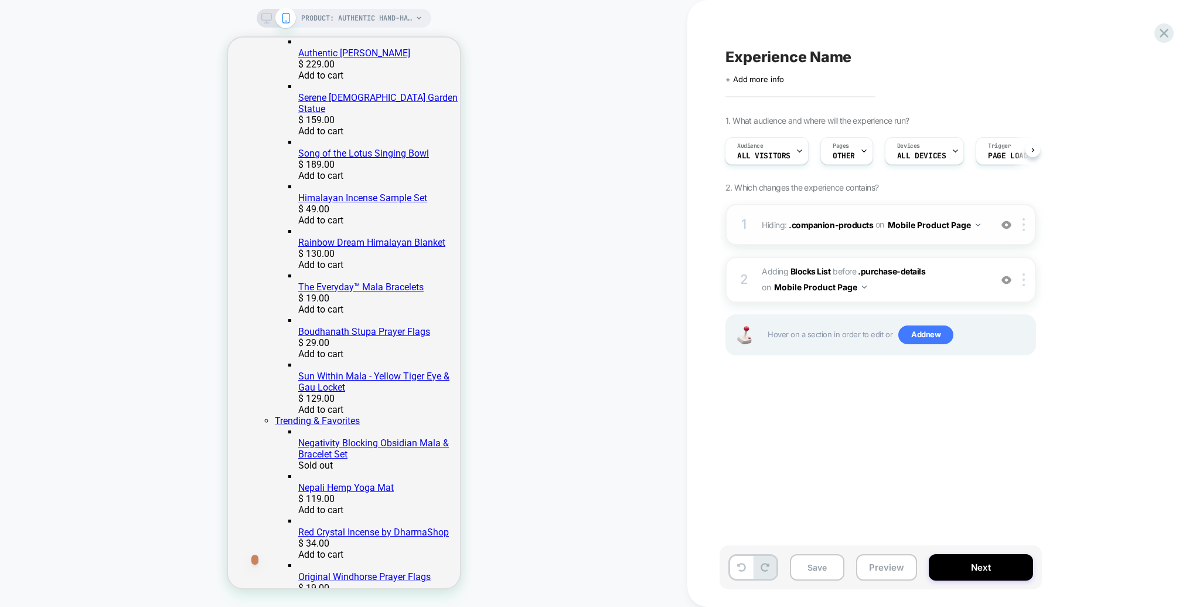
click at [990, 230] on div "1 Hiding : .companion-products .companion-products on Mobile Product Page Add B…" at bounding box center [881, 224] width 311 height 41
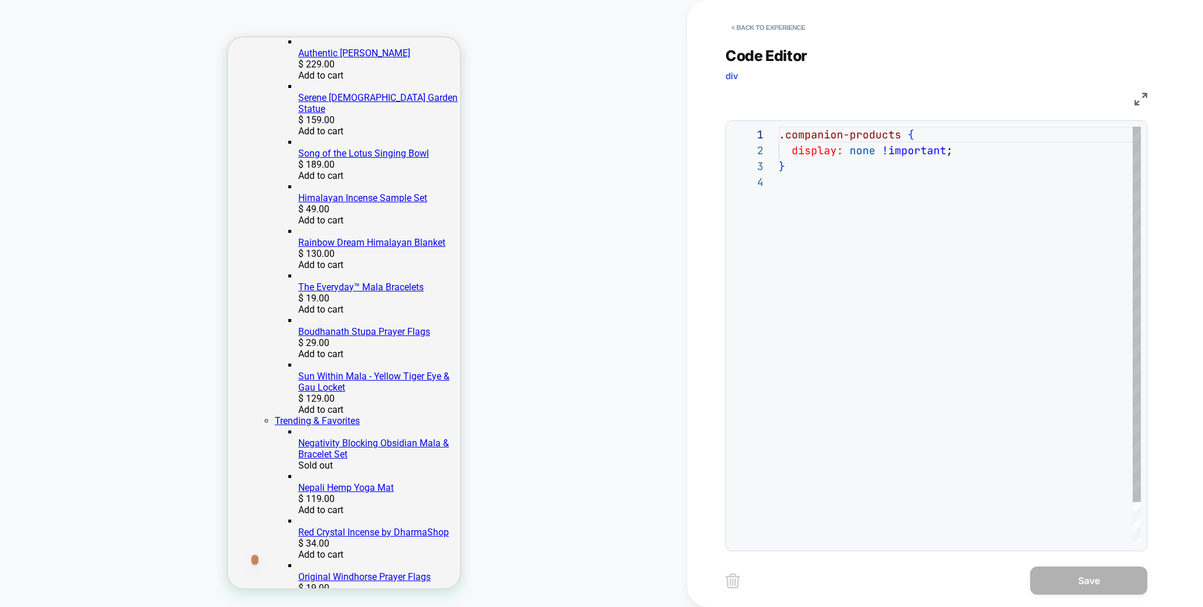
scroll to position [47, 0]
click at [785, 27] on button "< Back to experience" at bounding box center [769, 27] width 86 height 19
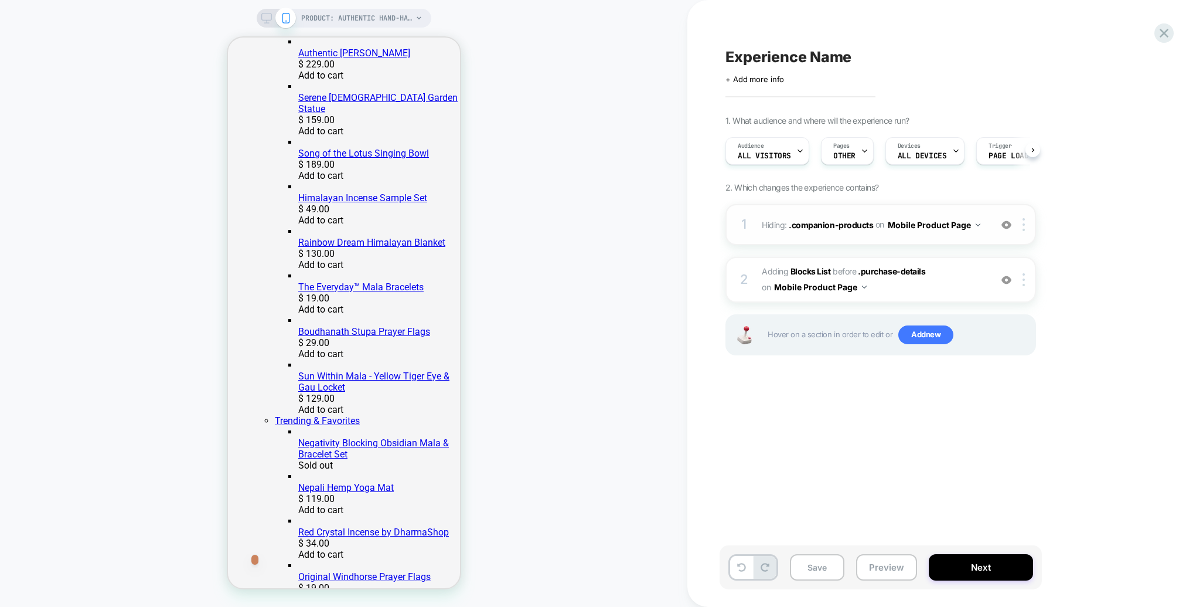
scroll to position [0, 1]
click at [893, 213] on div "1 Hiding : .companion-products .companion-products on Mobile Product Page Add B…" at bounding box center [881, 224] width 311 height 41
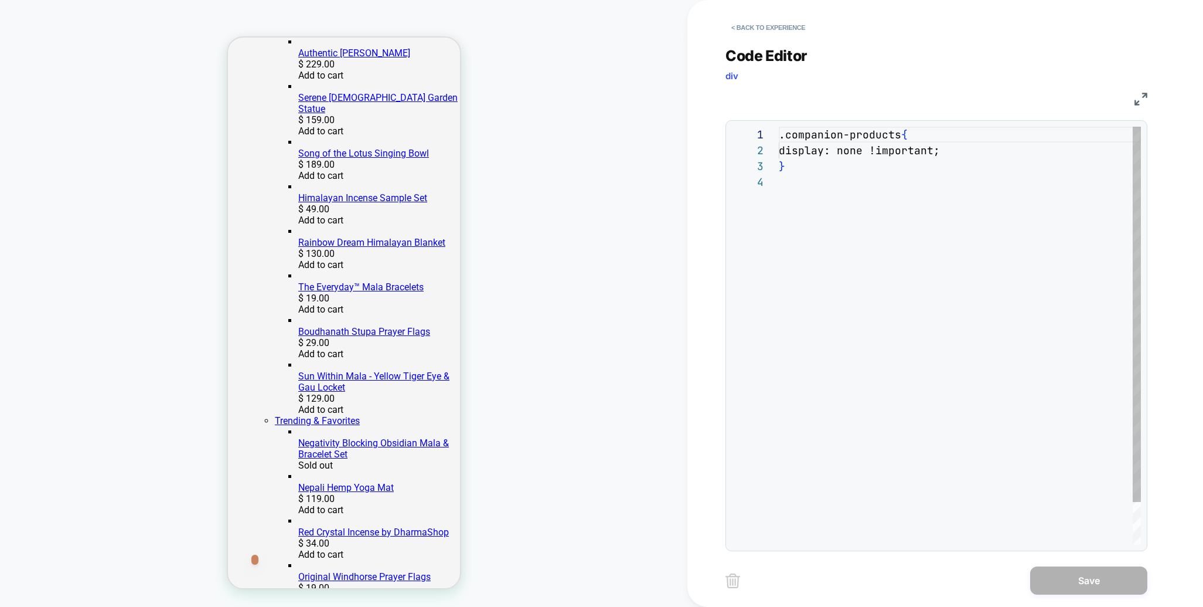
scroll to position [47, 0]
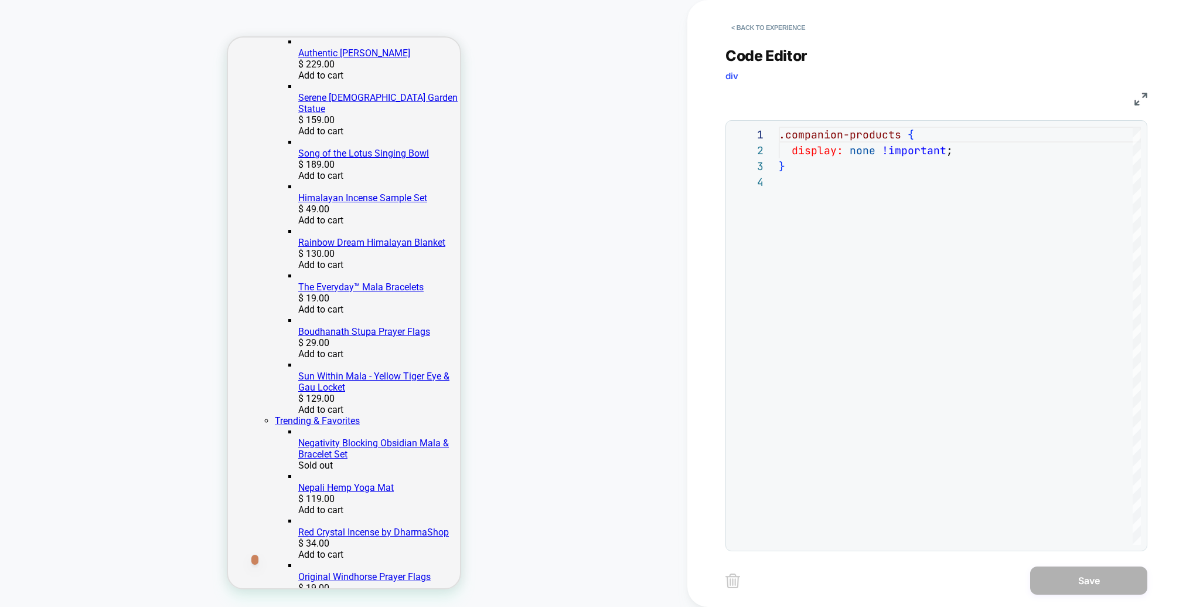
click at [1128, 96] on div "CSS" at bounding box center [937, 97] width 422 height 20
click at [1138, 98] on img at bounding box center [1141, 99] width 13 height 13
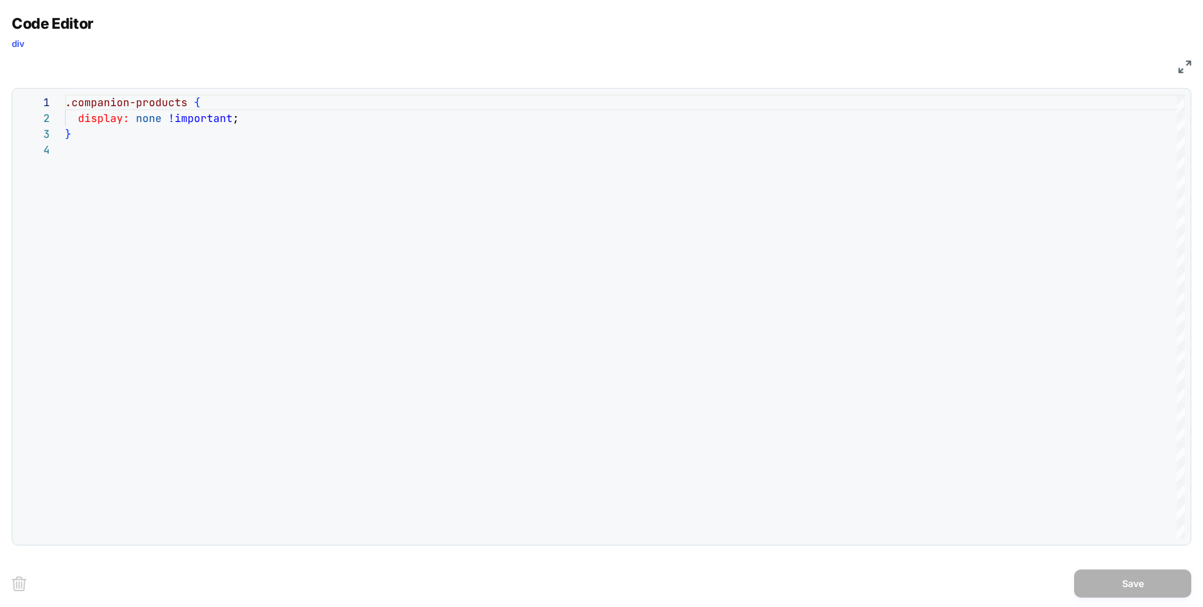
click at [19, 52] on div "Code Editor div" at bounding box center [602, 35] width 1180 height 40
click at [19, 45] on span "div" at bounding box center [18, 43] width 13 height 11
click at [1179, 63] on img at bounding box center [1185, 66] width 13 height 13
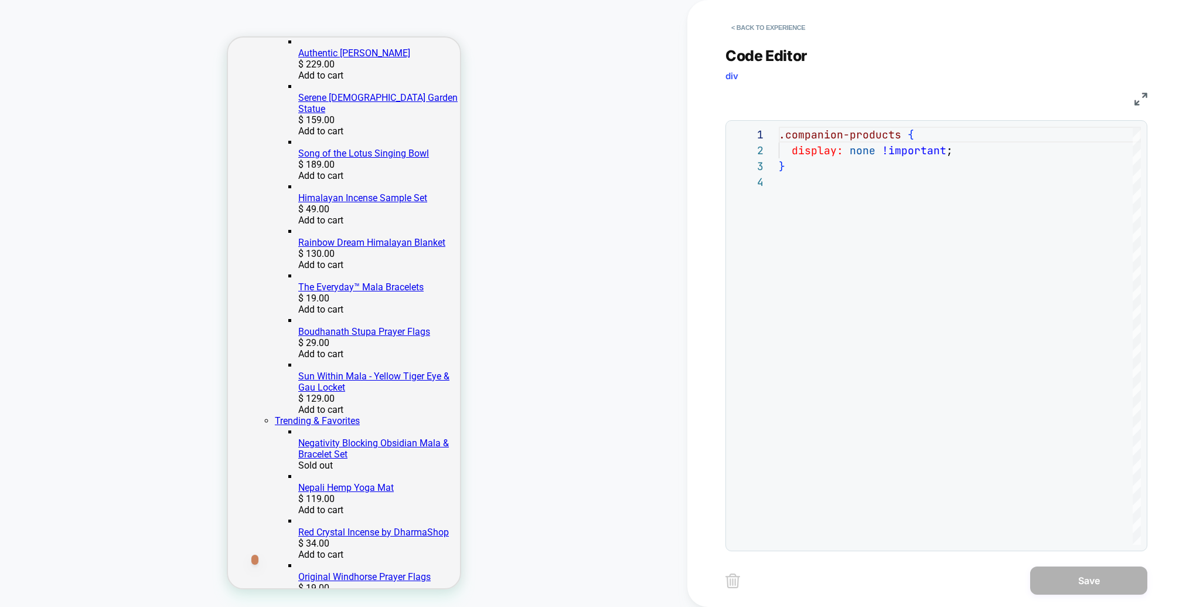
scroll to position [250, 0]
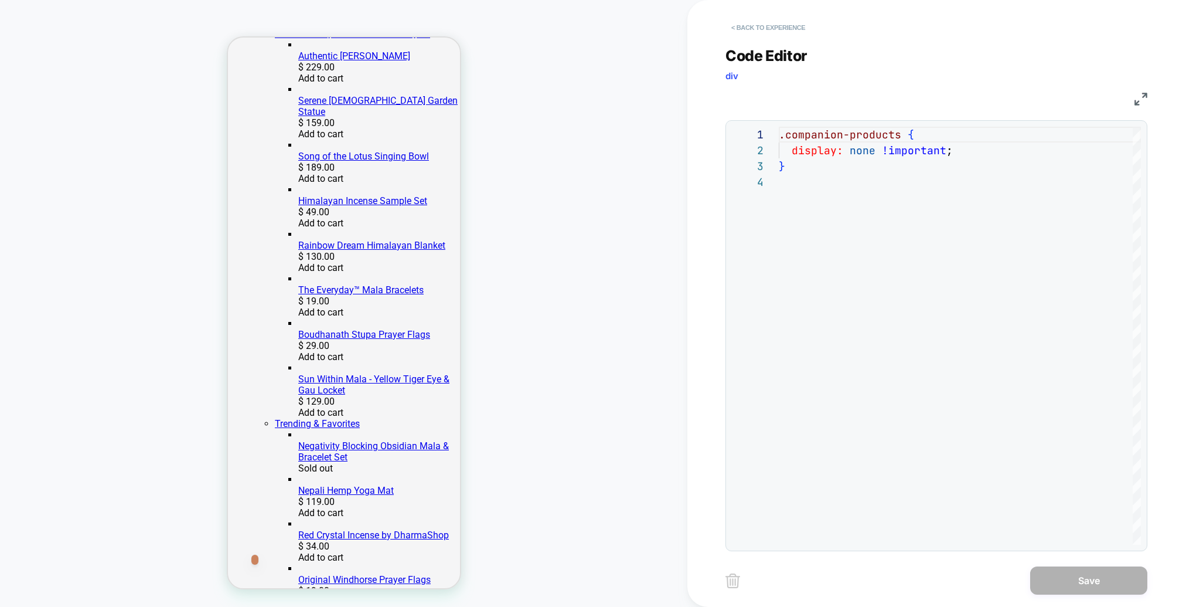
click at [733, 25] on button "< Back to experience" at bounding box center [769, 27] width 86 height 19
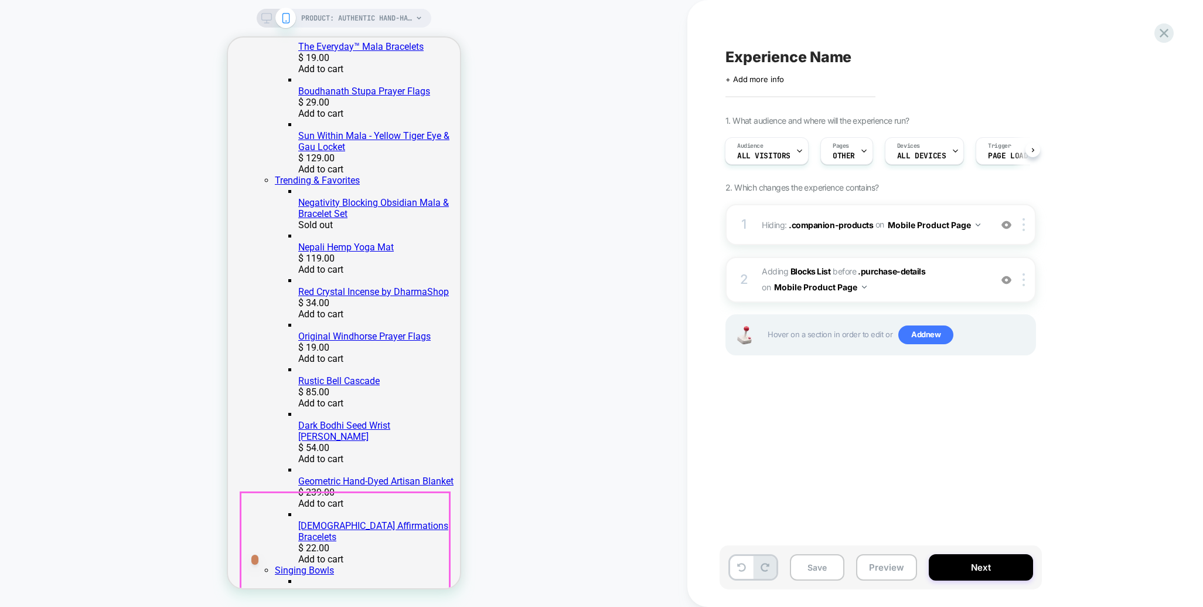
scroll to position [660, 0]
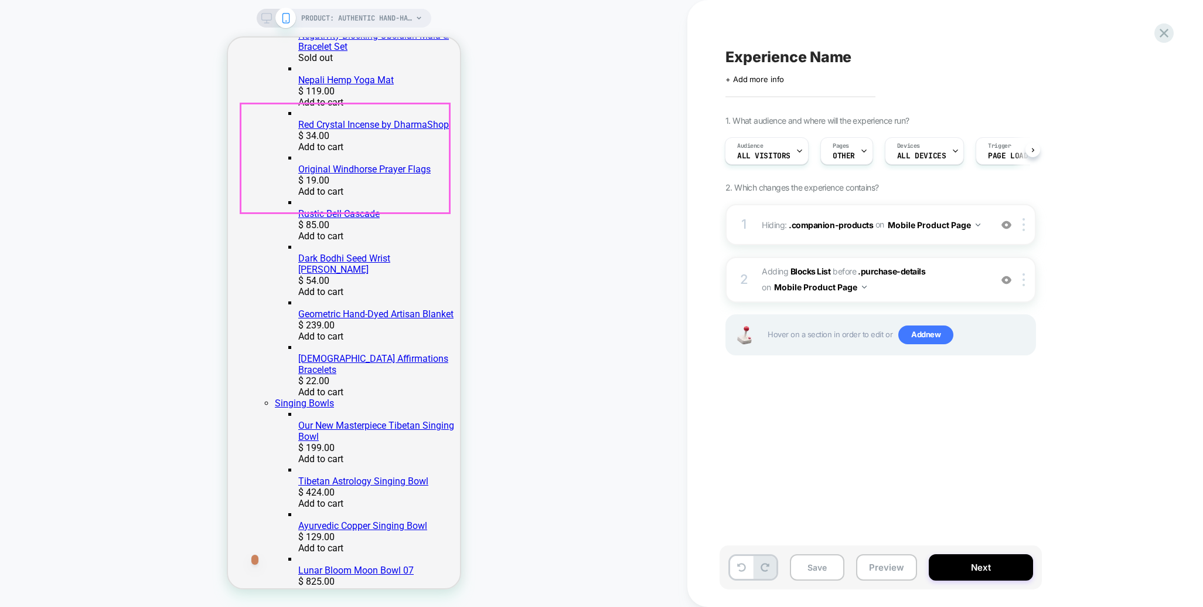
click div "Pair it with..."
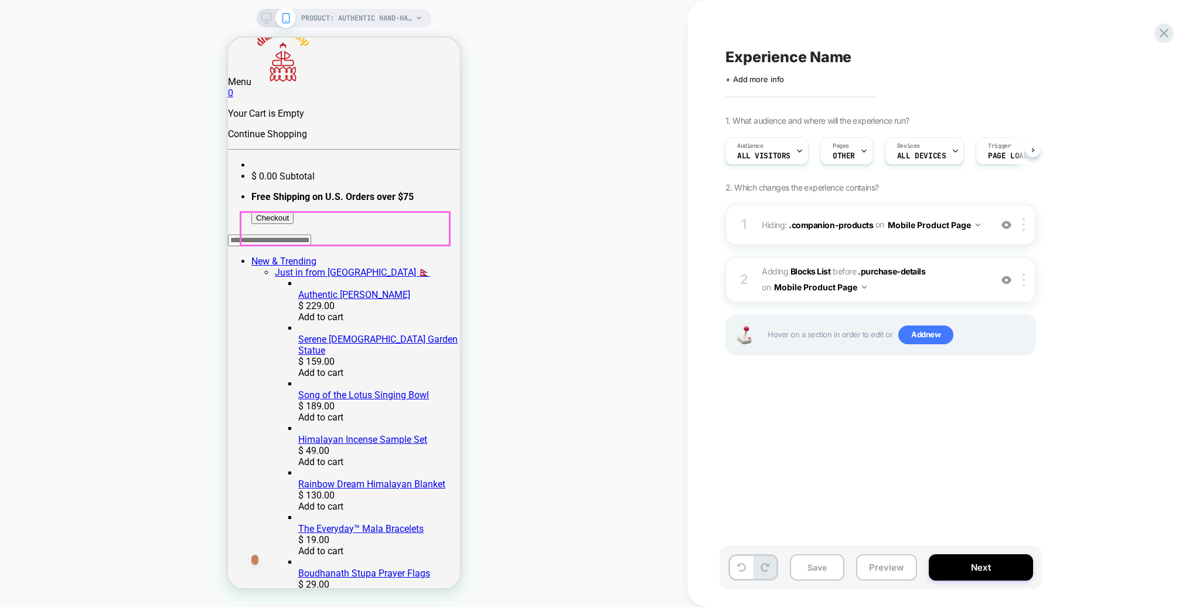
scroll to position [0, 0]
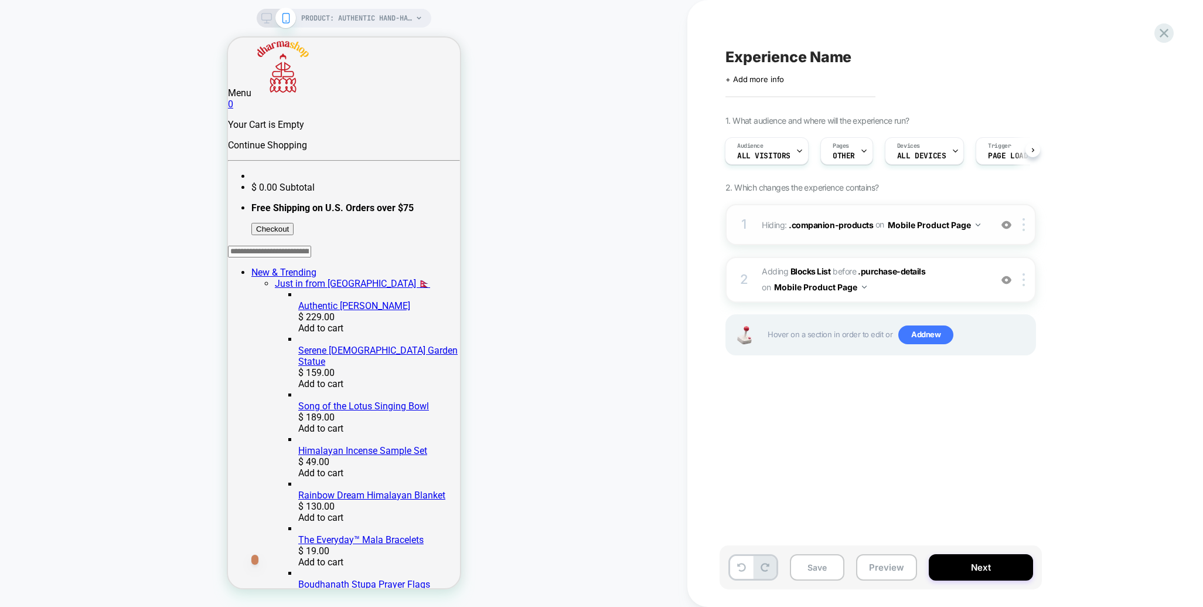
click at [986, 233] on div "1 Hiding : .companion-products .companion-products on Mobile Product Page Add B…" at bounding box center [881, 224] width 311 height 41
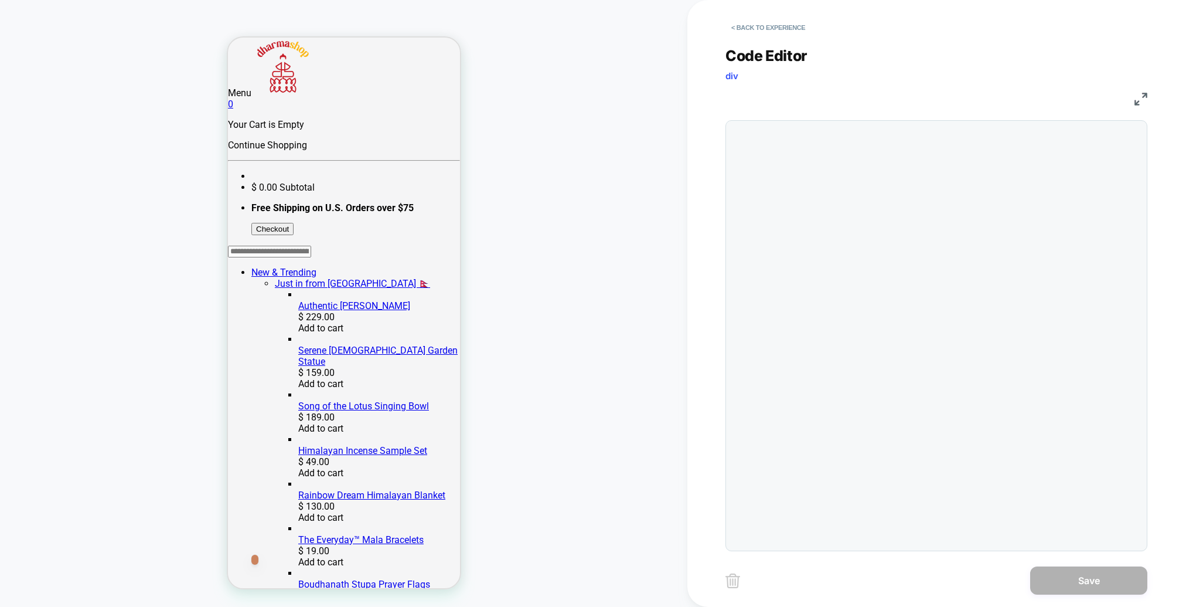
scroll to position [47, 0]
drag, startPoint x: 1150, startPoint y: 96, endPoint x: 1144, endPoint y: 96, distance: 5.9
click at [1150, 96] on div "**********" at bounding box center [946, 303] width 440 height 607
click at [1140, 96] on img at bounding box center [1141, 99] width 13 height 13
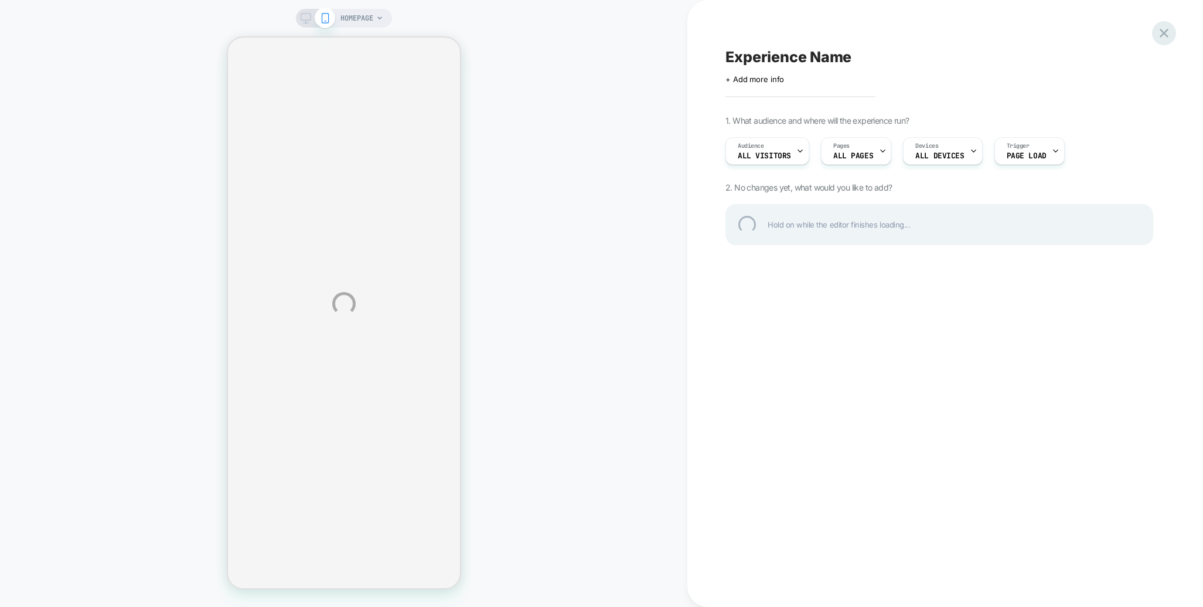
click at [1157, 28] on div at bounding box center [1164, 33] width 24 height 24
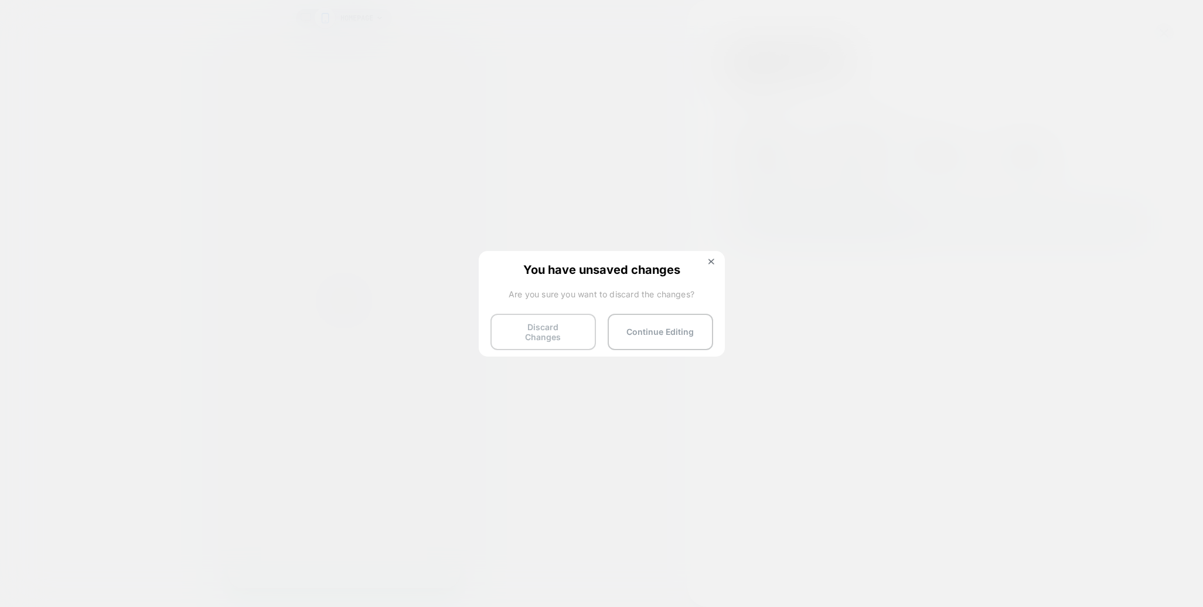
click at [554, 335] on button "Discard Changes" at bounding box center [544, 332] width 106 height 36
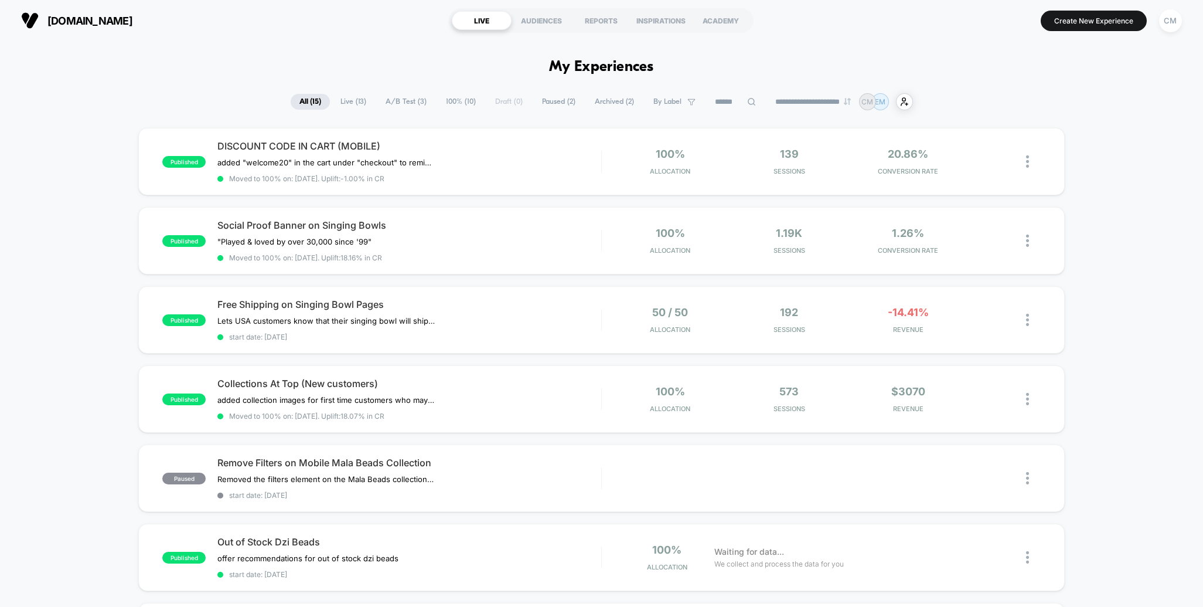
drag, startPoint x: 1087, startPoint y: 21, endPoint x: 1084, endPoint y: 27, distance: 6.6
click at [1087, 21] on button "Create New Experience" at bounding box center [1094, 21] width 106 height 21
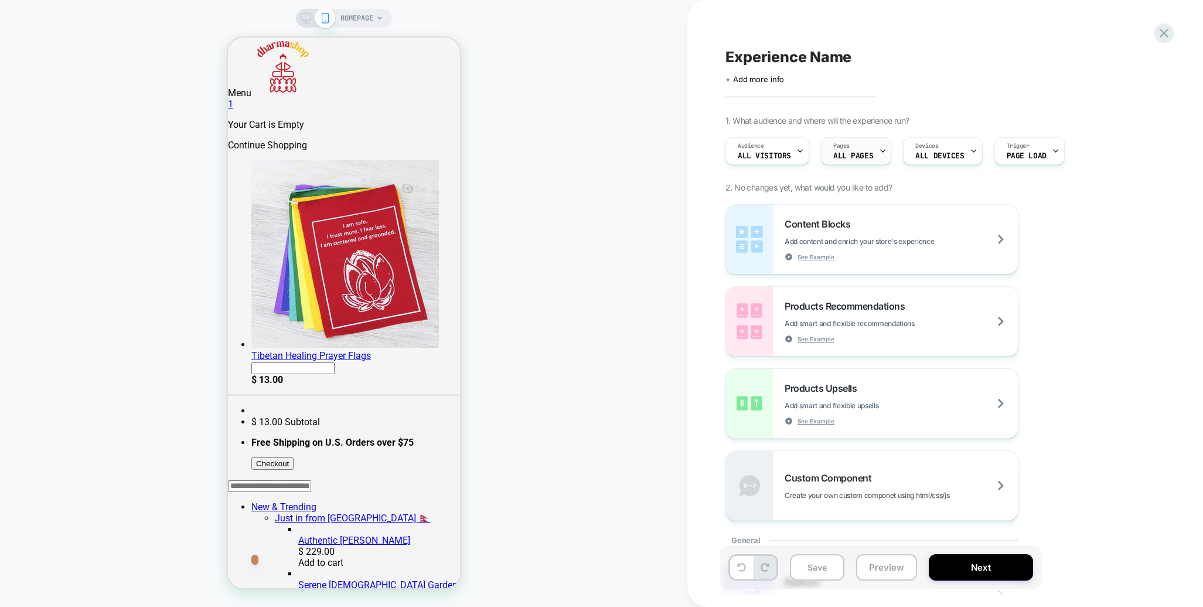
click at [865, 152] on span "ALL PAGES" at bounding box center [854, 156] width 40 height 8
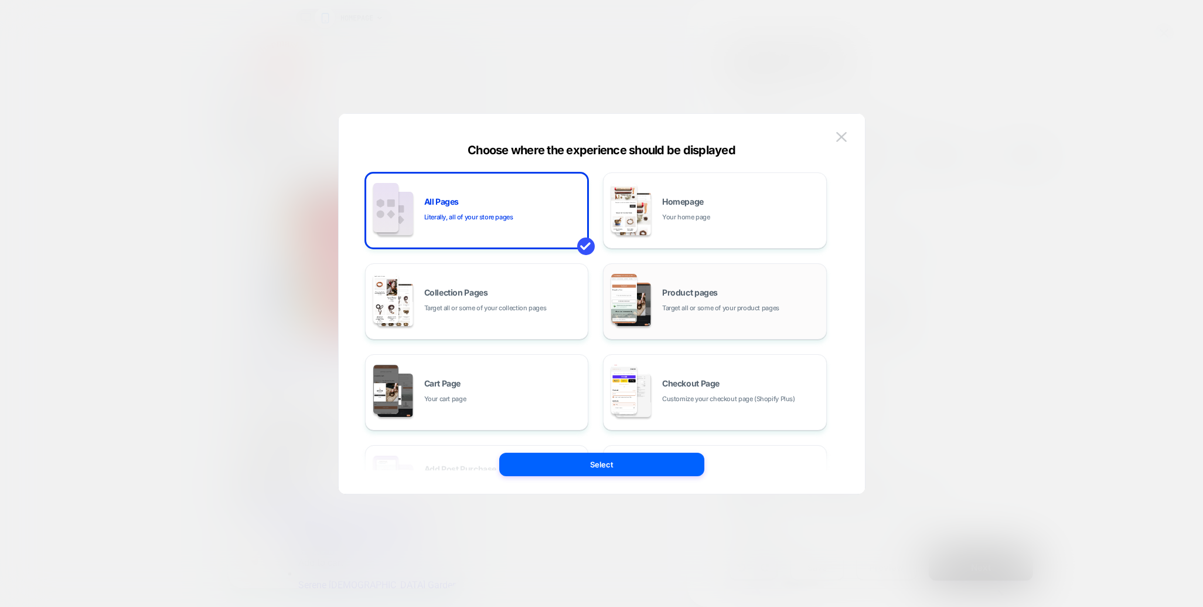
click at [728, 304] on span "Target all or some of your product pages" at bounding box center [720, 307] width 117 height 11
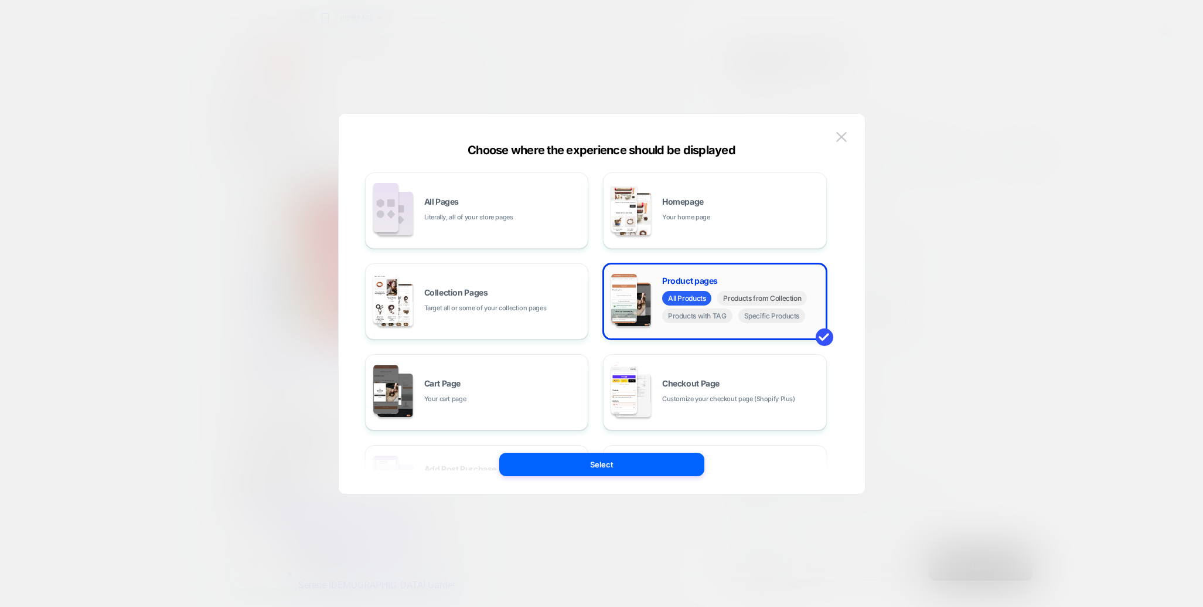
click at [761, 298] on span "Products from Collection" at bounding box center [763, 298] width 90 height 15
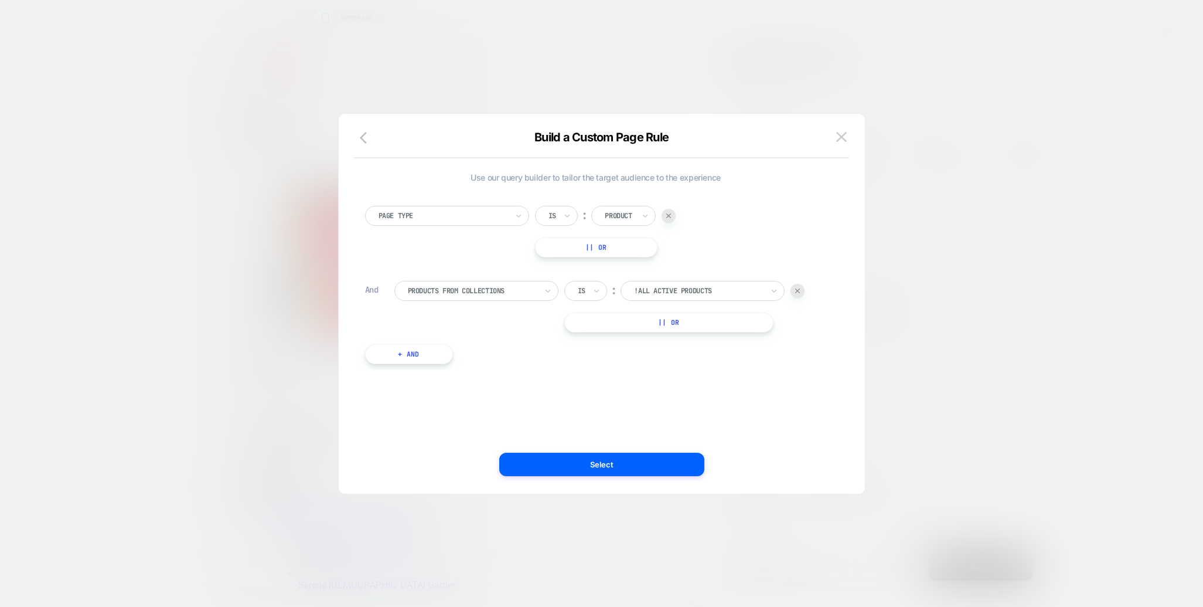
scroll to position [5, 0]
click at [725, 285] on div at bounding box center [698, 286] width 129 height 11
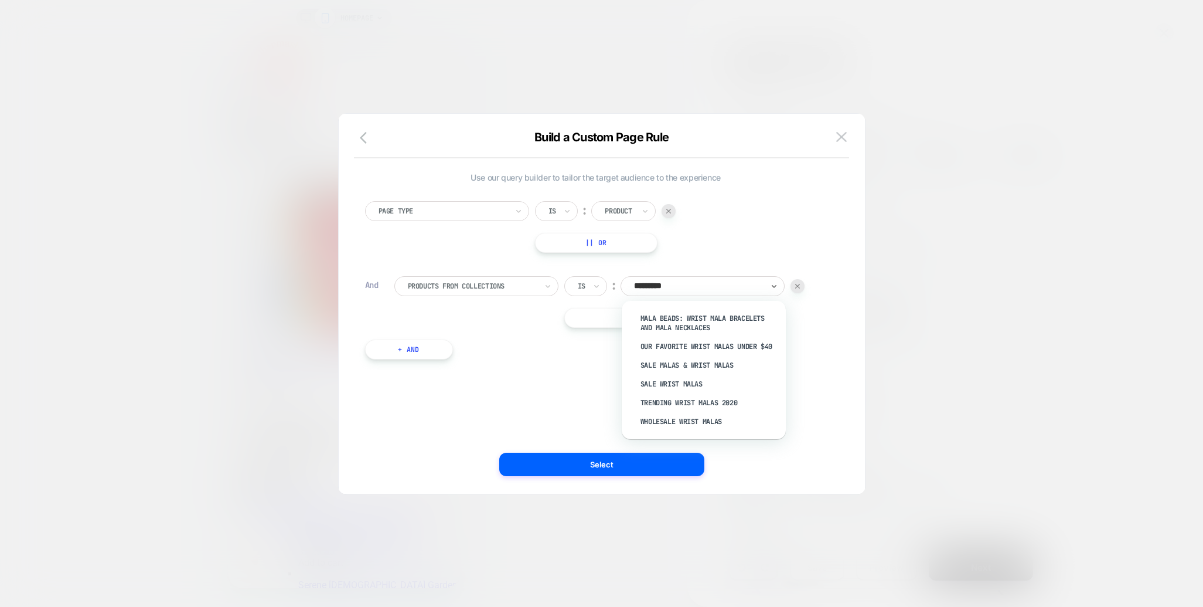
type input "**********"
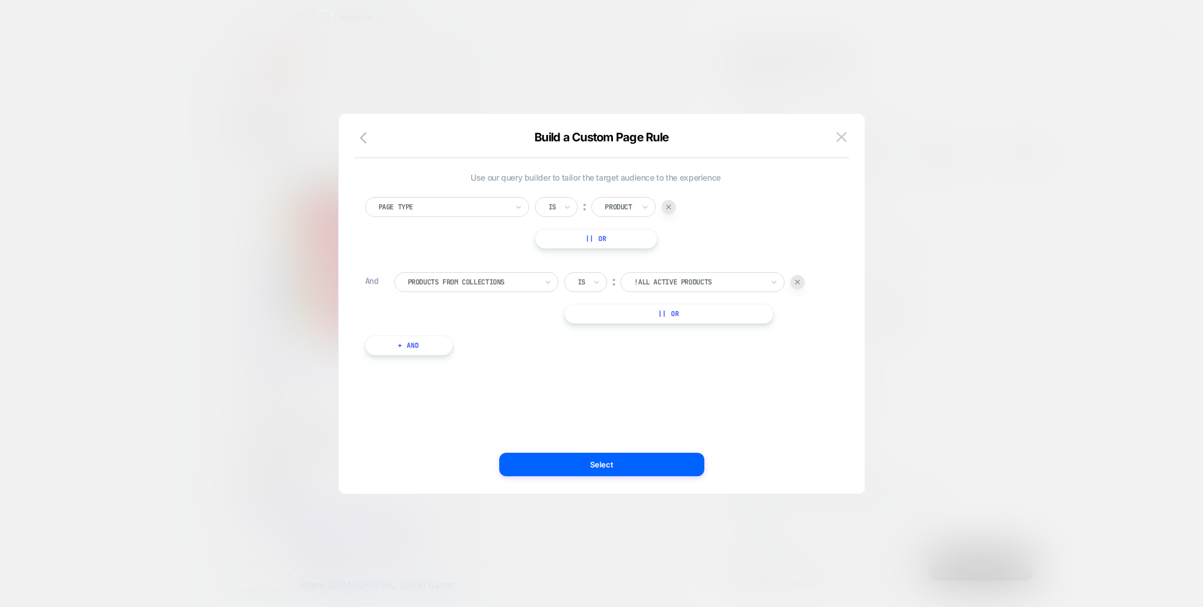
drag, startPoint x: 696, startPoint y: 280, endPoint x: 606, endPoint y: 274, distance: 91.0
click at [671, 281] on div at bounding box center [698, 282] width 129 height 11
type input "********"
click at [662, 361] on div "Mala Bracelets" at bounding box center [710, 361] width 152 height 19
drag, startPoint x: 605, startPoint y: 467, endPoint x: 617, endPoint y: 466, distance: 12.3
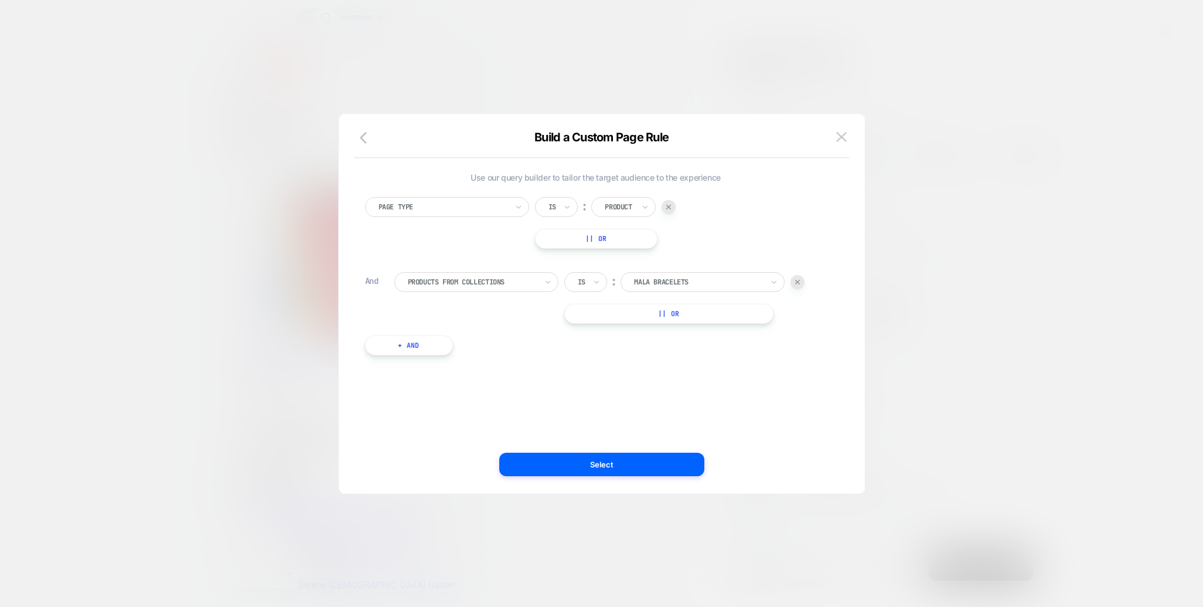
click at [605, 467] on button "Select" at bounding box center [601, 464] width 205 height 23
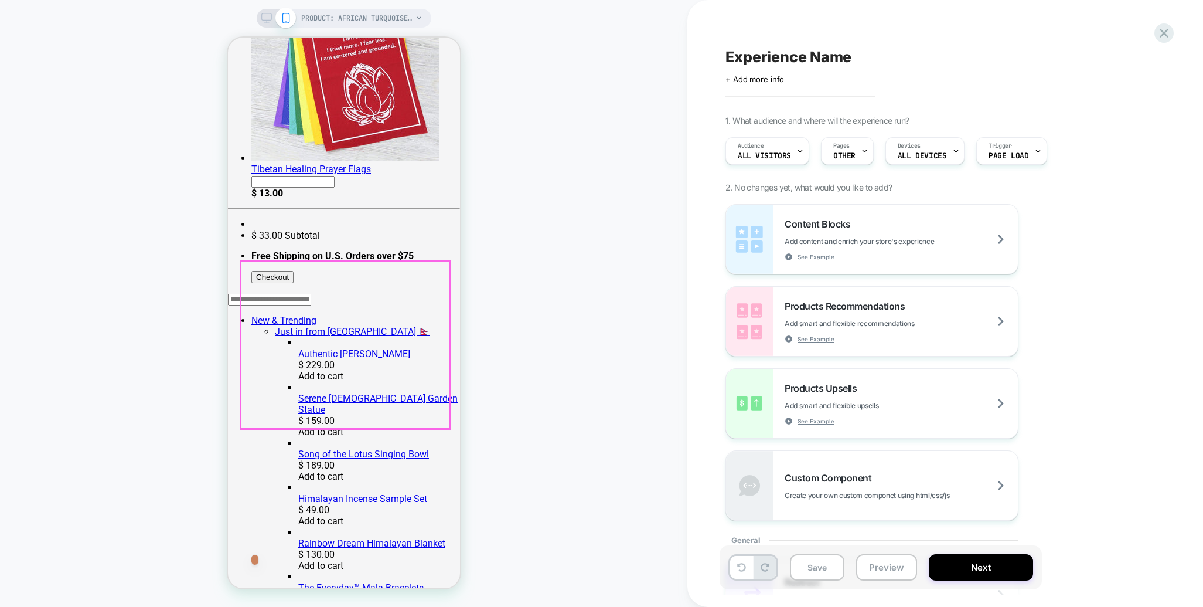
scroll to position [0, 0]
click div "PAIR IT WITH + $ 39.00 African Turquoise Self-Expression Bracelet + $ 5.00 Nepa…"
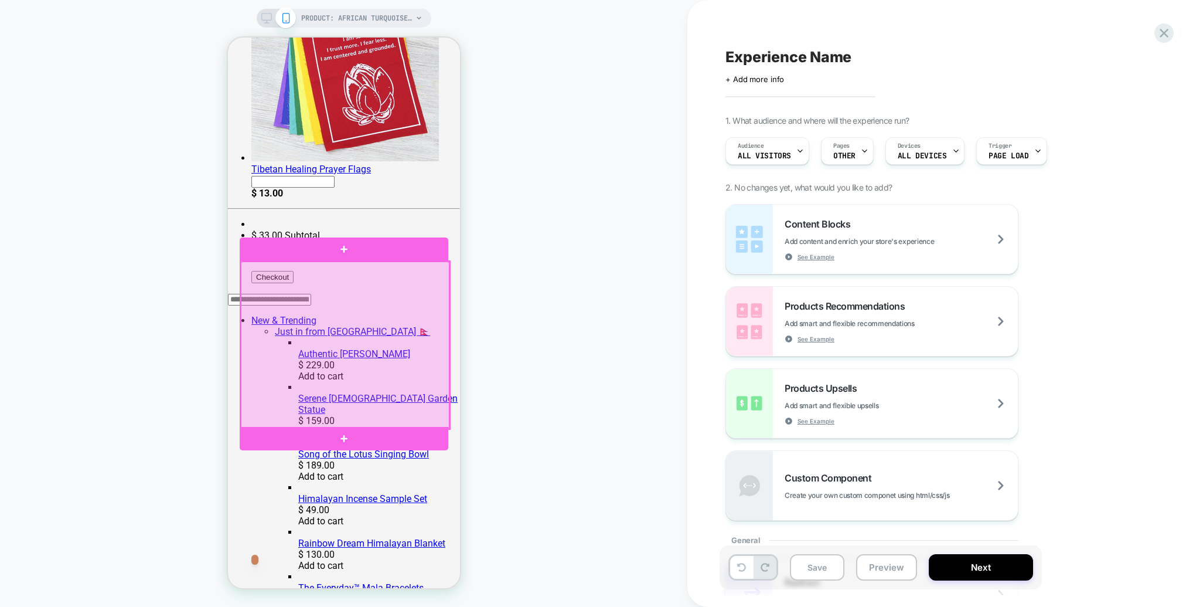
click at [433, 297] on div at bounding box center [344, 344] width 209 height 167
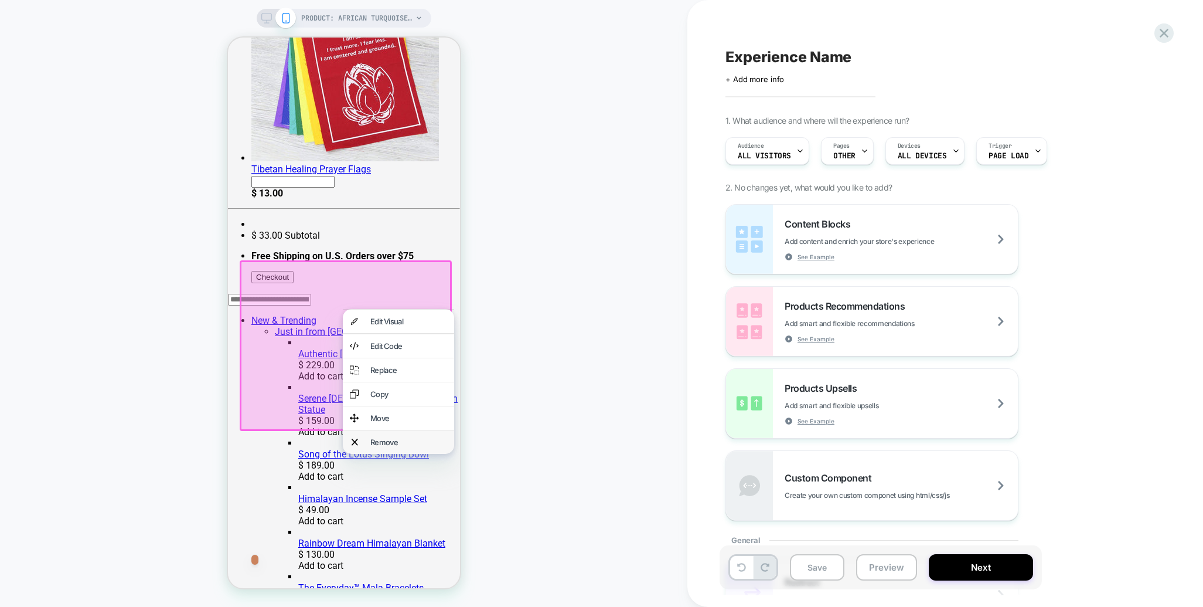
click at [390, 447] on div "Remove" at bounding box center [408, 441] width 77 height 9
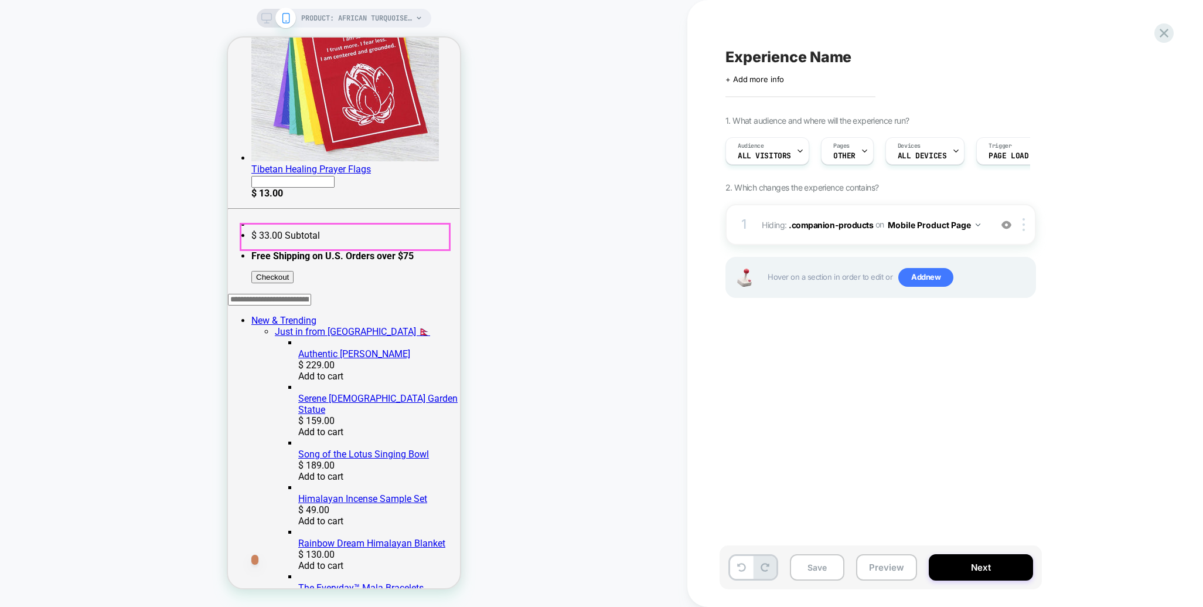
scroll to position [412, 0]
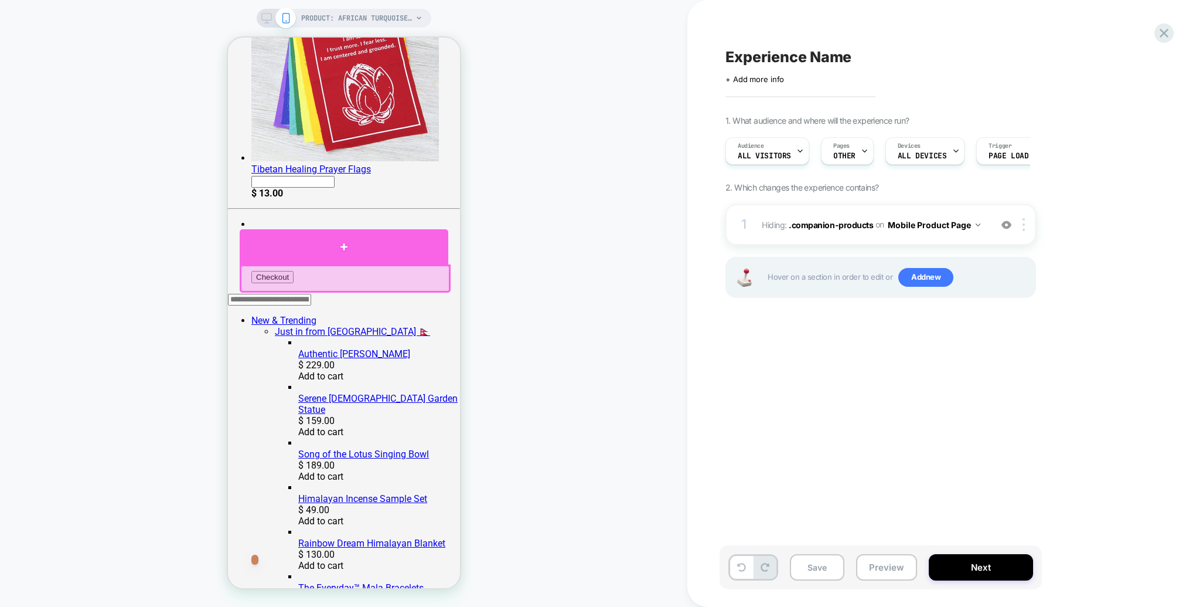
click at [342, 245] on div at bounding box center [343, 246] width 209 height 35
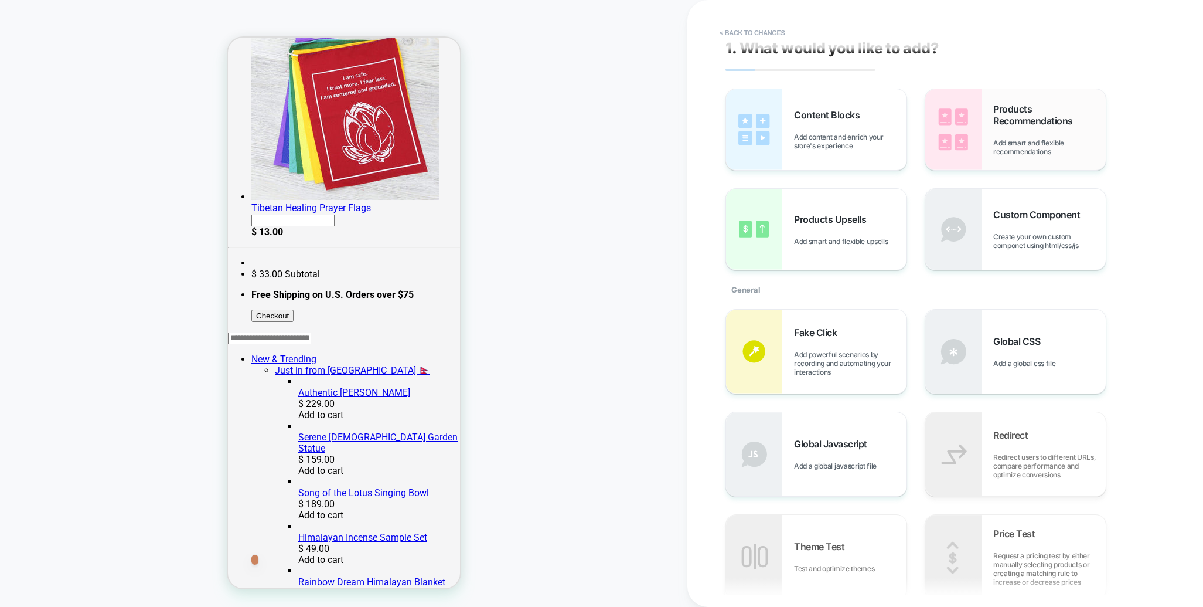
scroll to position [12, 0]
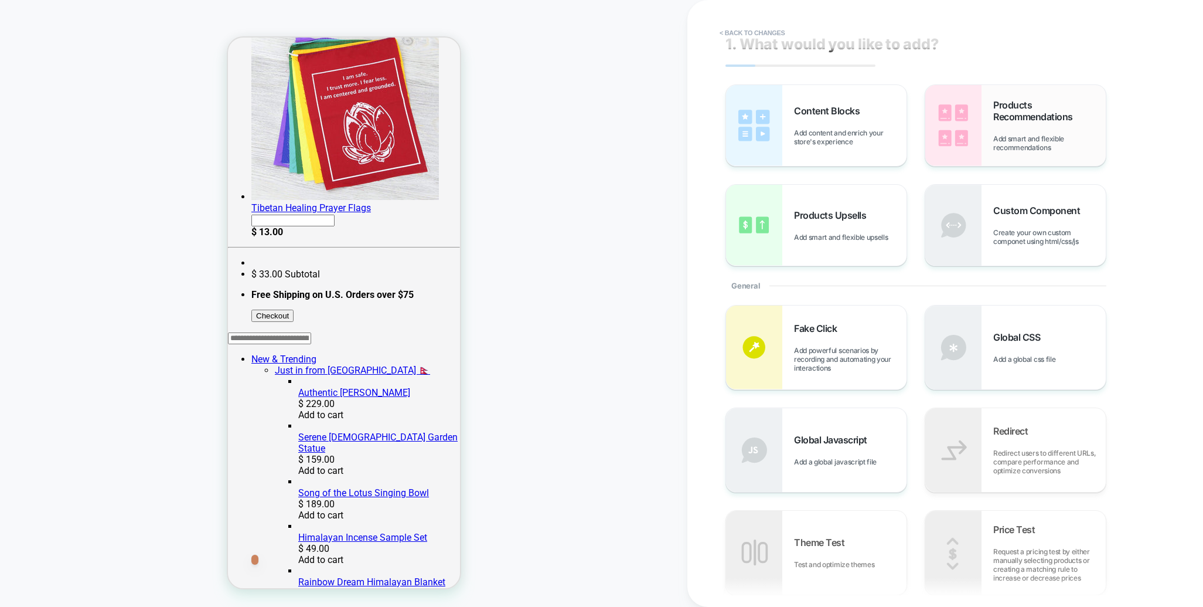
click at [1005, 131] on div "Products Recommendations Add smart and flexible recommendations" at bounding box center [1050, 125] width 113 height 53
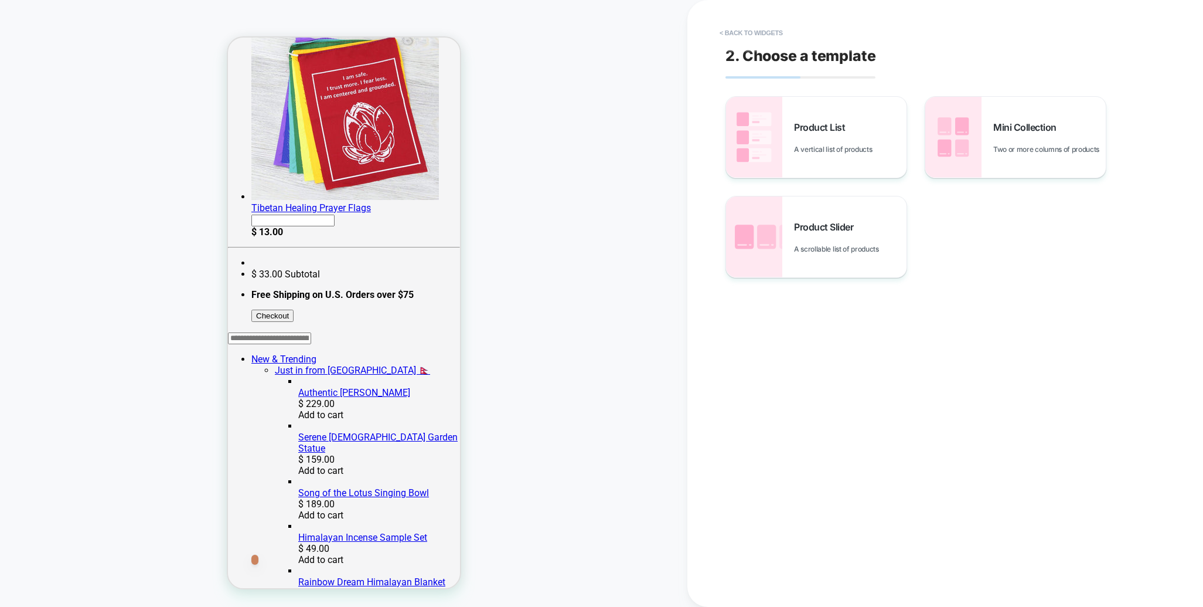
scroll to position [436, 0]
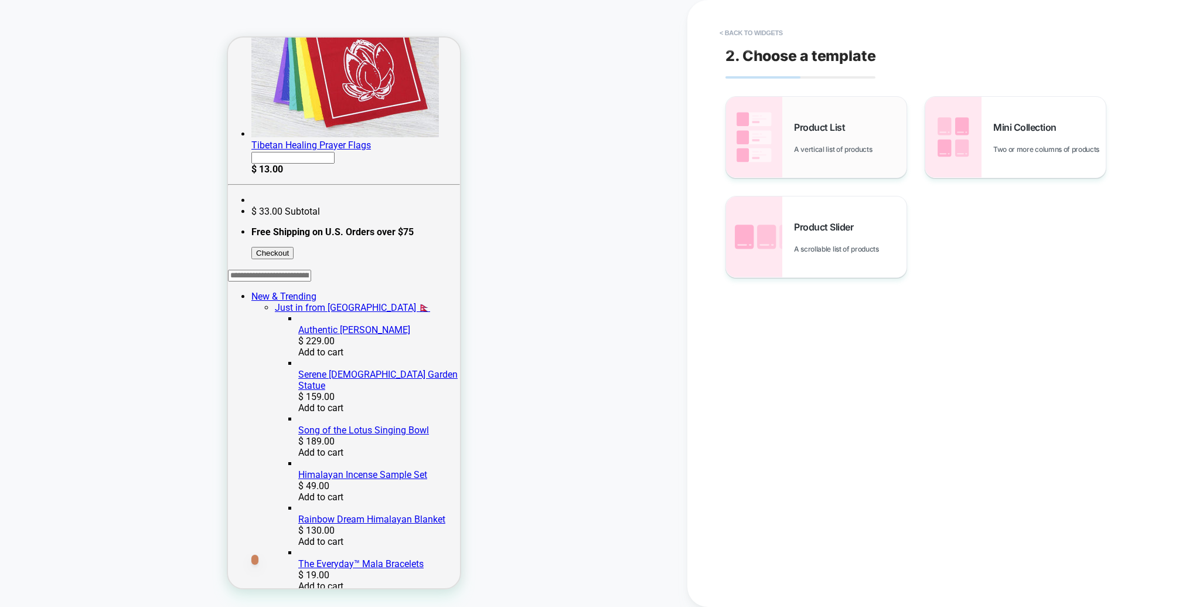
click at [803, 155] on div "Product List A vertical list of products" at bounding box center [816, 137] width 181 height 81
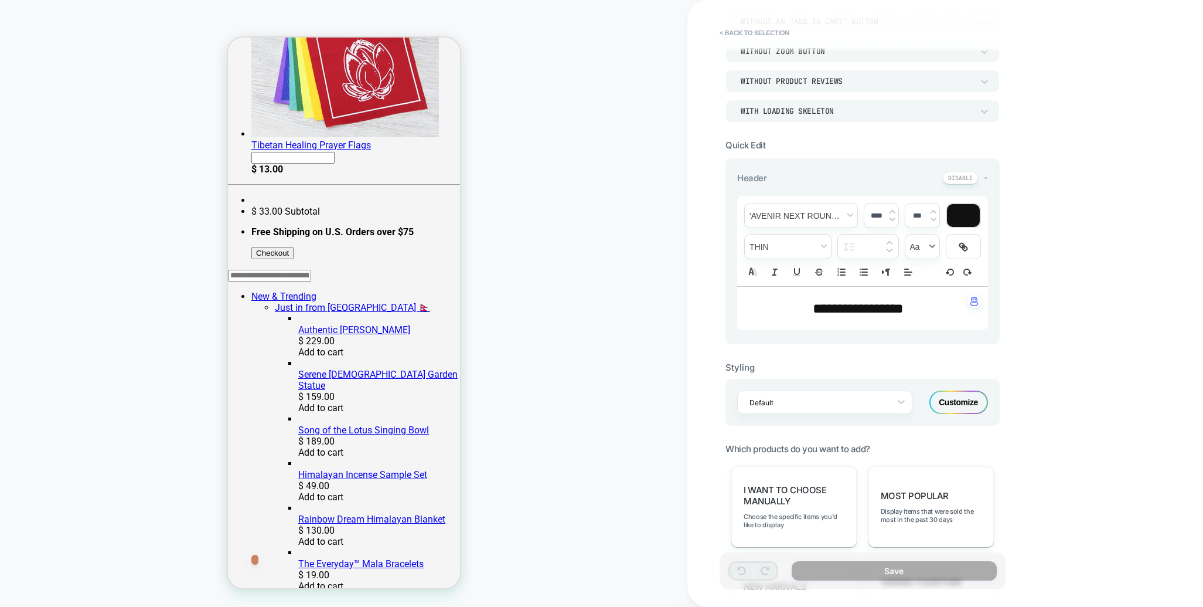
scroll to position [395, 0]
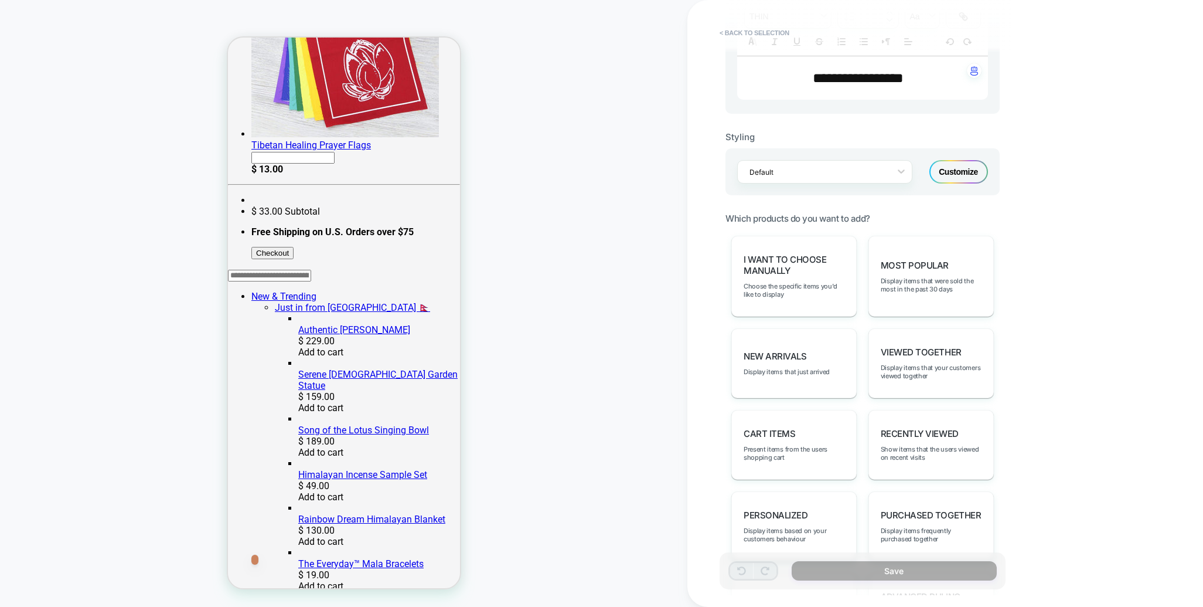
click at [957, 168] on div "Customize" at bounding box center [959, 171] width 59 height 23
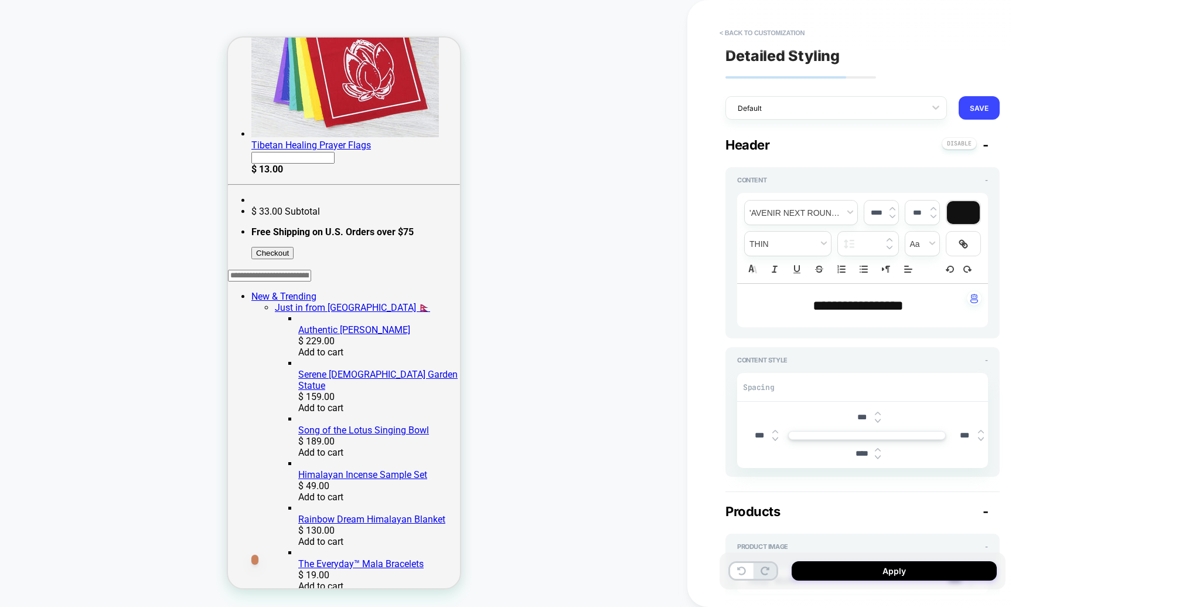
click at [879, 420] on img at bounding box center [878, 421] width 6 height 5
type textarea "*"
type input "****"
click at [879, 411] on img at bounding box center [878, 413] width 6 height 5
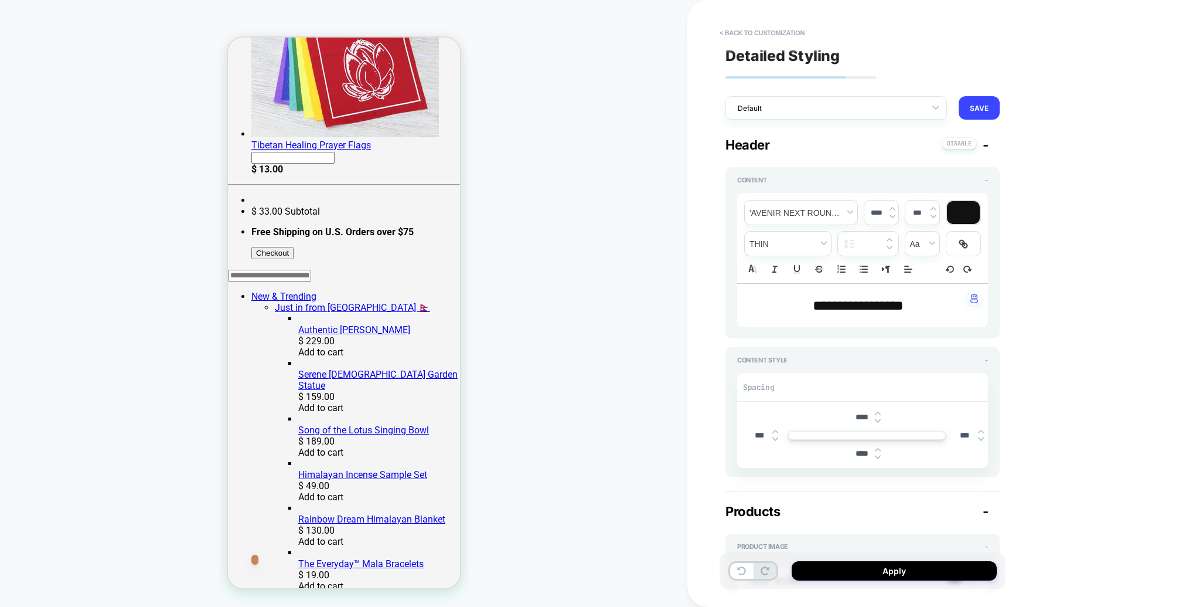
type textarea "*"
type input "***"
click at [879, 411] on img at bounding box center [878, 413] width 6 height 5
type textarea "*"
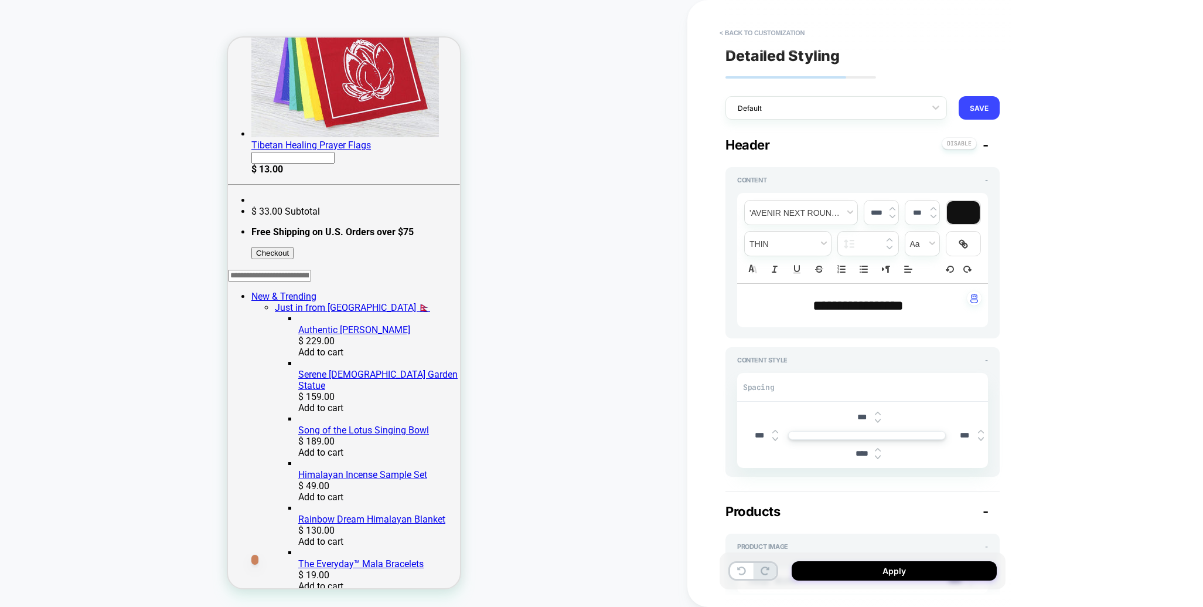
type input "***"
click at [879, 411] on img at bounding box center [878, 413] width 6 height 5
type textarea "*"
type input "***"
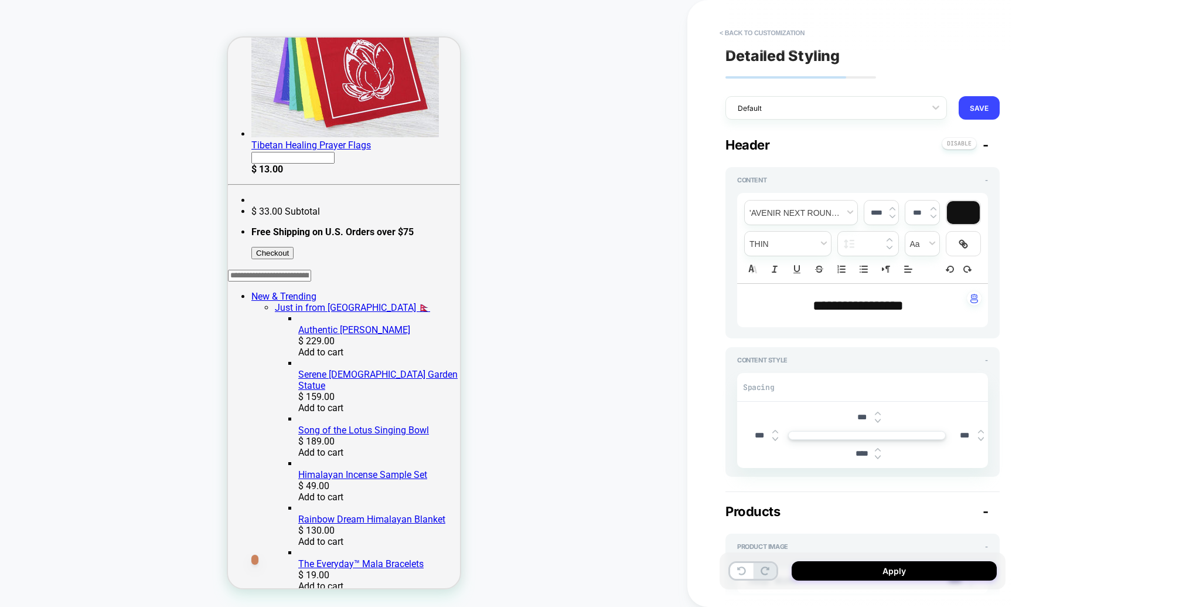
click at [879, 411] on img at bounding box center [878, 413] width 6 height 5
type textarea "*"
type input "***"
click at [879, 411] on img at bounding box center [878, 413] width 6 height 5
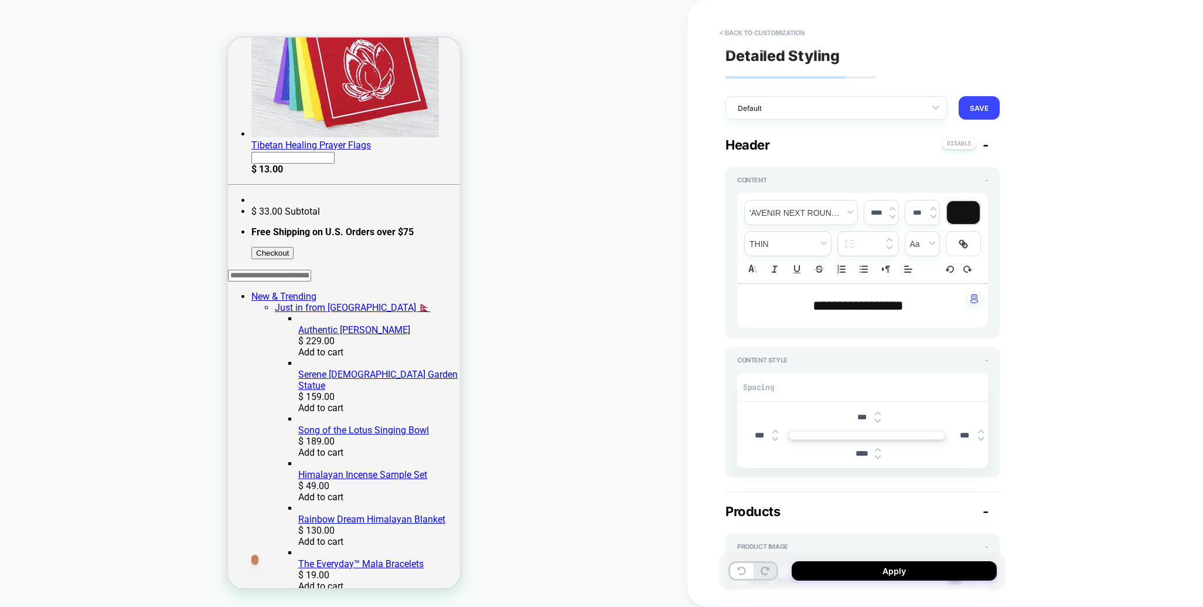
click at [879, 411] on img at bounding box center [878, 413] width 6 height 5
type textarea "*"
type input "***"
click at [879, 411] on img at bounding box center [878, 413] width 6 height 5
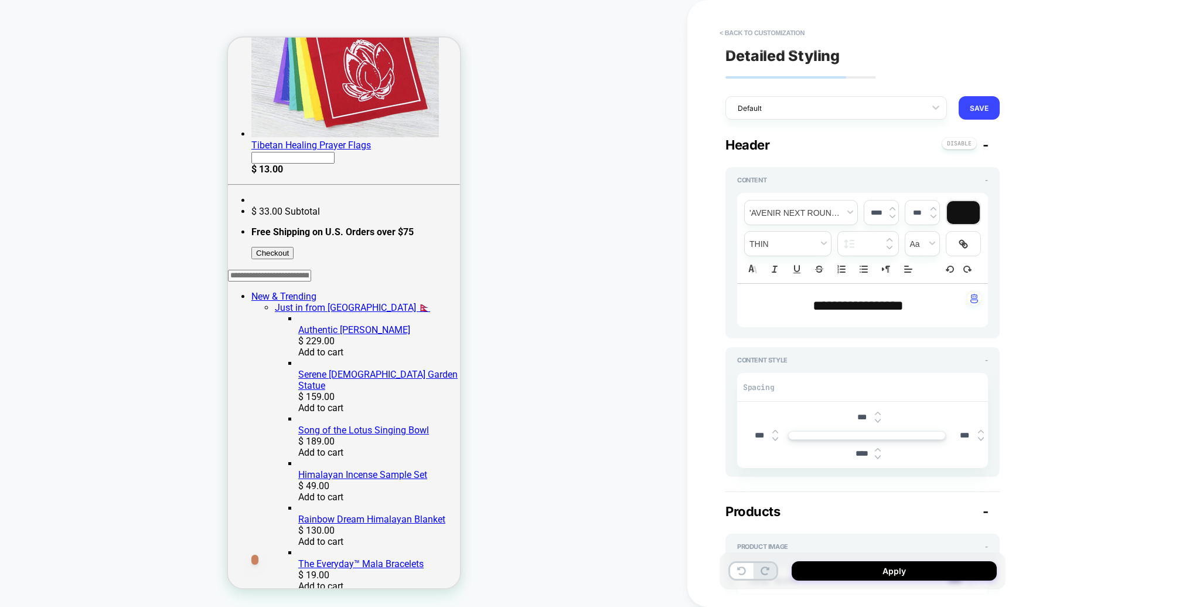
type textarea "*"
type input "****"
click at [879, 411] on img at bounding box center [878, 413] width 6 height 5
type textarea "*"
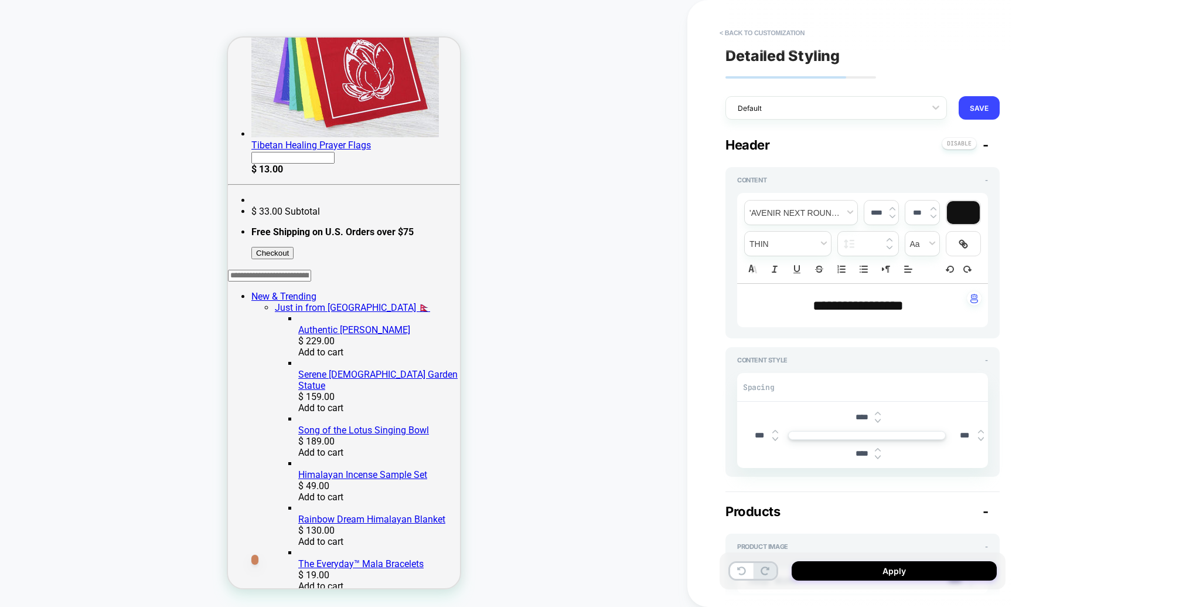
type input "****"
click at [879, 411] on img at bounding box center [878, 413] width 6 height 5
type textarea "*"
type input "****"
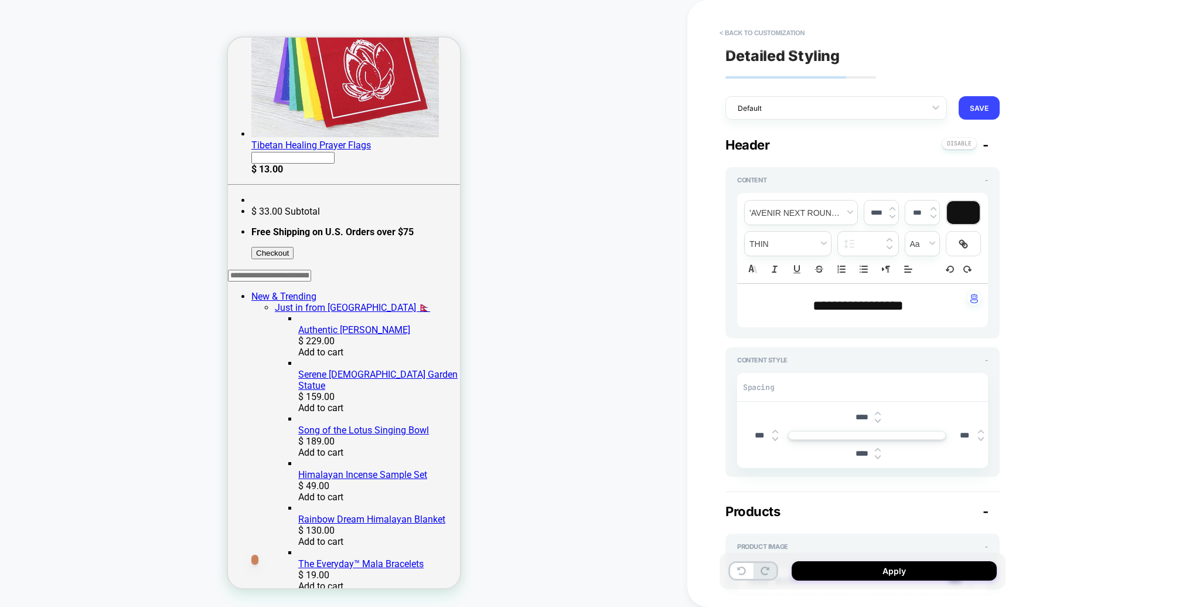
click at [879, 411] on img at bounding box center [878, 413] width 6 height 5
type textarea "*"
type input "****"
click at [879, 411] on img at bounding box center [878, 413] width 6 height 5
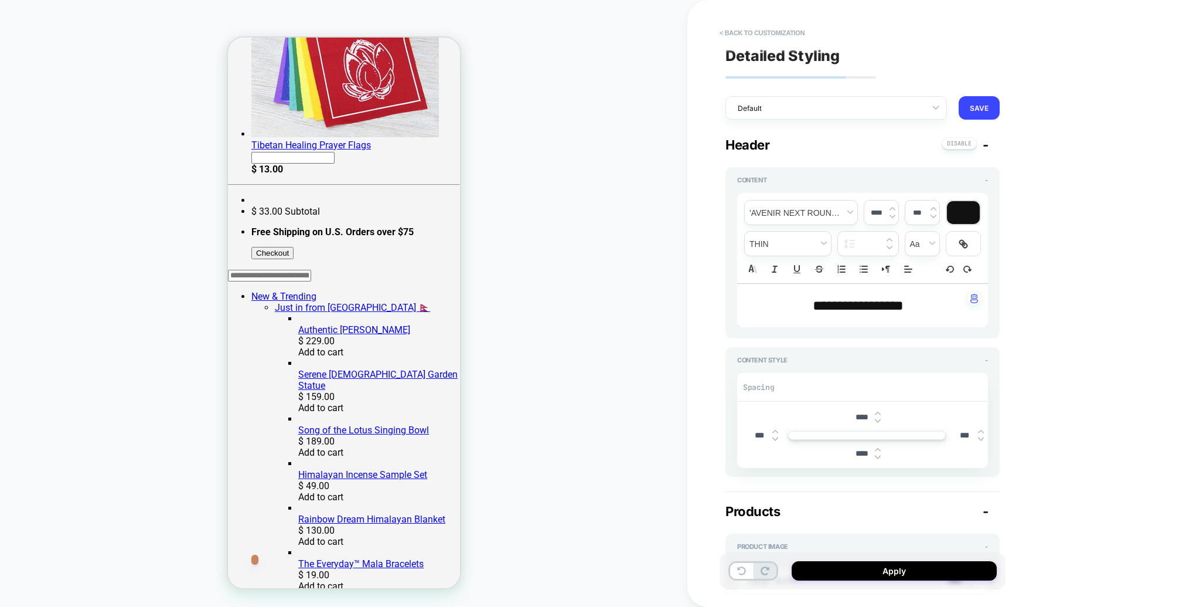
click at [880, 411] on img at bounding box center [878, 413] width 6 height 5
type textarea "*"
type input "****"
click at [880, 411] on img at bounding box center [878, 413] width 6 height 5
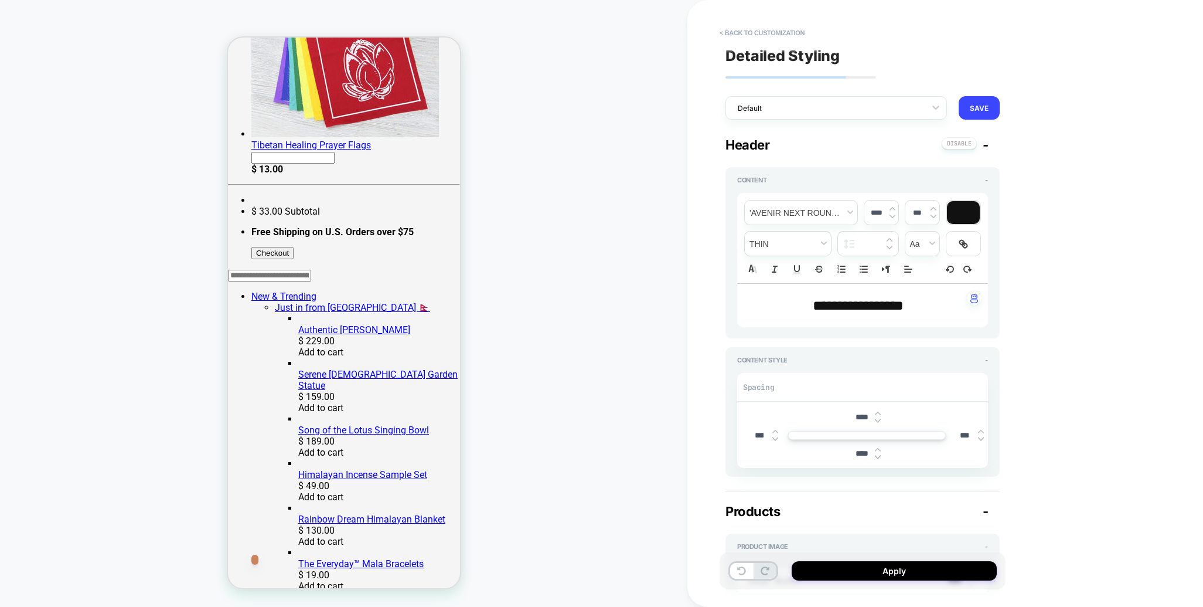
type textarea "*"
type input "****"
click at [880, 411] on img at bounding box center [878, 413] width 6 height 5
type textarea "*"
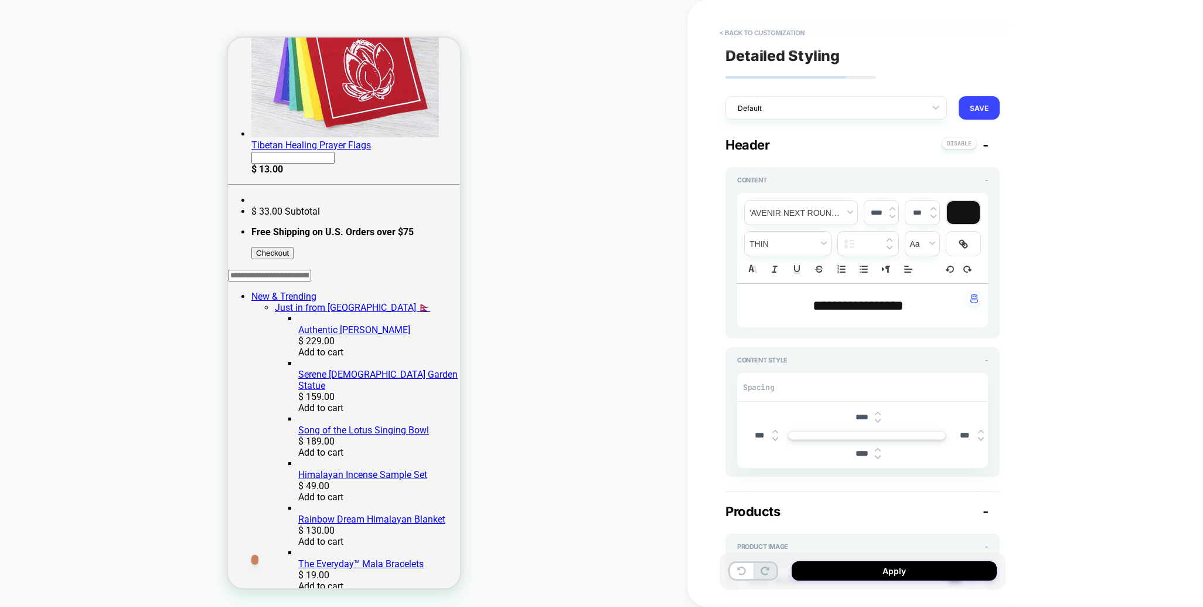
type input "****"
click at [880, 411] on img at bounding box center [878, 413] width 6 height 5
type textarea "*"
type input "****"
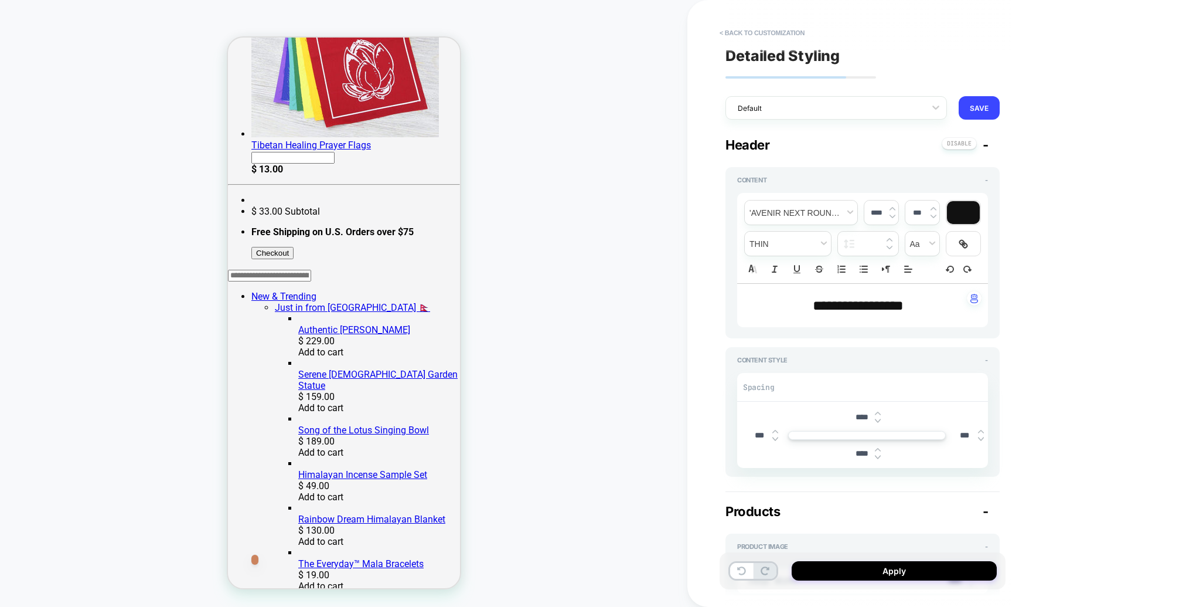
click at [880, 411] on img at bounding box center [878, 413] width 6 height 5
type textarea "*"
type input "****"
click at [880, 411] on img at bounding box center [878, 413] width 6 height 5
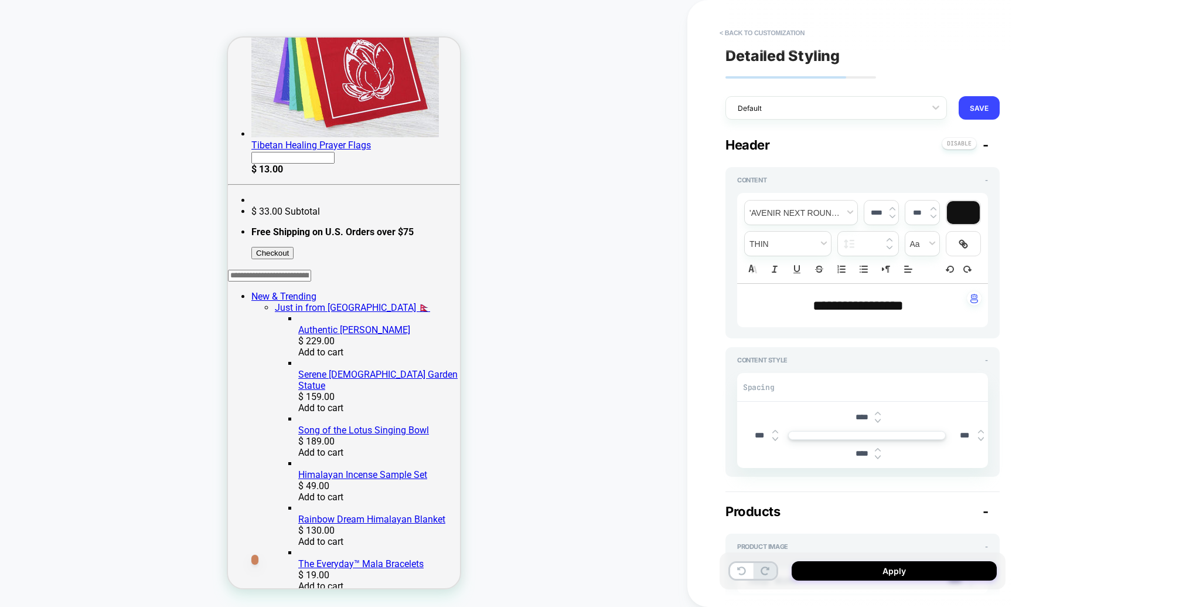
type textarea "*"
type input "****"
click at [880, 411] on img at bounding box center [878, 413] width 6 height 5
type textarea "*"
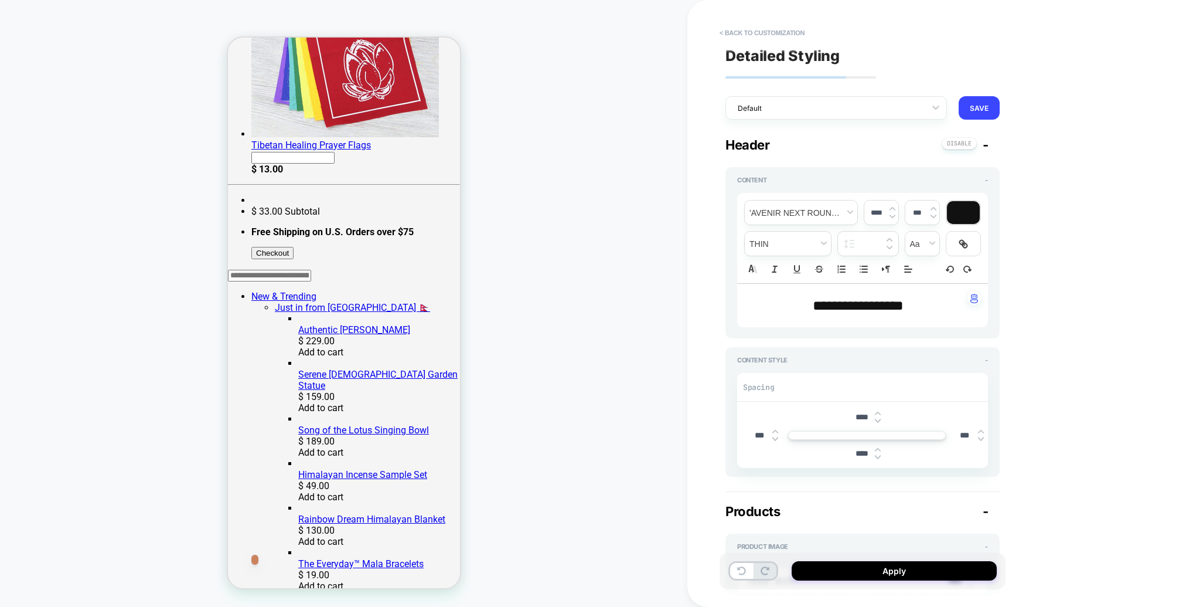
type input "****"
click at [880, 411] on img at bounding box center [878, 413] width 6 height 5
type textarea "*"
type input "****"
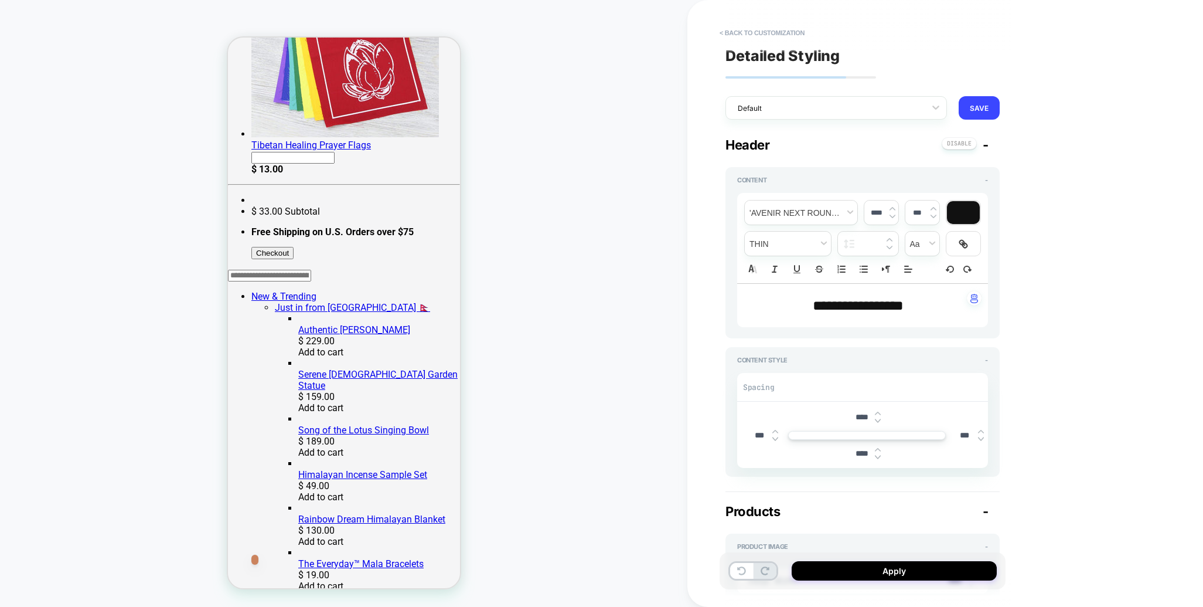
click at [880, 411] on img at bounding box center [878, 413] width 6 height 5
type textarea "*"
type input "****"
click at [880, 411] on img at bounding box center [878, 413] width 6 height 5
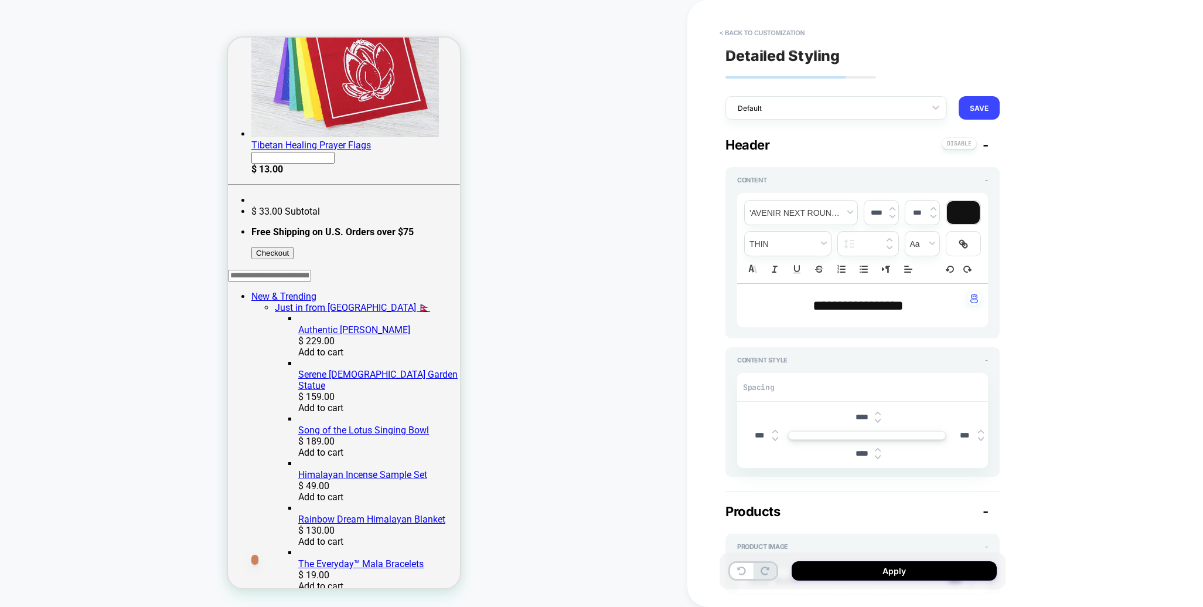
click at [880, 411] on img at bounding box center [878, 413] width 6 height 5
type textarea "*"
type input "****"
click at [880, 411] on img at bounding box center [878, 413] width 6 height 5
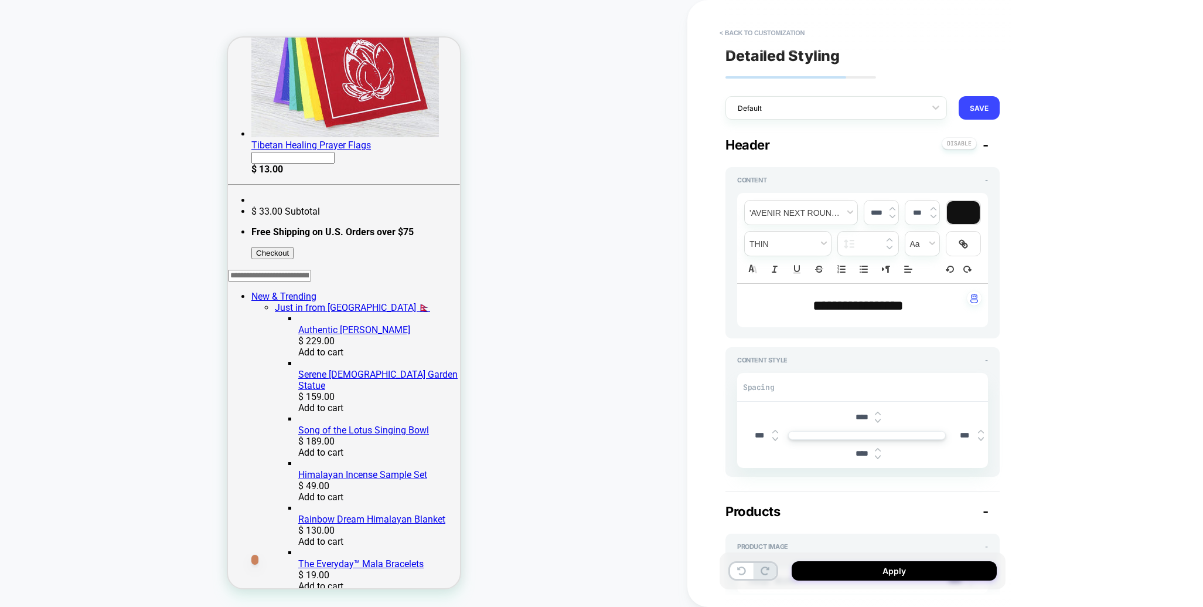
click at [880, 411] on img at bounding box center [878, 413] width 6 height 5
type textarea "*"
type input "****"
click at [881, 410] on div "****" at bounding box center [867, 417] width 36 height 24
click at [881, 411] on div "****" at bounding box center [867, 417] width 36 height 24
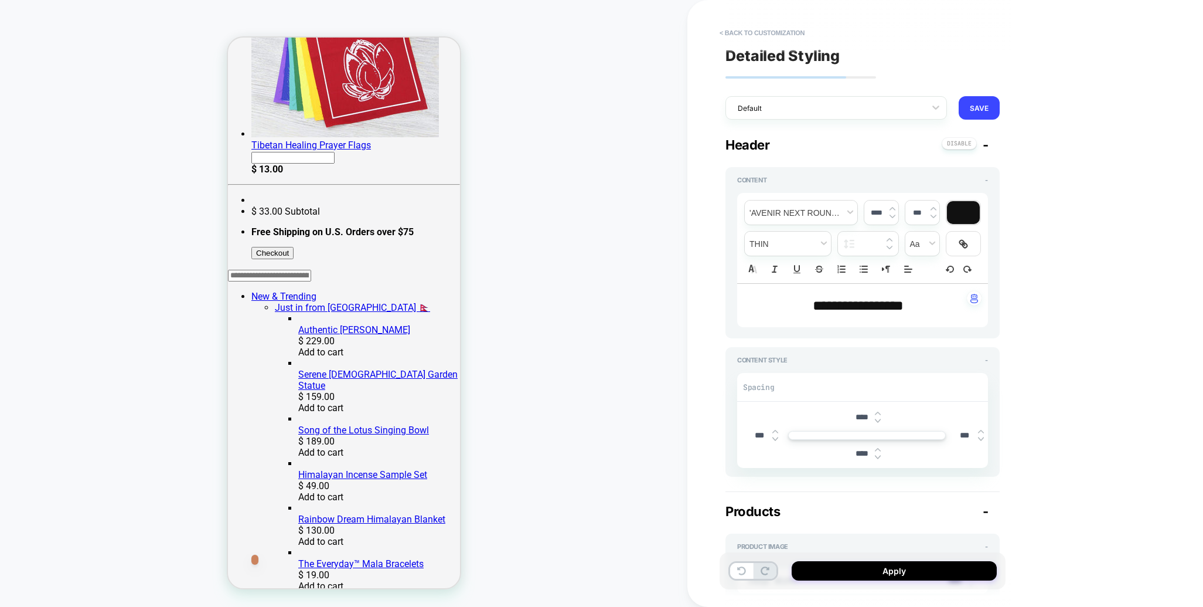
click at [881, 411] on div "****" at bounding box center [867, 417] width 36 height 24
type textarea "*"
click at [881, 411] on div "****" at bounding box center [867, 417] width 36 height 24
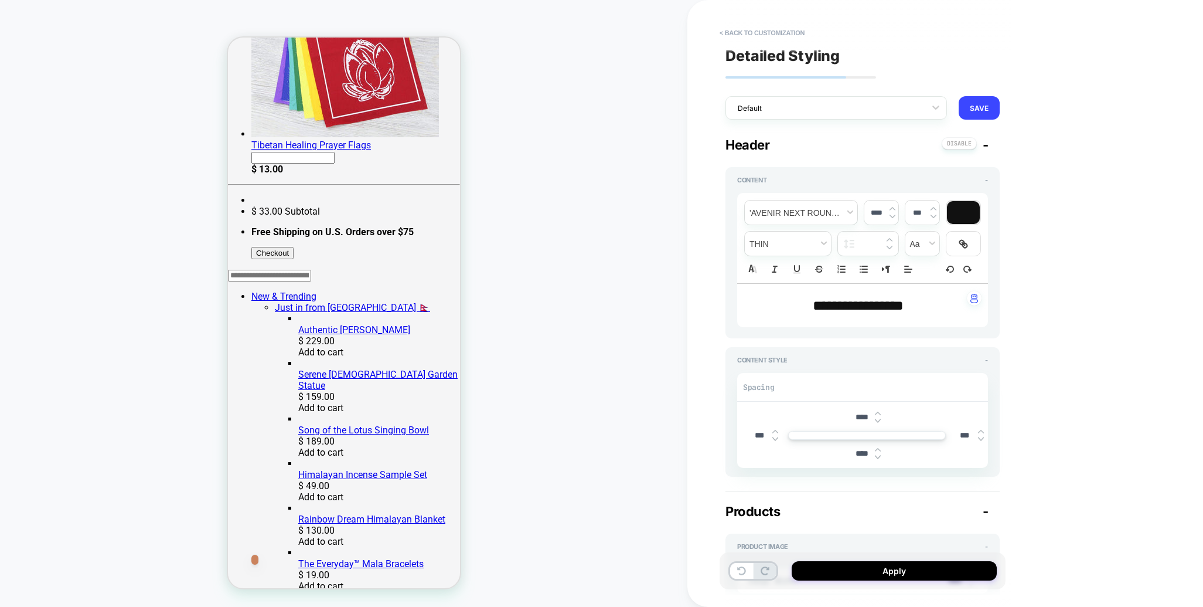
click at [881, 411] on div "****" at bounding box center [867, 417] width 36 height 24
click at [882, 411] on div "****" at bounding box center [867, 417] width 36 height 24
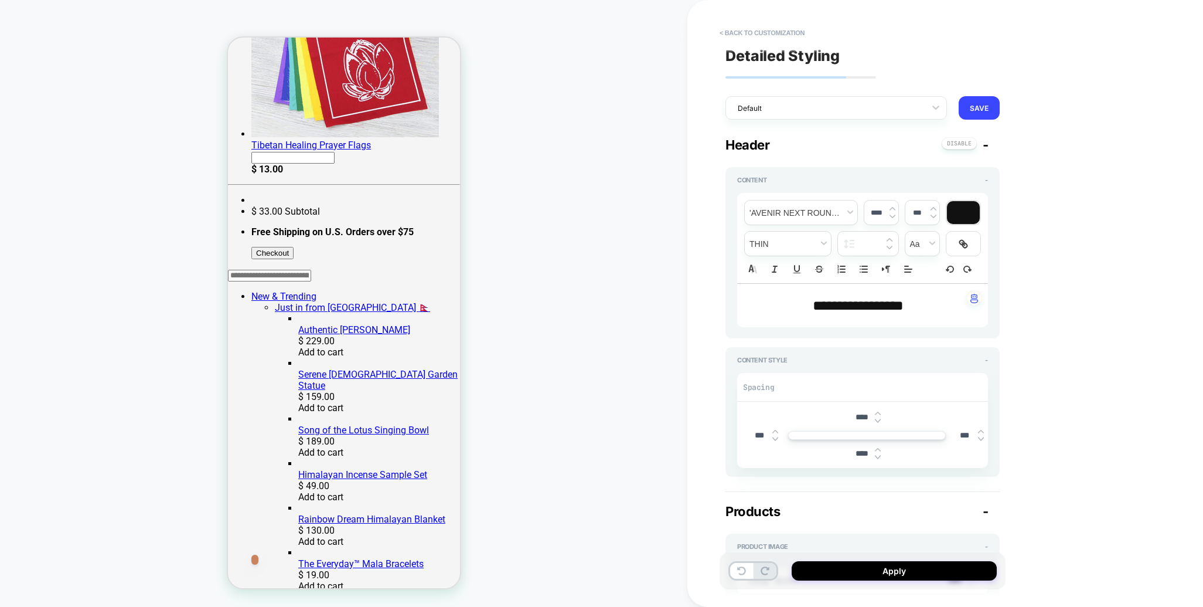
click at [882, 411] on div "****" at bounding box center [867, 417] width 36 height 24
type input "****"
click at [879, 412] on img at bounding box center [878, 413] width 6 height 5
type textarea "*"
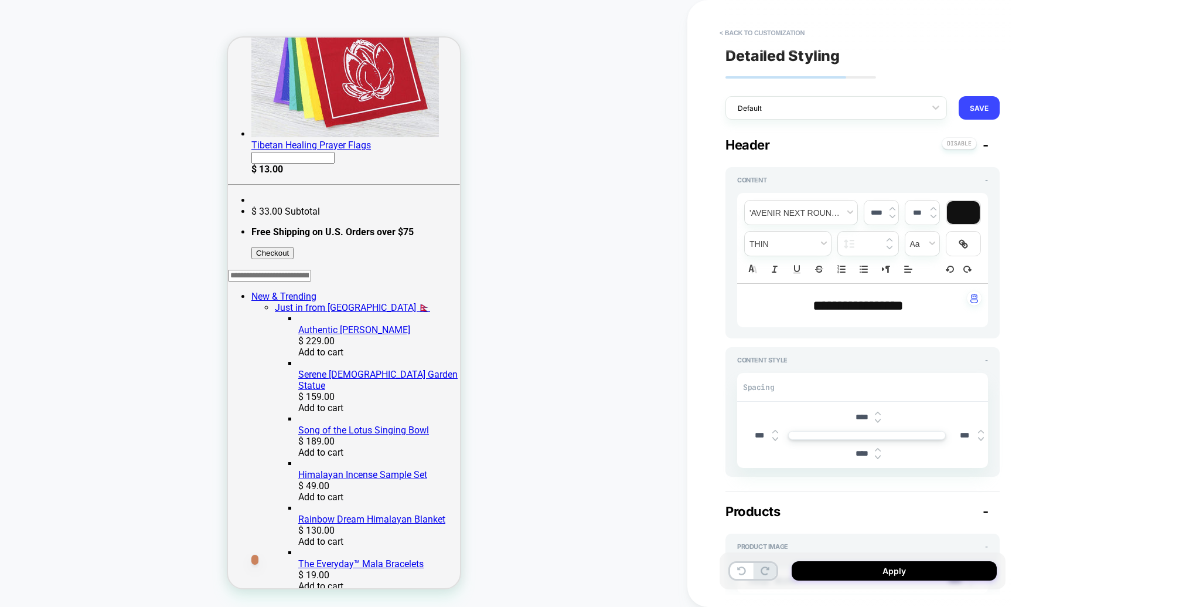
type input "****"
click at [879, 412] on img at bounding box center [878, 413] width 6 height 5
type textarea "*"
type input "****"
click at [879, 412] on img at bounding box center [878, 413] width 6 height 5
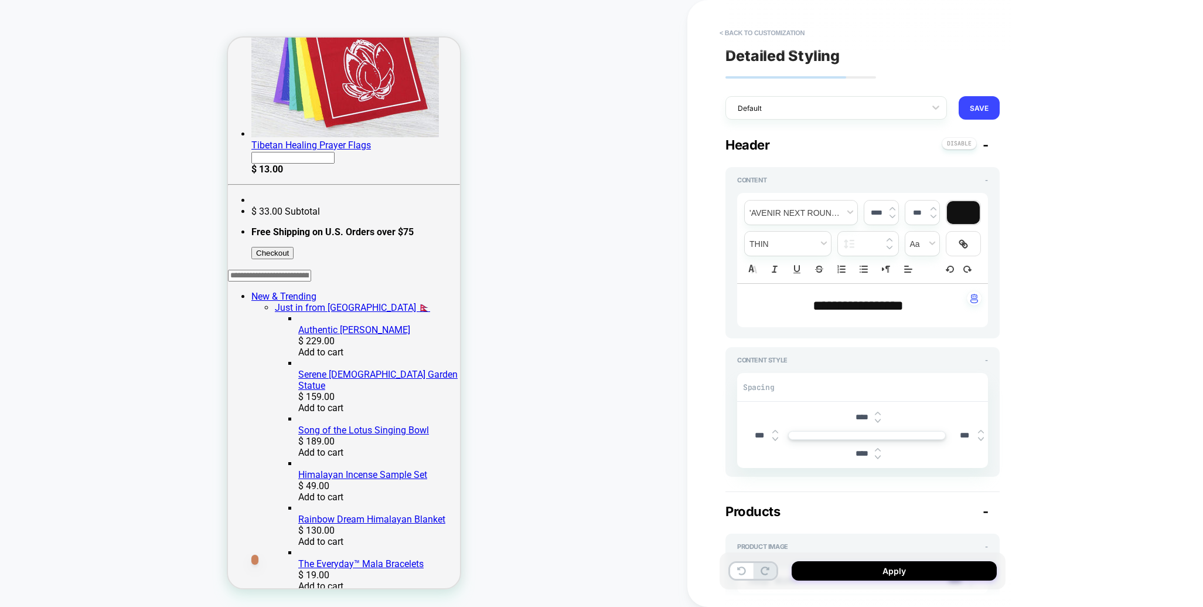
type textarea "*"
type input "****"
click at [879, 411] on img at bounding box center [878, 413] width 6 height 5
type textarea "*"
type input "****"
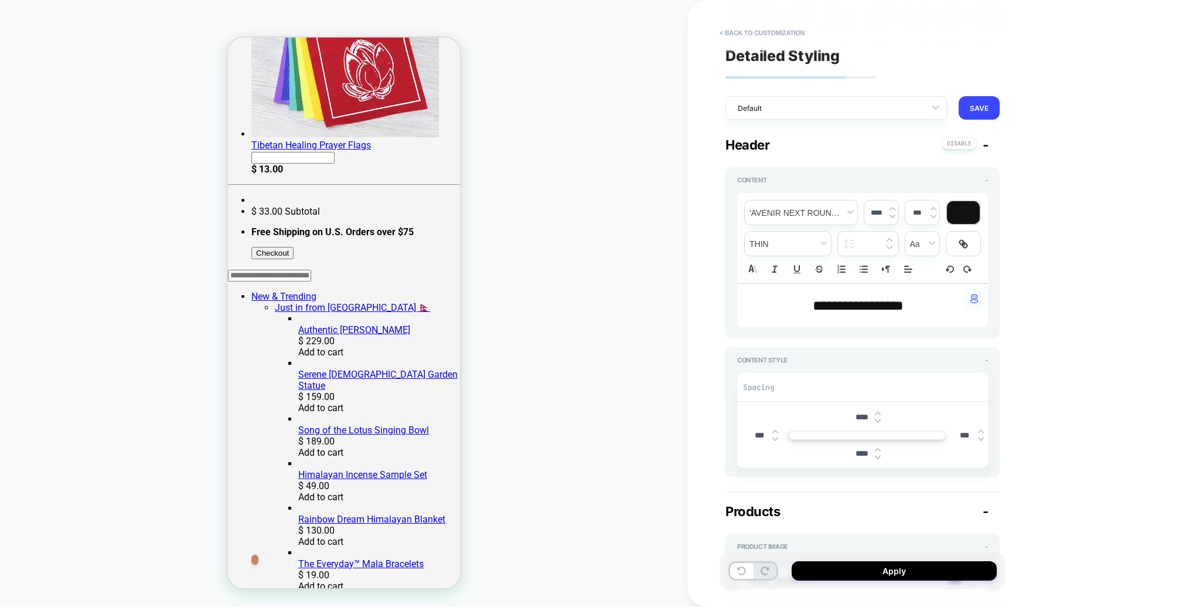
click at [879, 411] on img at bounding box center [878, 413] width 6 height 5
type textarea "*"
type input "****"
click at [879, 411] on img at bounding box center [878, 413] width 6 height 5
type textarea "*"
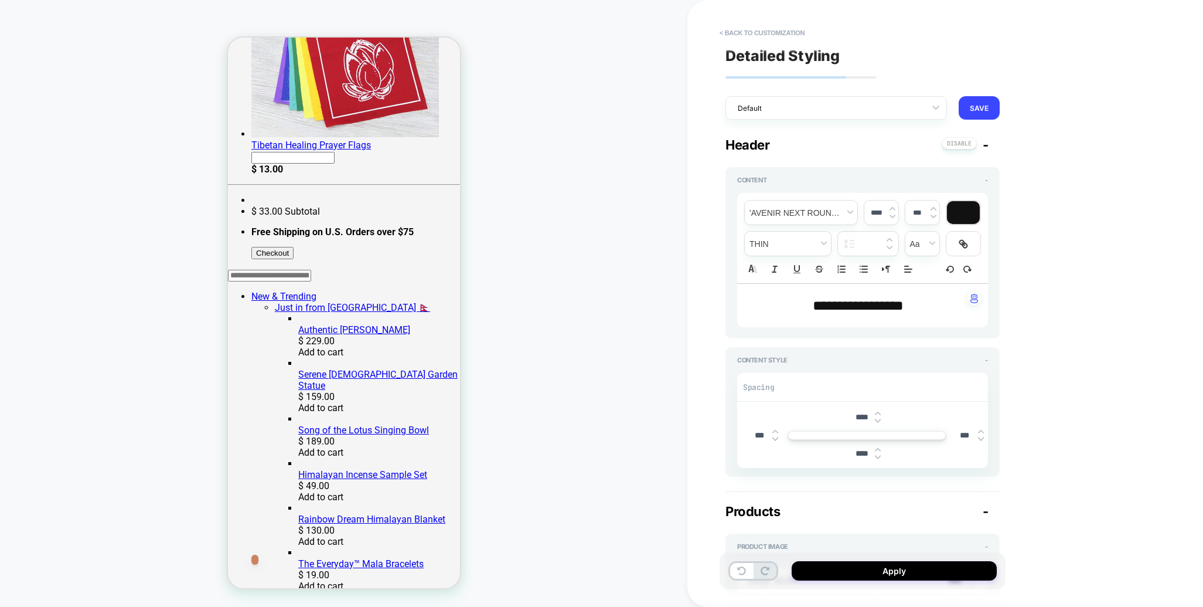
type input "****"
click at [879, 411] on img at bounding box center [878, 413] width 6 height 5
type textarea "*"
type input "****"
click at [879, 411] on img at bounding box center [878, 413] width 6 height 5
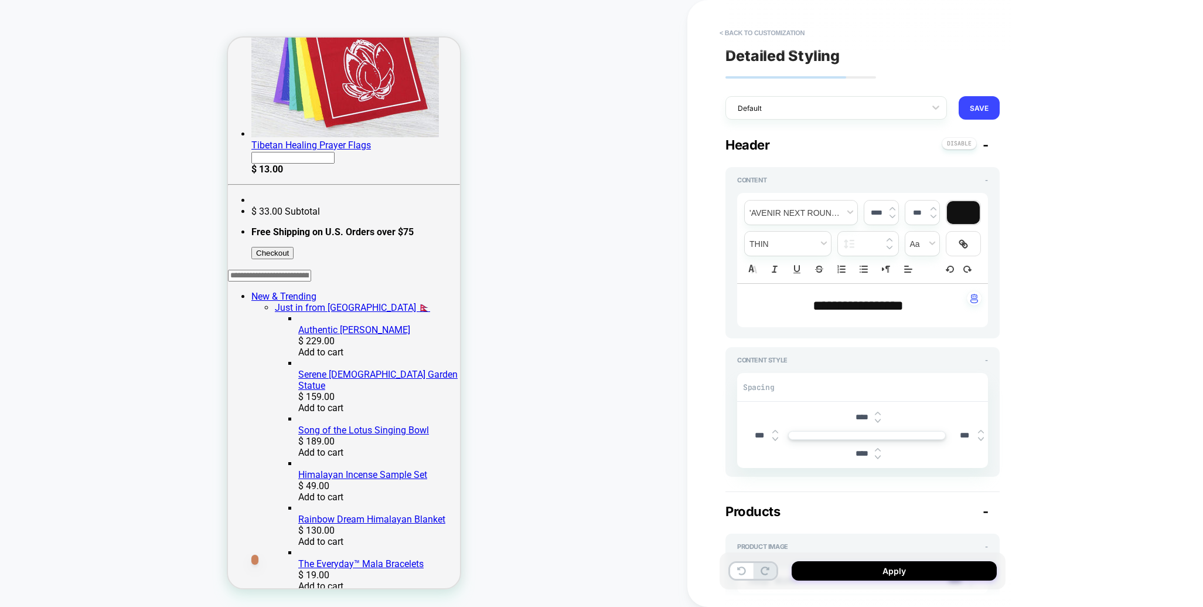
type textarea "*"
type input "****"
click at [879, 411] on img at bounding box center [878, 413] width 6 height 5
type textarea "*"
type input "****"
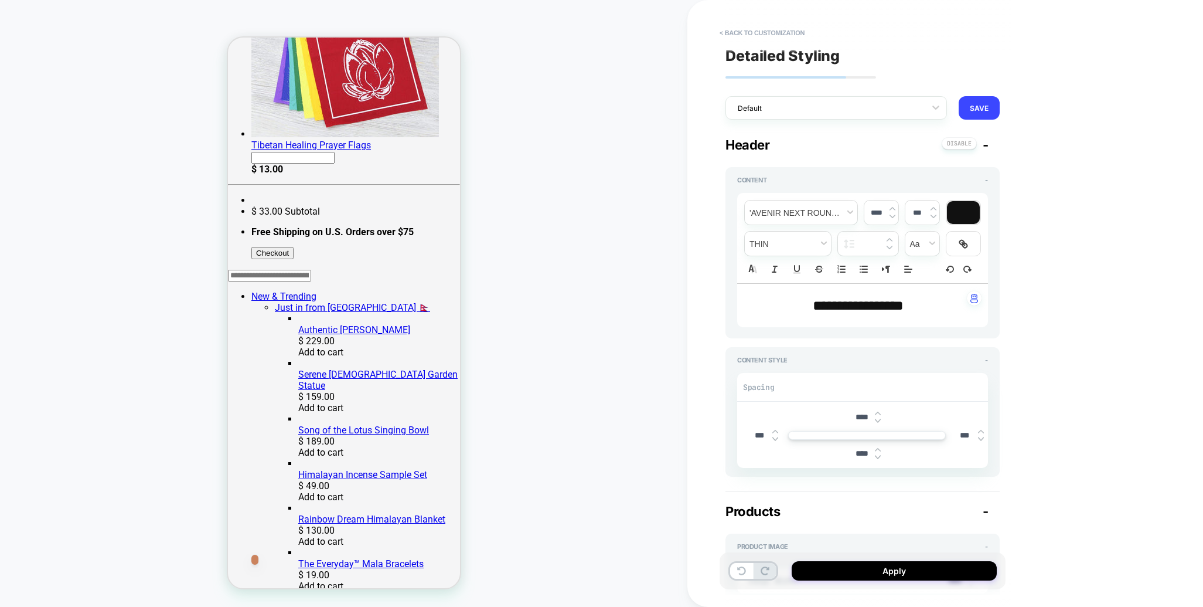
click at [879, 411] on img at bounding box center [878, 413] width 6 height 5
type textarea "*"
type input "****"
click at [878, 411] on img at bounding box center [878, 413] width 6 height 5
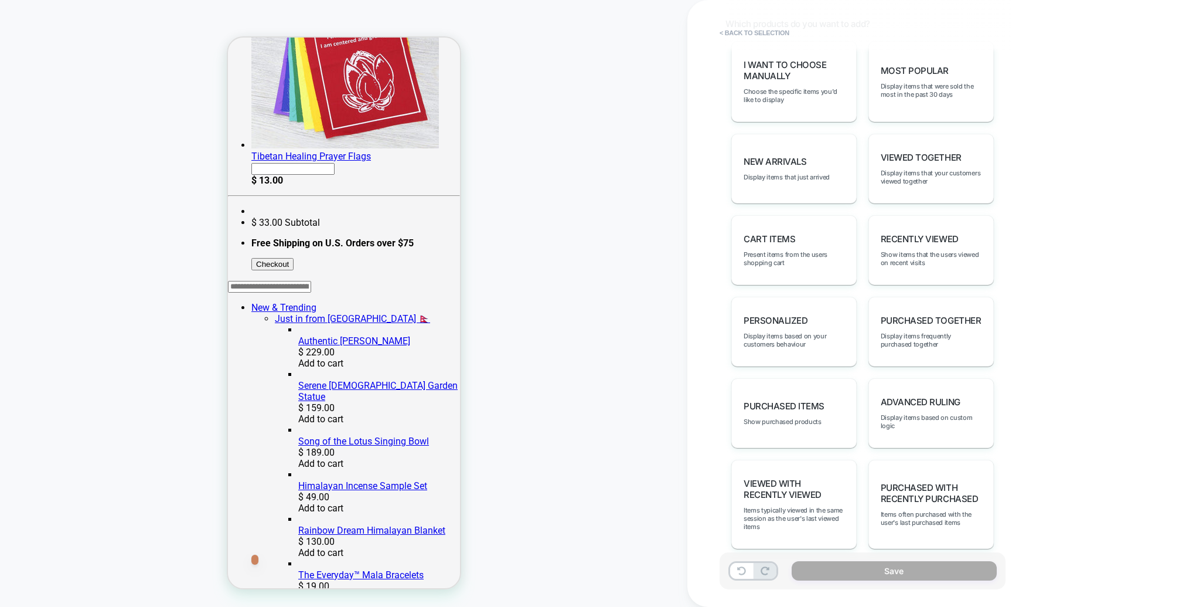
scroll to position [427, 0]
click div "You May Also Like"
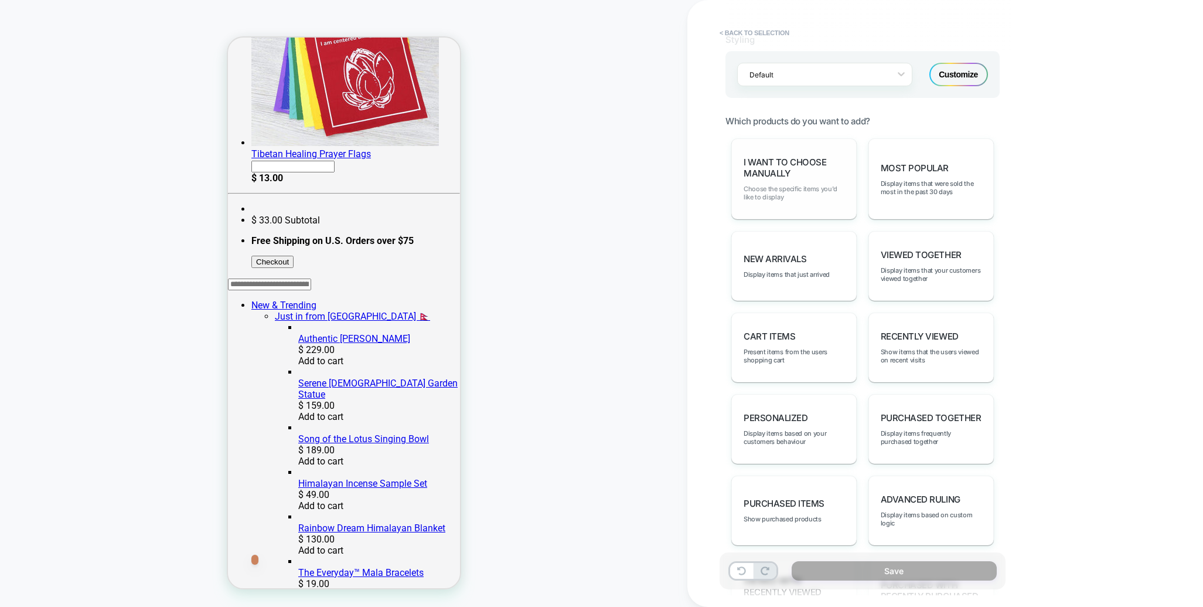
scroll to position [491, 0]
click at [782, 191] on span "Choose the specific items you'd like to display" at bounding box center [794, 194] width 101 height 16
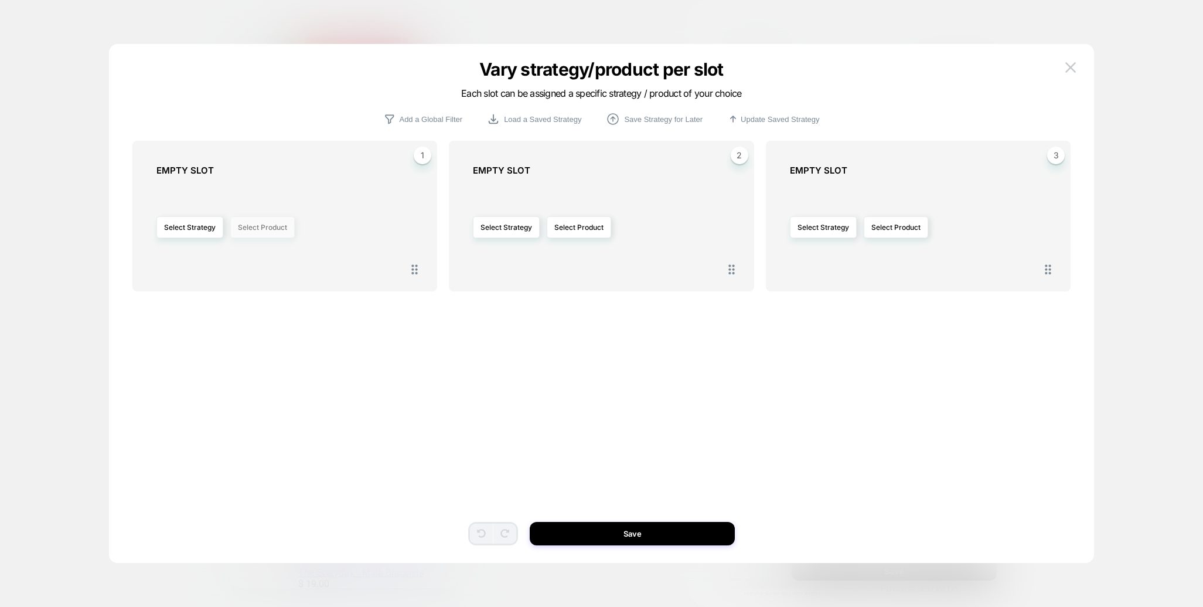
click at [249, 225] on button "Select Product" at bounding box center [262, 227] width 64 height 22
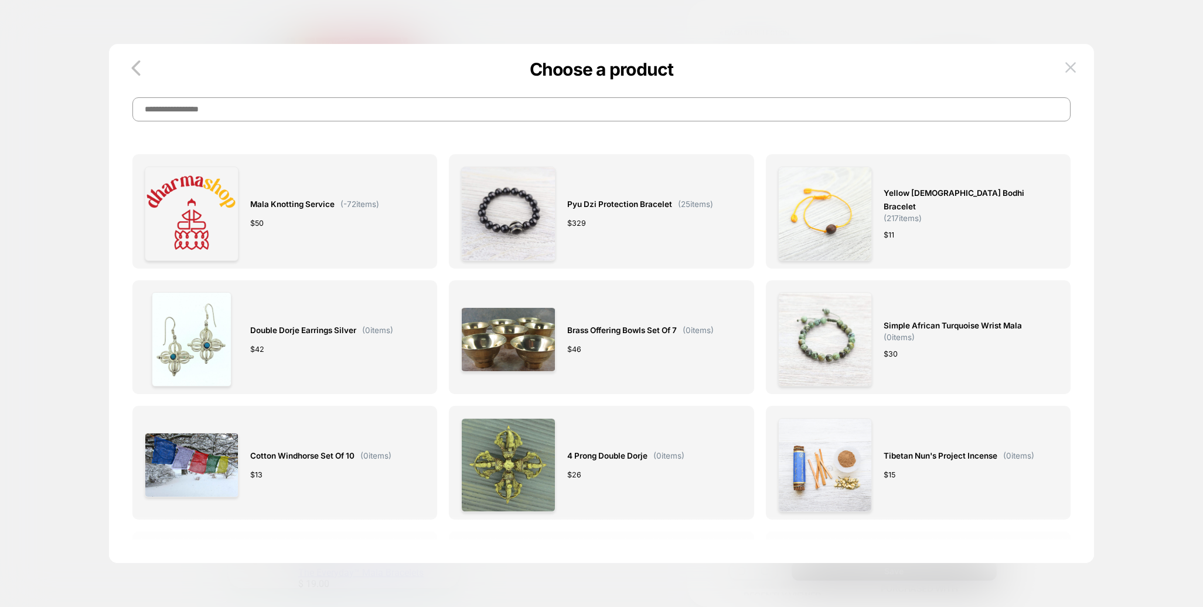
click at [305, 104] on input at bounding box center [601, 109] width 939 height 24
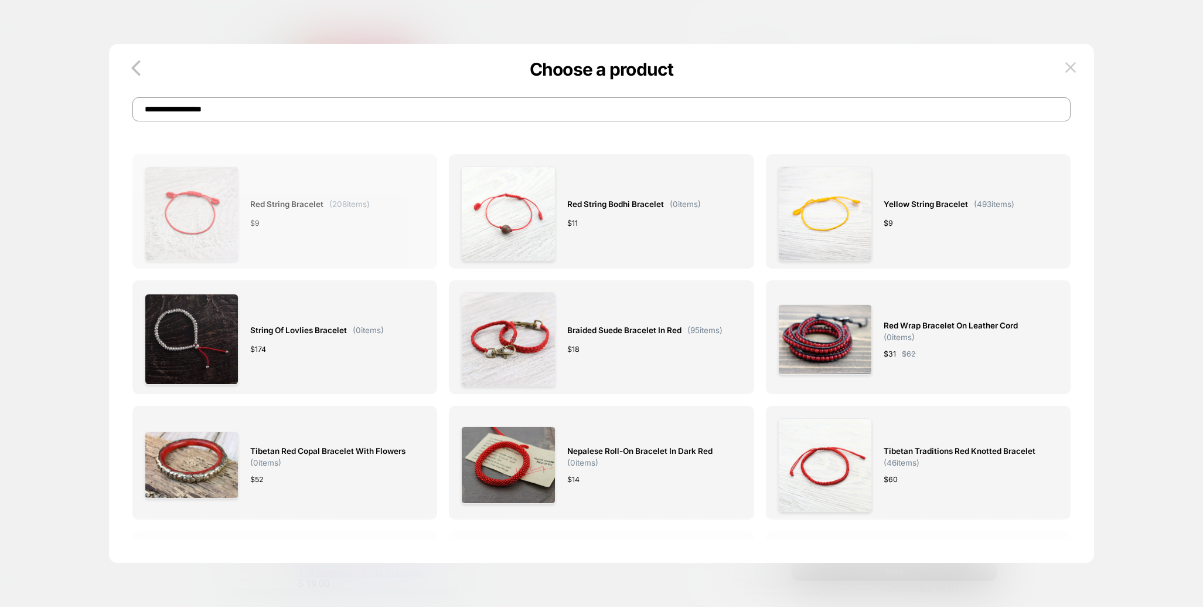
type input "**********"
click at [273, 200] on span "Red String Bracelet" at bounding box center [286, 204] width 73 height 13
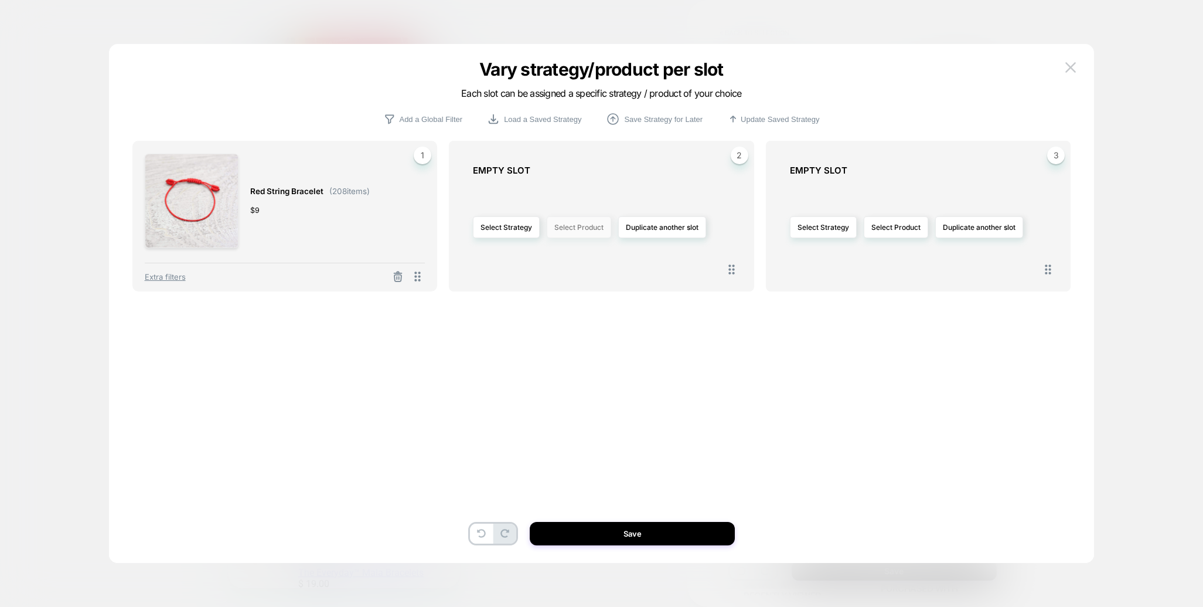
click at [596, 230] on button "Select Product" at bounding box center [579, 227] width 64 height 22
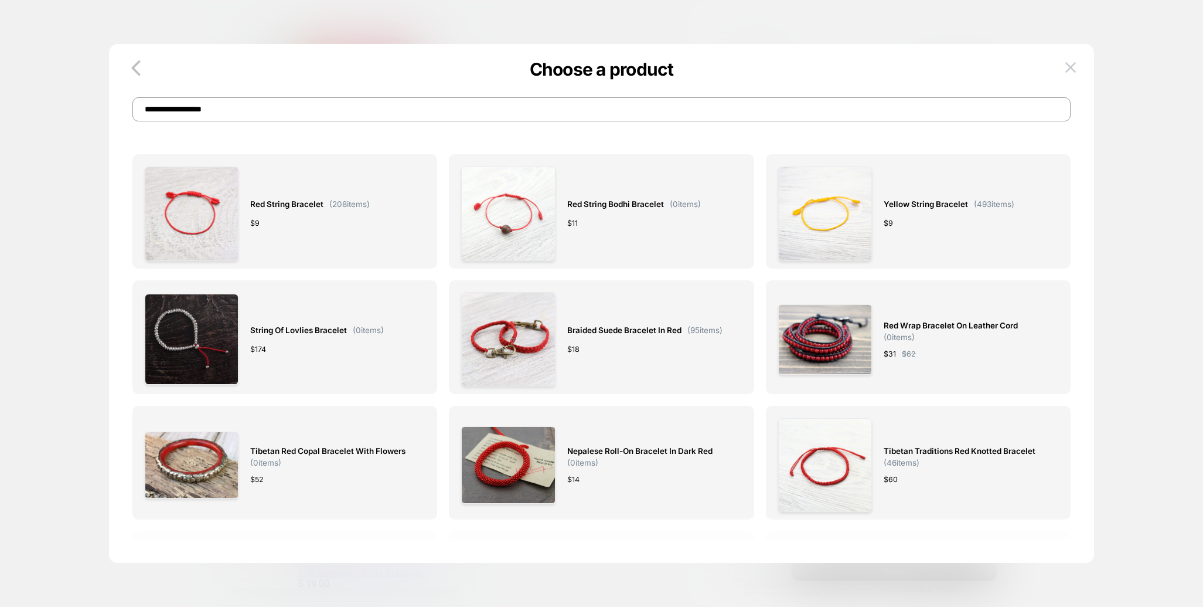
drag, startPoint x: 338, startPoint y: 115, endPoint x: 70, endPoint y: 103, distance: 267.6
click at [726, 140] on div "**********" at bounding box center [863, 395] width 274 height 510
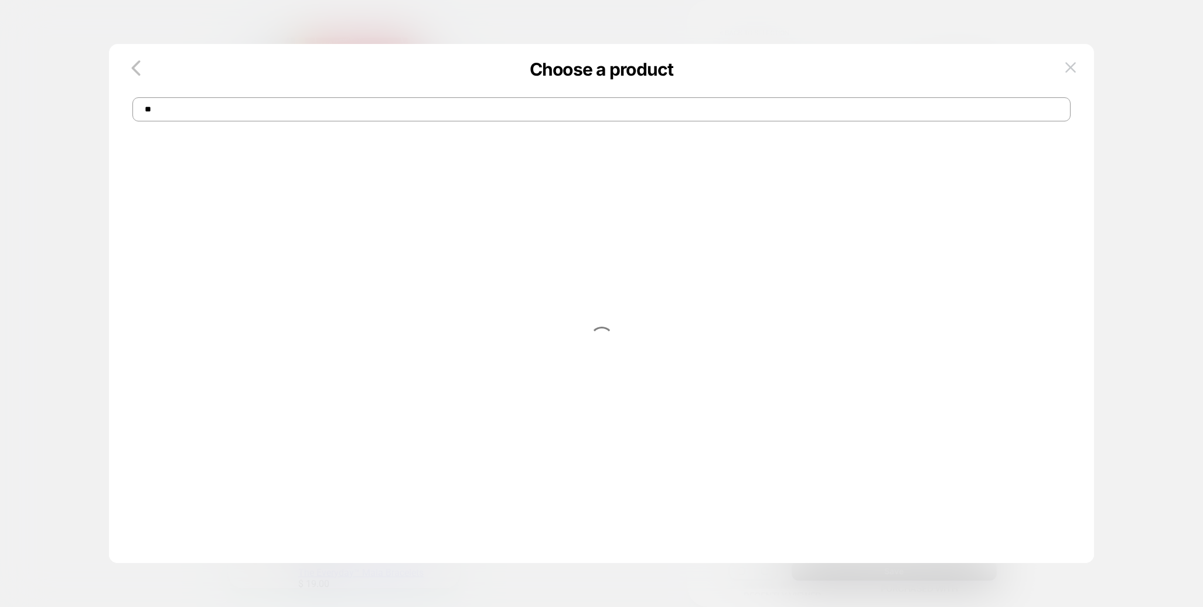
type input "*"
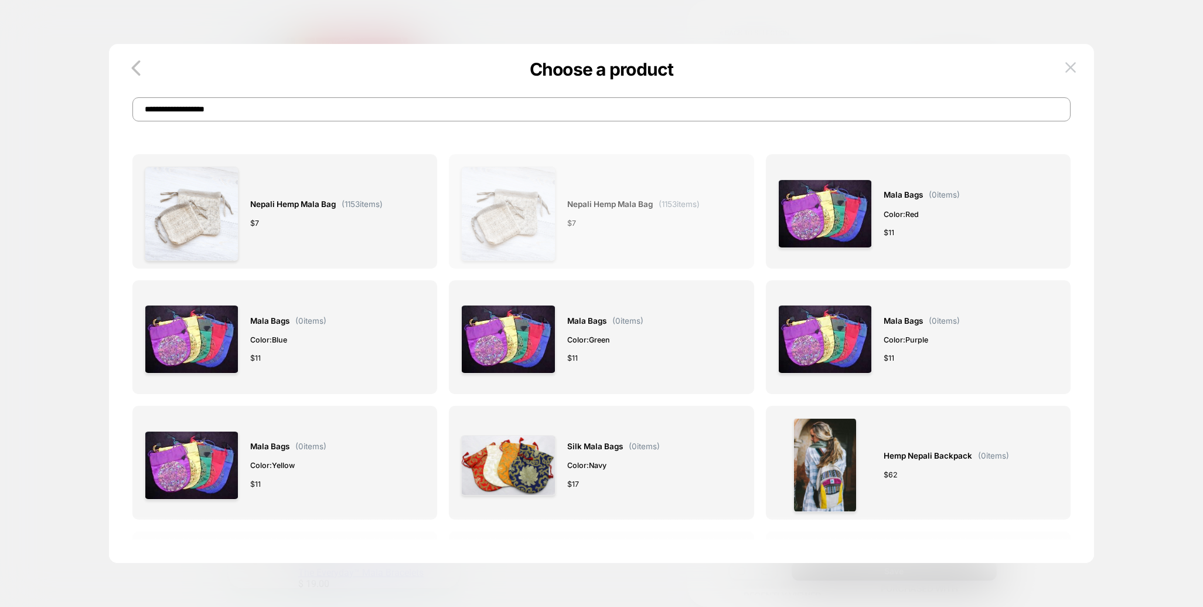
type input "**********"
click at [583, 206] on span "Nepali Hemp Mala Bag" at bounding box center [610, 204] width 86 height 13
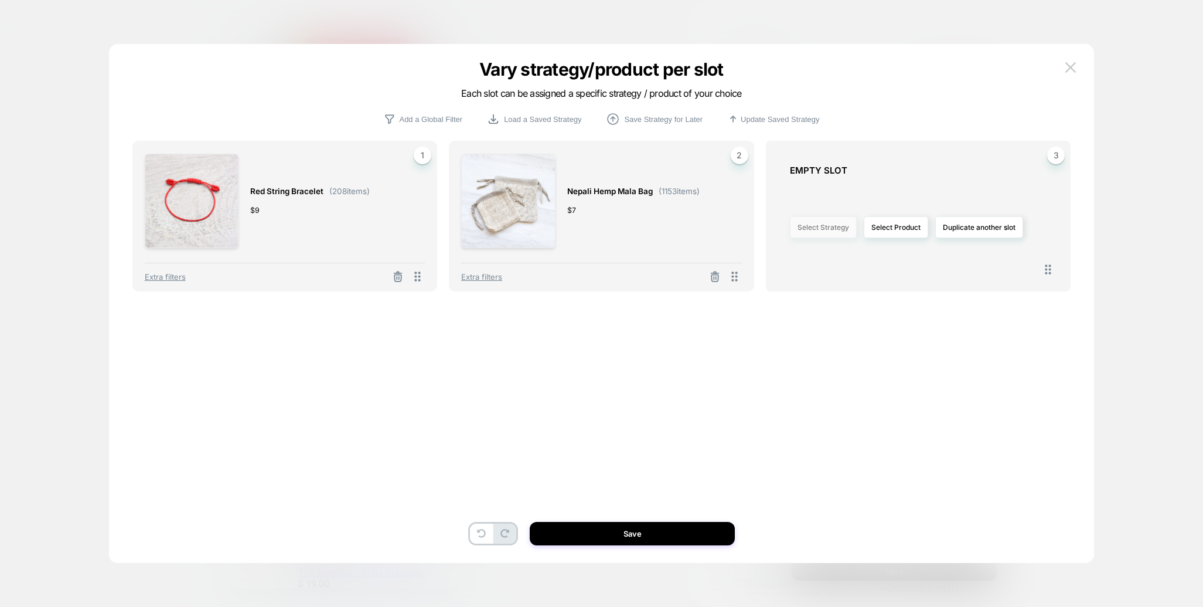
click at [818, 225] on button "Select Strategy" at bounding box center [823, 227] width 67 height 22
click at [785, 344] on span "personalized" at bounding box center [783, 343] width 43 height 9
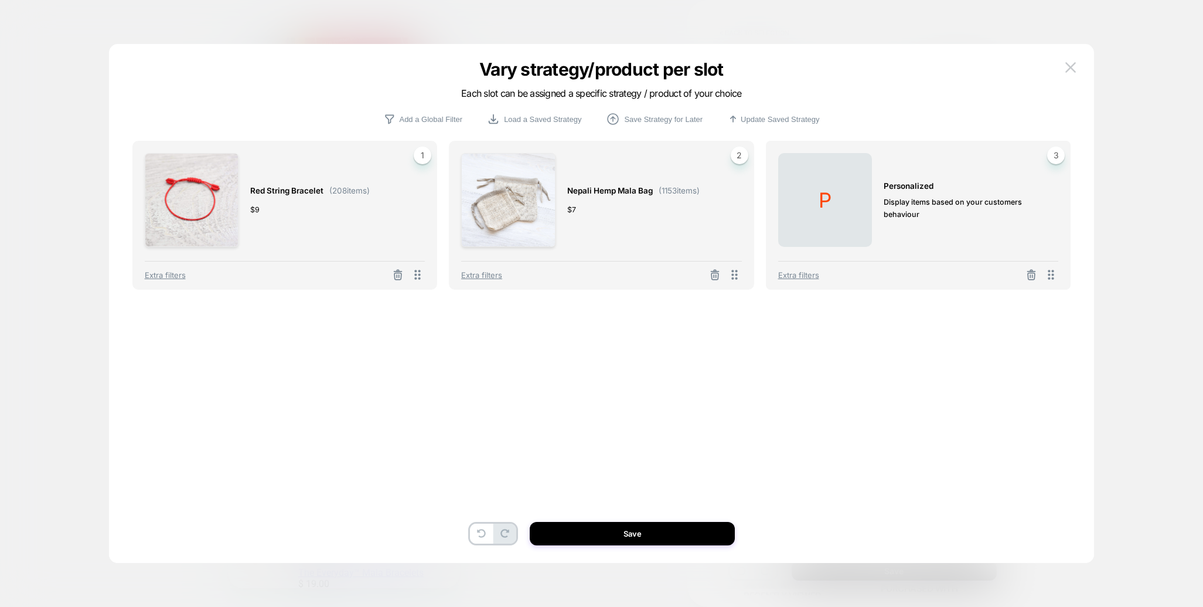
click at [799, 275] on span "Extra filters" at bounding box center [798, 274] width 41 height 9
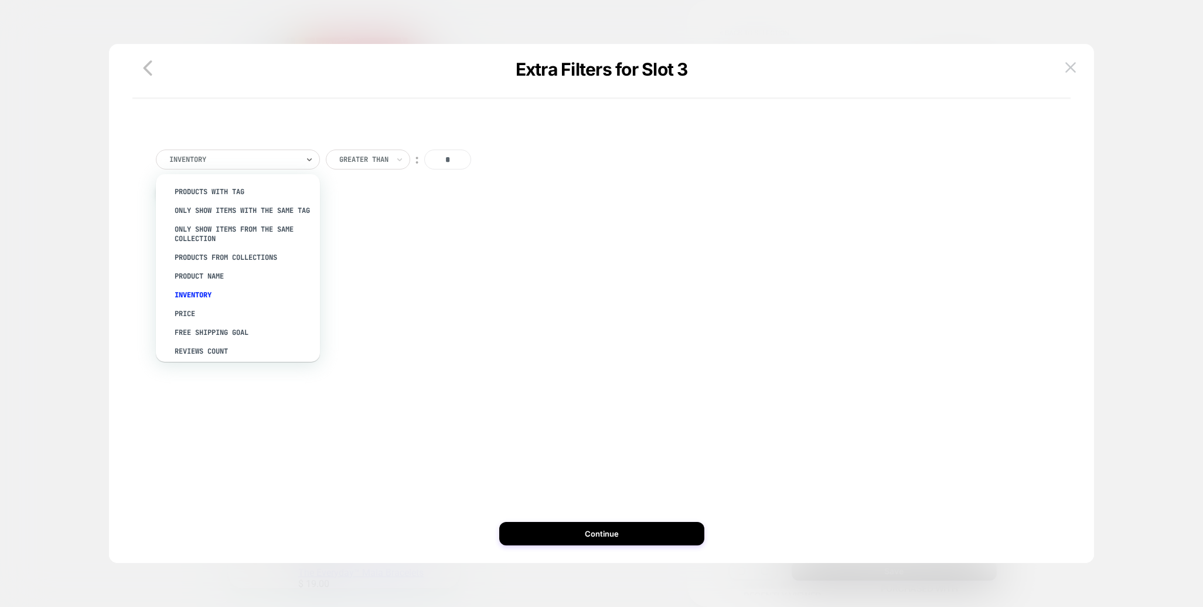
click at [267, 159] on div at bounding box center [233, 159] width 129 height 11
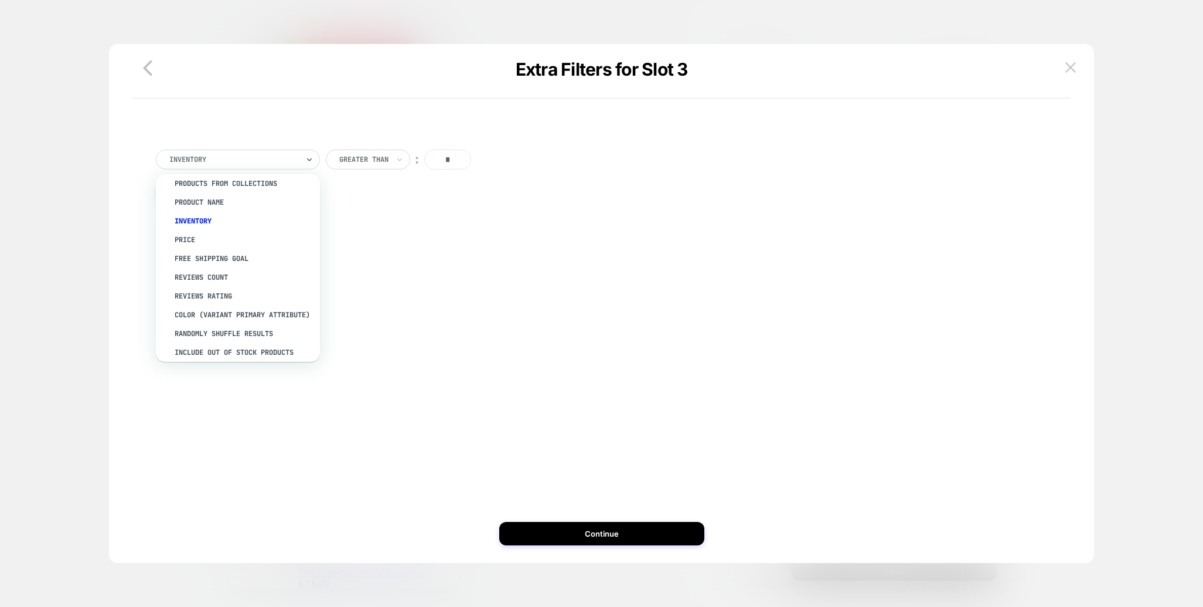
scroll to position [0, 0]
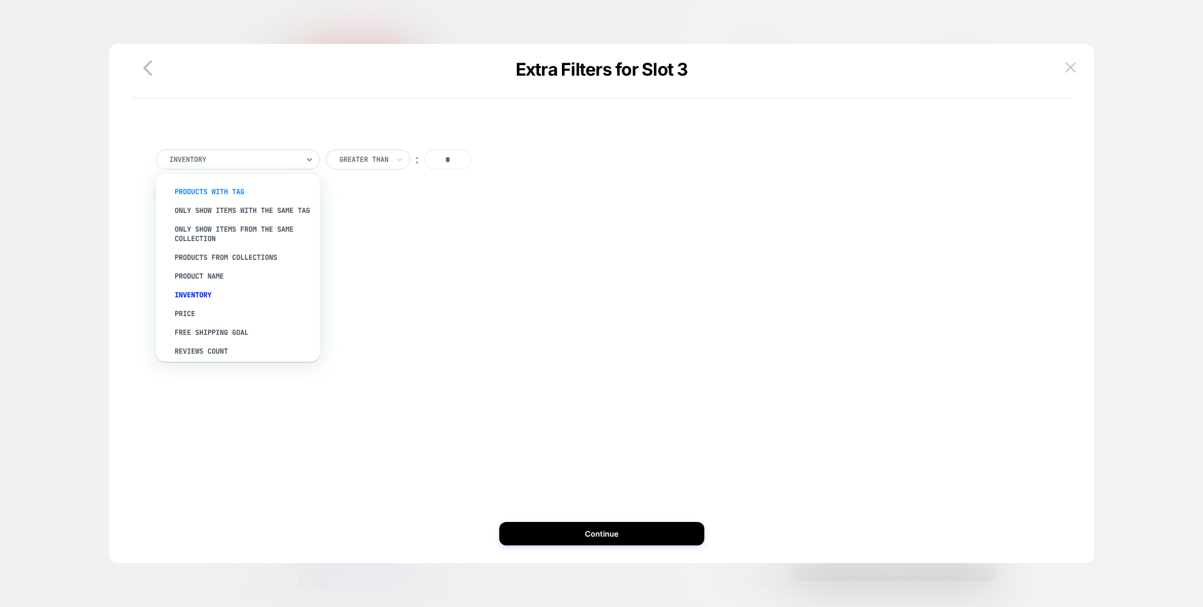
click at [219, 190] on div "PRODUCTS WITH TAG" at bounding box center [244, 191] width 152 height 19
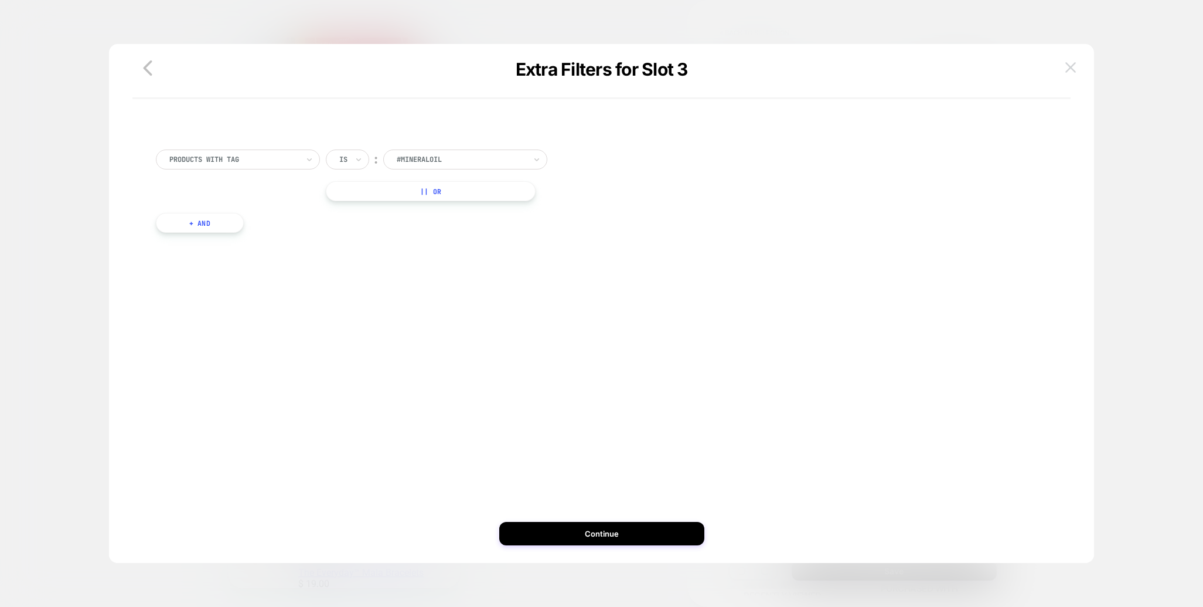
click at [1069, 69] on img at bounding box center [1071, 67] width 11 height 10
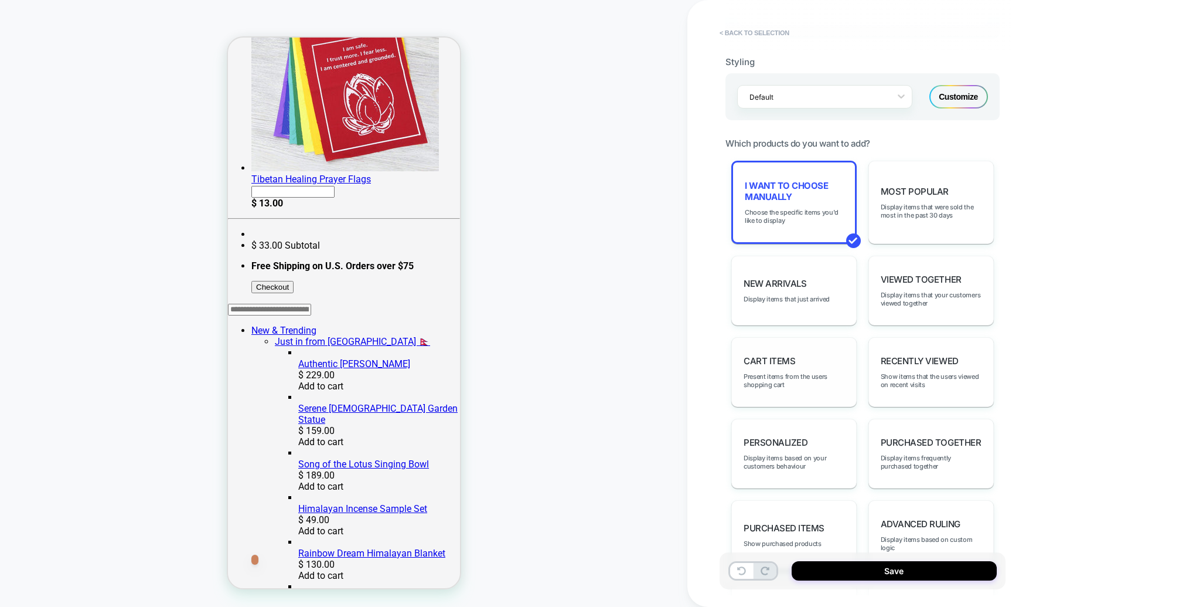
scroll to position [593, 0]
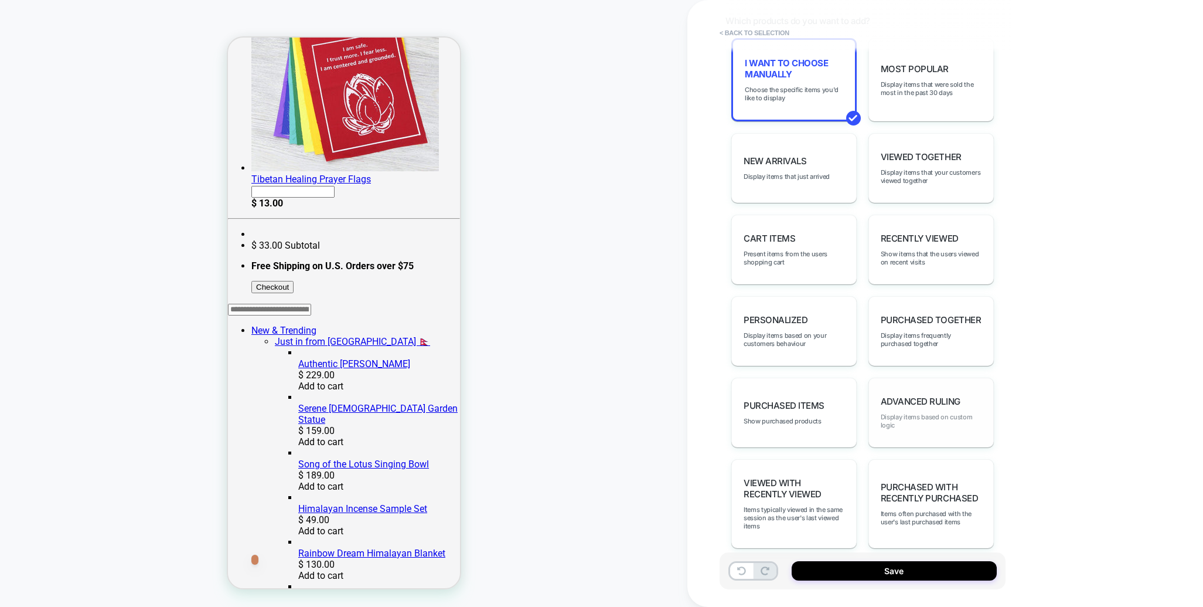
click at [923, 413] on span "Display items based on custom logic" at bounding box center [931, 421] width 101 height 16
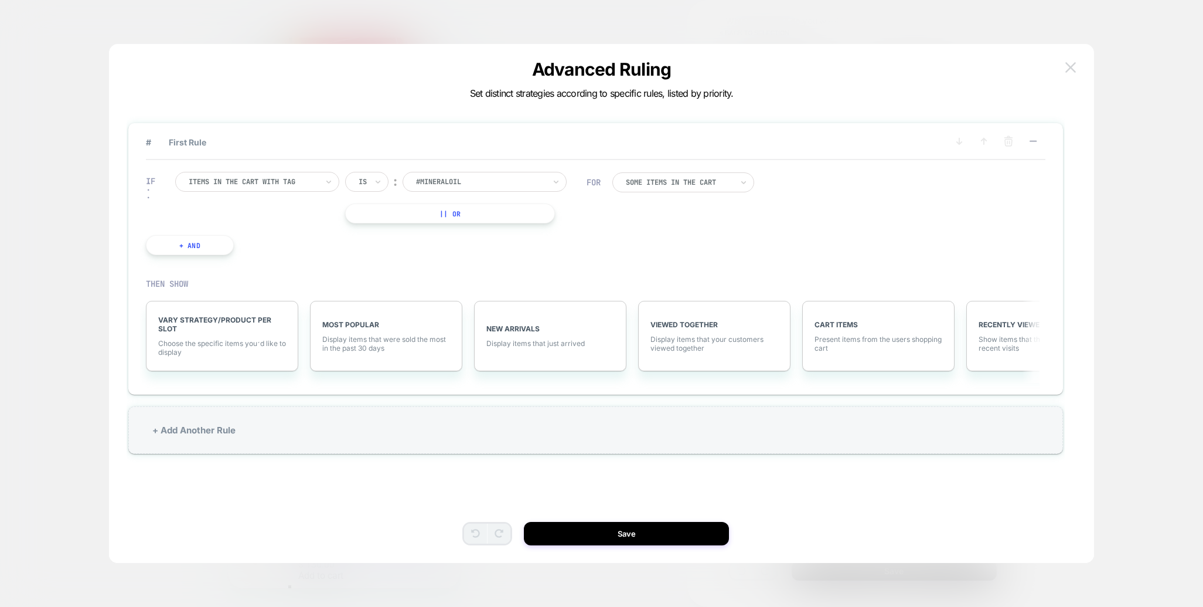
click at [1074, 66] on img at bounding box center [1071, 67] width 11 height 10
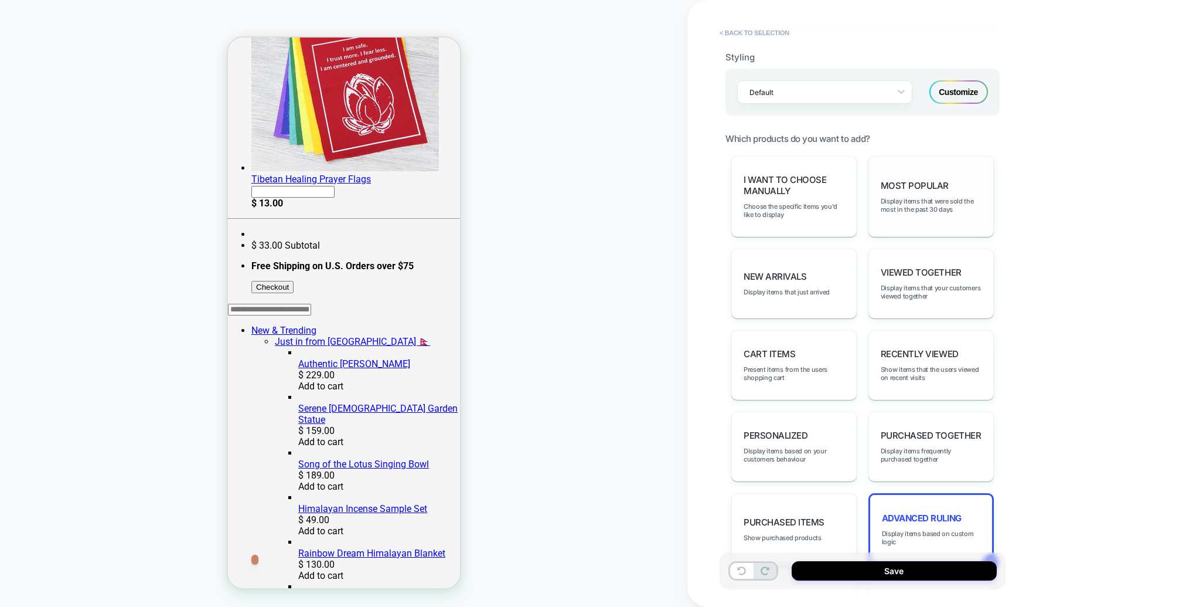
scroll to position [492, 0]
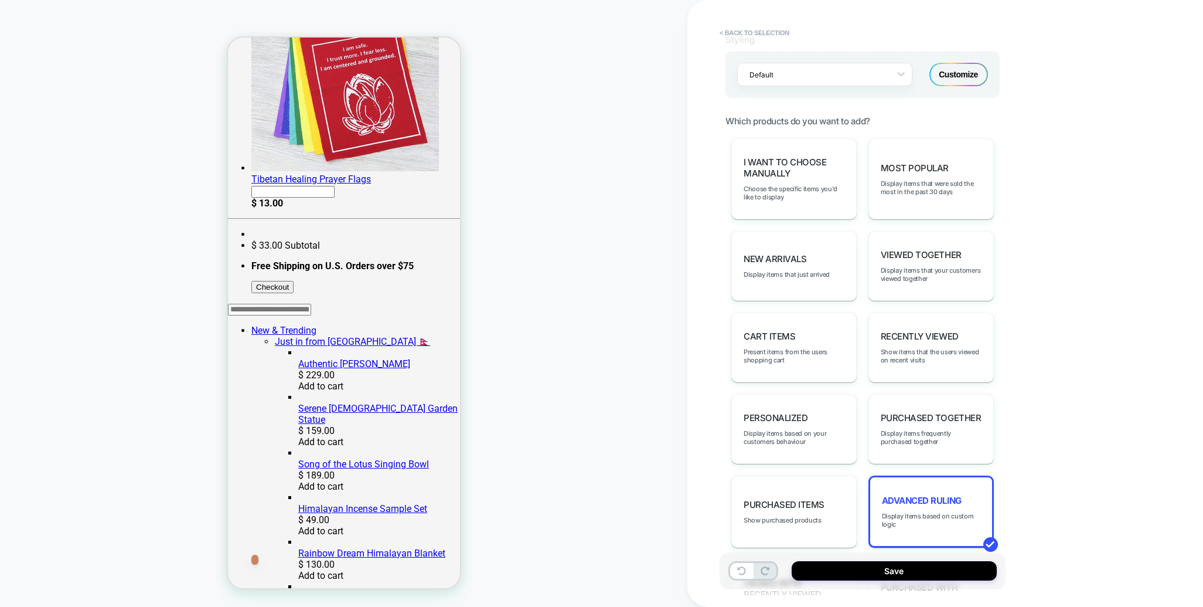
drag, startPoint x: 323, startPoint y: 300, endPoint x: 422, endPoint y: 298, distance: 99.1
click p "You May Also Like"
drag, startPoint x: 352, startPoint y: 292, endPoint x: 284, endPoint y: 294, distance: 68.0
click p "You May Also Like"
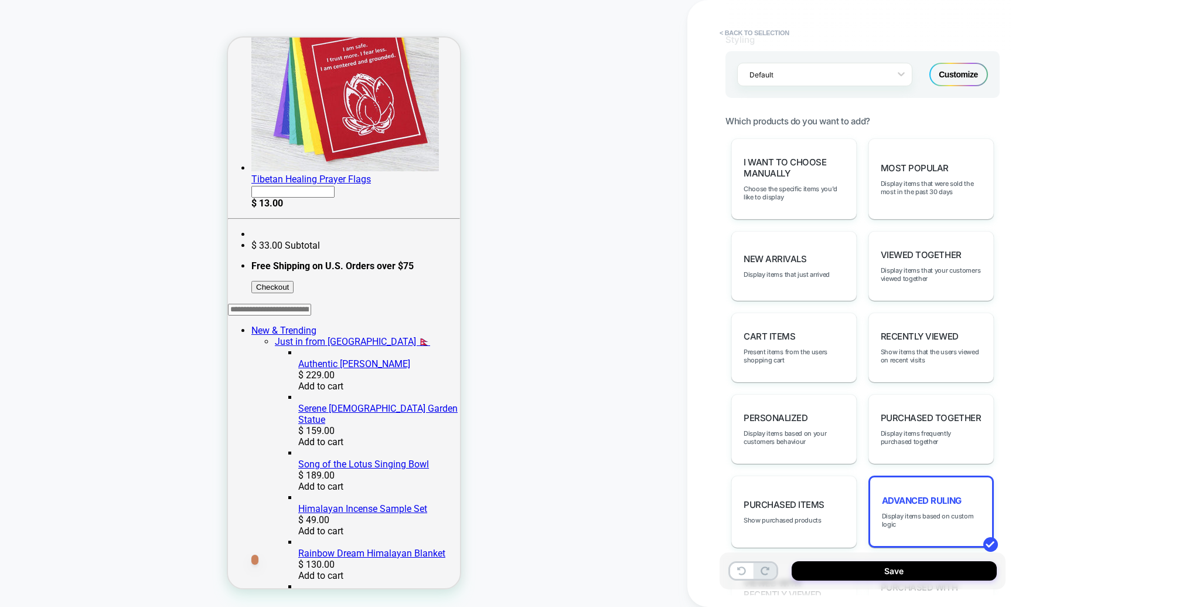
drag, startPoint x: 284, startPoint y: 294, endPoint x: 277, endPoint y: 304, distance: 12.2
click p "You May Also Like"
drag, startPoint x: 277, startPoint y: 304, endPoint x: 365, endPoint y: 298, distance: 87.5
click p "You May Also Like"
click span "You May Also Like"
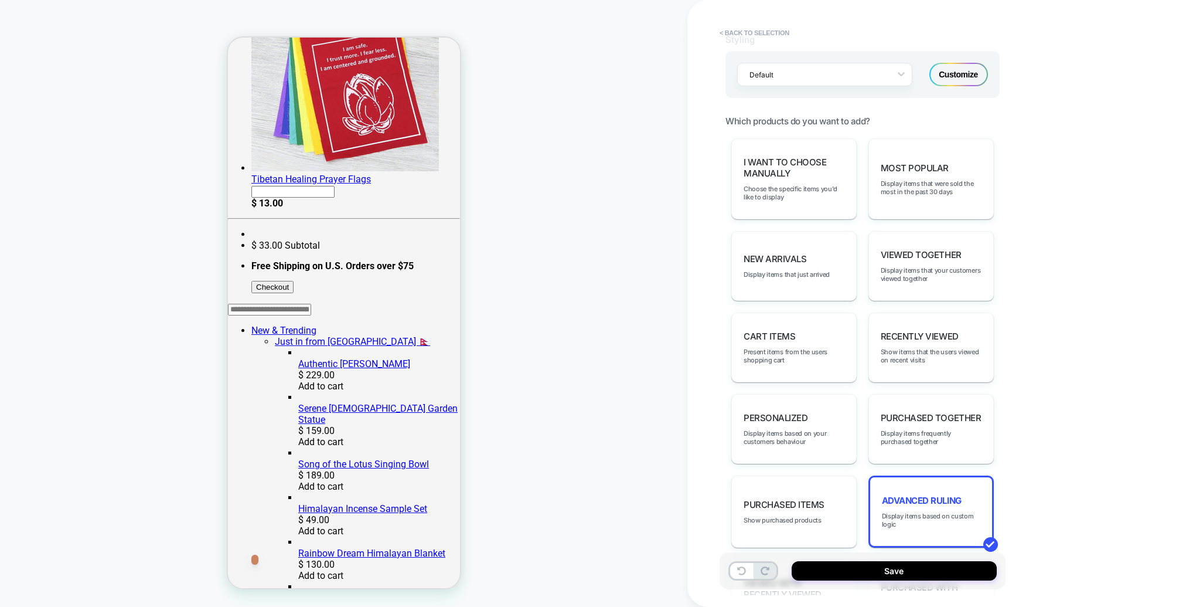
drag, startPoint x: 402, startPoint y: 302, endPoint x: 319, endPoint y: 295, distance: 83.0
click p "You May Also Like"
drag, startPoint x: 319, startPoint y: 295, endPoint x: 325, endPoint y: 294, distance: 6.6
click span "You May Also Like"
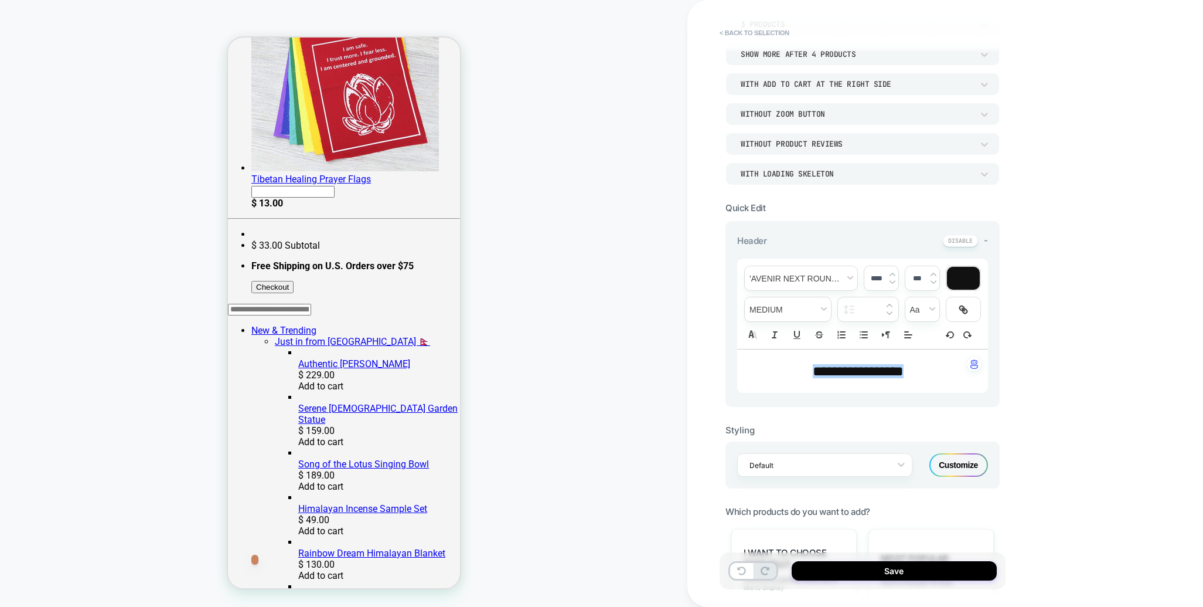
scroll to position [0, 0]
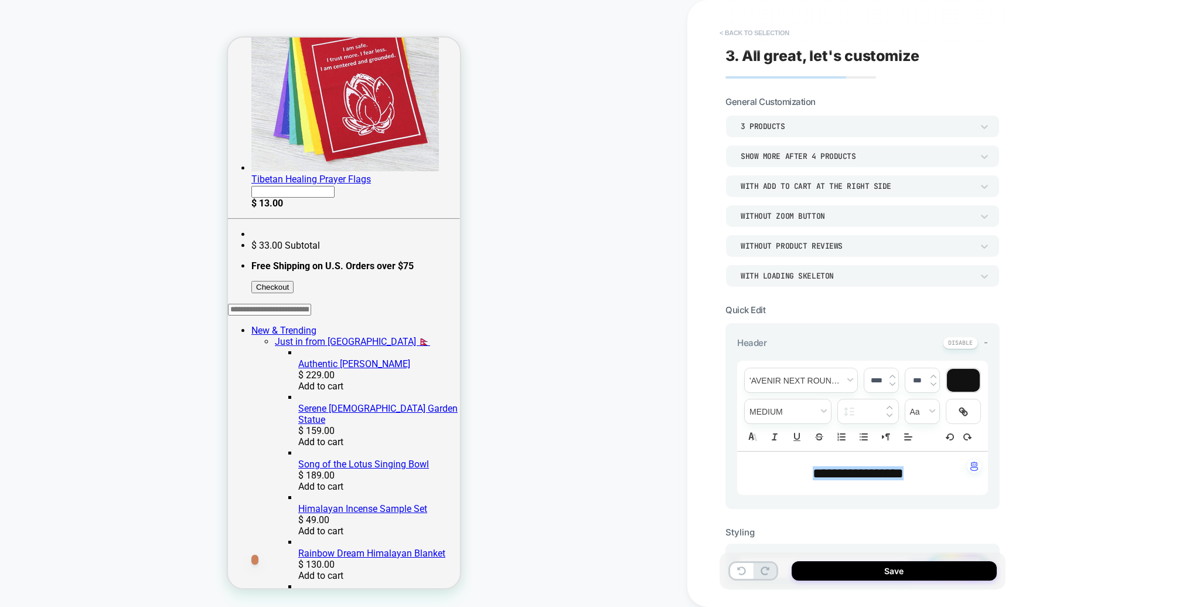
click at [750, 29] on button "< Back to selection" at bounding box center [754, 32] width 81 height 19
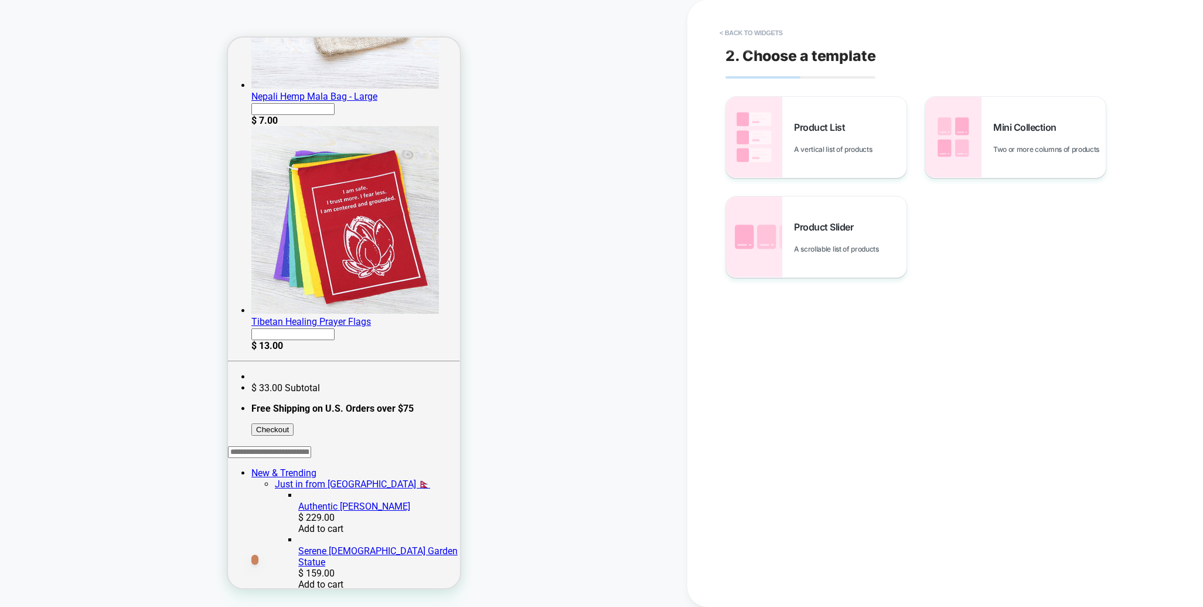
scroll to position [258, 0]
click at [749, 30] on button "< Back to widgets" at bounding box center [751, 32] width 75 height 19
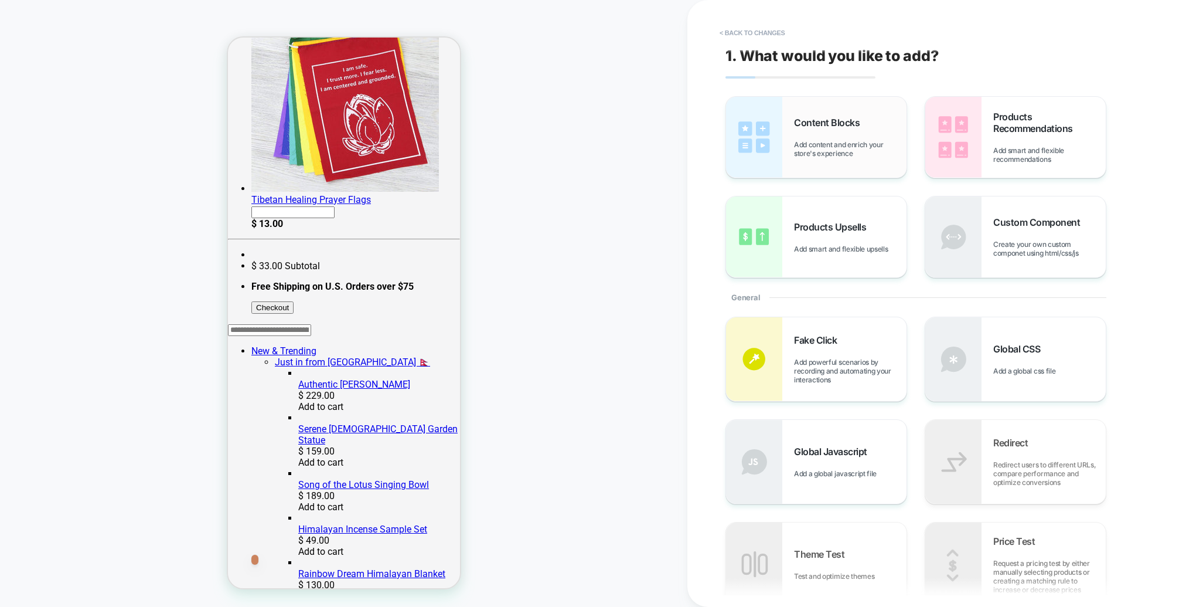
scroll to position [382, 0]
click at [747, 38] on button "< Back to changes" at bounding box center [752, 32] width 77 height 19
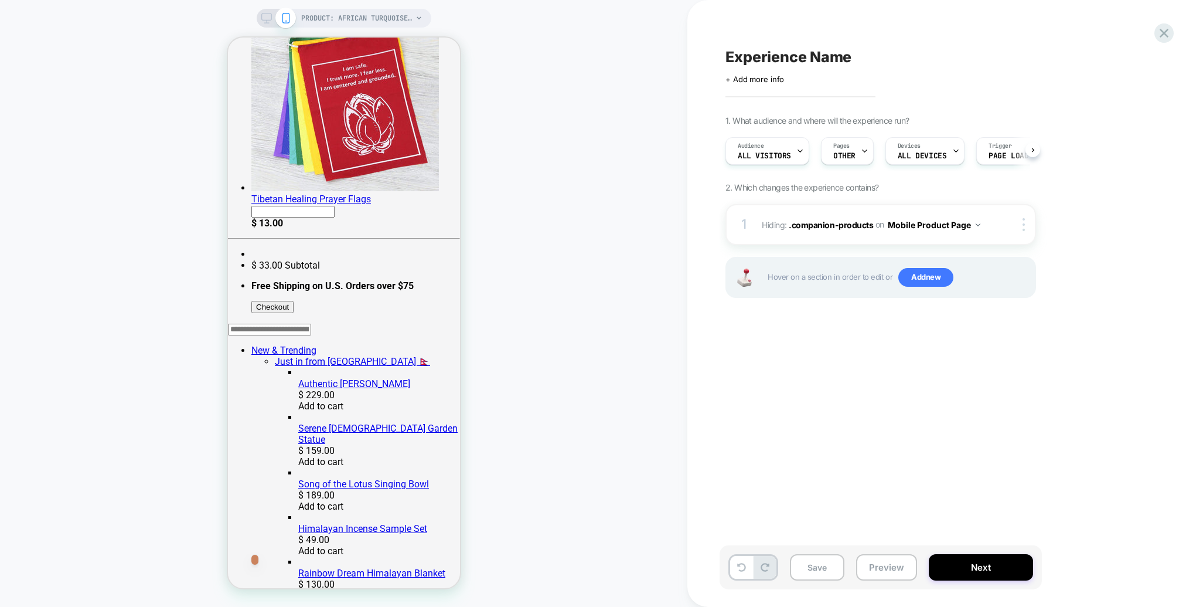
scroll to position [0, 1]
click at [985, 225] on div "1 Hiding : .companion-products .companion-products on Mobile Product Page Add B…" at bounding box center [881, 224] width 311 height 41
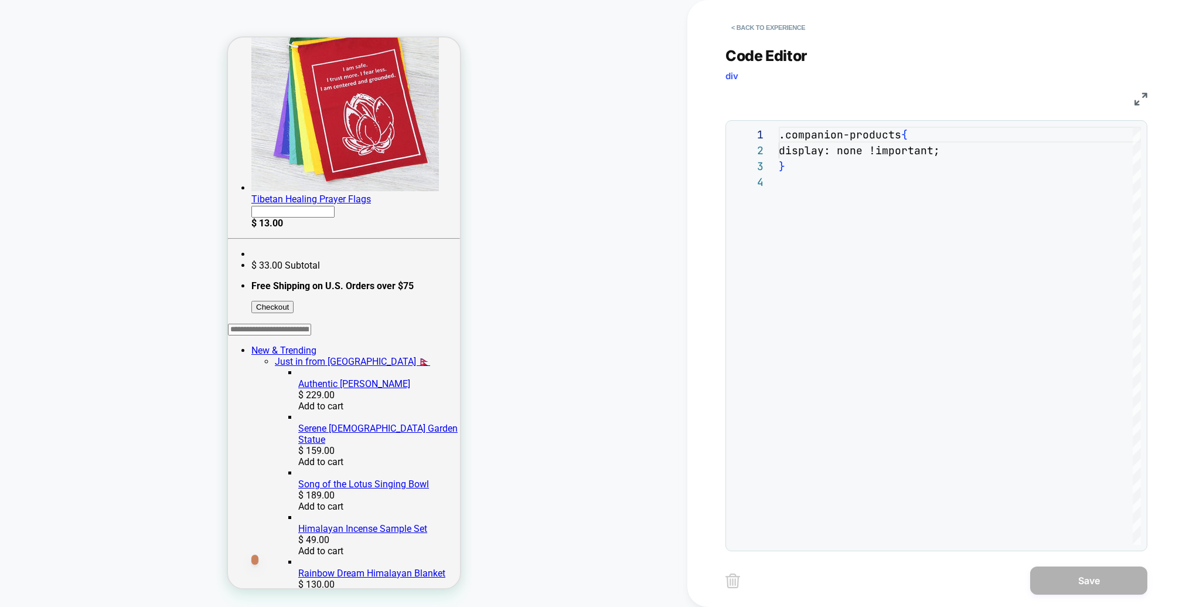
scroll to position [47, 0]
click at [797, 32] on button "< Back to experience" at bounding box center [769, 27] width 86 height 19
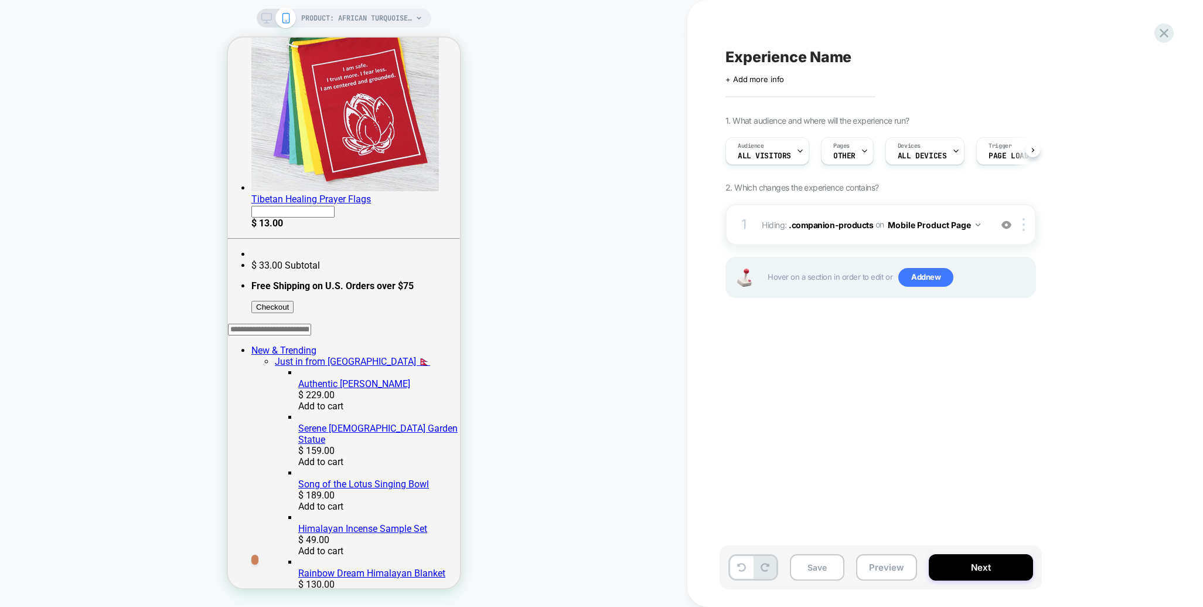
scroll to position [0, 1]
click at [848, 155] on span "OTHER" at bounding box center [844, 156] width 22 height 8
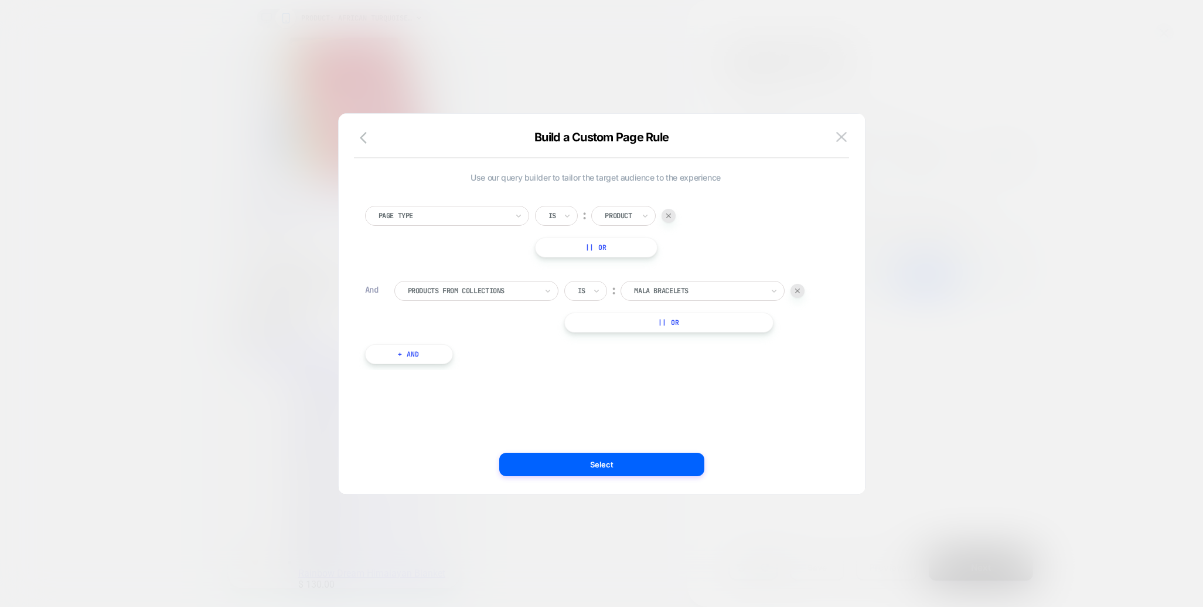
click at [413, 359] on button "+ And" at bounding box center [409, 354] width 88 height 20
click at [501, 363] on div at bounding box center [472, 366] width 129 height 11
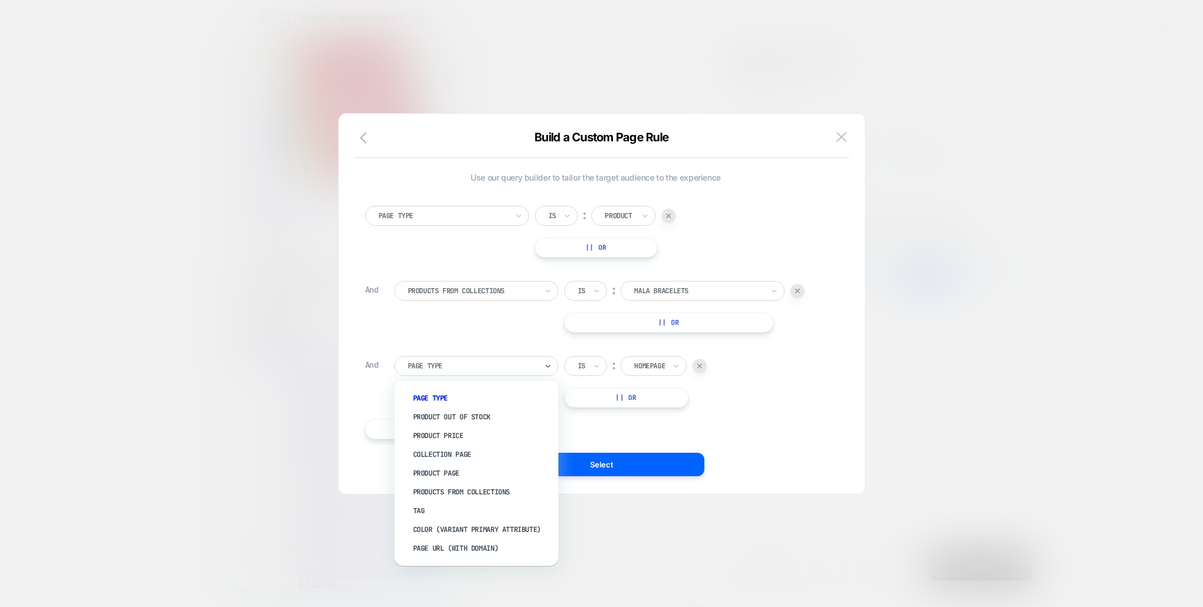
drag, startPoint x: 825, startPoint y: 417, endPoint x: 696, endPoint y: 334, distance: 152.7
click at [824, 417] on div "Page Type Is ︰ Product || Or And Products From Collections Is ︰ Mala Bracelets …" at bounding box center [596, 316] width 474 height 257
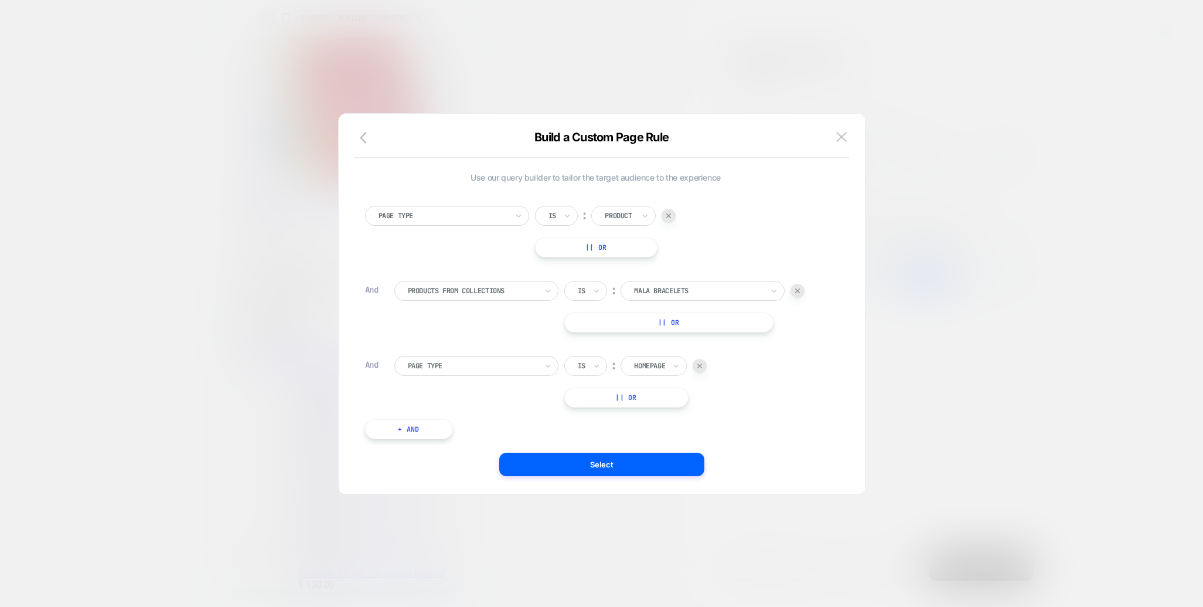
click at [705, 368] on div at bounding box center [700, 366] width 14 height 14
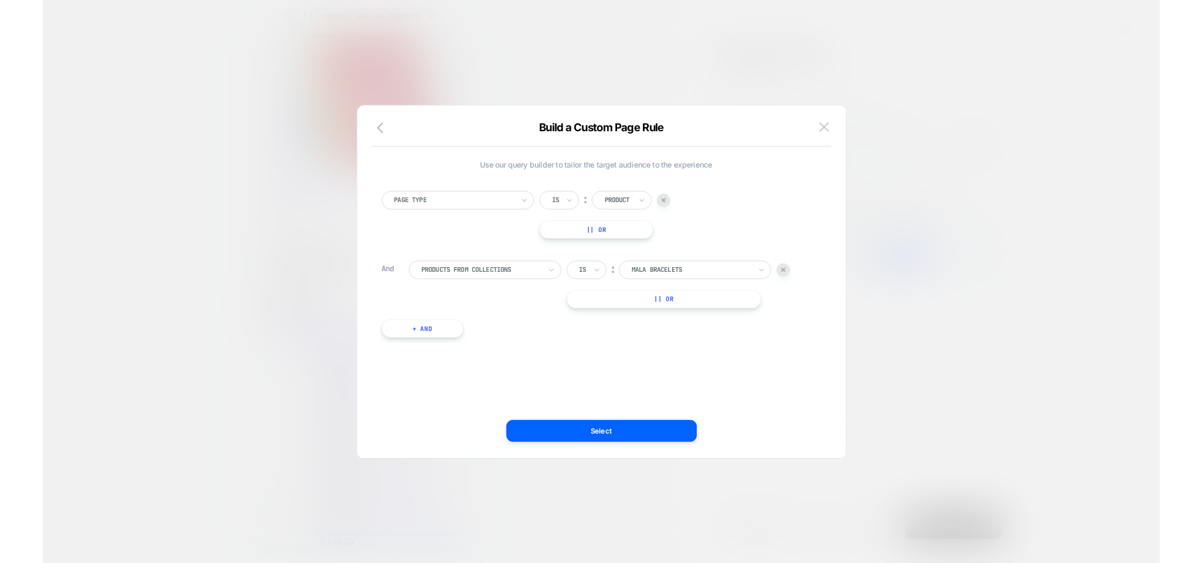
scroll to position [1, 0]
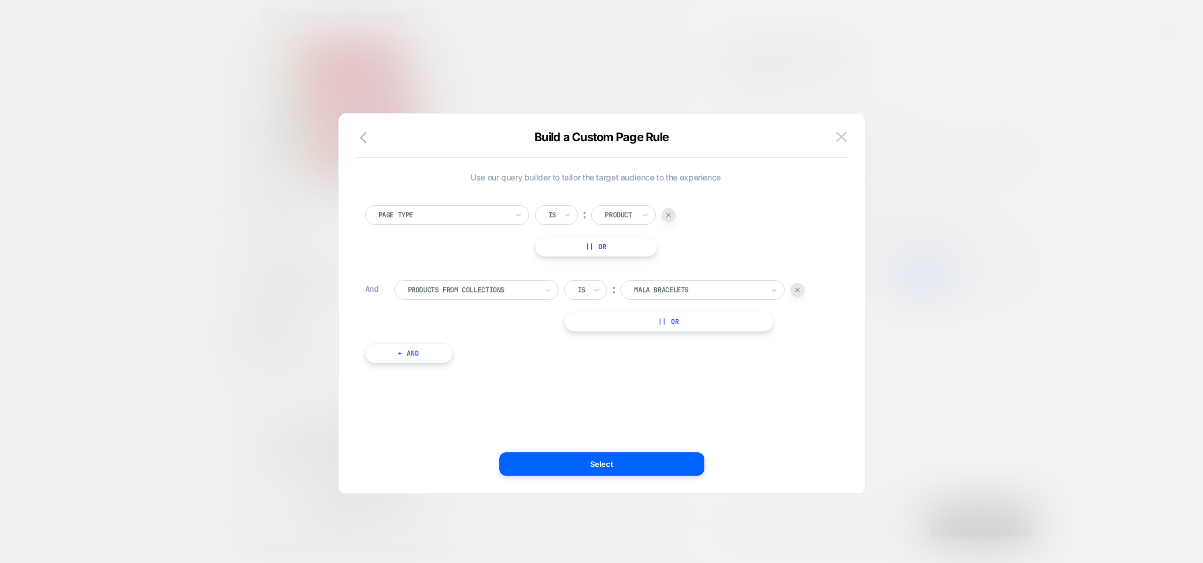
click at [461, 215] on div at bounding box center [443, 215] width 129 height 11
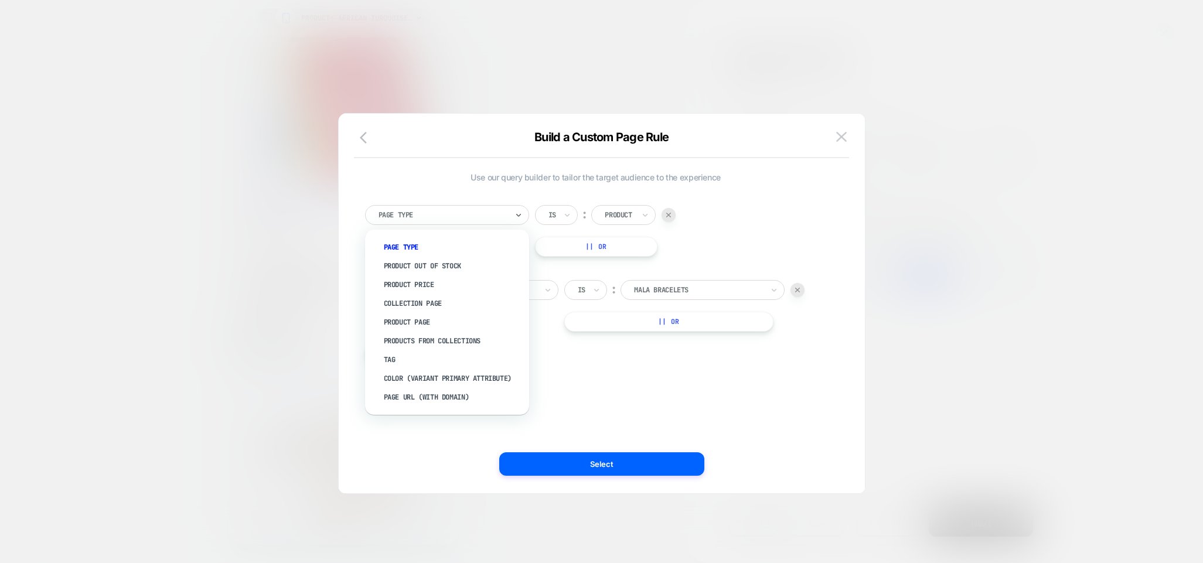
drag, startPoint x: 401, startPoint y: 357, endPoint x: 516, endPoint y: 328, distance: 119.0
click at [401, 357] on div "Tag" at bounding box center [453, 360] width 152 height 19
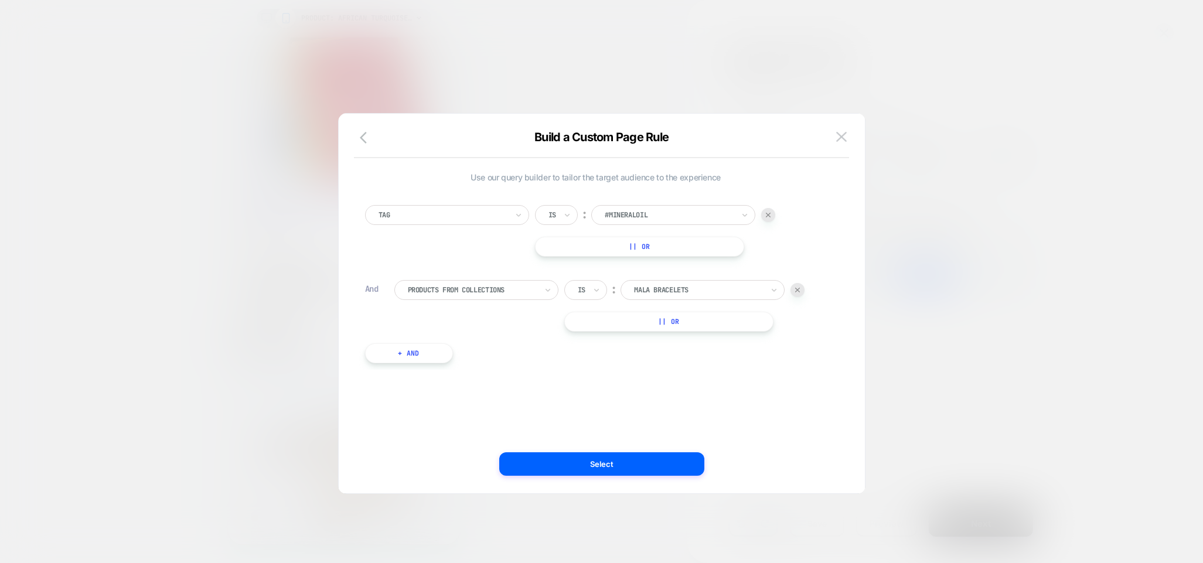
scroll to position [0, 0]
drag, startPoint x: 368, startPoint y: 134, endPoint x: 590, endPoint y: 133, distance: 222.2
click at [368, 134] on icon "button" at bounding box center [367, 138] width 14 height 14
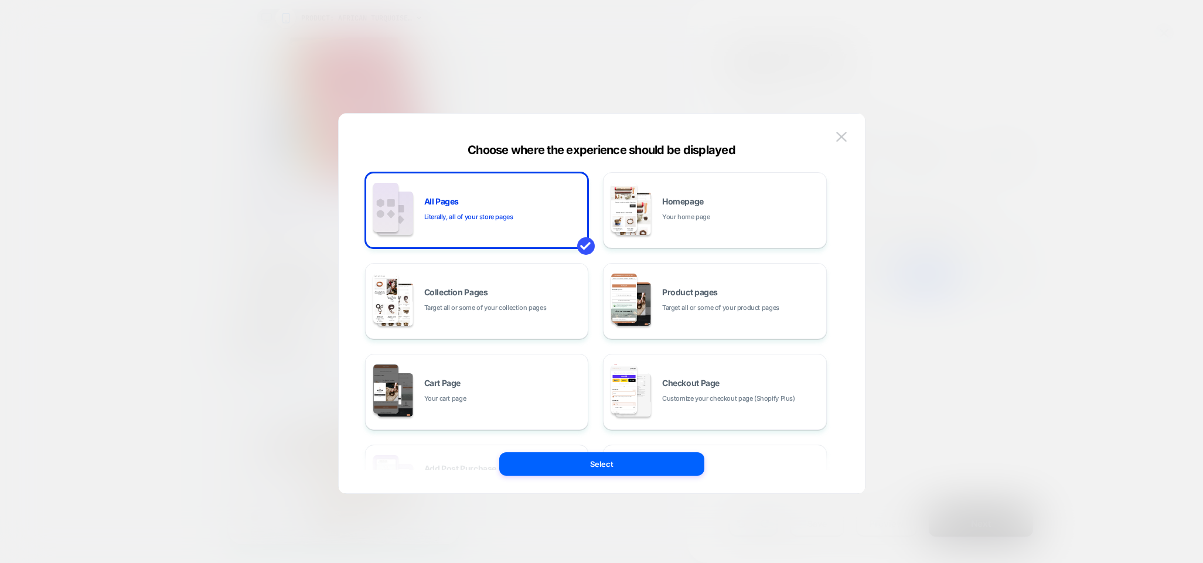
drag, startPoint x: 840, startPoint y: 135, endPoint x: 817, endPoint y: 152, distance: 28.8
click at [840, 135] on img at bounding box center [842, 137] width 11 height 10
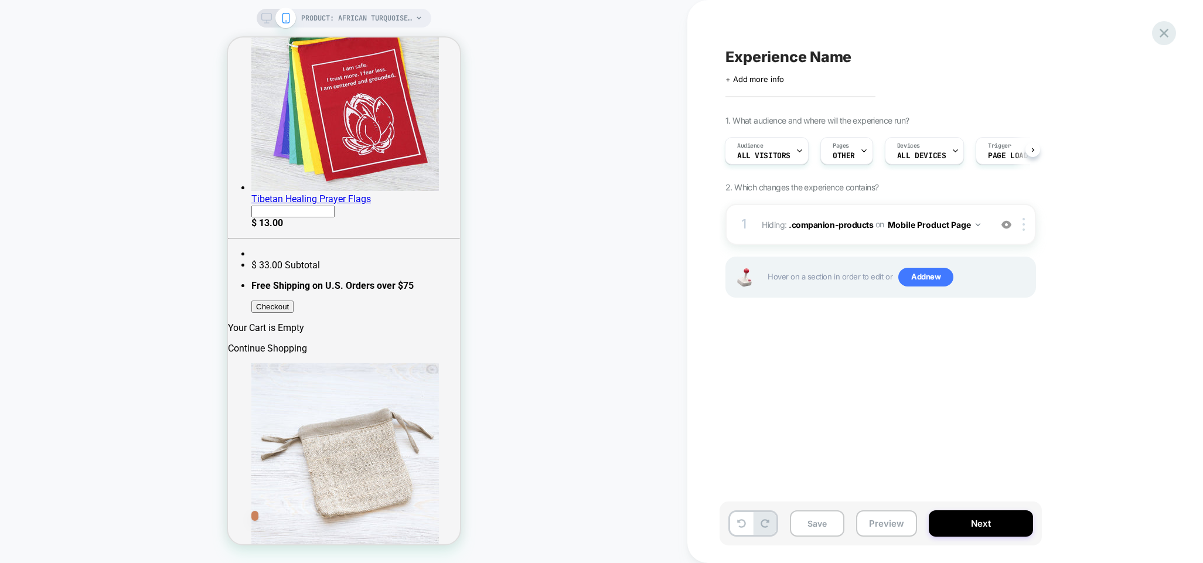
click at [1171, 30] on icon at bounding box center [1165, 33] width 16 height 16
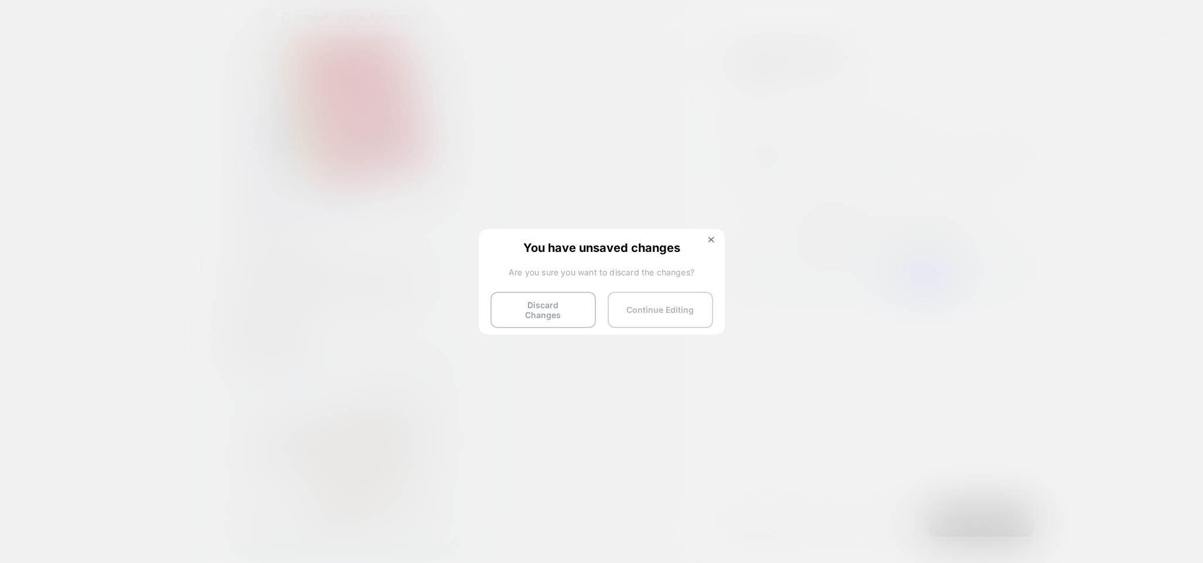
drag, startPoint x: 558, startPoint y: 300, endPoint x: 643, endPoint y: 298, distance: 85.0
click at [558, 300] on button "Discard Changes" at bounding box center [544, 310] width 106 height 36
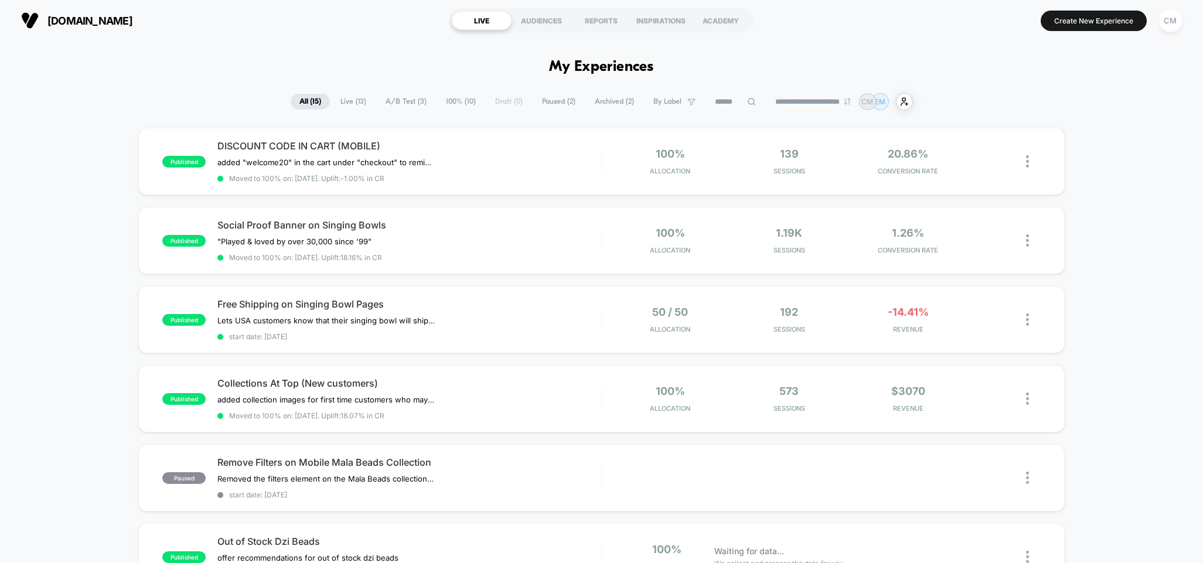
click at [1072, 24] on button "Create New Experience" at bounding box center [1094, 21] width 106 height 21
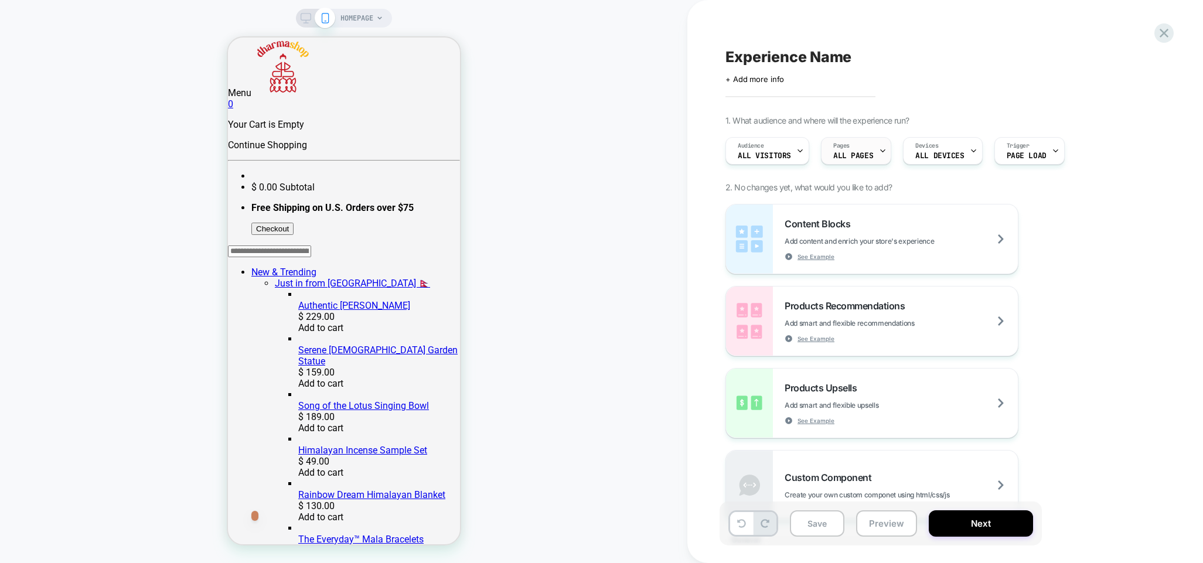
click at [865, 152] on span "ALL PAGES" at bounding box center [854, 156] width 40 height 8
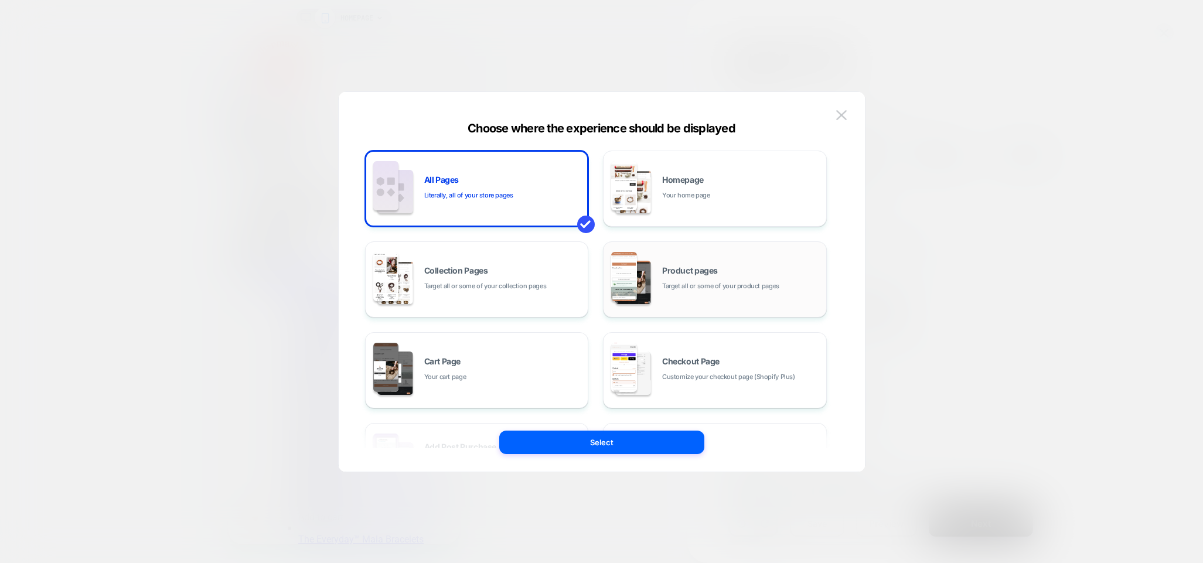
click at [692, 291] on span "Target all or some of your product pages" at bounding box center [720, 286] width 117 height 11
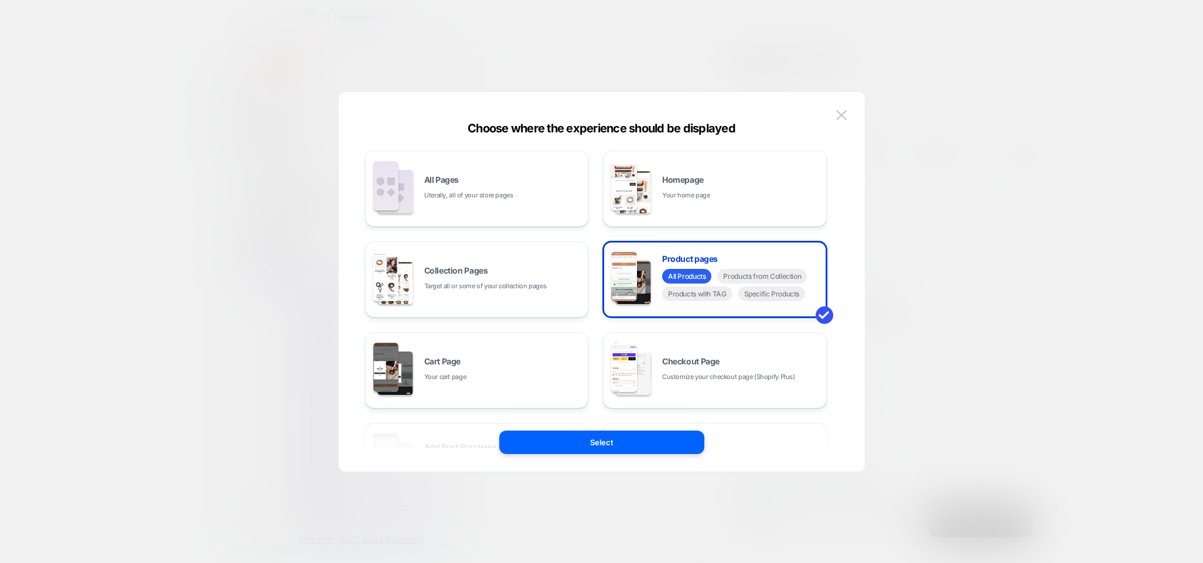
drag, startPoint x: 595, startPoint y: 440, endPoint x: 964, endPoint y: 378, distance: 374.6
click at [595, 440] on button "Select" at bounding box center [601, 442] width 205 height 23
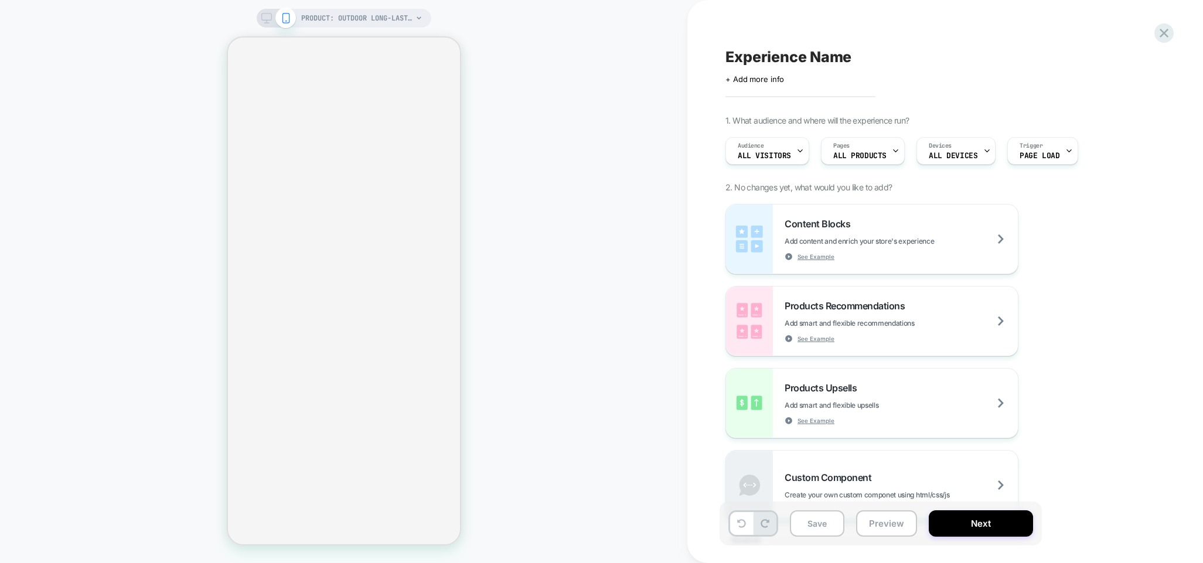
select select "**********"
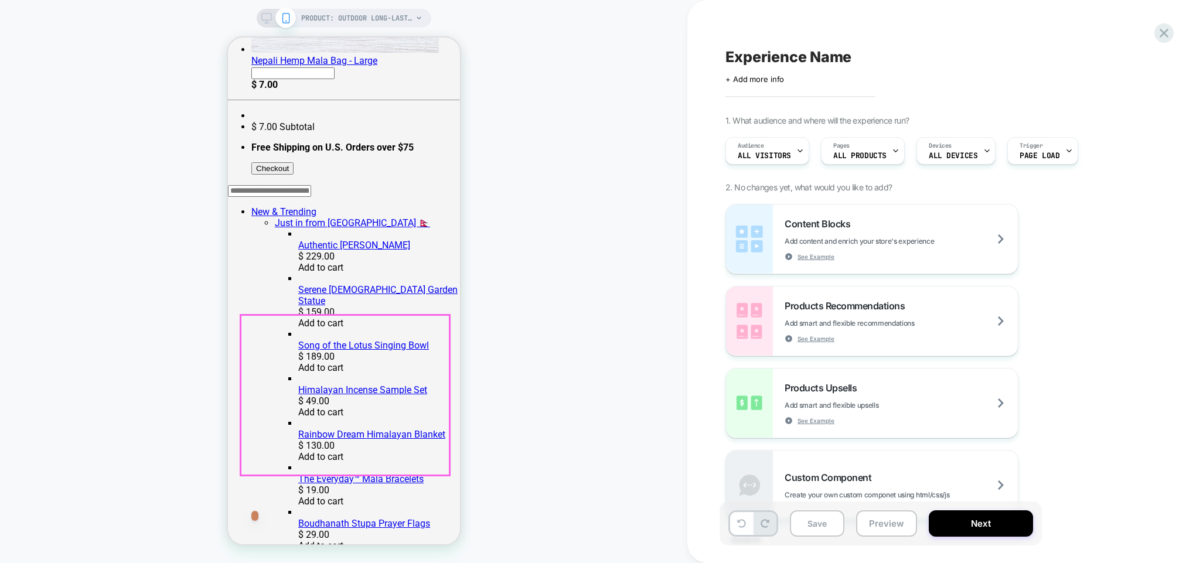
click div "PAIR IT WITH + $ 8.00 PEACE Prayer Flags + $ 7.00 Tiny Windhorse Prayer Flags"
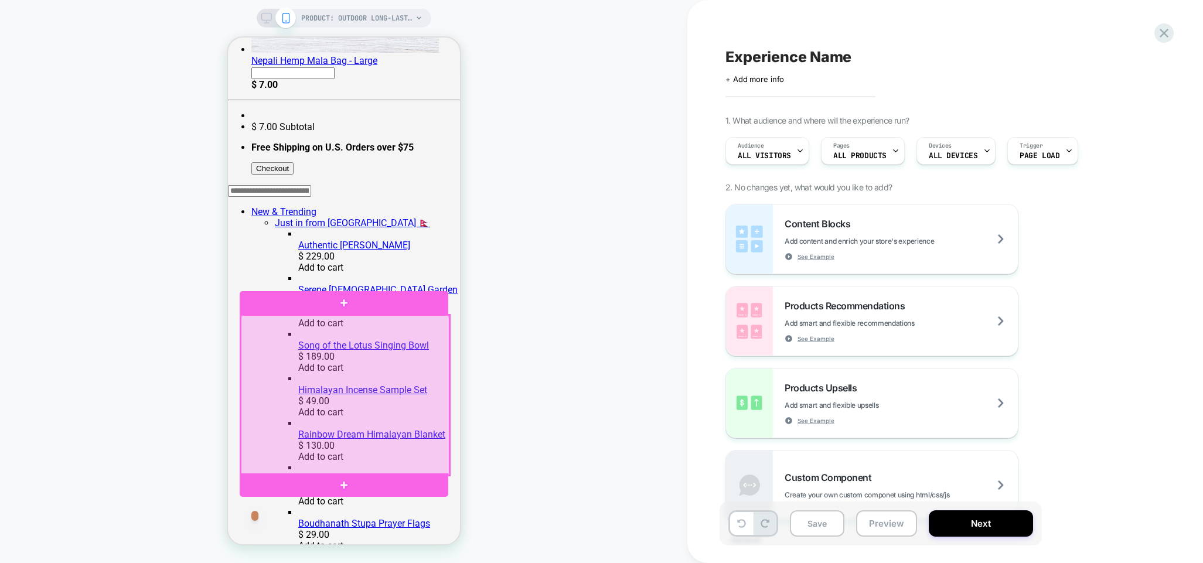
click at [432, 338] on div at bounding box center [344, 395] width 209 height 160
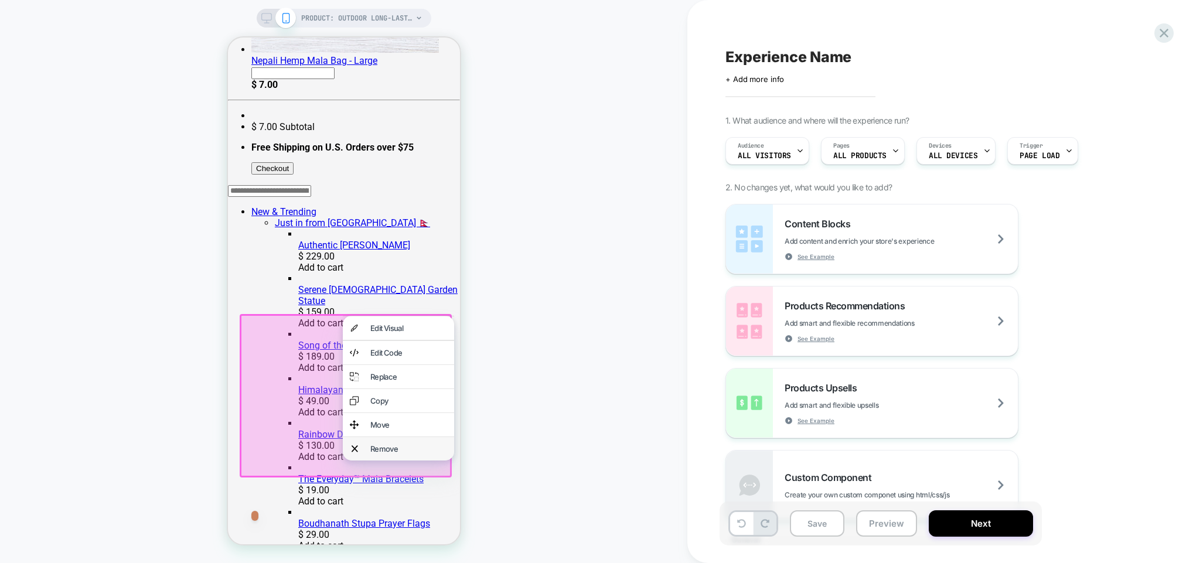
click at [380, 461] on div "Remove" at bounding box center [397, 448] width 111 height 23
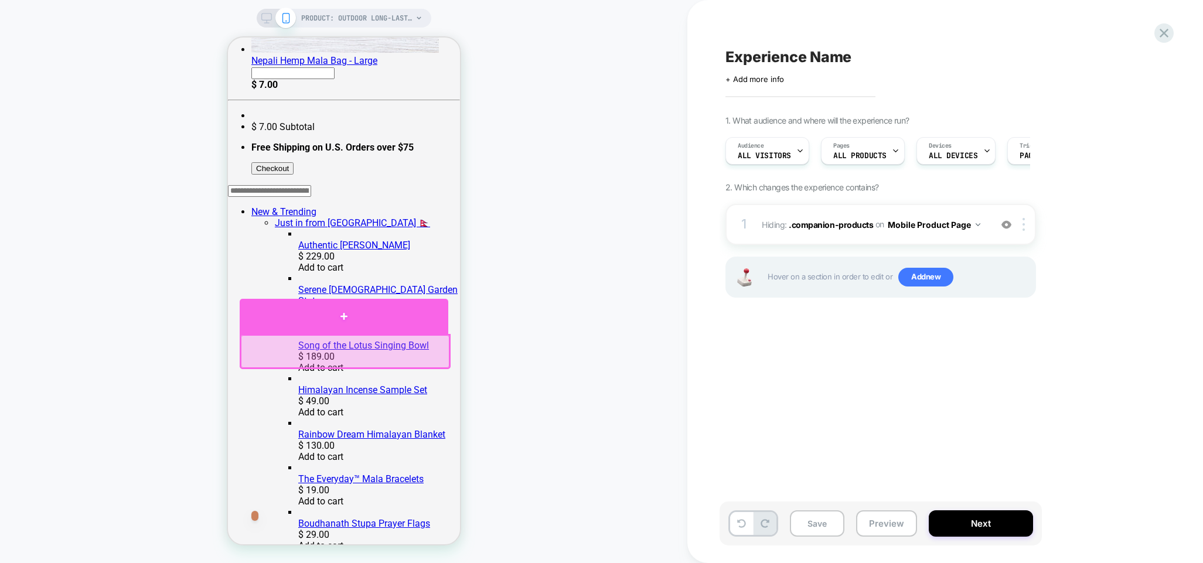
click at [342, 317] on div at bounding box center [343, 316] width 209 height 35
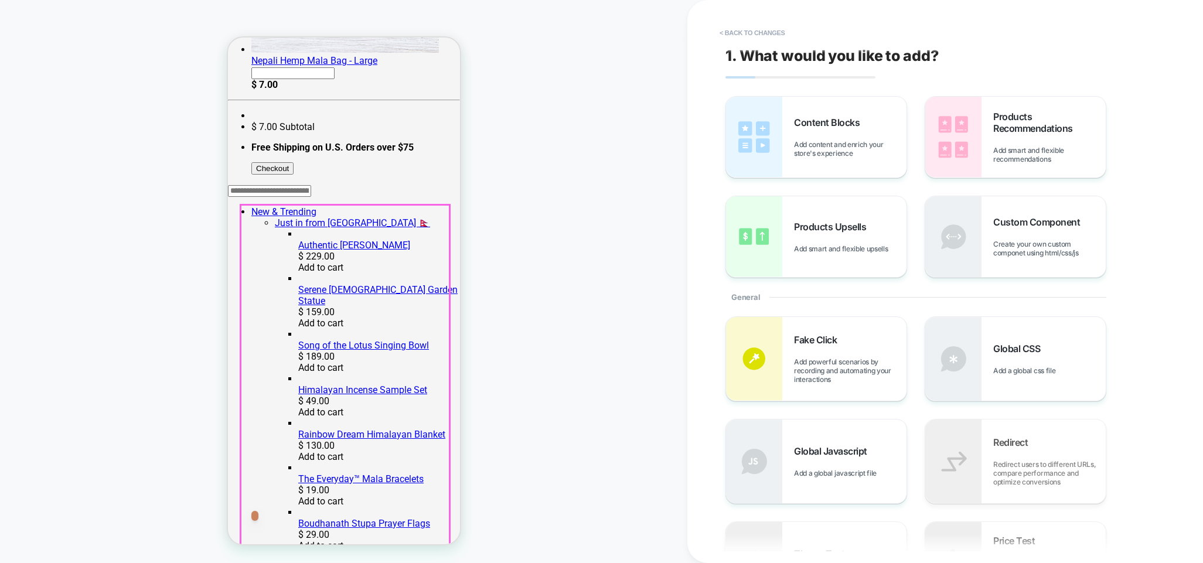
scroll to position [355, 0]
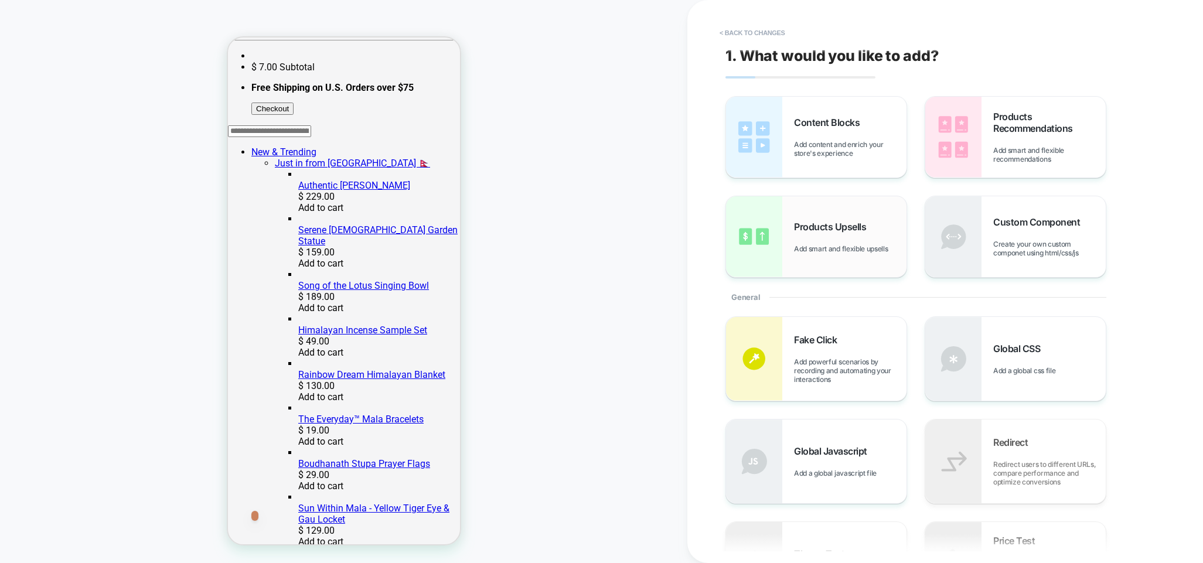
click at [825, 252] on span "Add smart and flexible upsells" at bounding box center [844, 248] width 100 height 9
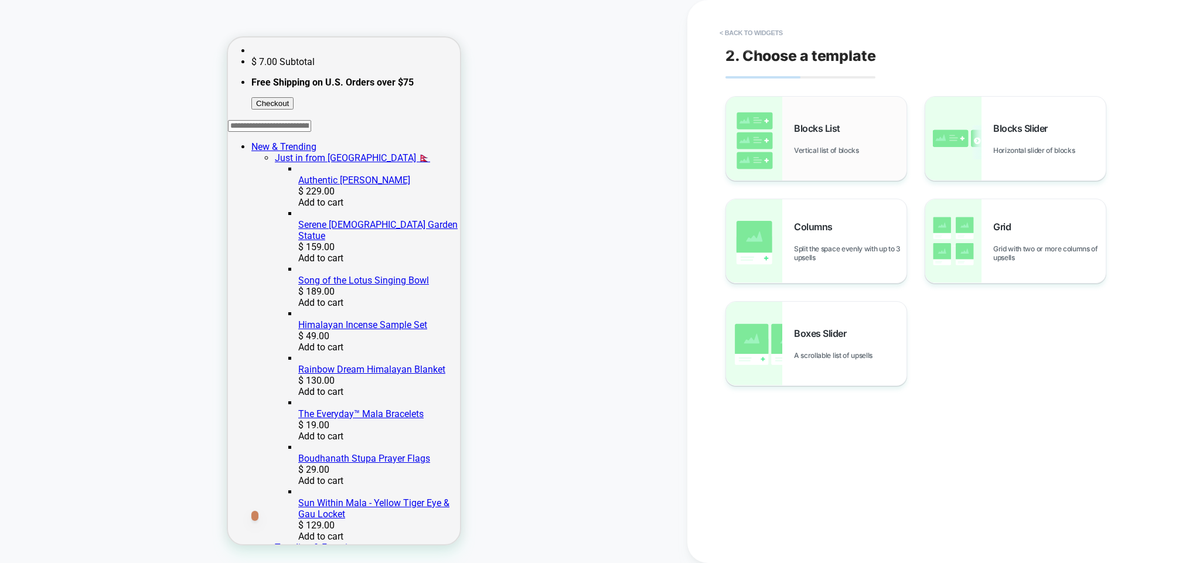
click at [791, 136] on div "Blocks List Vertical list of blocks" at bounding box center [816, 139] width 181 height 84
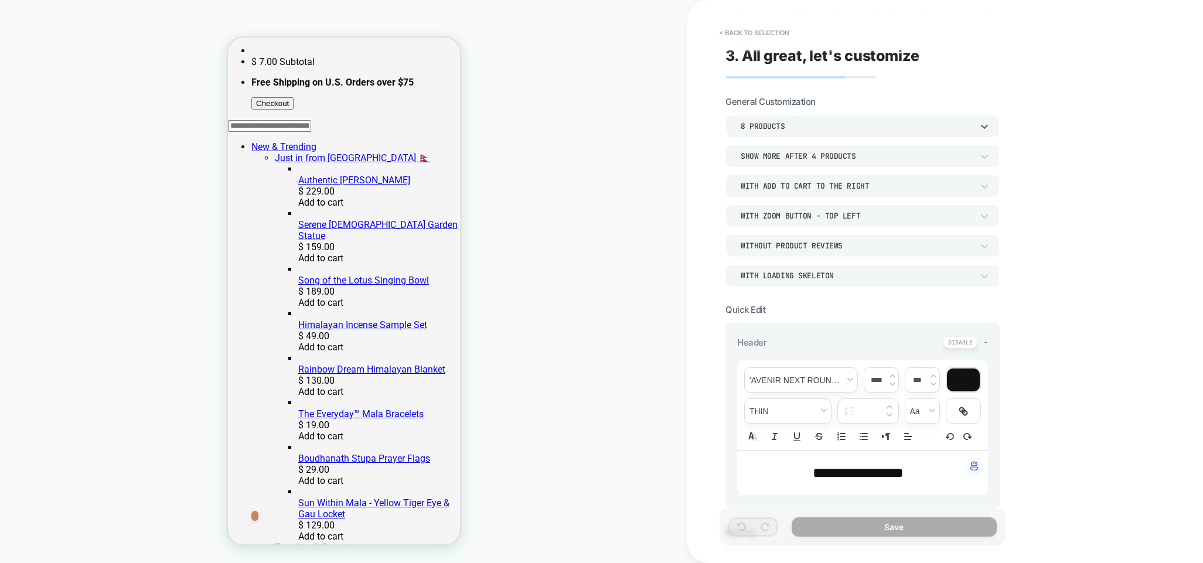
click at [890, 130] on div "8 Products" at bounding box center [857, 126] width 232 height 10
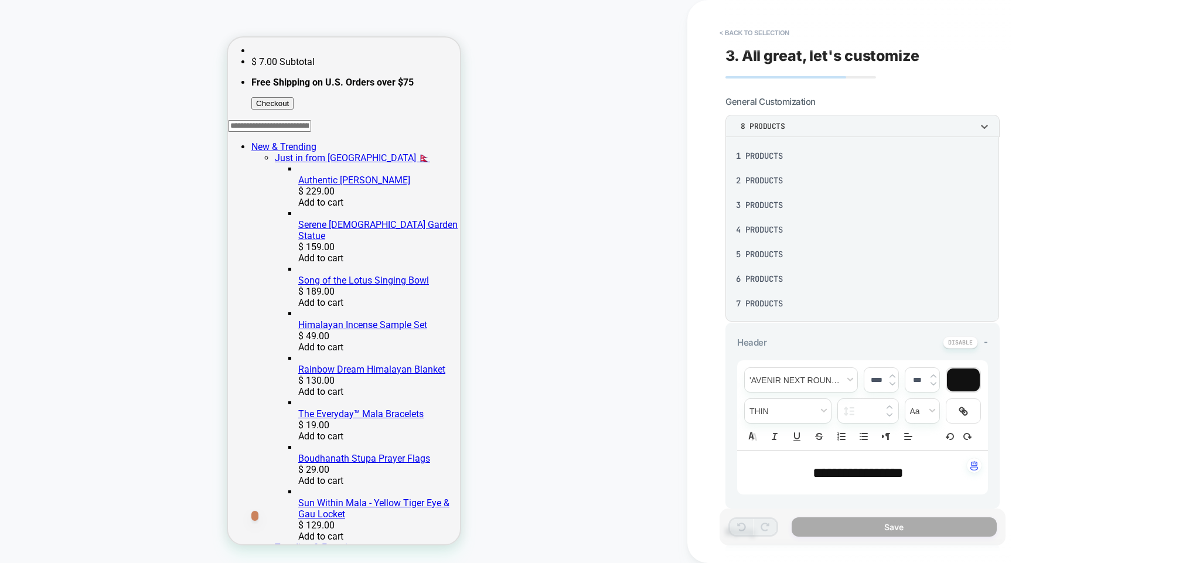
click at [806, 203] on div "3 Products" at bounding box center [862, 205] width 264 height 25
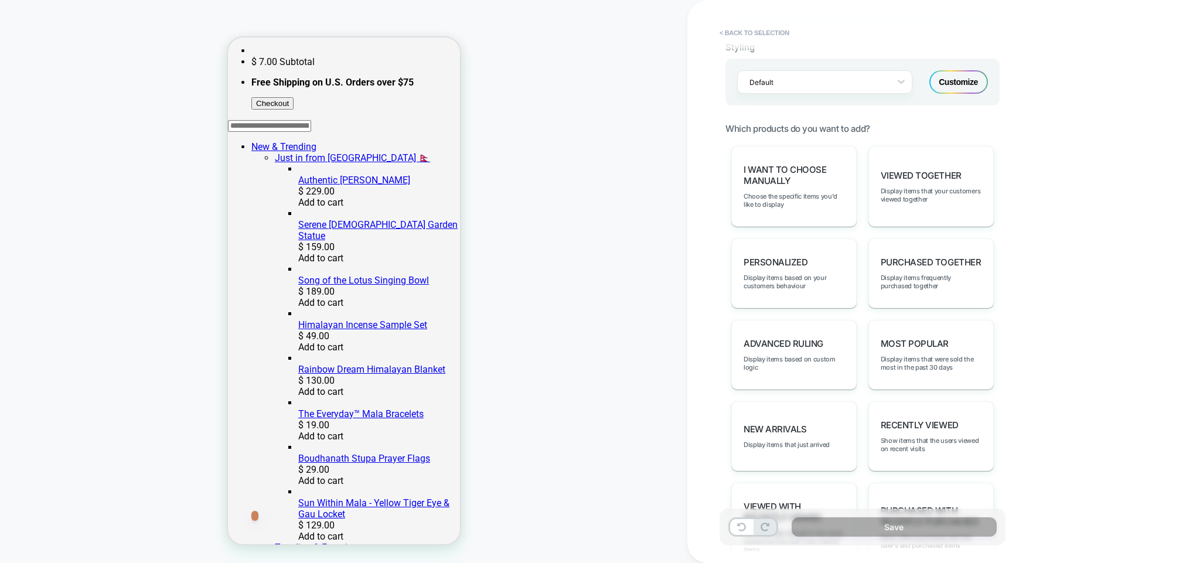
scroll to position [484, 0]
click at [803, 339] on span "Advanced Ruling" at bounding box center [784, 344] width 80 height 11
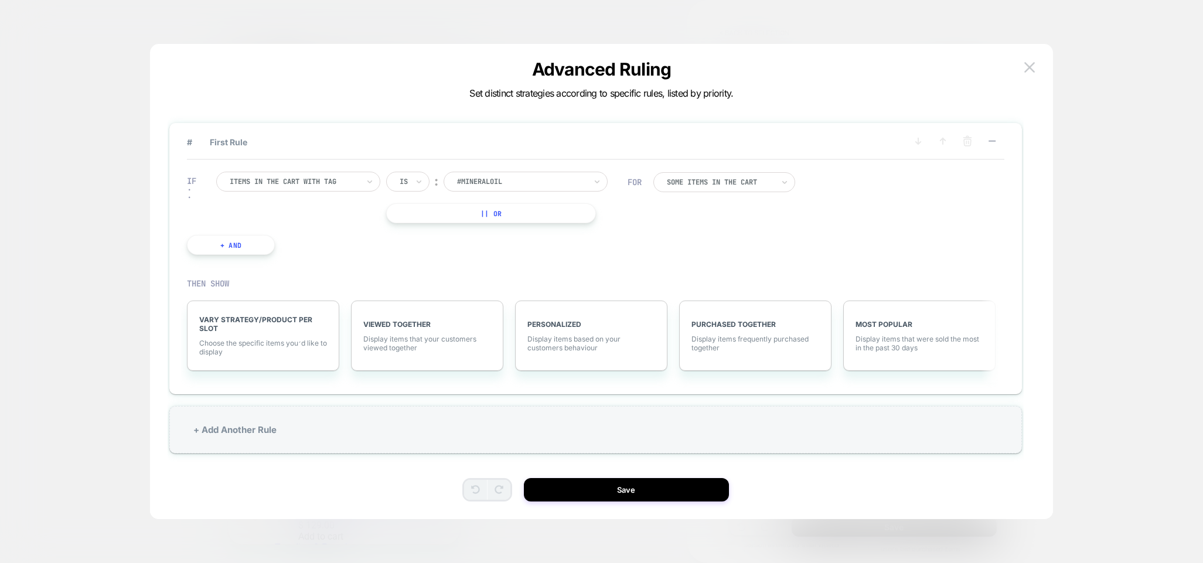
click at [315, 188] on div "Items in the cart with tag" at bounding box center [294, 181] width 131 height 13
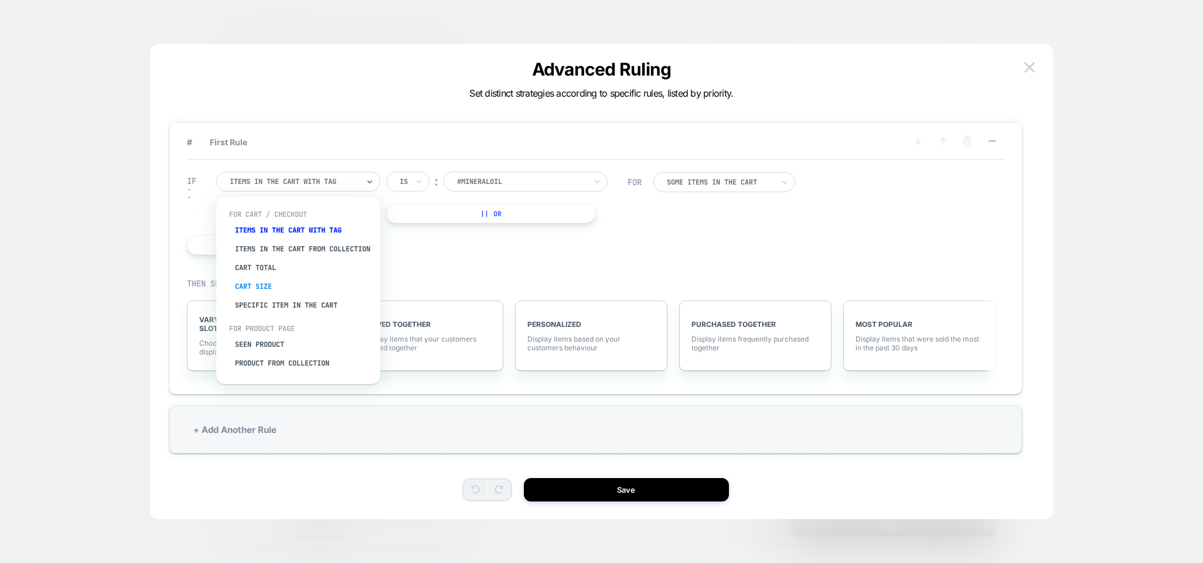
scroll to position [26, 0]
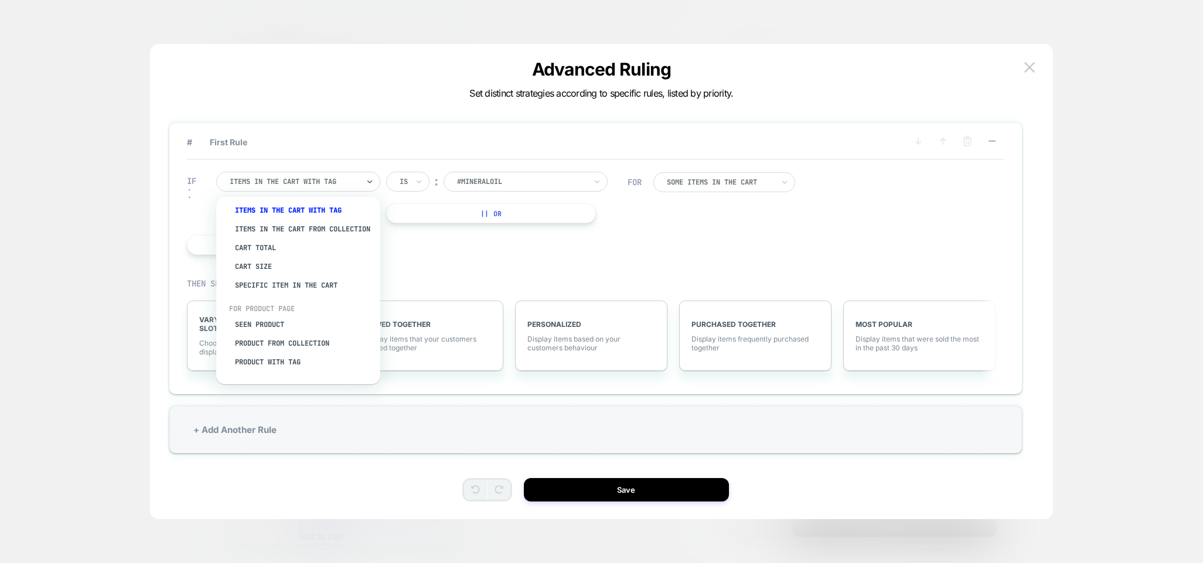
drag, startPoint x: 275, startPoint y: 359, endPoint x: 553, endPoint y: 123, distance: 364.7
click at [274, 359] on div "Product with tag" at bounding box center [304, 362] width 152 height 19
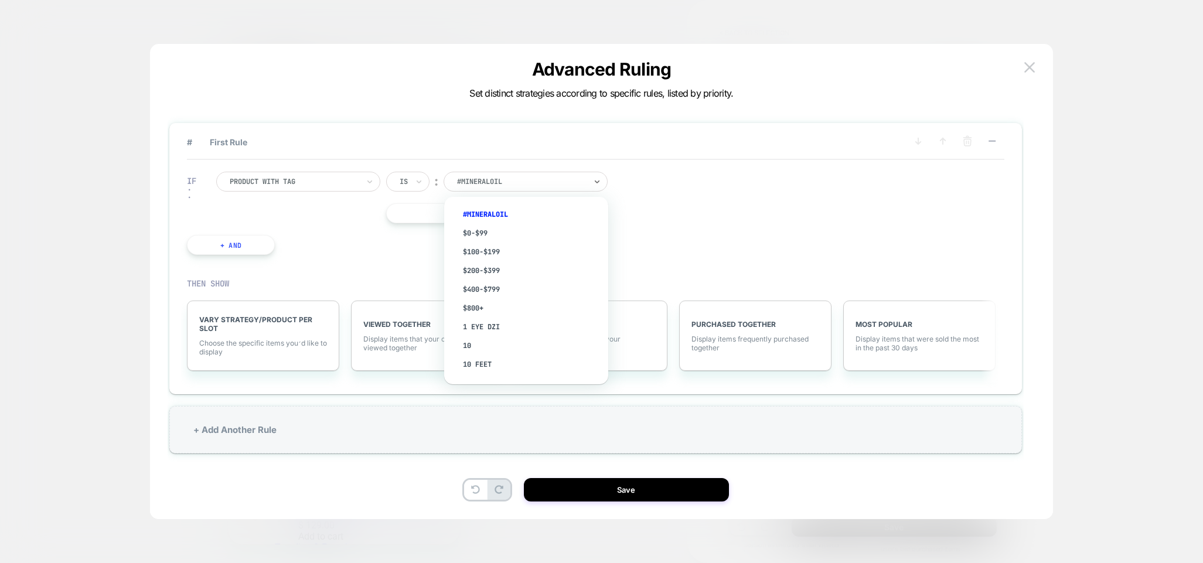
click at [526, 178] on div at bounding box center [521, 181] width 129 height 11
click at [650, 171] on div "IF Product with tag Is ︰ option #mineraloil focused, 1 of 2999. 2999 results av…" at bounding box center [596, 213] width 818 height 107
drag, startPoint x: 494, startPoint y: 212, endPoint x: 518, endPoint y: 227, distance: 28.0
click at [494, 212] on button "|| Or" at bounding box center [491, 213] width 210 height 20
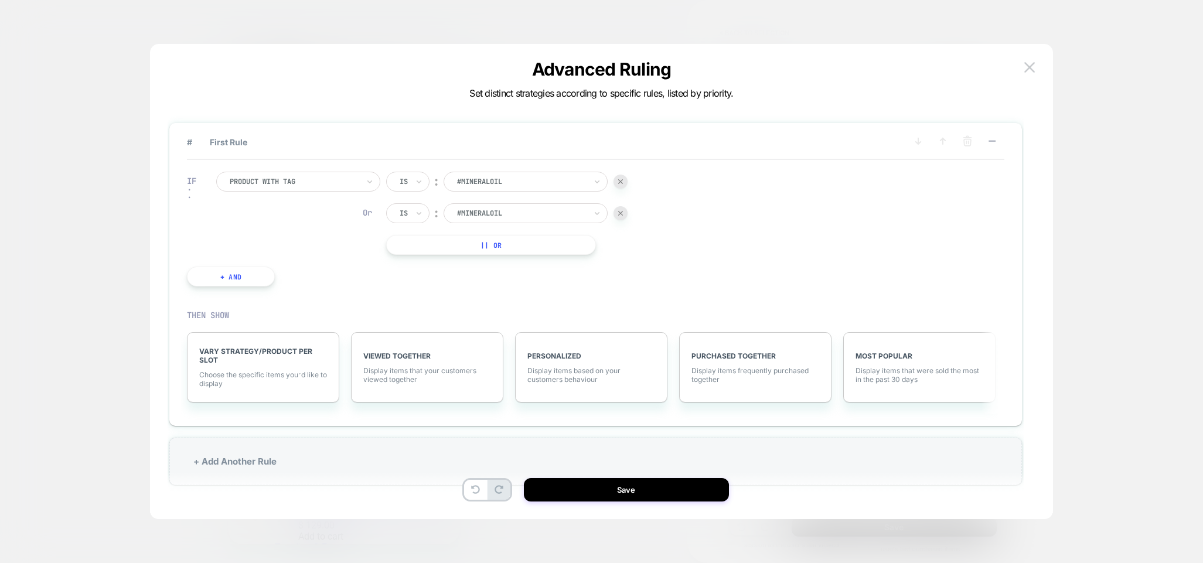
click at [476, 239] on button "|| Or" at bounding box center [491, 245] width 210 height 20
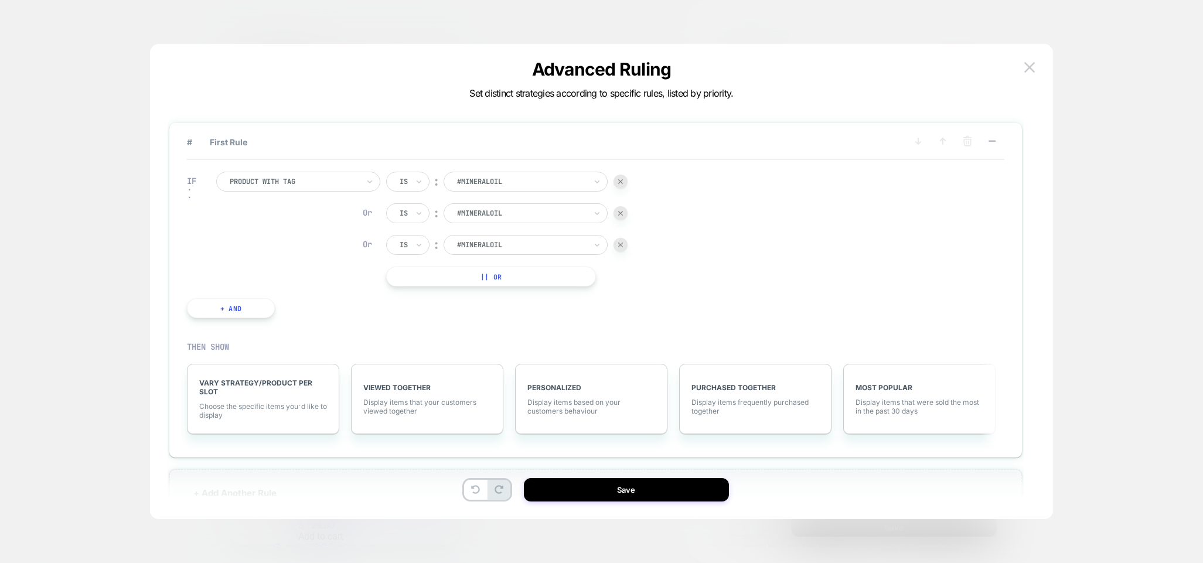
click at [502, 267] on button "|| Or" at bounding box center [491, 277] width 210 height 20
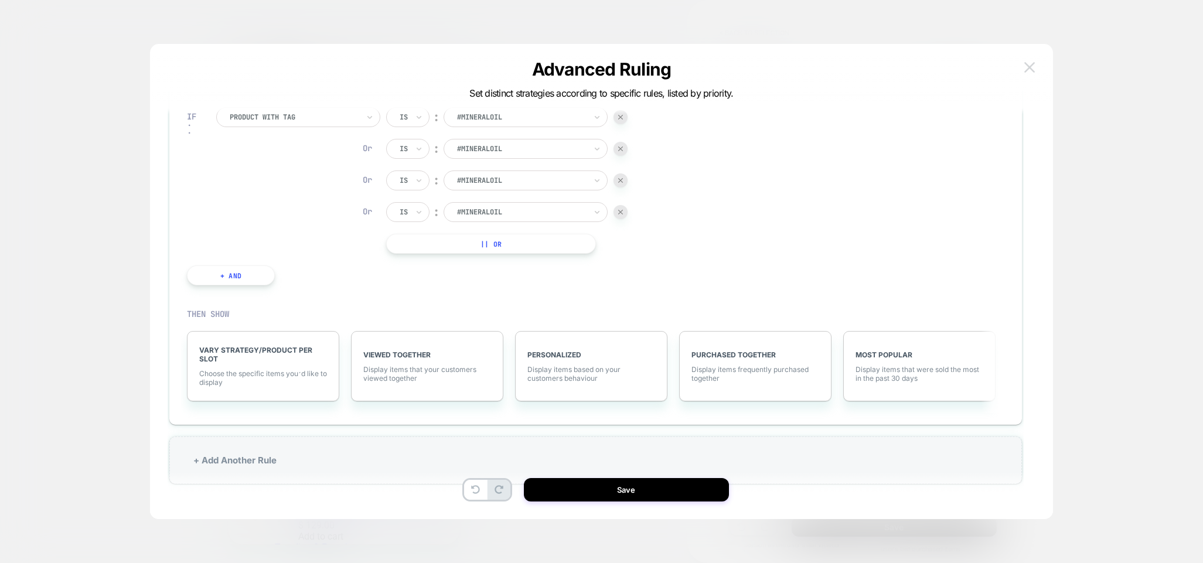
click at [1032, 67] on img at bounding box center [1030, 67] width 11 height 10
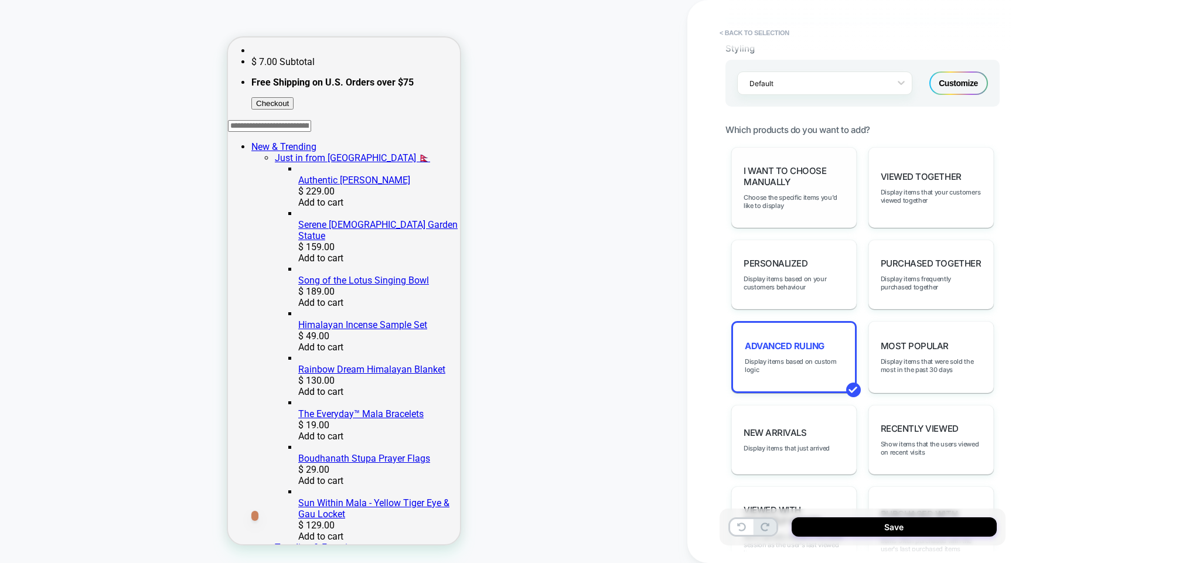
click at [813, 178] on span "I want to choose manually" at bounding box center [794, 176] width 101 height 22
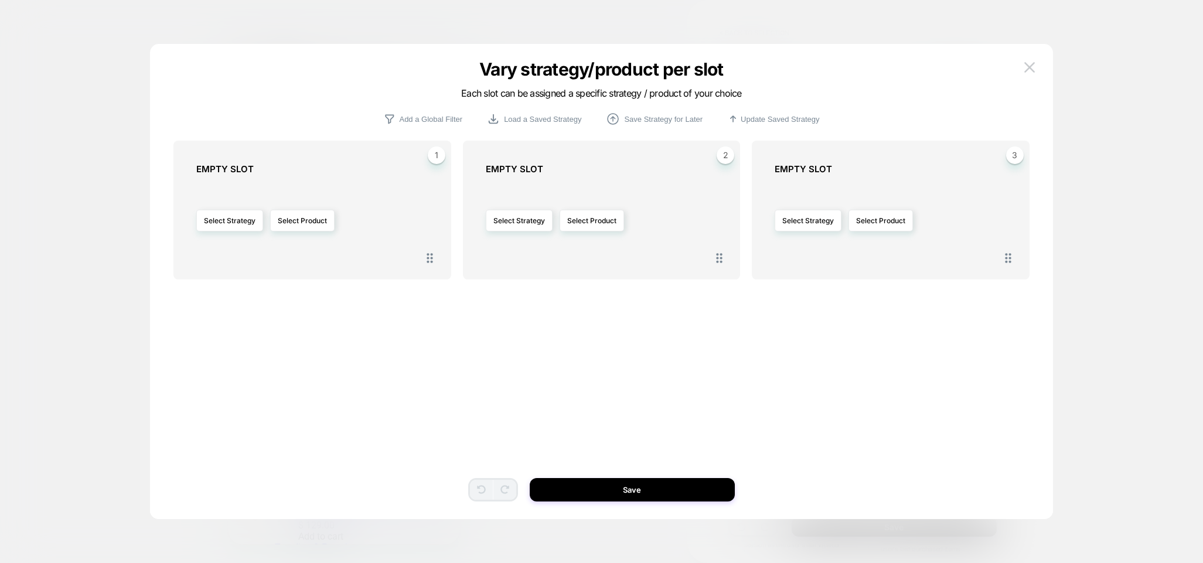
click at [842, 226] on div "Select Strategy Select Product" at bounding box center [897, 221] width 244 height 80
click at [827, 221] on button "Select Strategy" at bounding box center [808, 221] width 67 height 22
click at [767, 270] on span "personalized" at bounding box center [768, 271] width 43 height 9
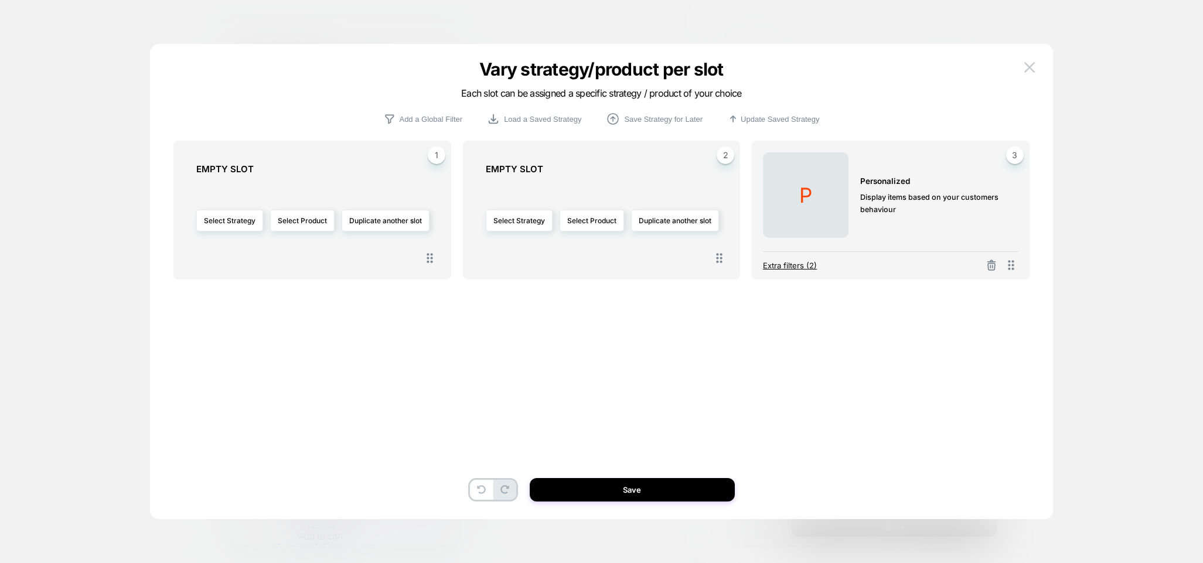
click at [784, 266] on span "Extra filters (2)" at bounding box center [790, 265] width 54 height 9
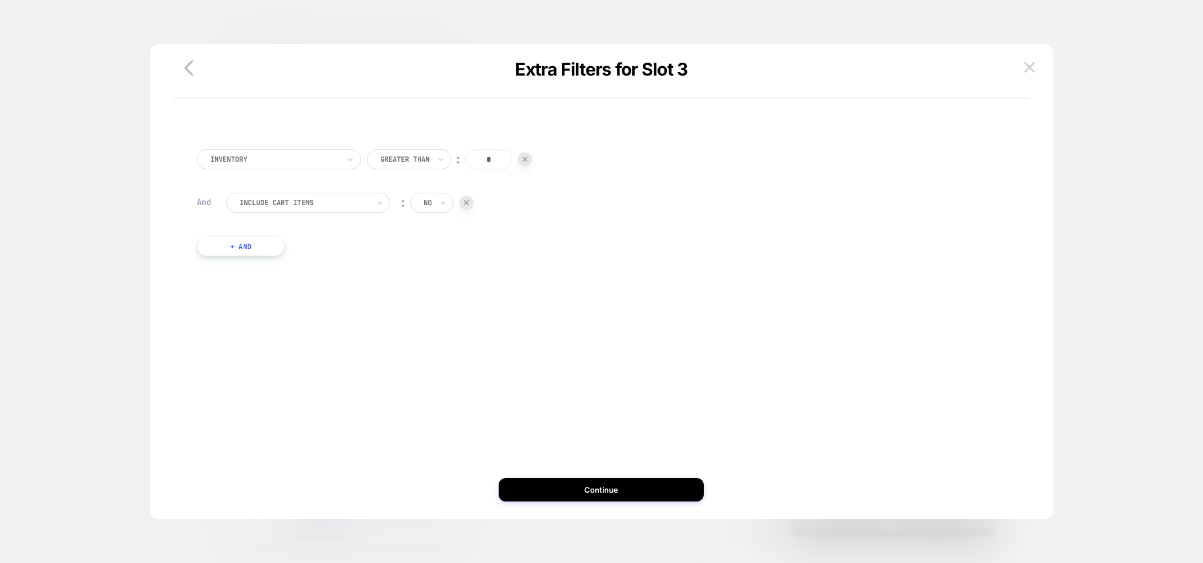
click at [335, 162] on div at bounding box center [274, 159] width 129 height 11
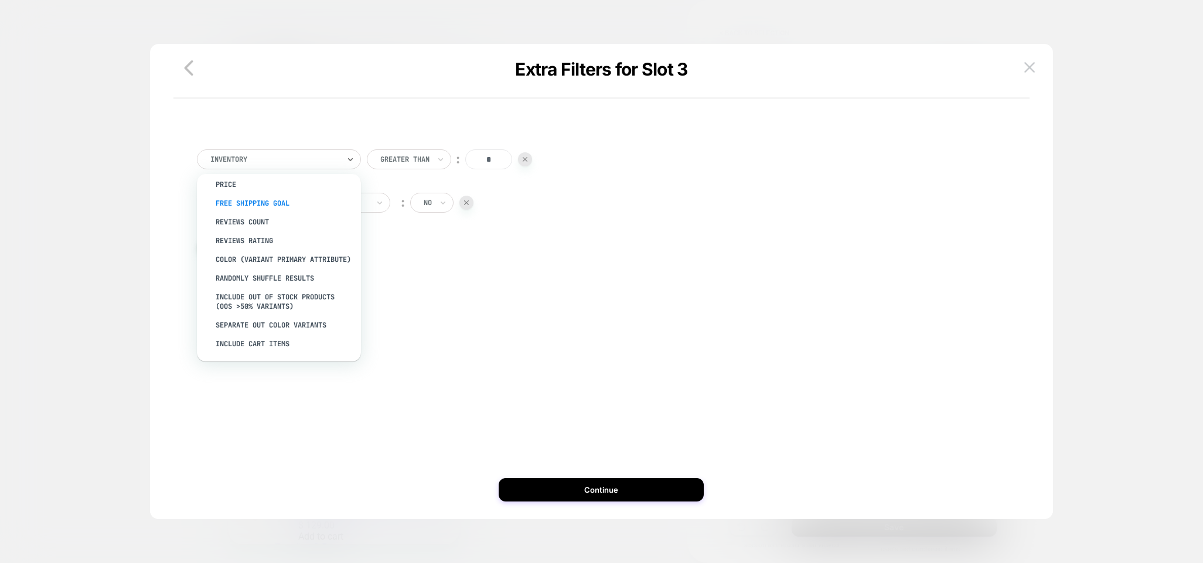
scroll to position [0, 0]
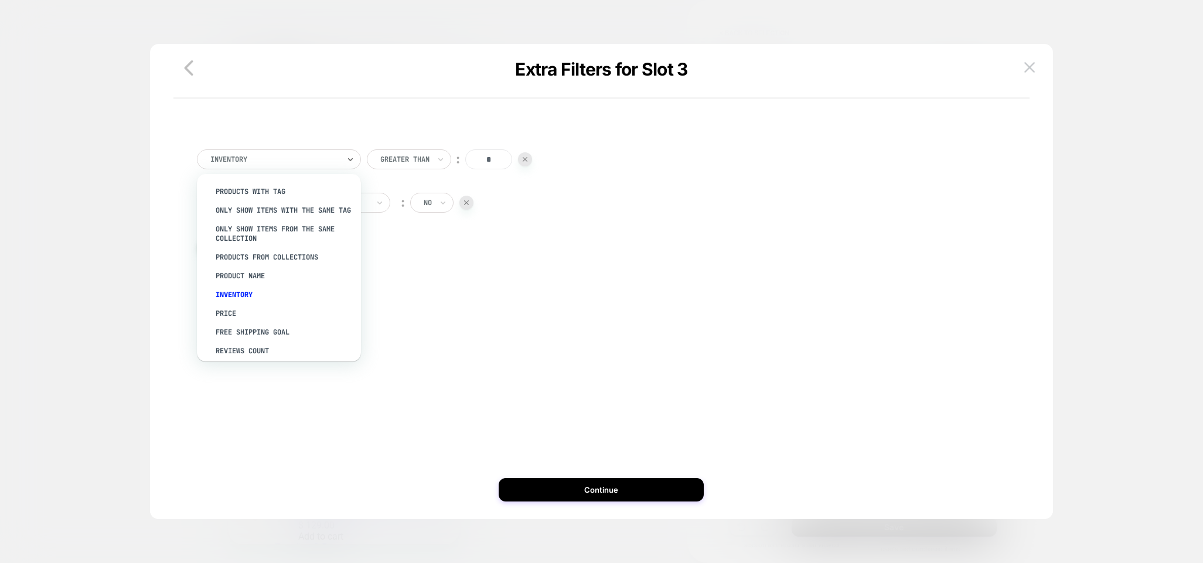
drag, startPoint x: 256, startPoint y: 187, endPoint x: 468, endPoint y: 308, distance: 244.7
click at [256, 187] on div "PRODUCTS WITH TAG" at bounding box center [285, 191] width 152 height 19
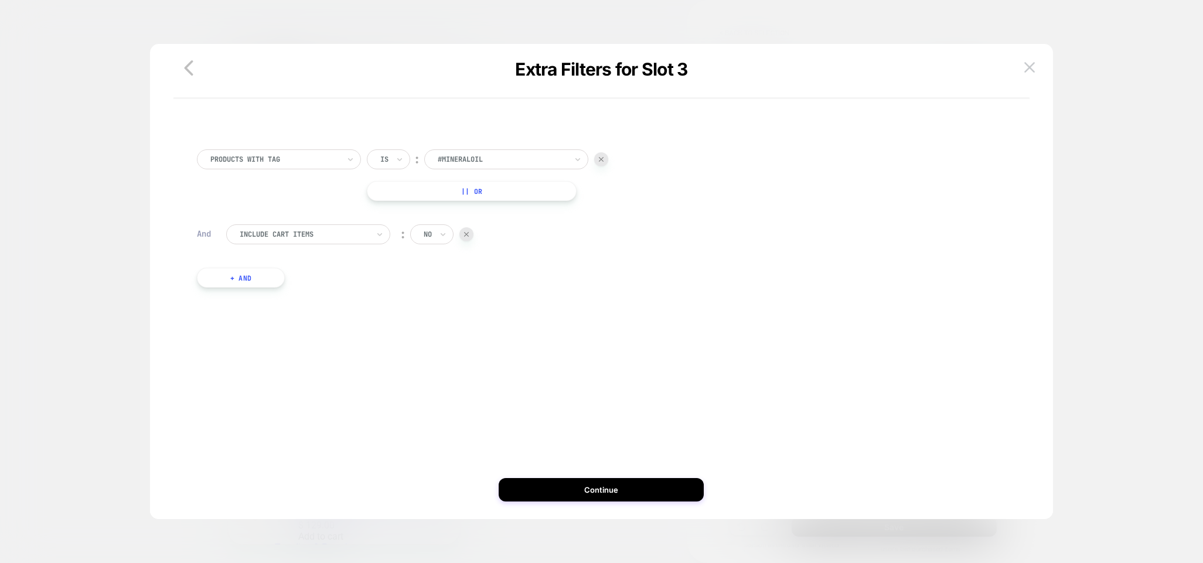
click at [1033, 69] on img at bounding box center [1030, 67] width 11 height 10
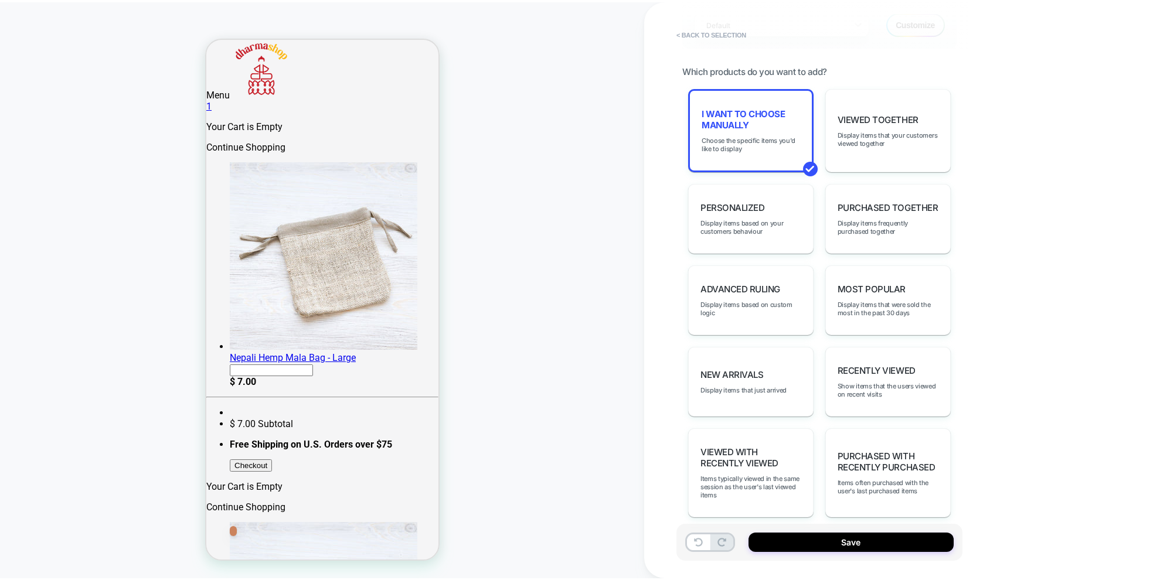
scroll to position [540, 0]
